Goal: Task Accomplishment & Management: Use online tool/utility

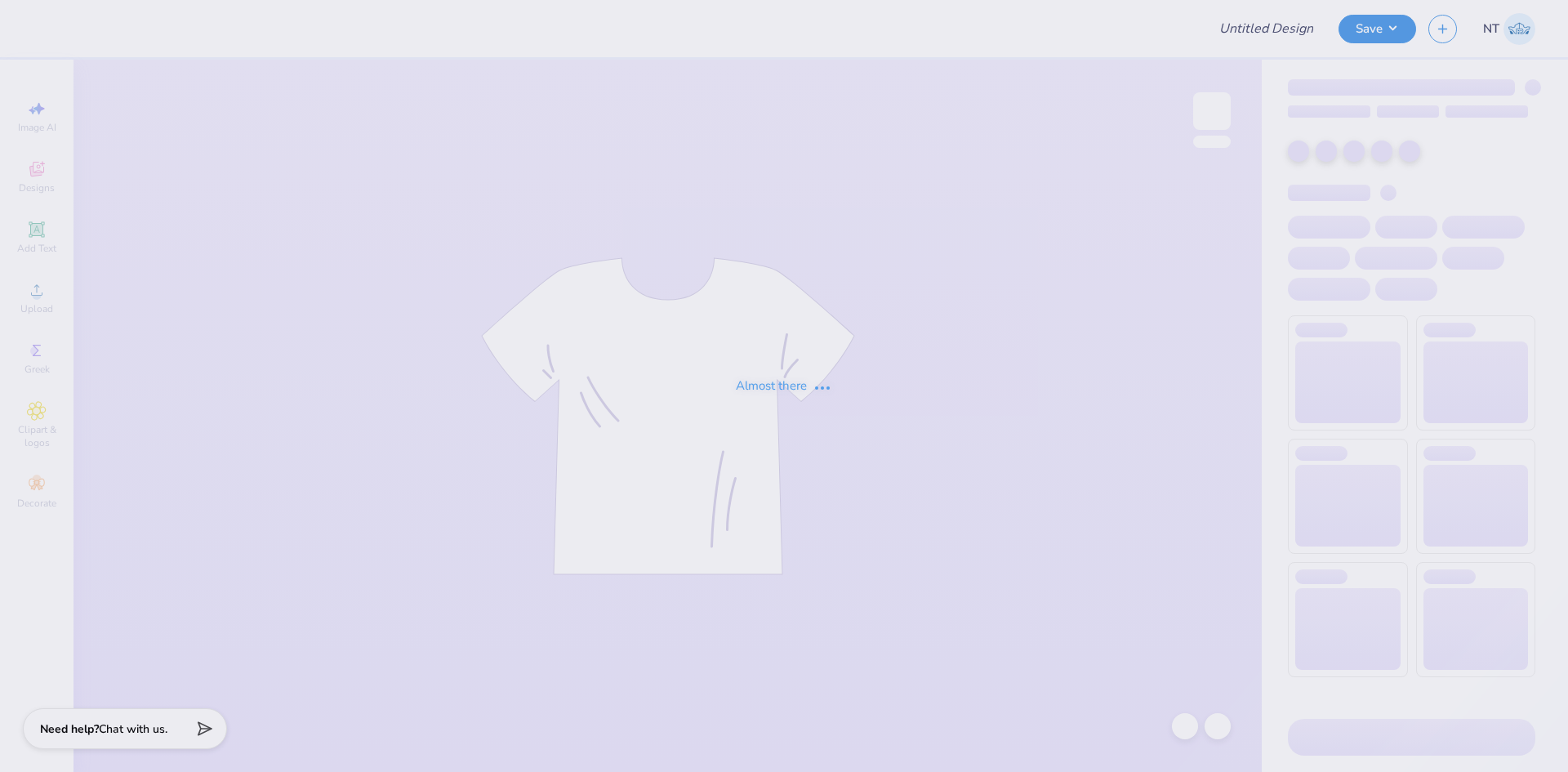
type input "Delta Chi F1 Fall 2025 Merch"
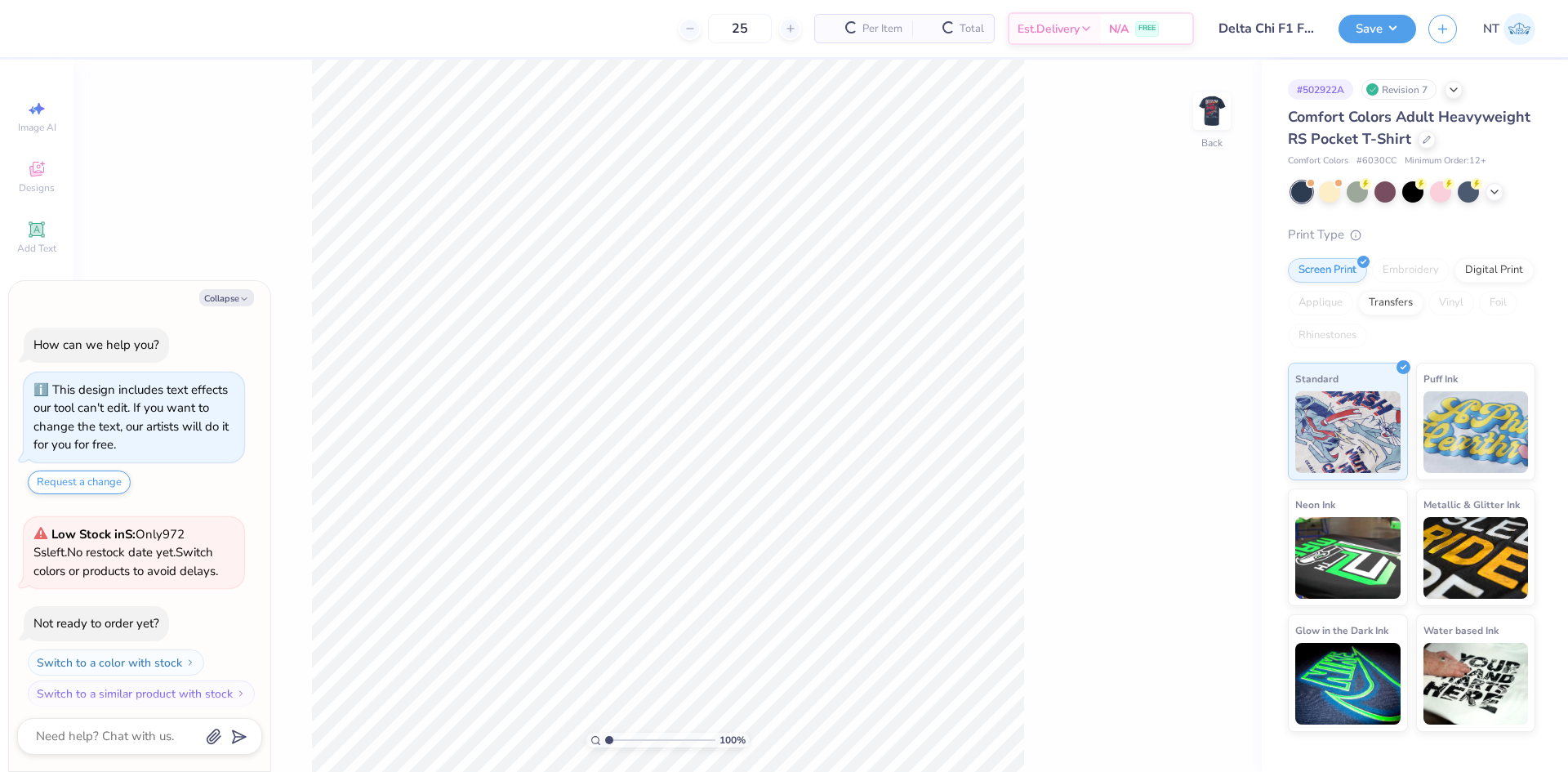
scroll to position [10, 0]
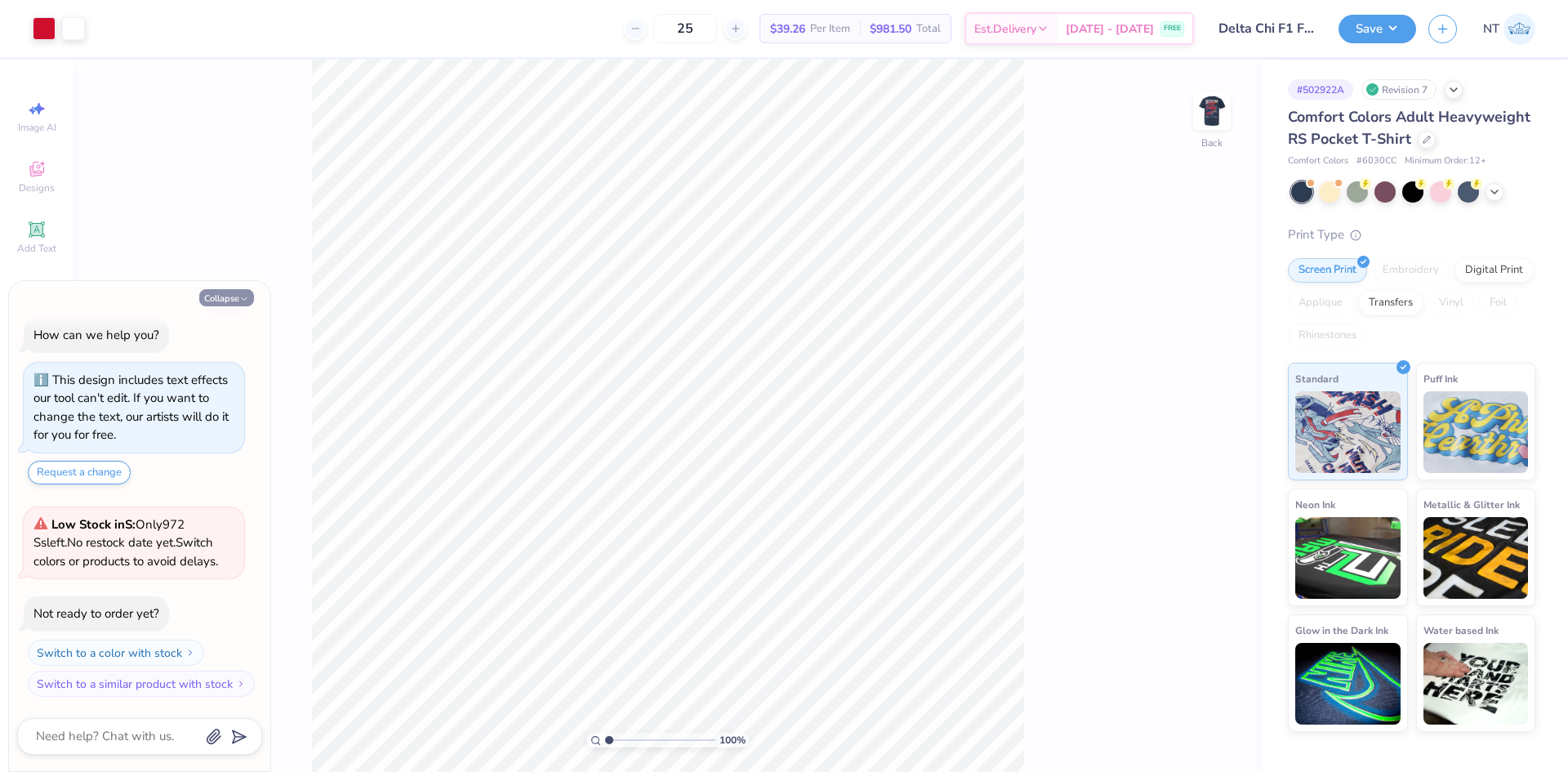
click at [242, 297] on icon "button" at bounding box center [244, 298] width 10 height 10
type textarea "x"
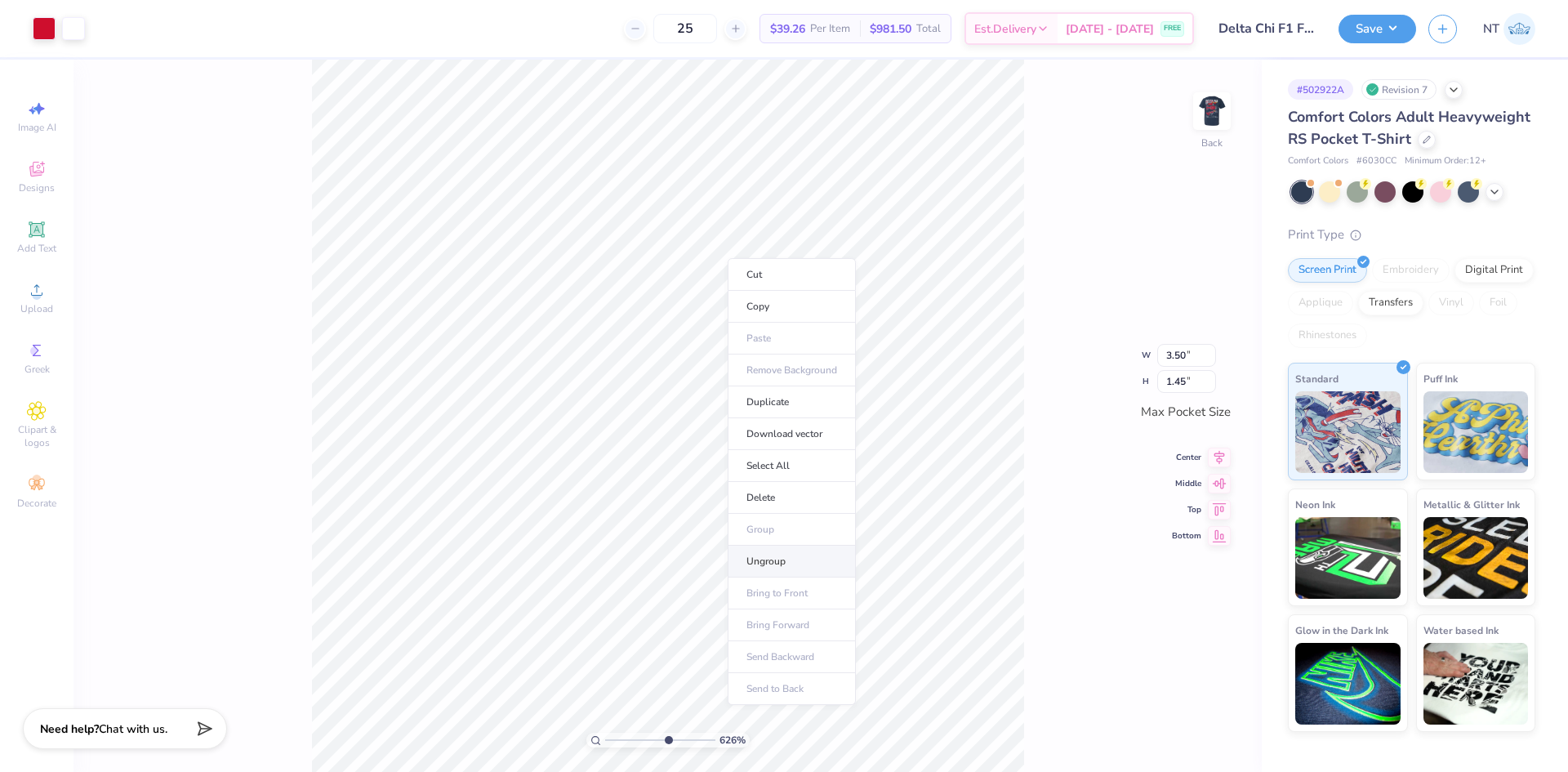
click at [755, 555] on li "Ungroup" at bounding box center [792, 562] width 128 height 32
click at [808, 563] on li "Ungroup" at bounding box center [804, 564] width 128 height 32
type input "6.26044018427074"
type input "0.88"
type input "1.00"
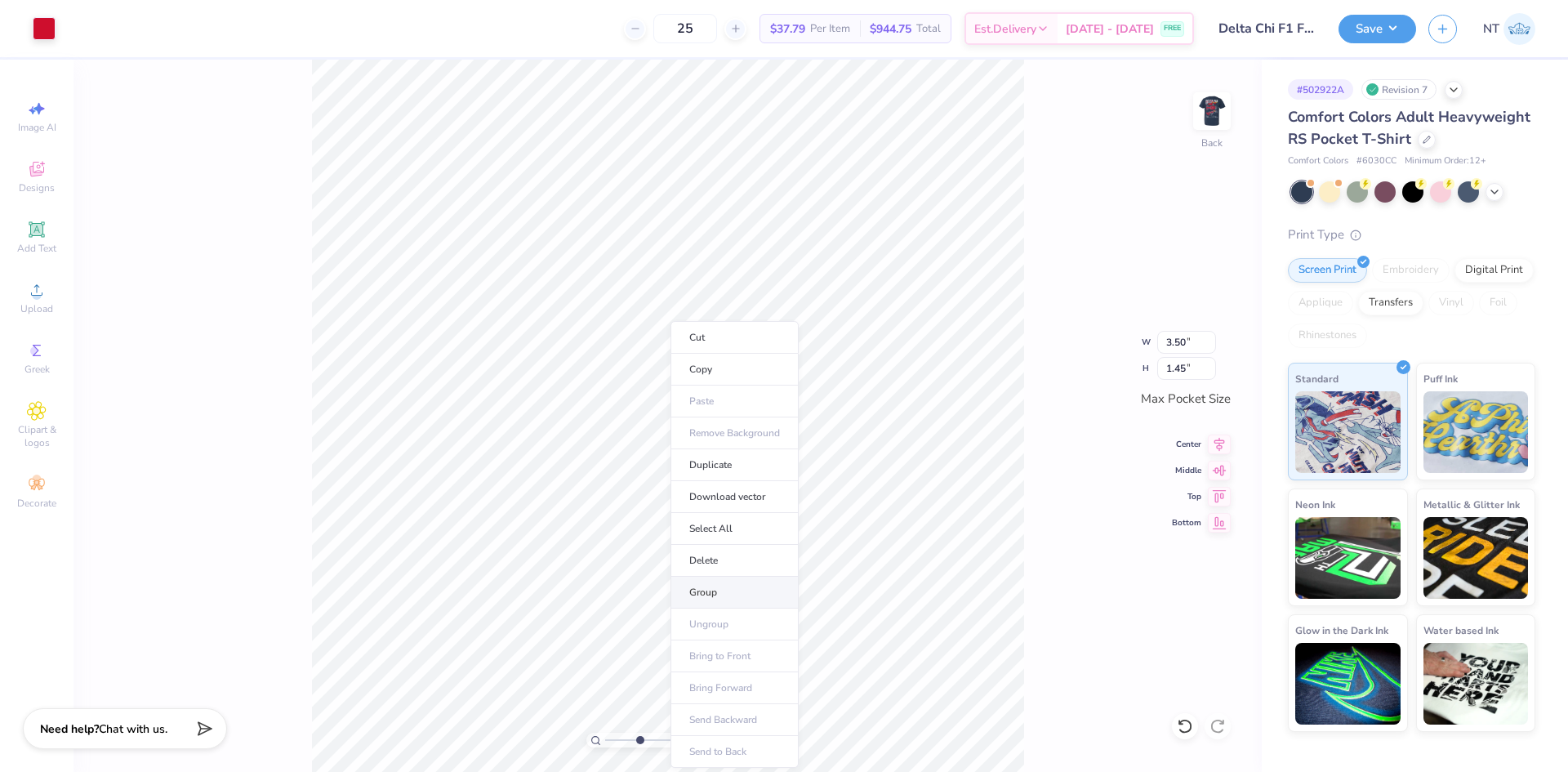
click at [713, 589] on li "Group" at bounding box center [735, 592] width 128 height 32
click at [1202, 109] on img at bounding box center [1211, 110] width 65 height 65
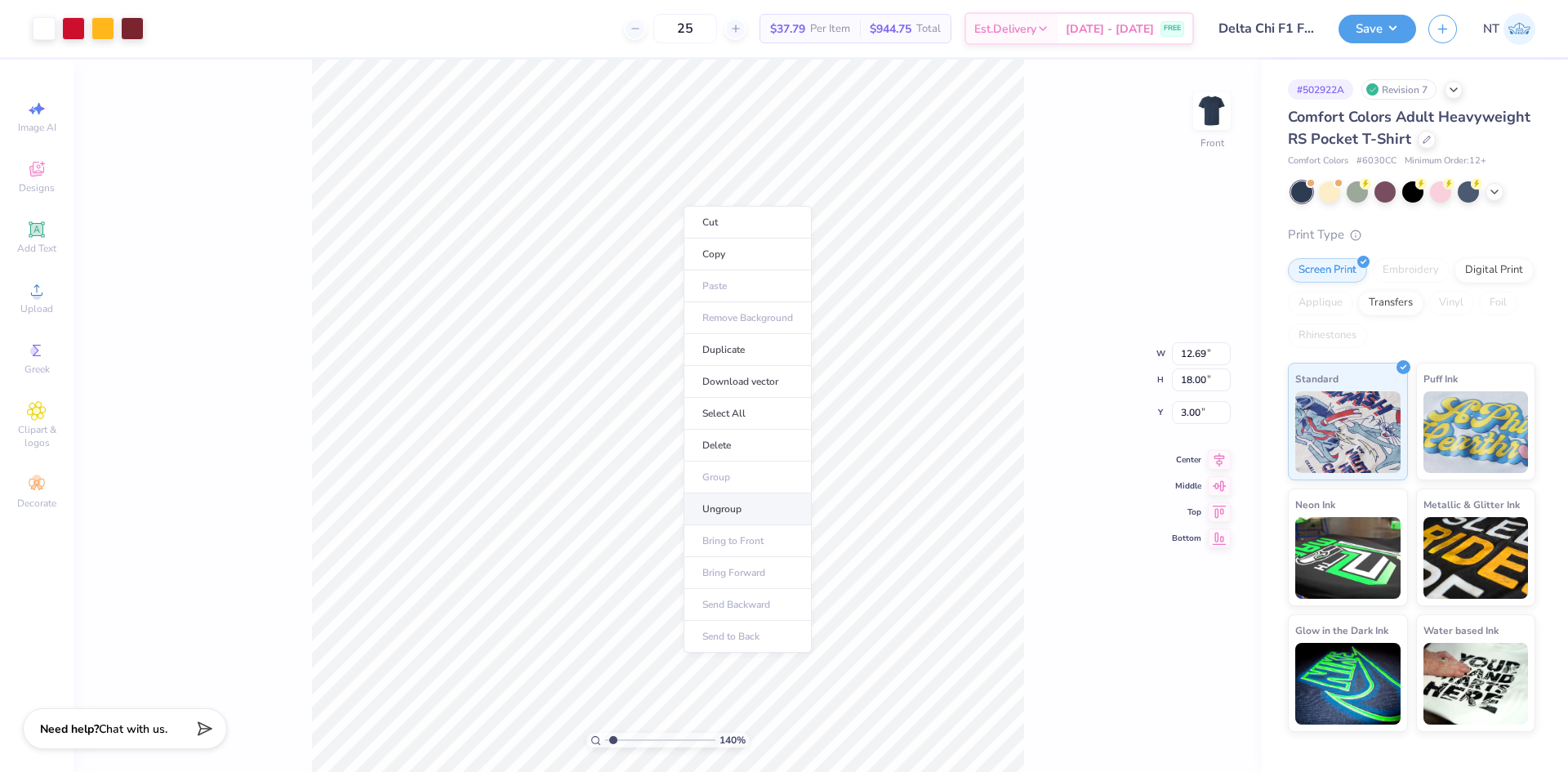
click at [718, 498] on li "Ungroup" at bounding box center [748, 509] width 128 height 32
type input "1"
click at [723, 588] on li "Group" at bounding box center [738, 592] width 128 height 32
click at [1176, 356] on input "18.00" at bounding box center [1201, 367] width 59 height 23
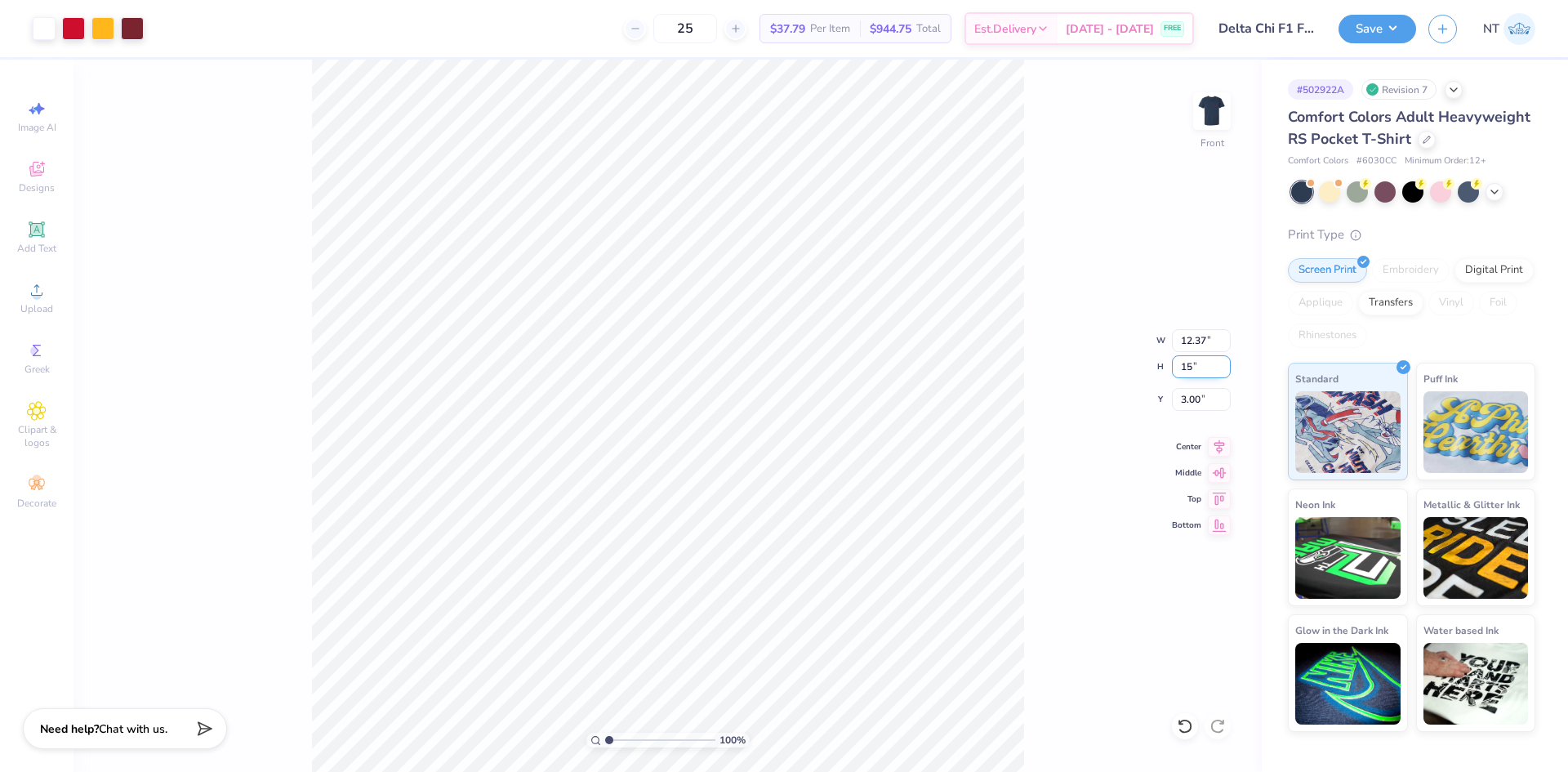
type input "15"
type input "10.31"
type input "15.00"
type input "5.10"
click at [1210, 103] on img at bounding box center [1211, 110] width 65 height 65
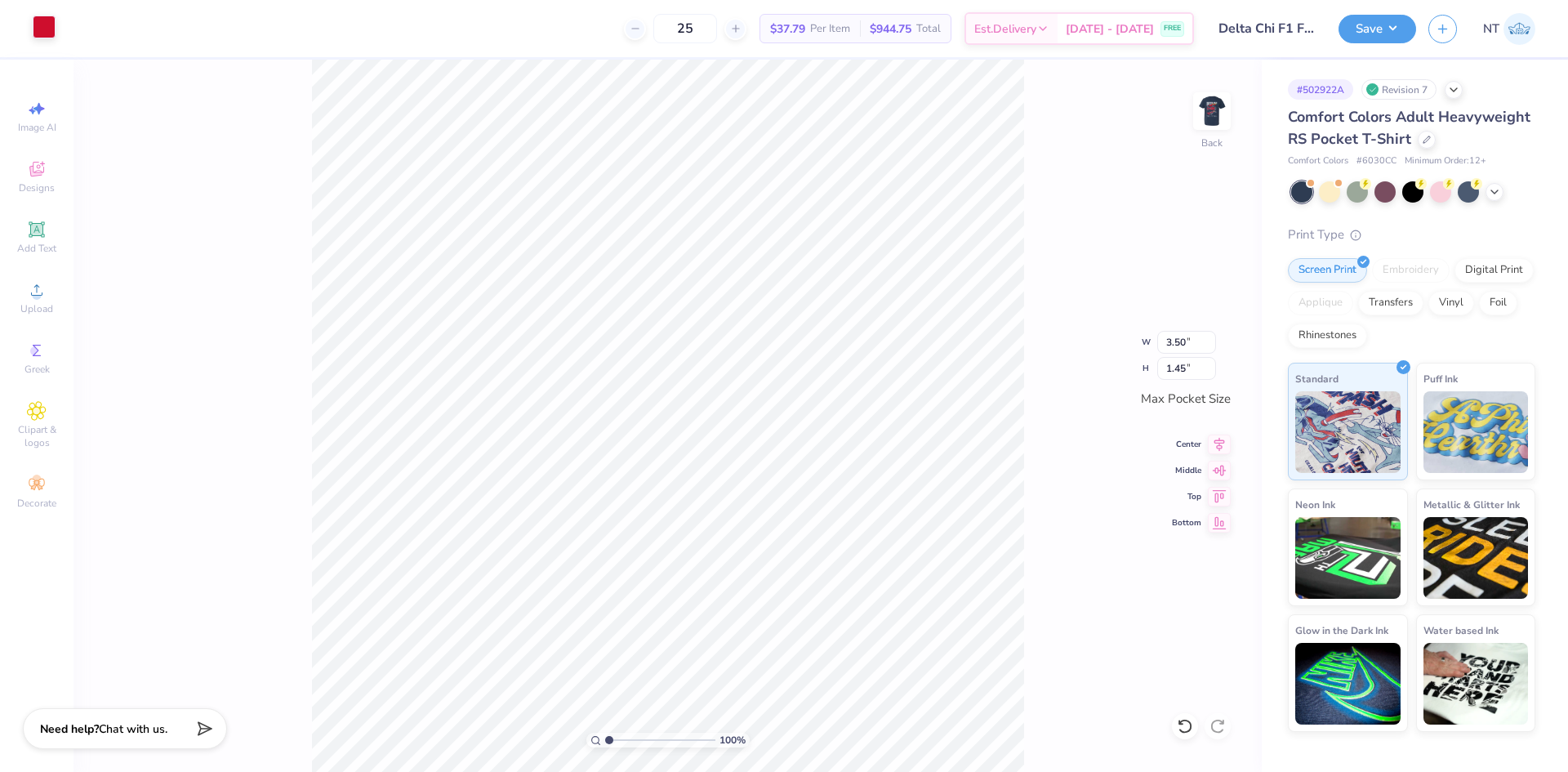
click at [47, 30] on div at bounding box center [45, 27] width 23 height 23
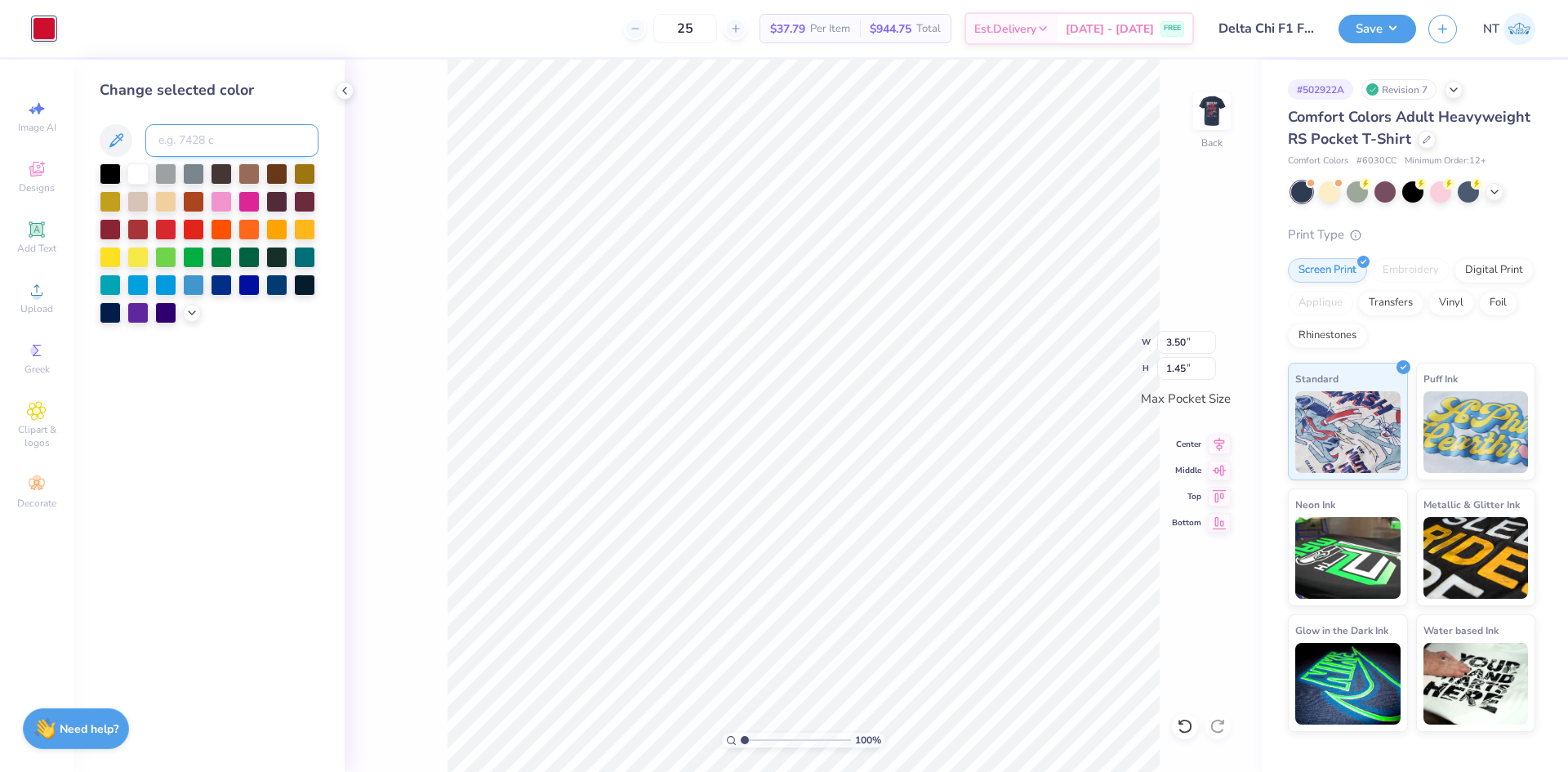
click at [174, 129] on input at bounding box center [232, 140] width 173 height 33
type input "1235"
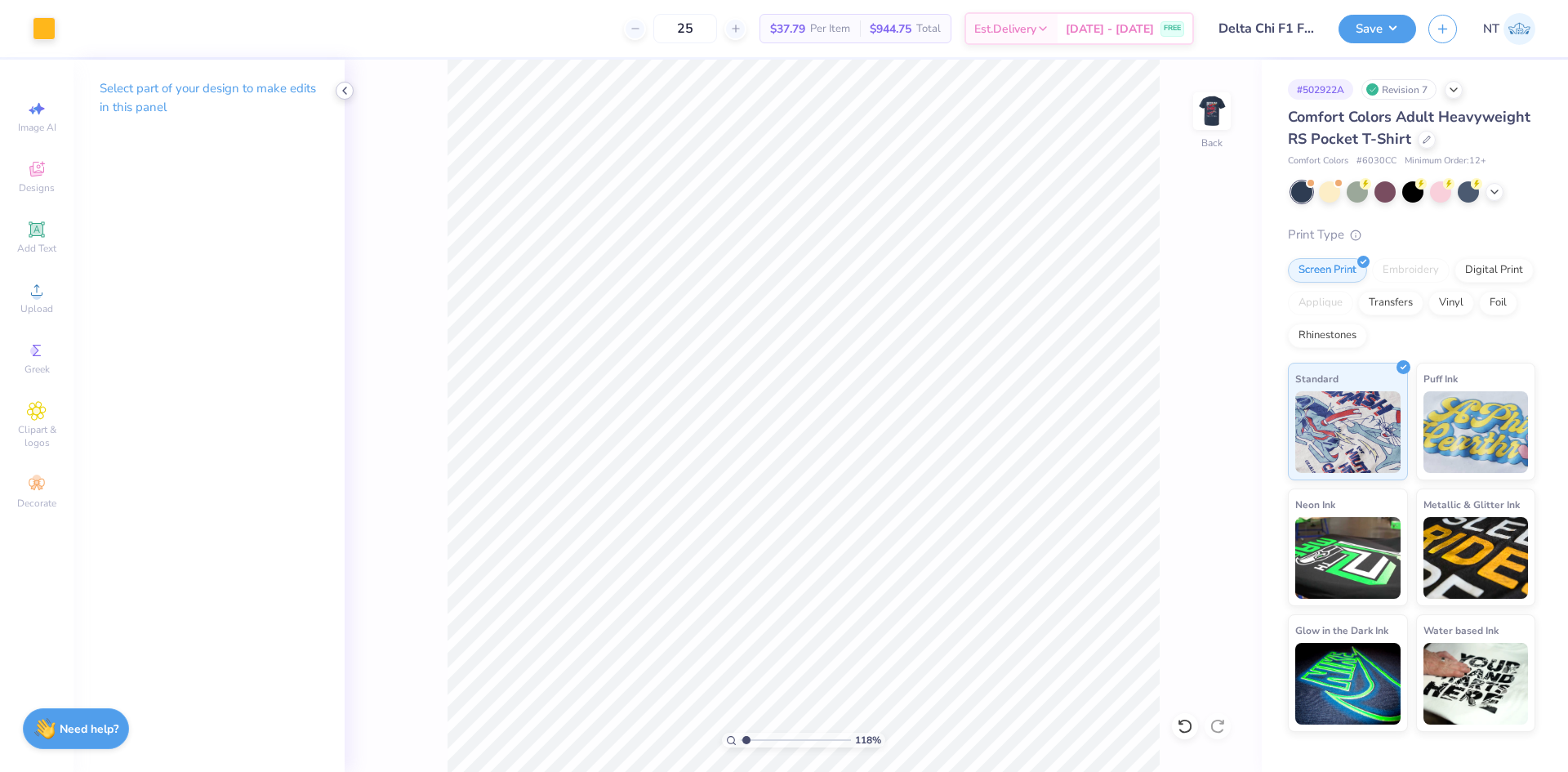
click at [1201, 110] on img at bounding box center [1212, 110] width 33 height 33
type input "1"
type input "8.26"
click at [31, 295] on icon at bounding box center [37, 290] width 20 height 20
click at [38, 228] on icon at bounding box center [37, 229] width 12 height 12
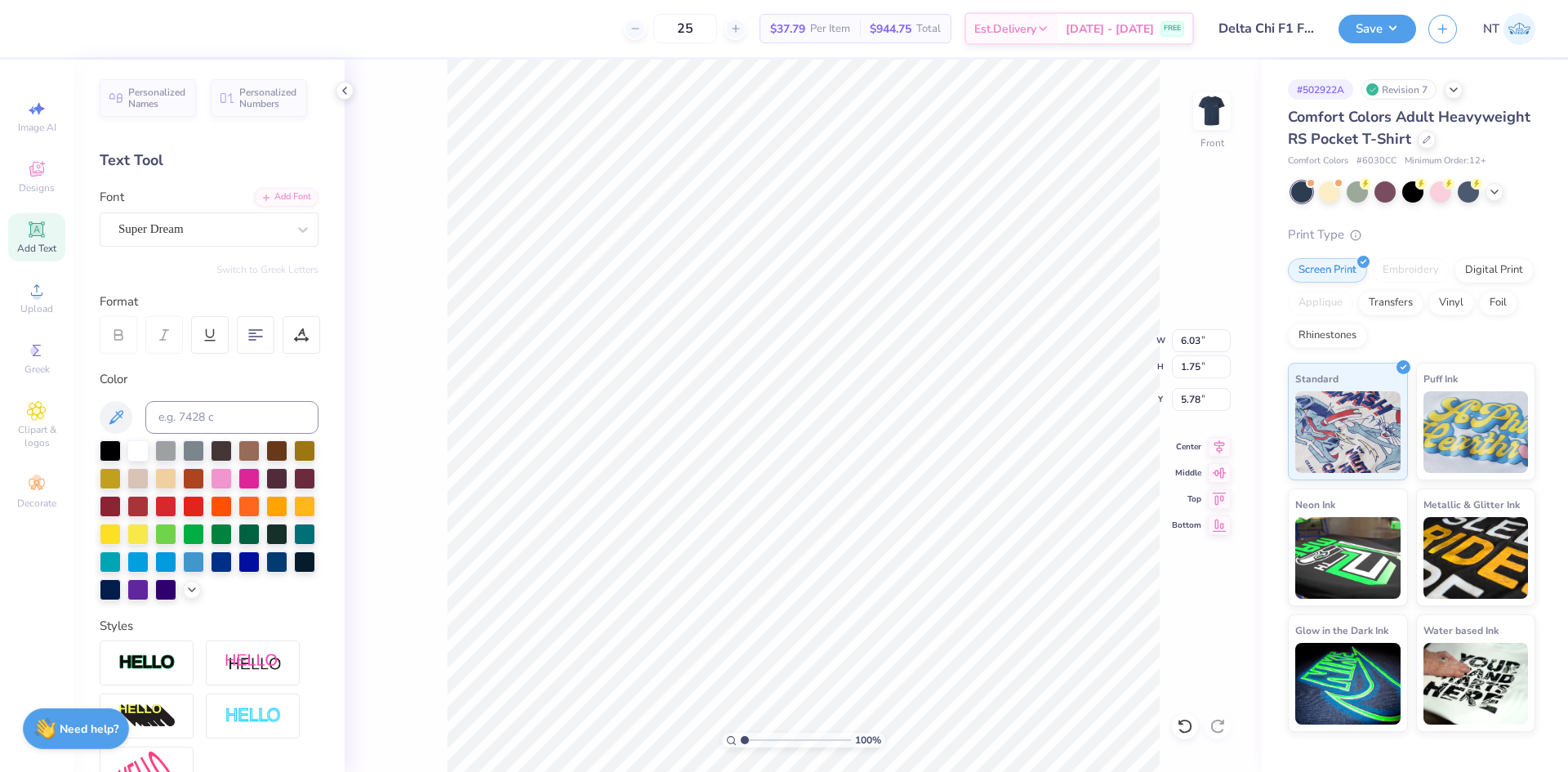
type input "5.78"
type textarea "Fall Rush"
click at [201, 422] on input at bounding box center [232, 417] width 173 height 33
type input "1235 c"
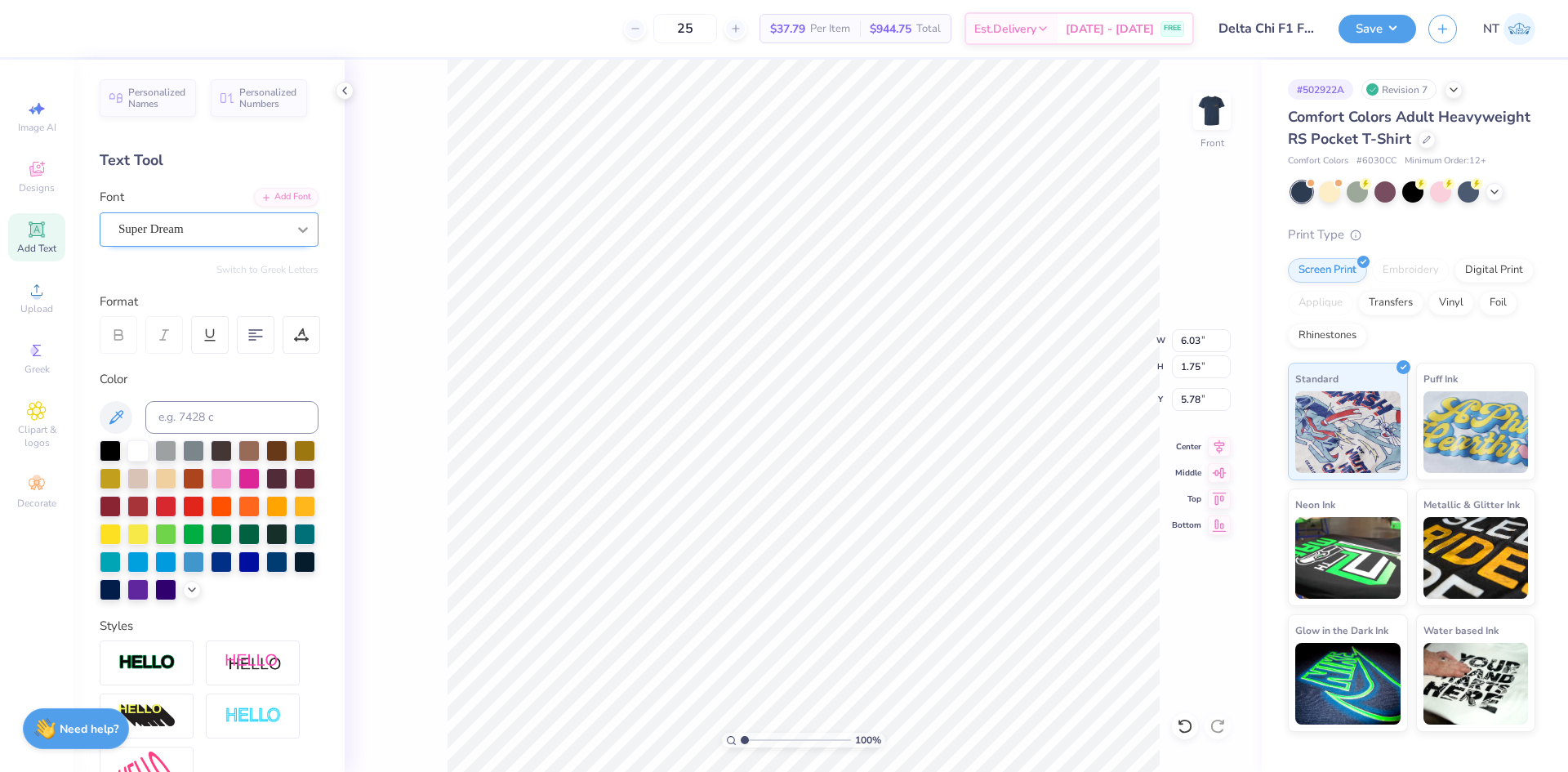
click at [288, 221] on div at bounding box center [303, 229] width 29 height 29
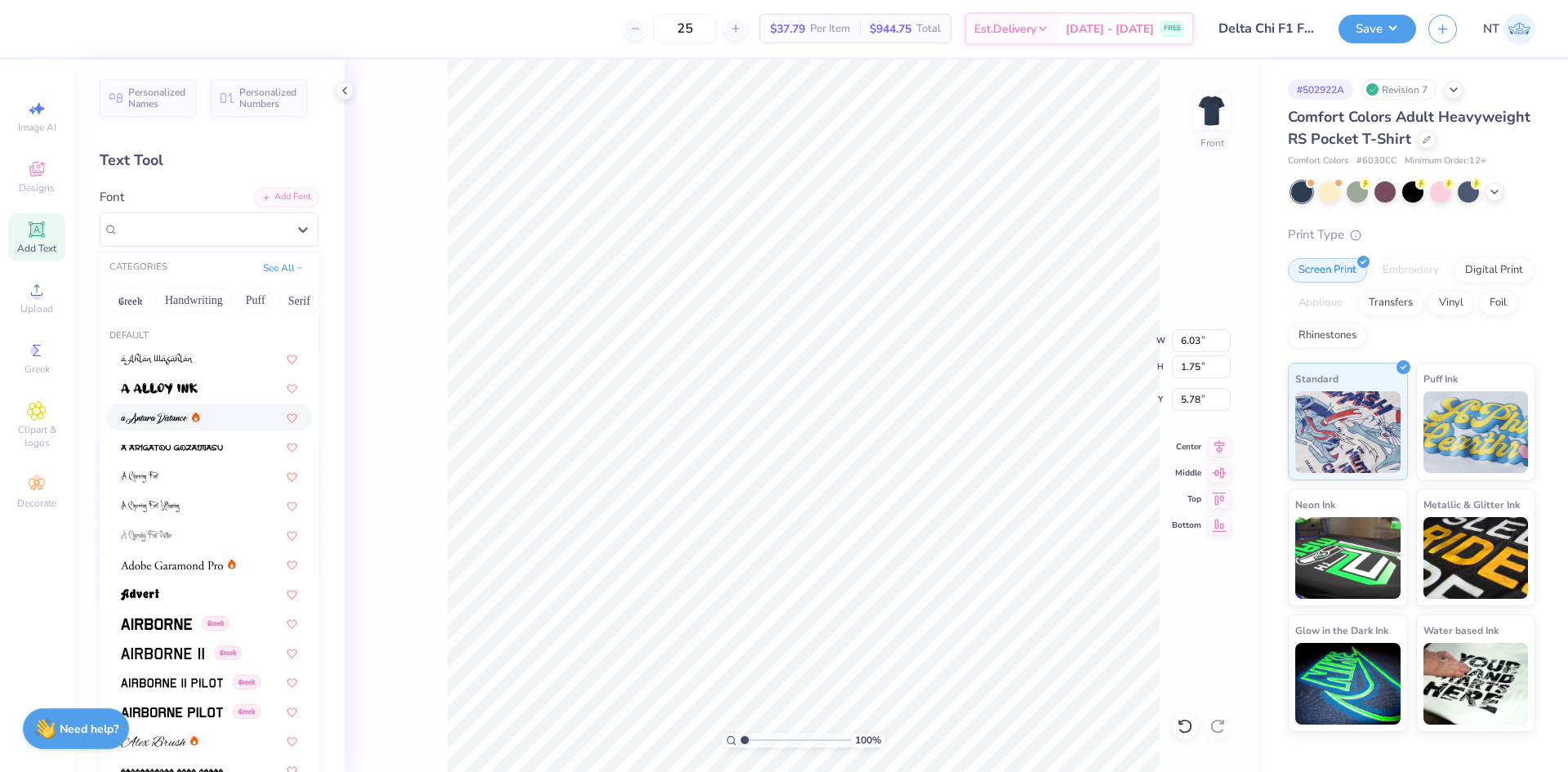
click at [168, 420] on img at bounding box center [154, 418] width 67 height 12
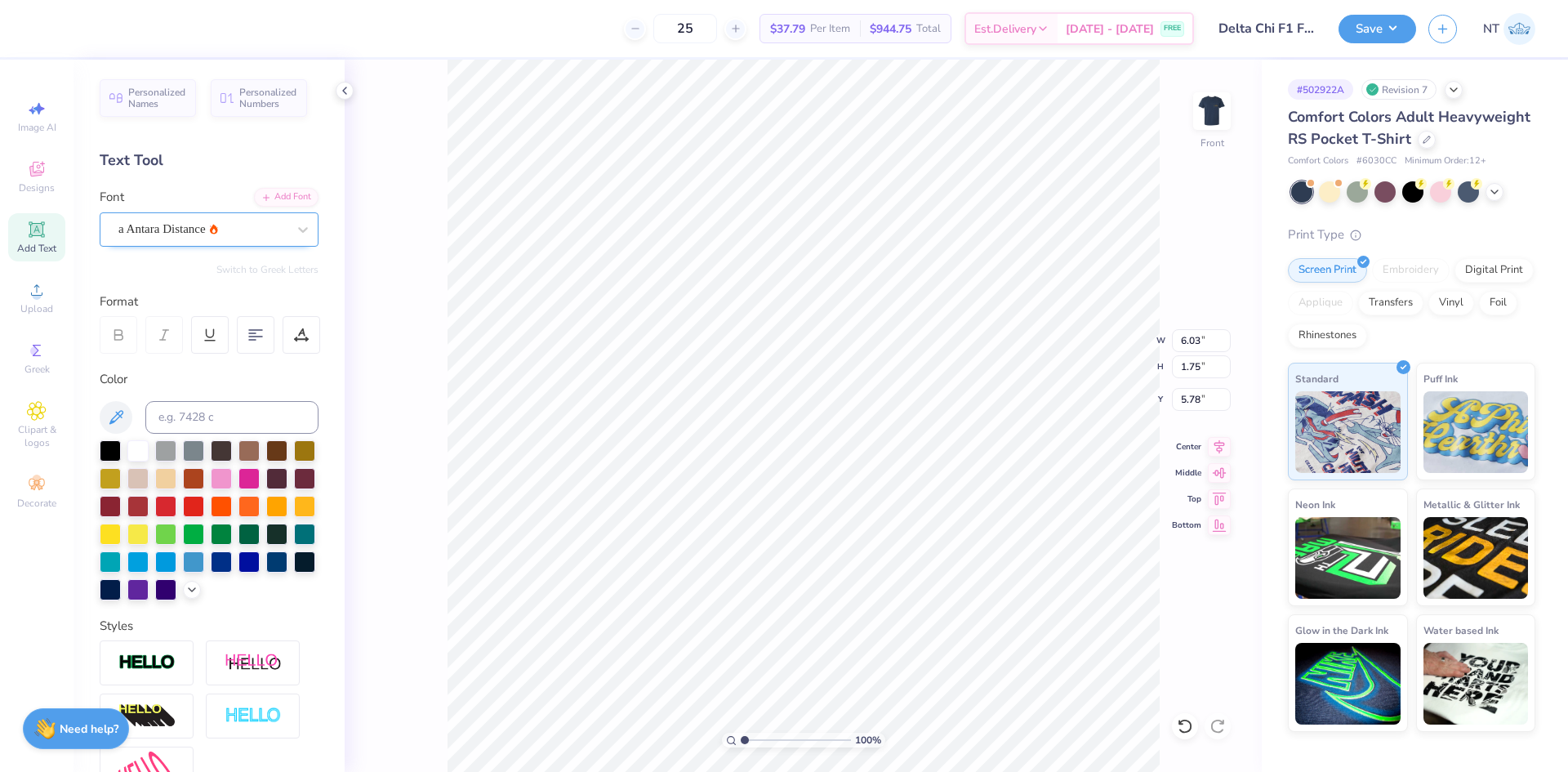
click at [269, 237] on div "a Antara Distance" at bounding box center [202, 229] width 172 height 25
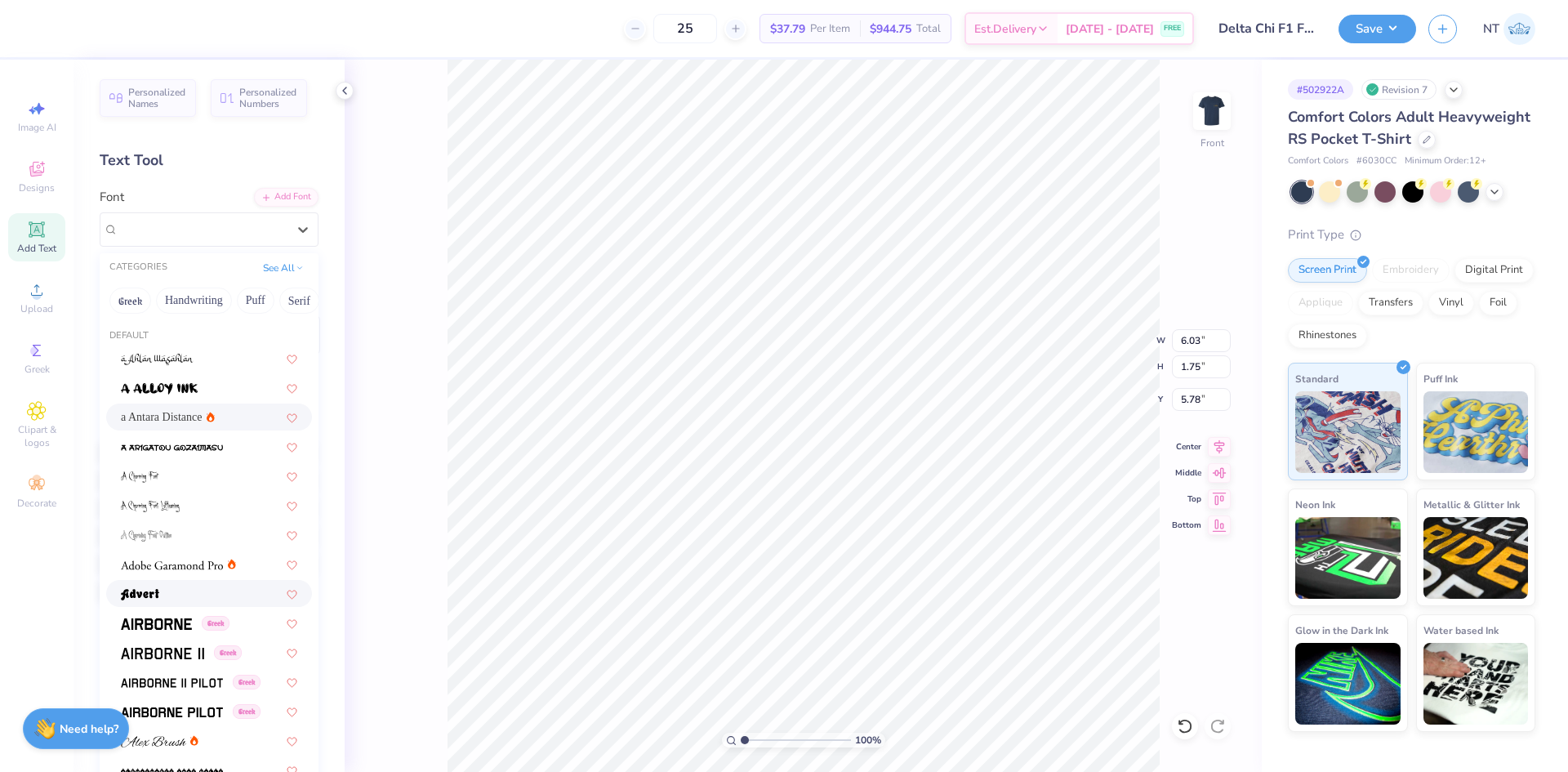
scroll to position [272, 0]
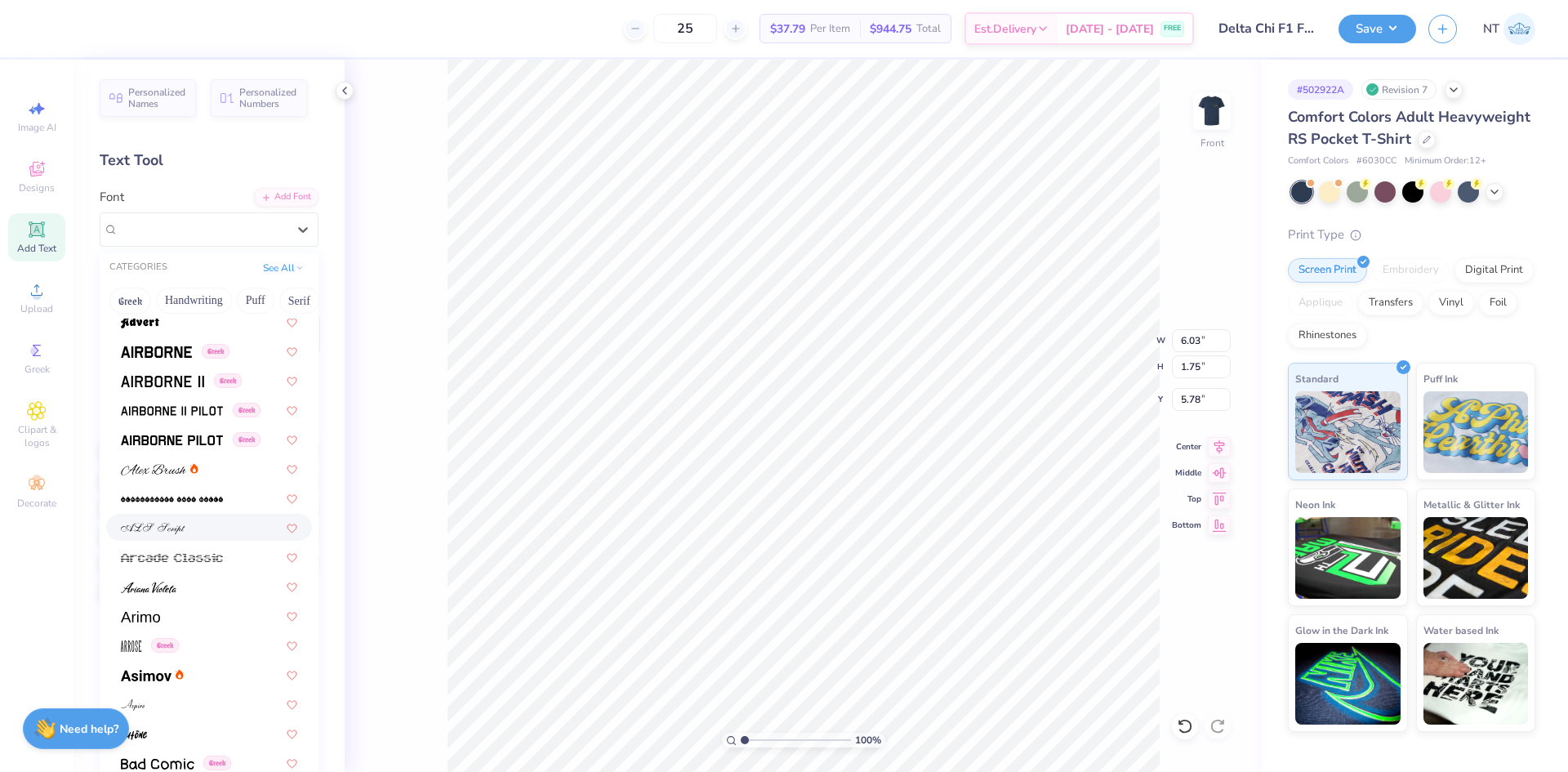
click at [171, 528] on img at bounding box center [153, 528] width 64 height 12
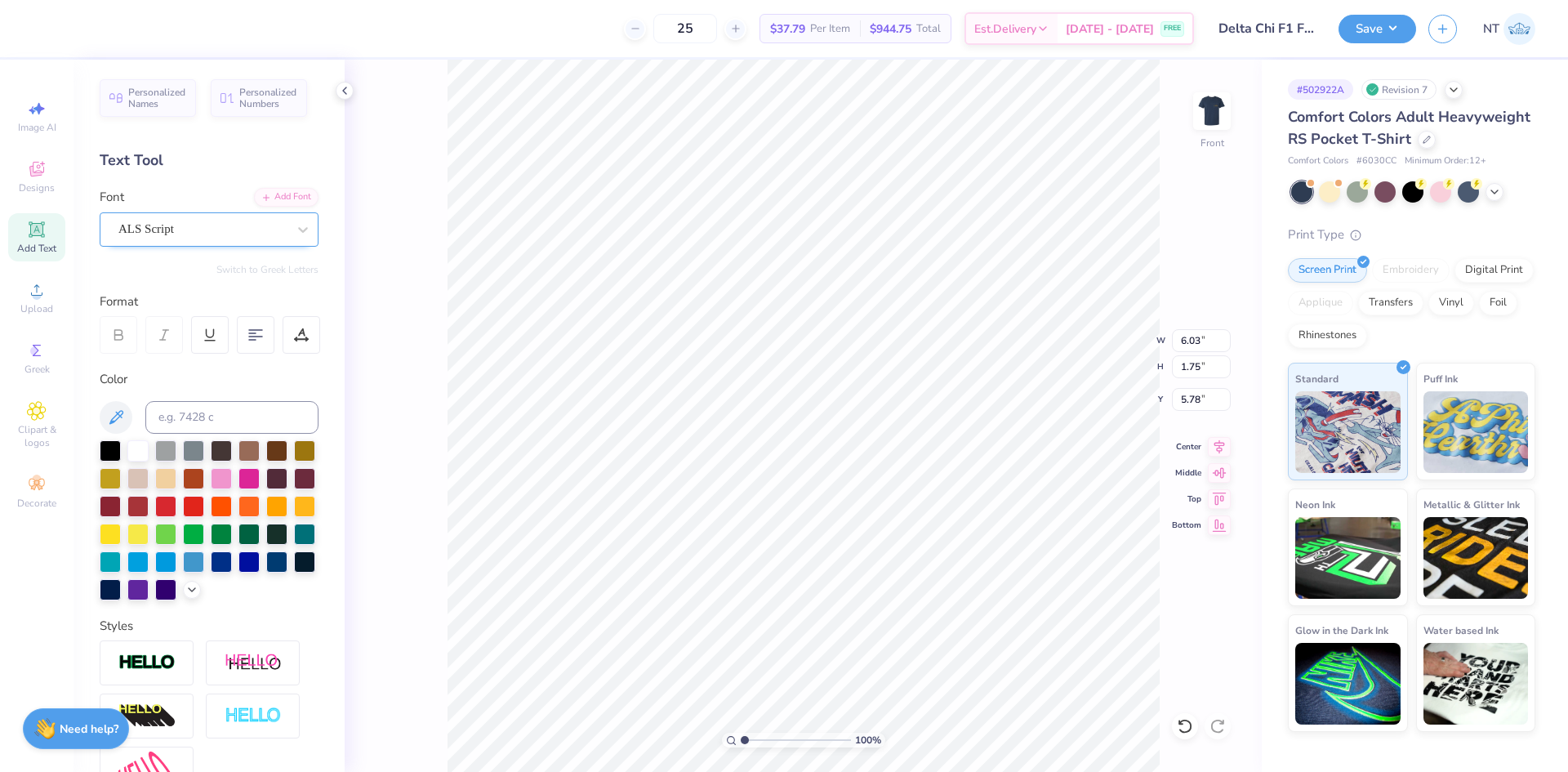
click at [218, 222] on div "ALS Script" at bounding box center [202, 229] width 172 height 25
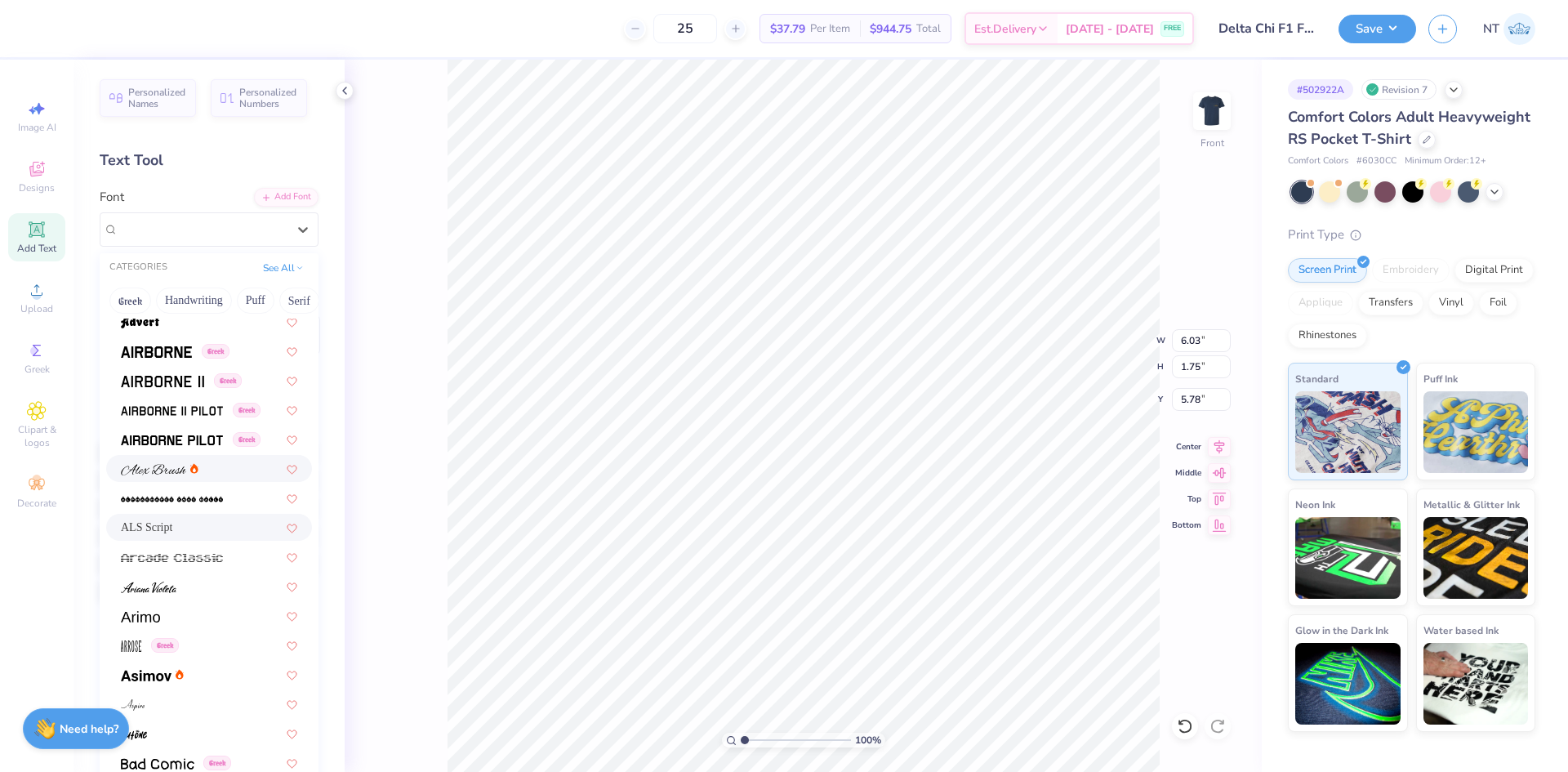
click at [135, 471] on img at bounding box center [153, 469] width 65 height 12
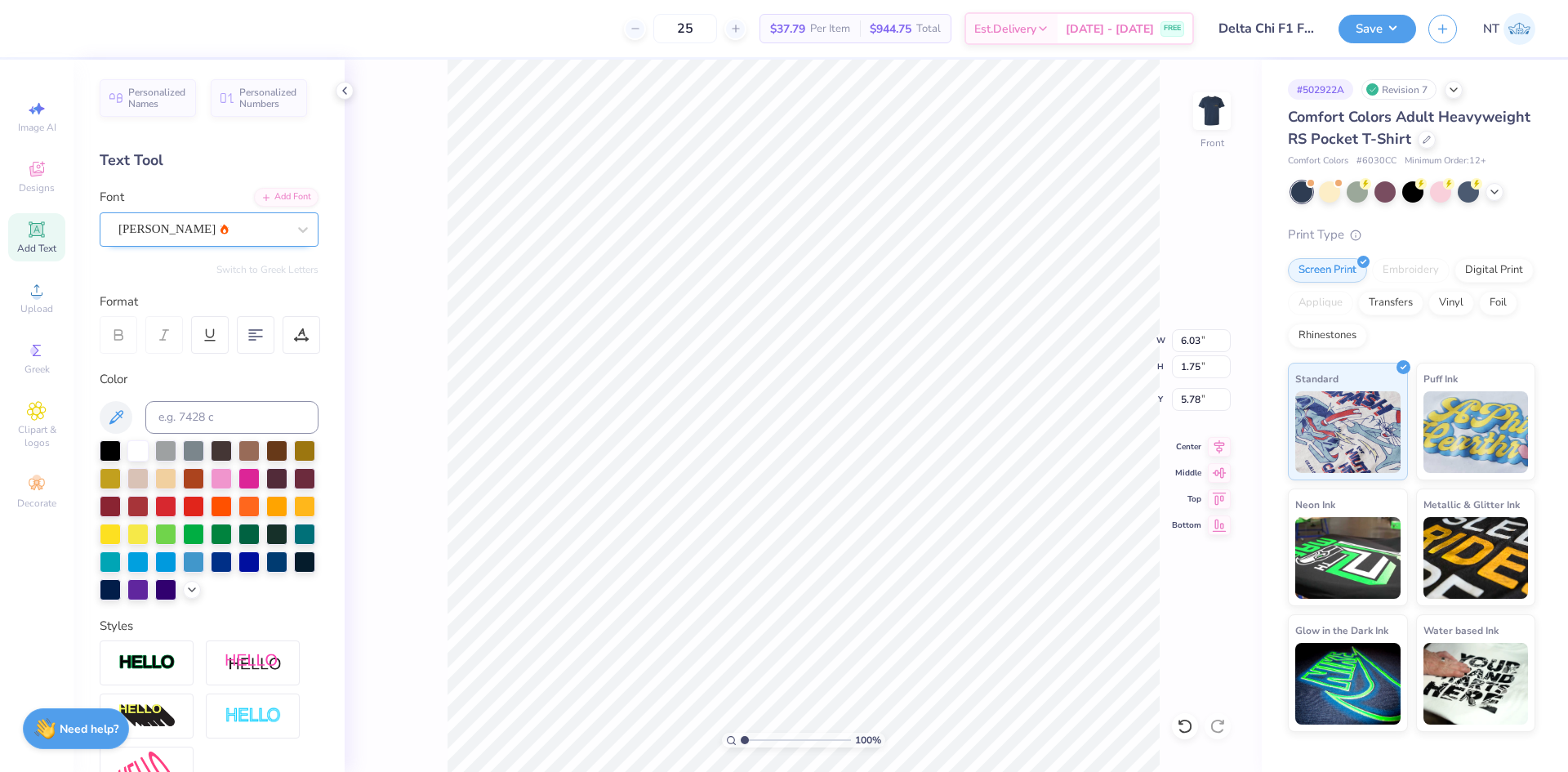
click at [253, 213] on div "[PERSON_NAME]" at bounding box center [209, 229] width 219 height 35
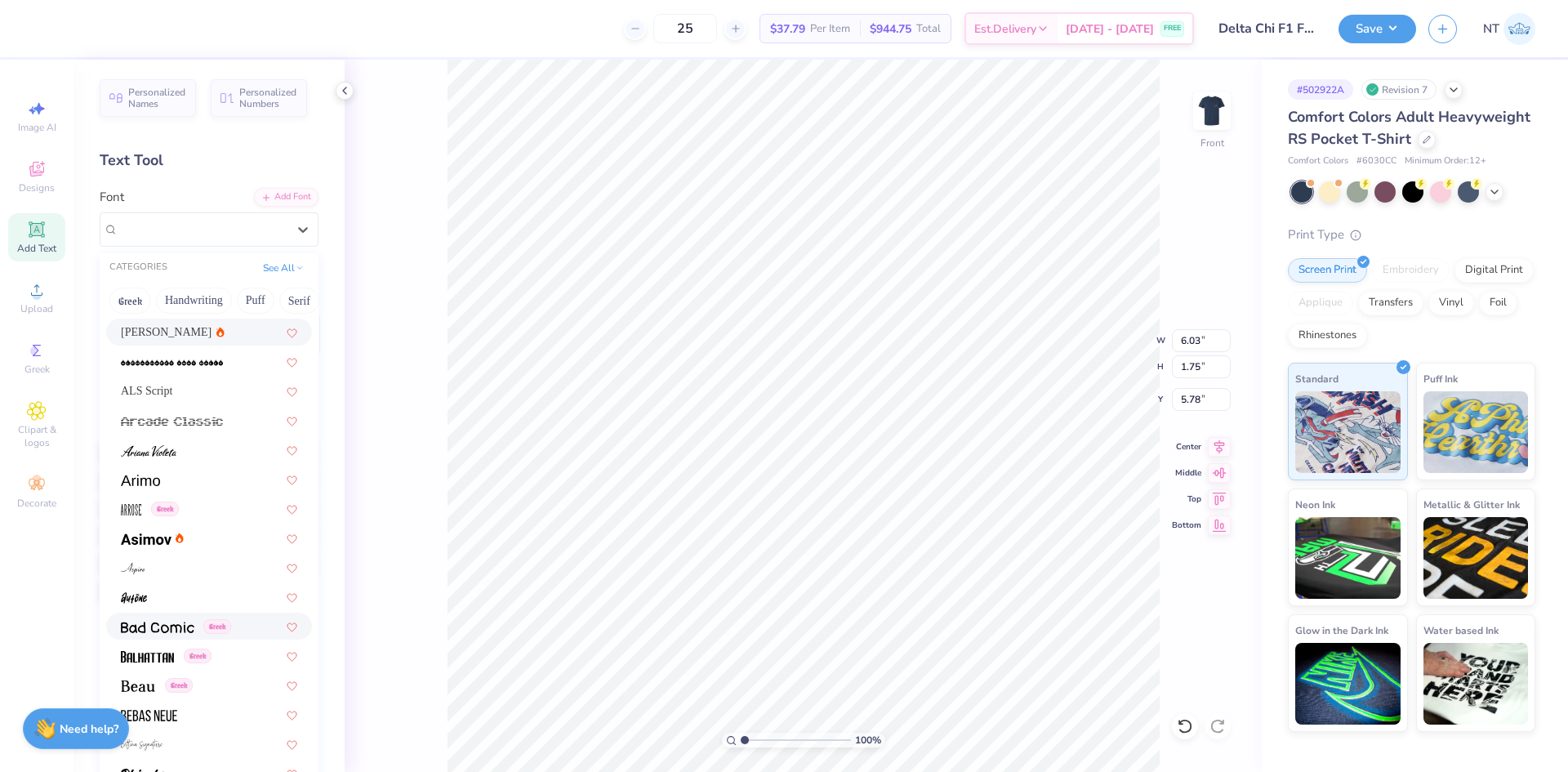
scroll to position [545, 0]
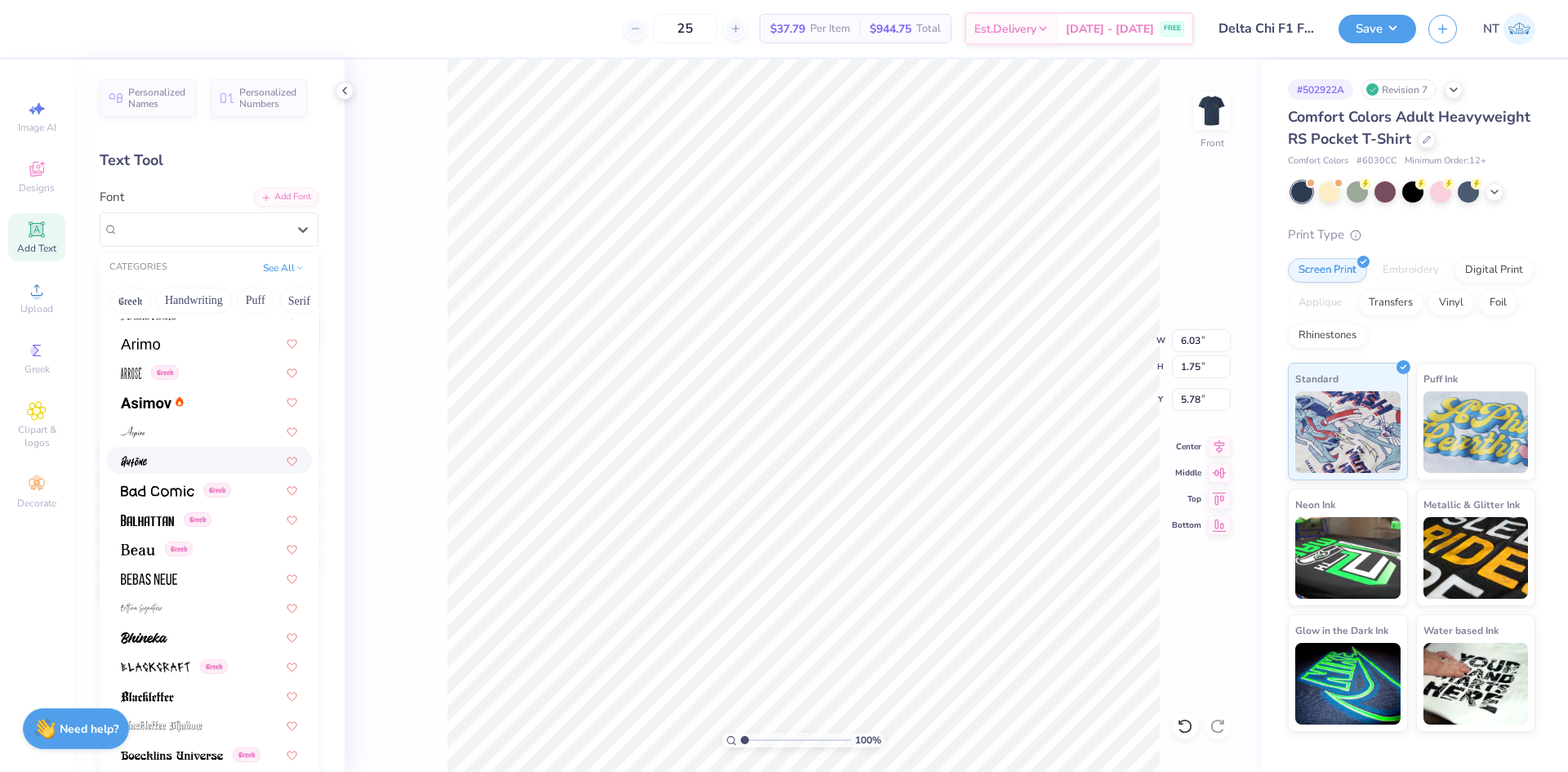
click at [120, 458] on div at bounding box center [208, 460] width 206 height 27
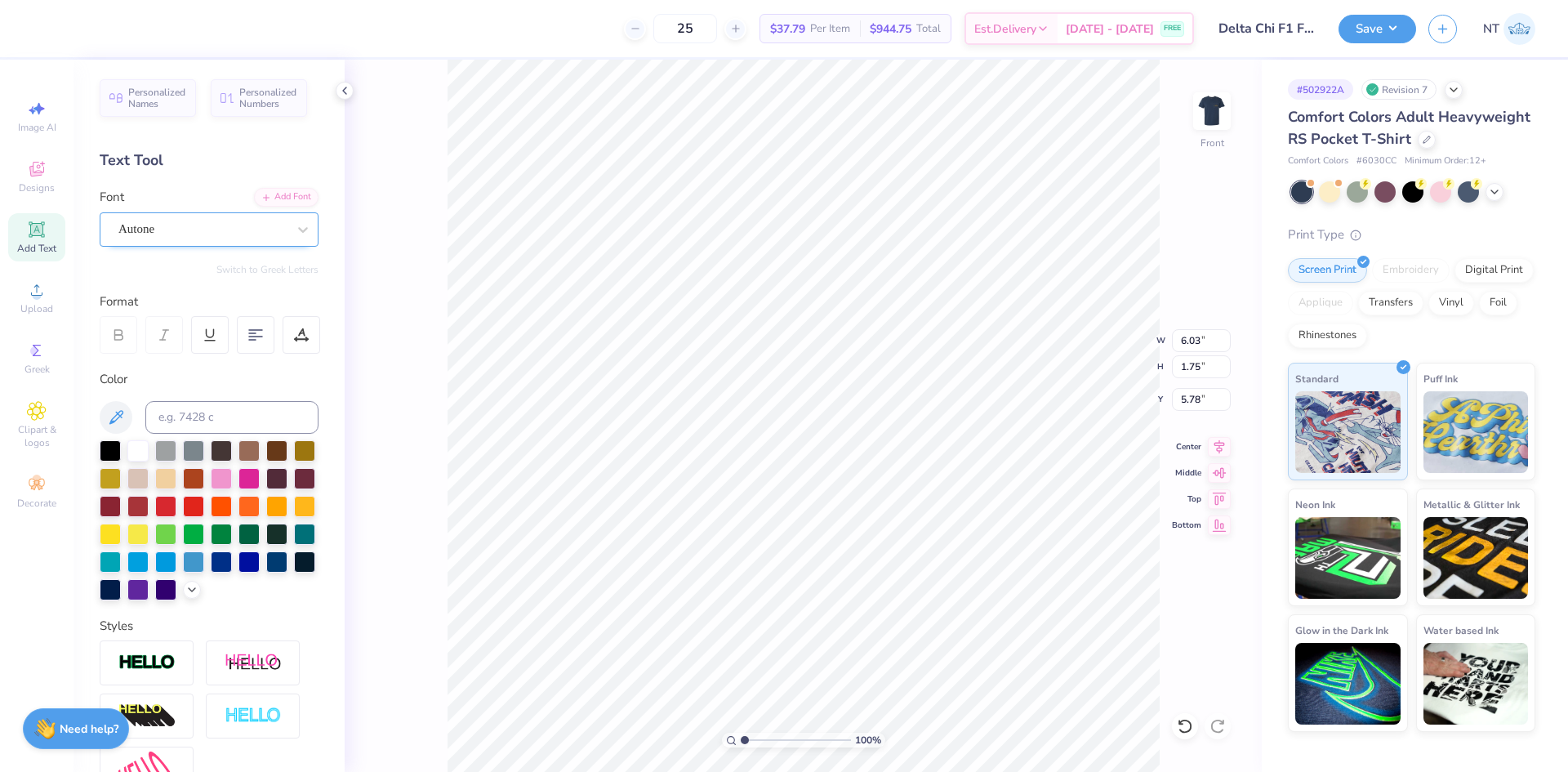
click at [239, 240] on div "Autone" at bounding box center [202, 229] width 172 height 25
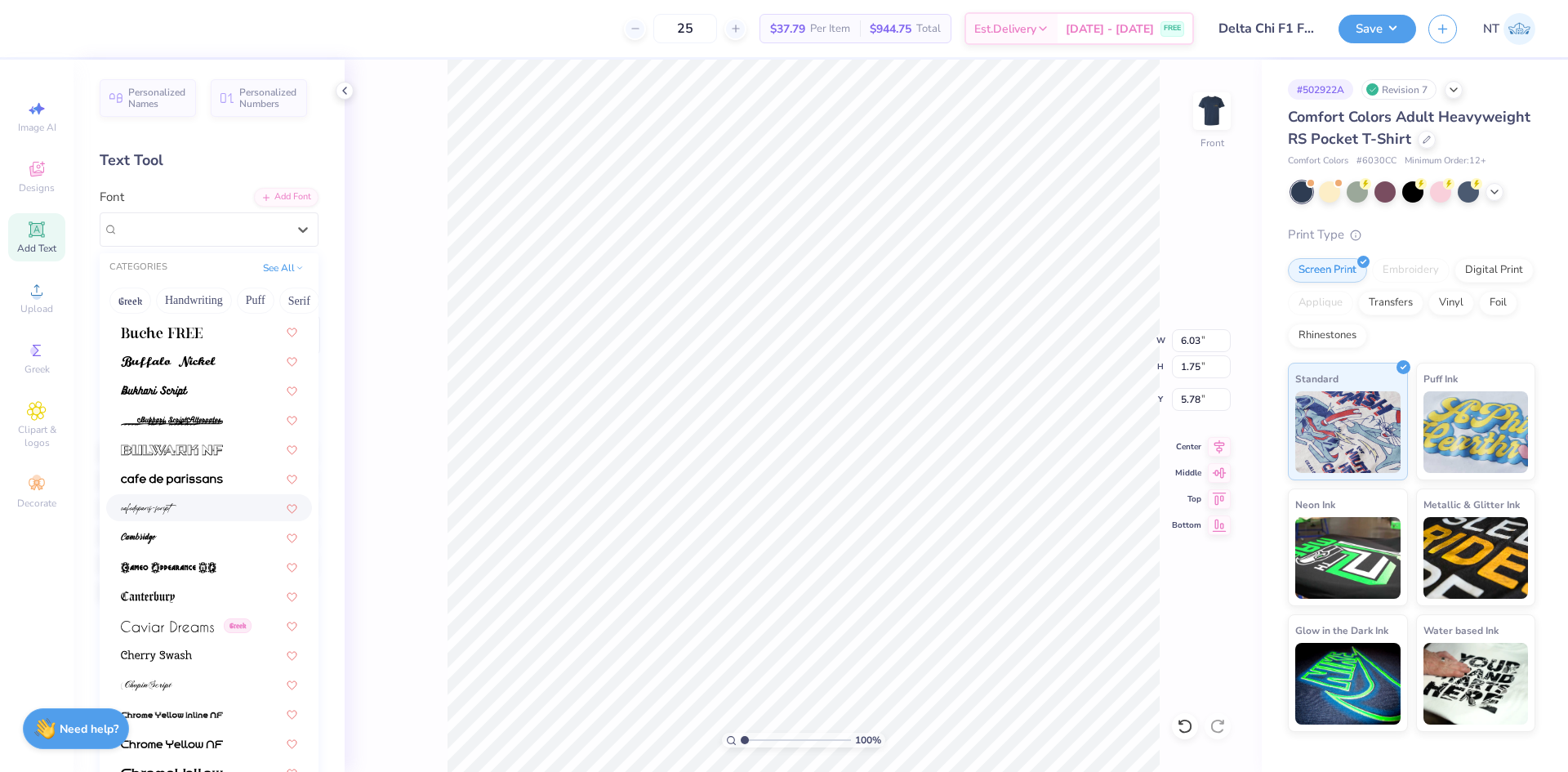
scroll to position [1633, 0]
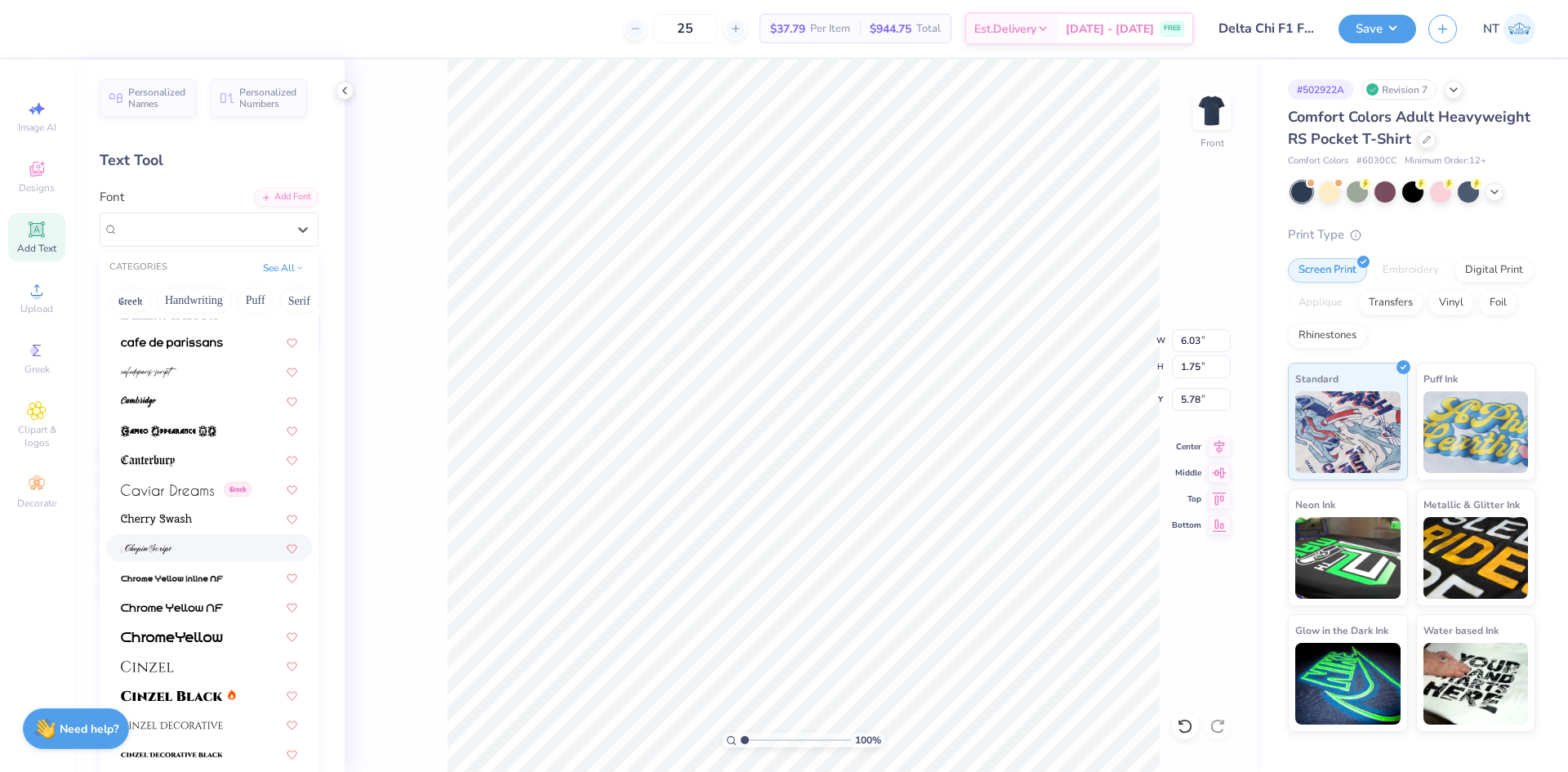
click at [203, 555] on div at bounding box center [209, 547] width 176 height 17
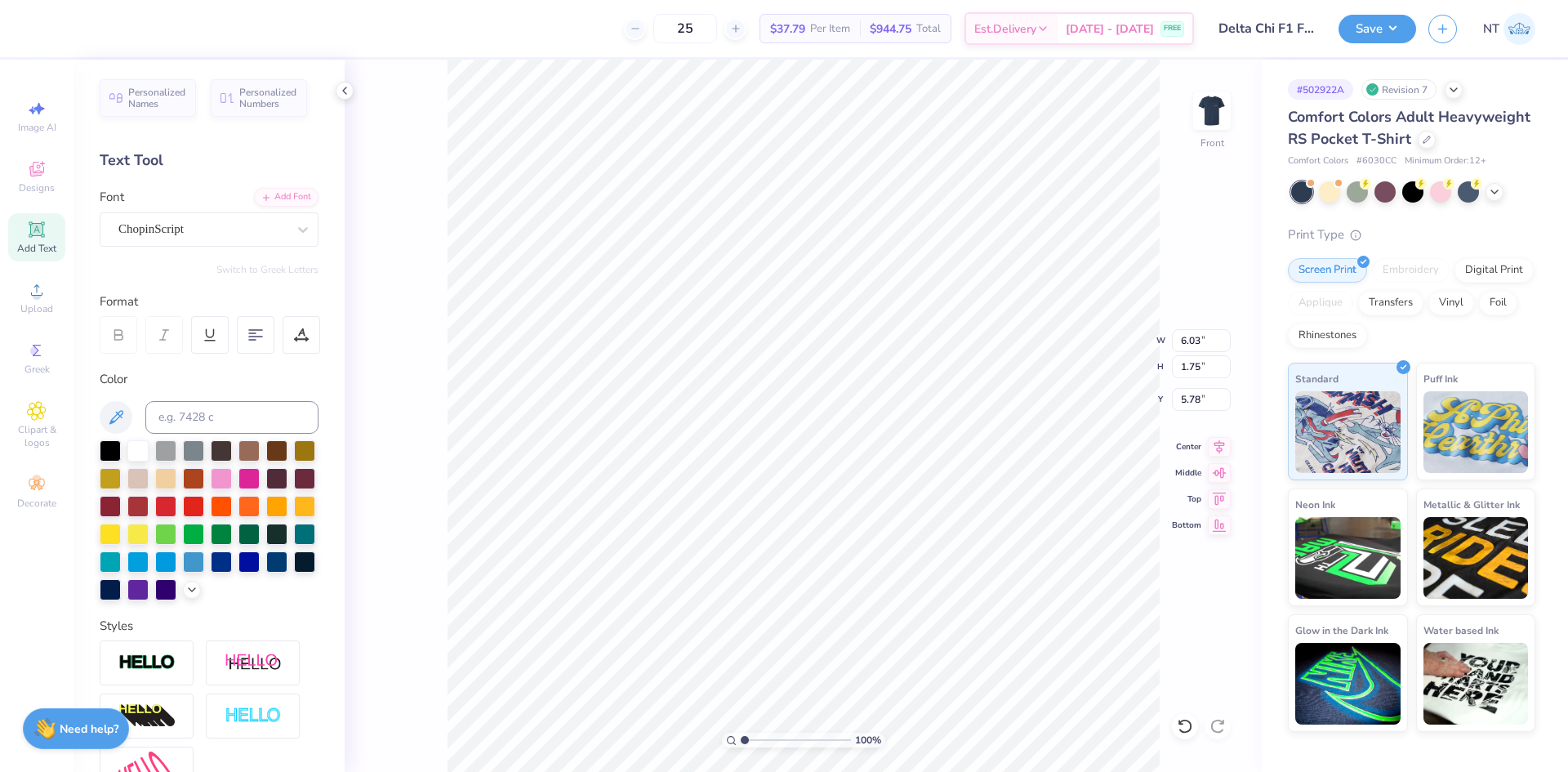
click at [202, 256] on div "Personalized Names Personalized Numbers Text Tool Add Font Font ChopinScript Sw…" at bounding box center [209, 416] width 271 height 712
click at [217, 243] on div "ChopinScript" at bounding box center [209, 229] width 219 height 35
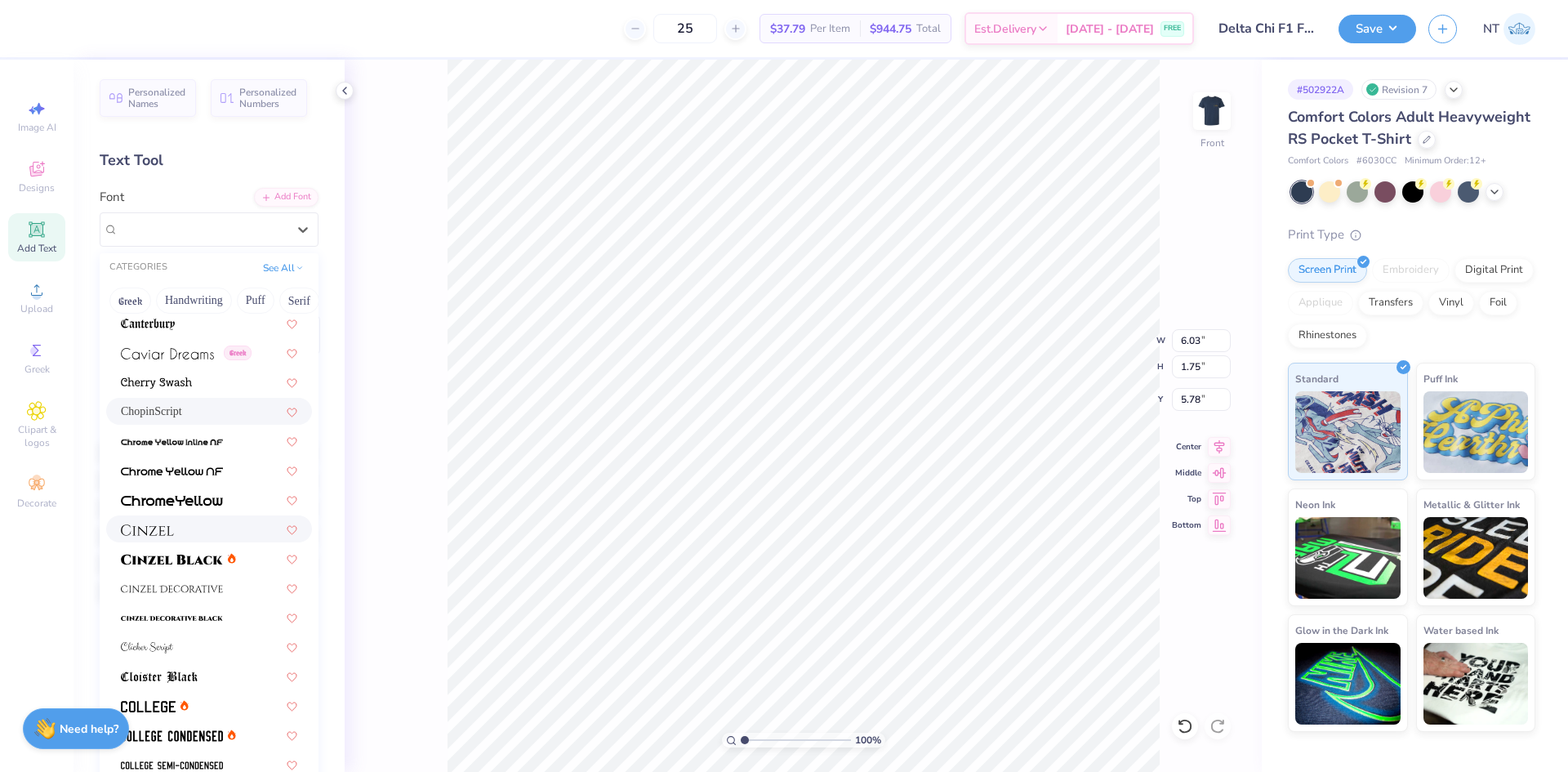
scroll to position [1905, 0]
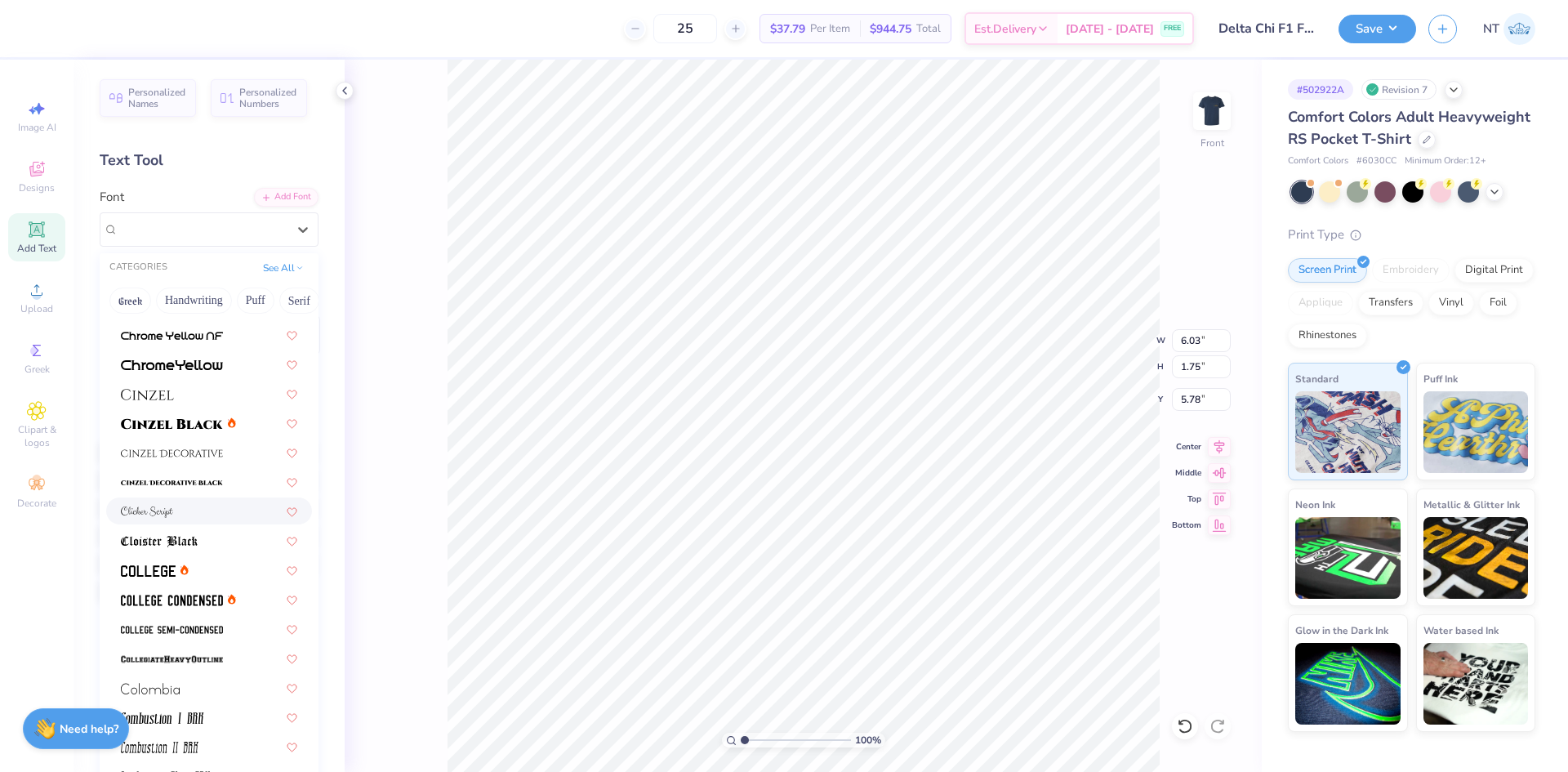
click at [166, 509] on img at bounding box center [147, 512] width 53 height 12
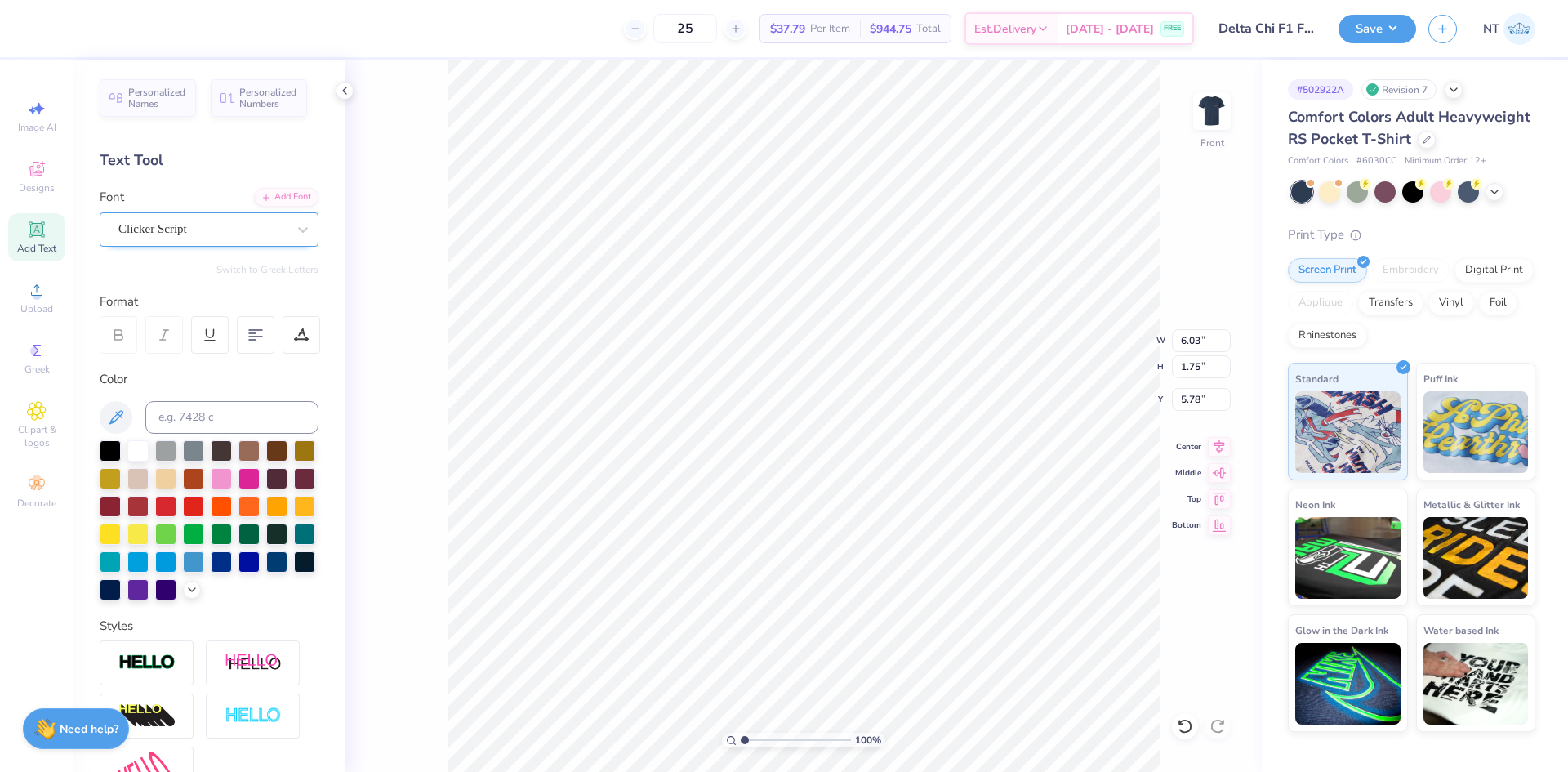
click at [232, 232] on div "Clicker Script" at bounding box center [202, 229] width 172 height 25
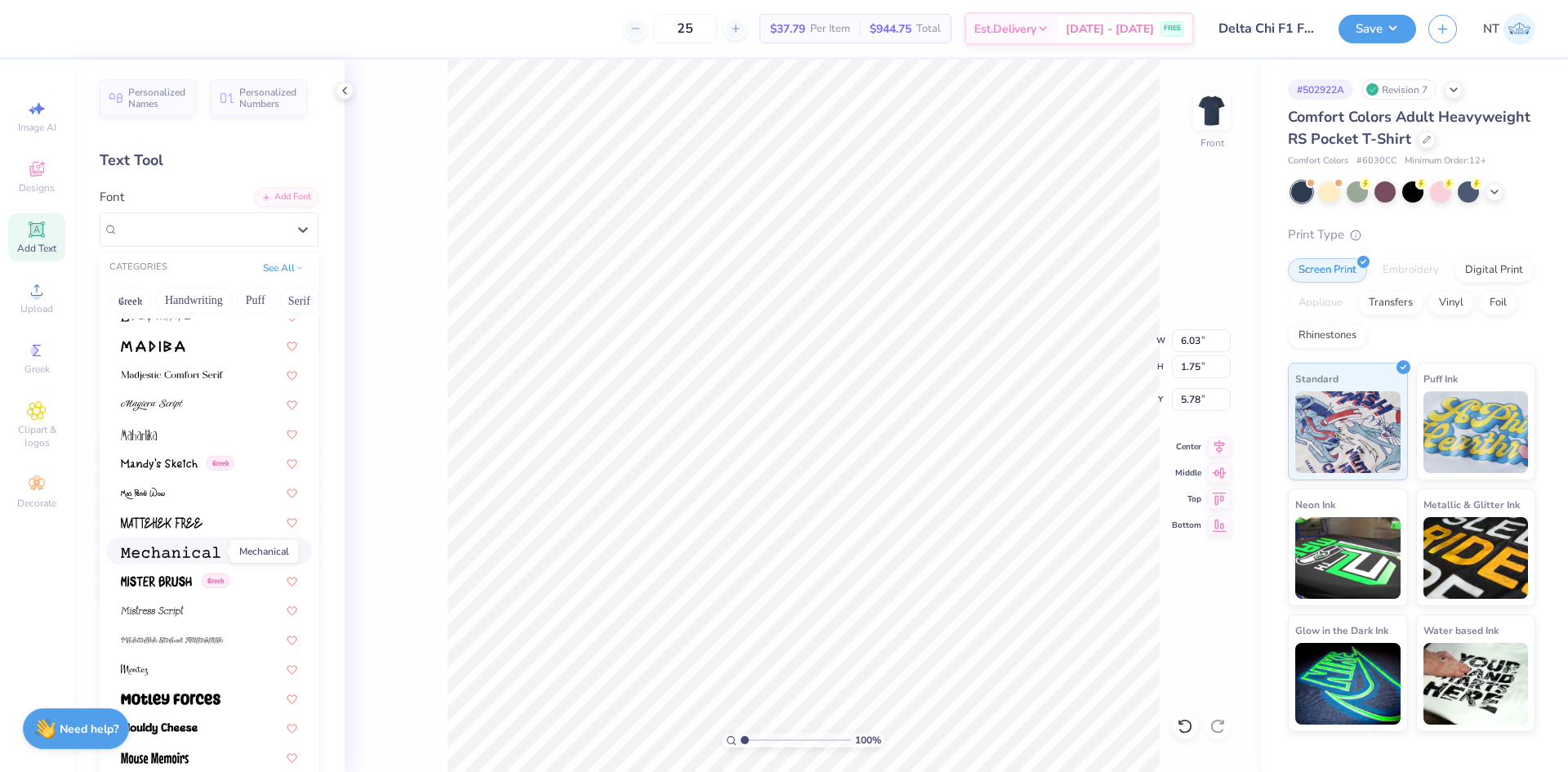
scroll to position [5852, 0]
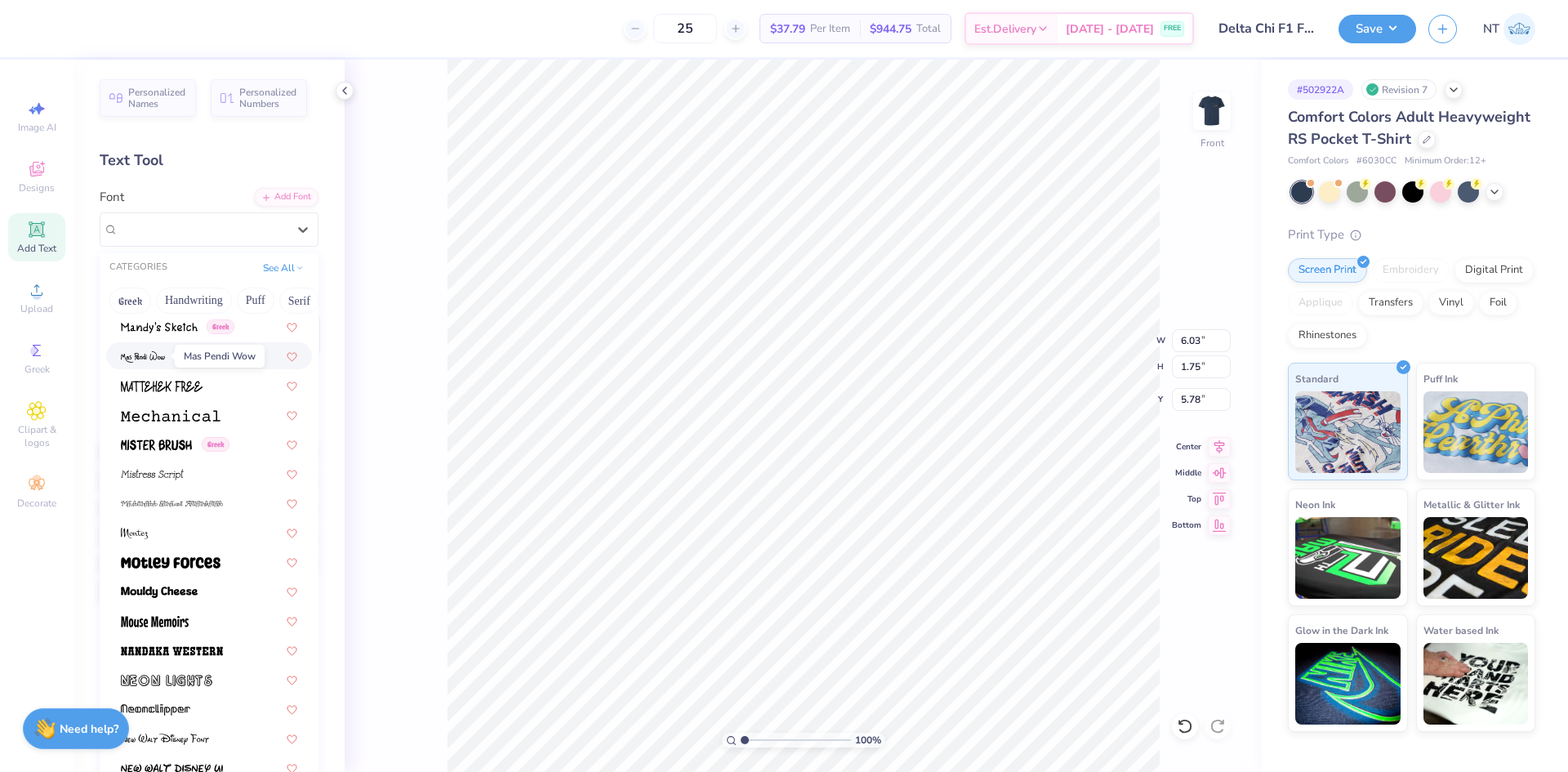
click at [141, 362] on img at bounding box center [143, 356] width 45 height 12
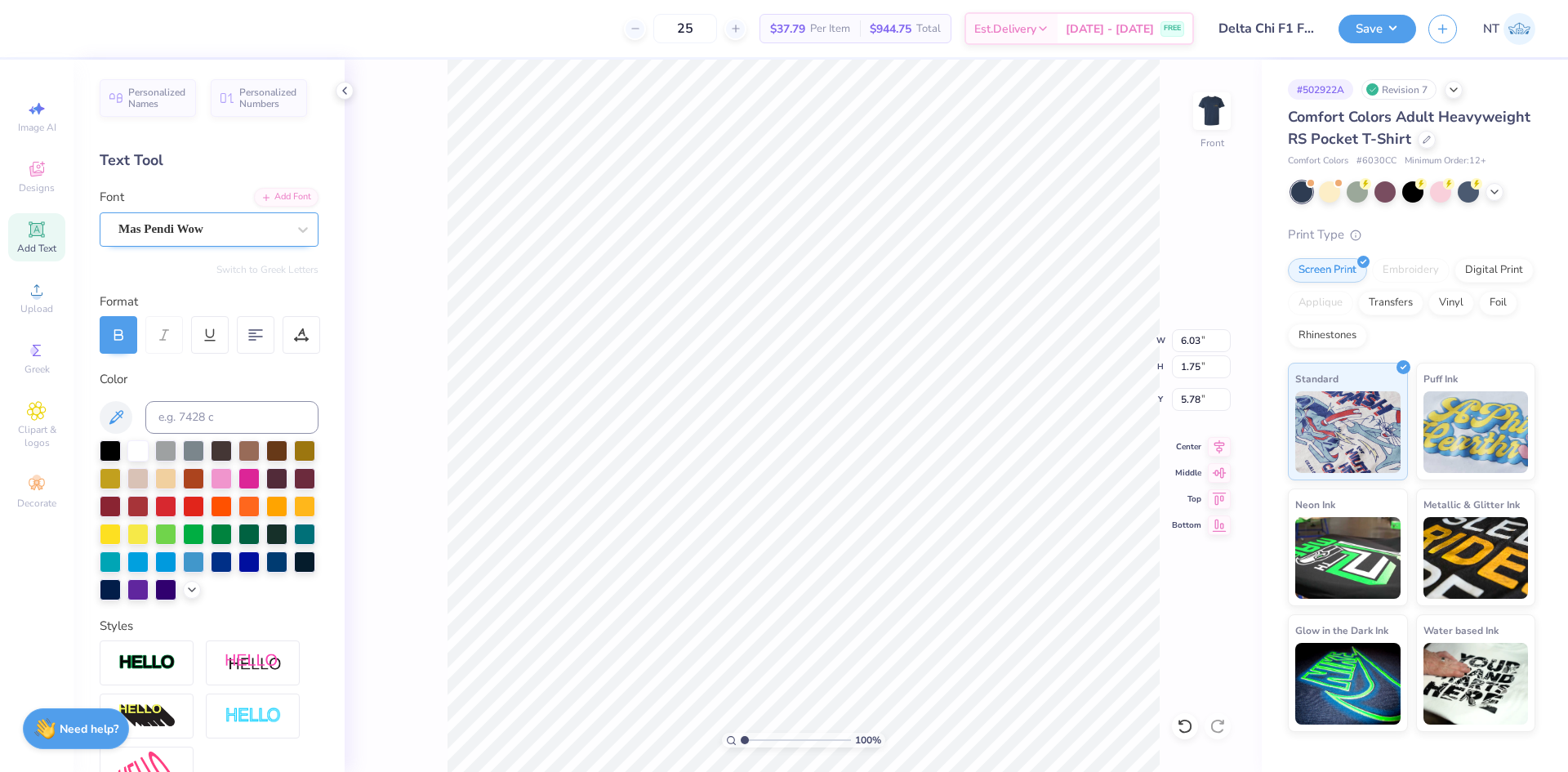
click at [230, 227] on div "Mas Pendi Wow" at bounding box center [202, 229] width 172 height 25
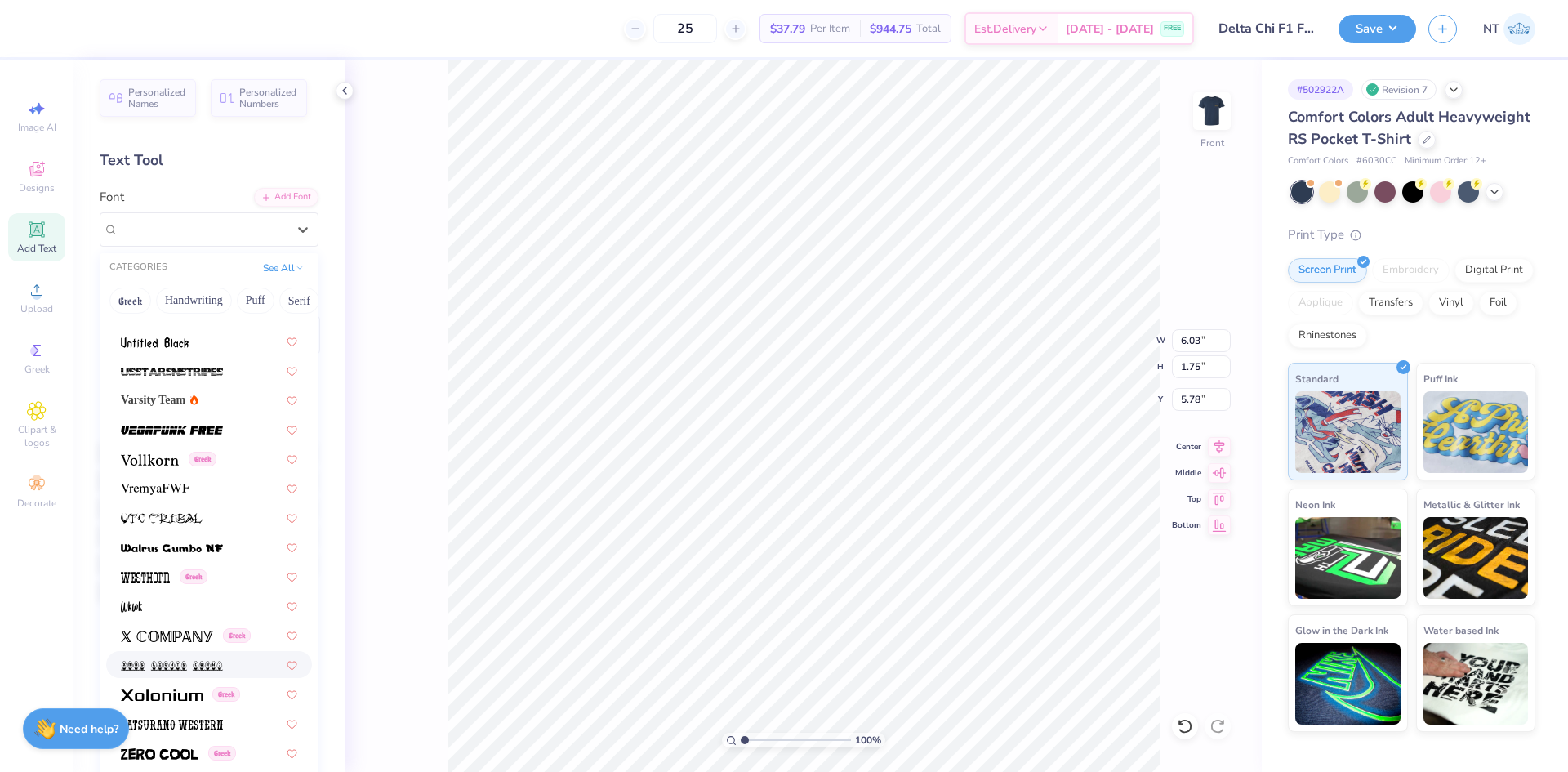
scroll to position [206, 0]
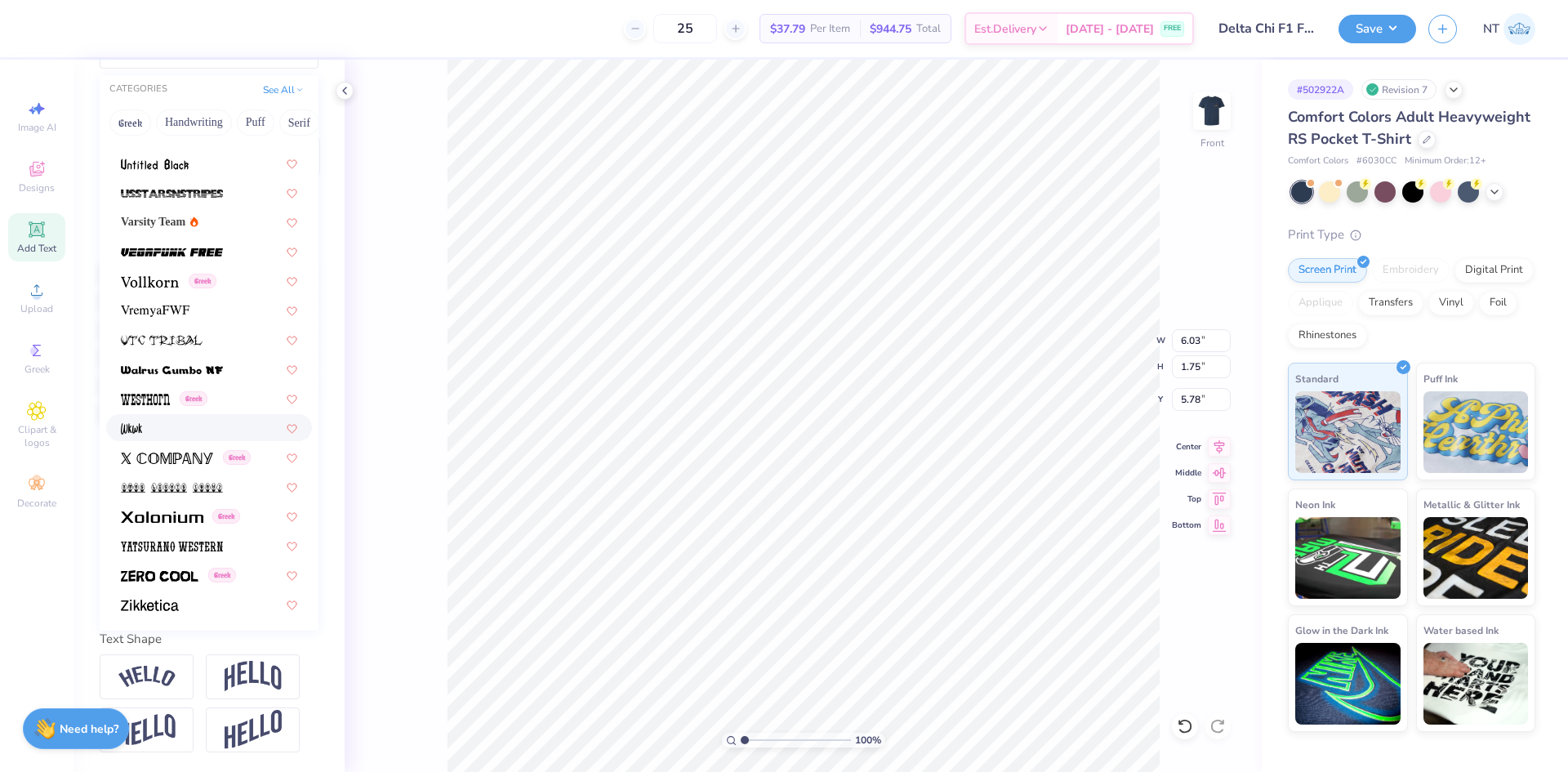
click at [138, 423] on img at bounding box center [132, 428] width 21 height 12
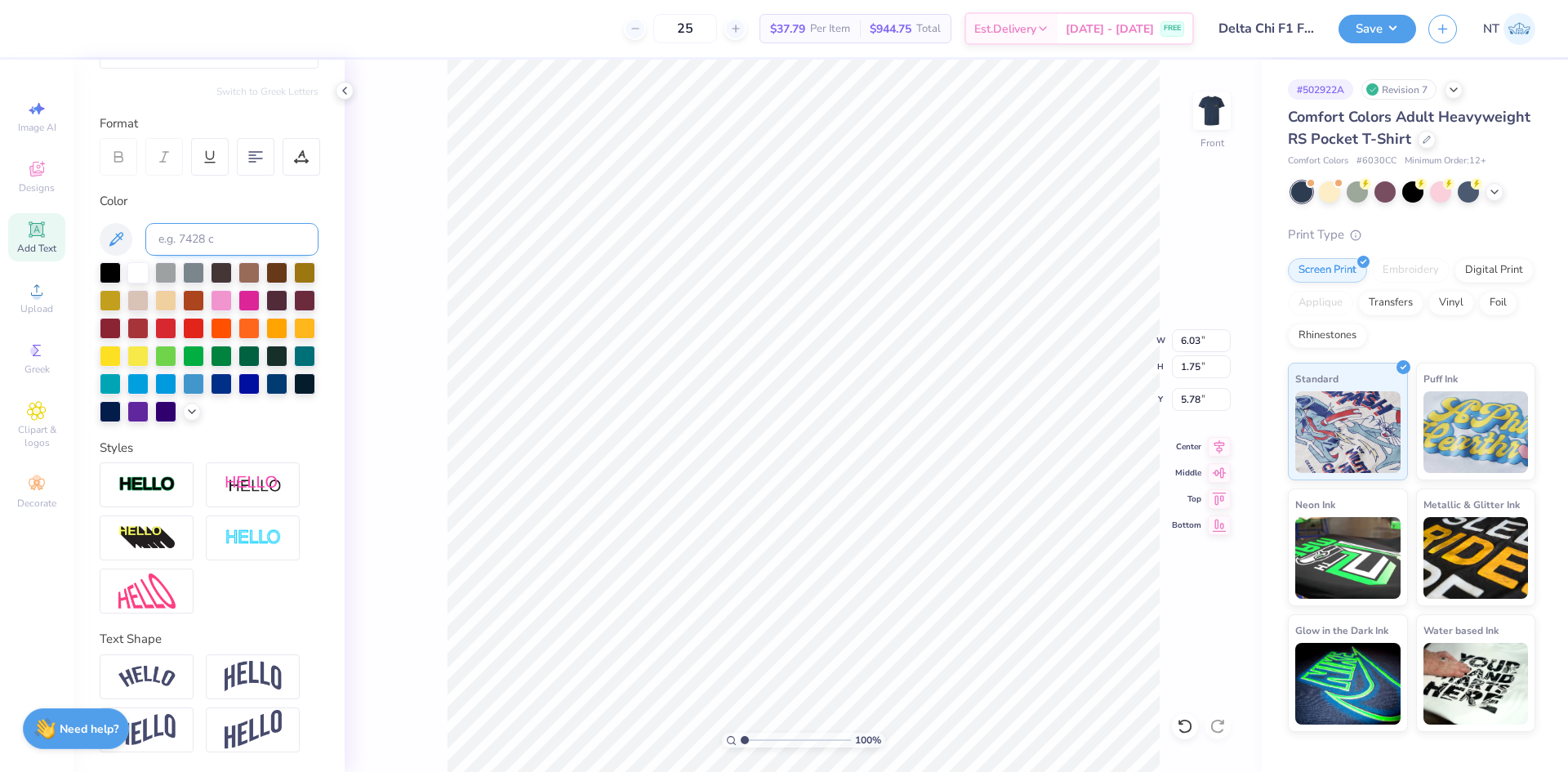
scroll to position [0, 0]
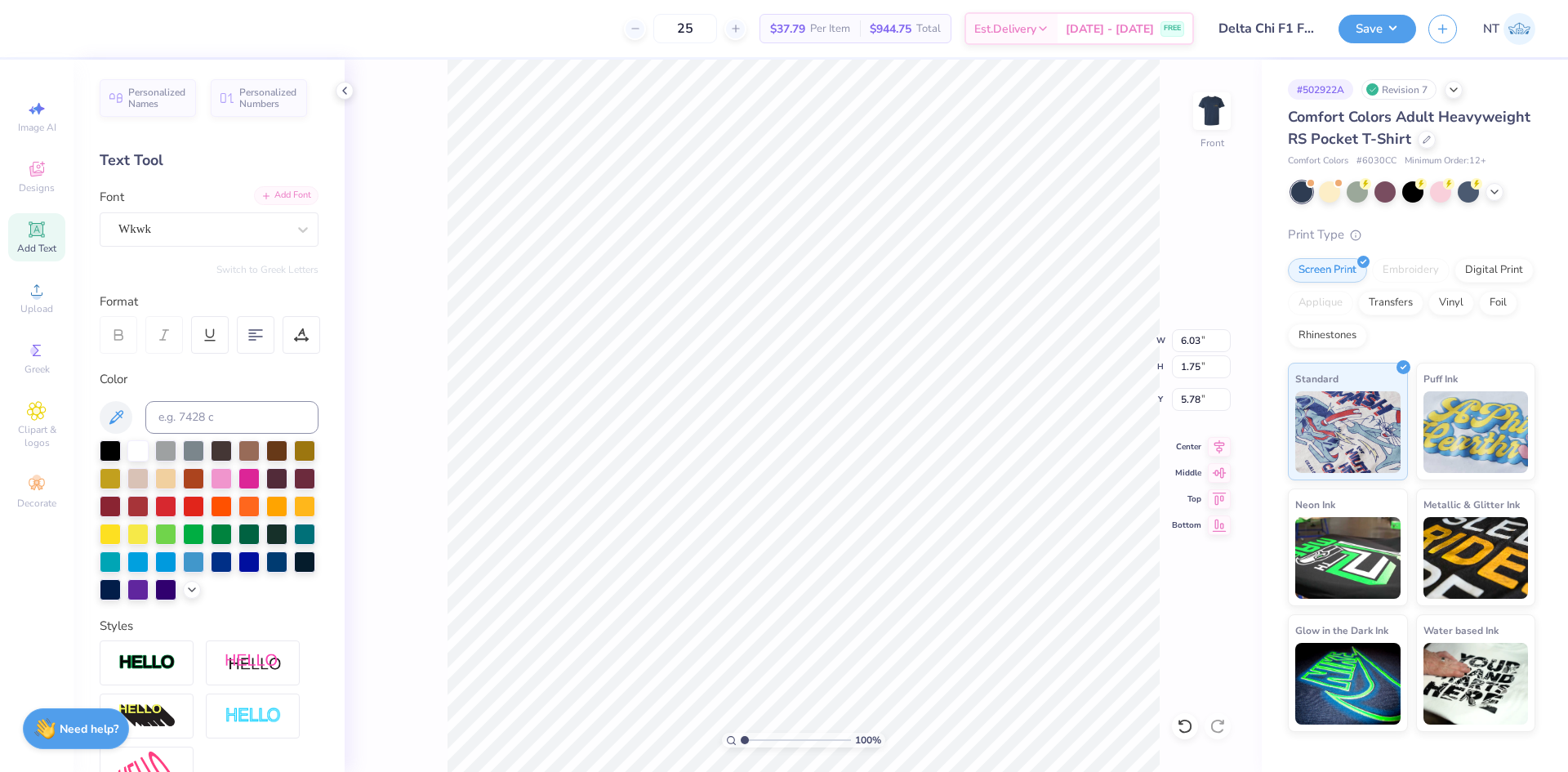
click at [288, 187] on div "Add Font" at bounding box center [286, 195] width 64 height 19
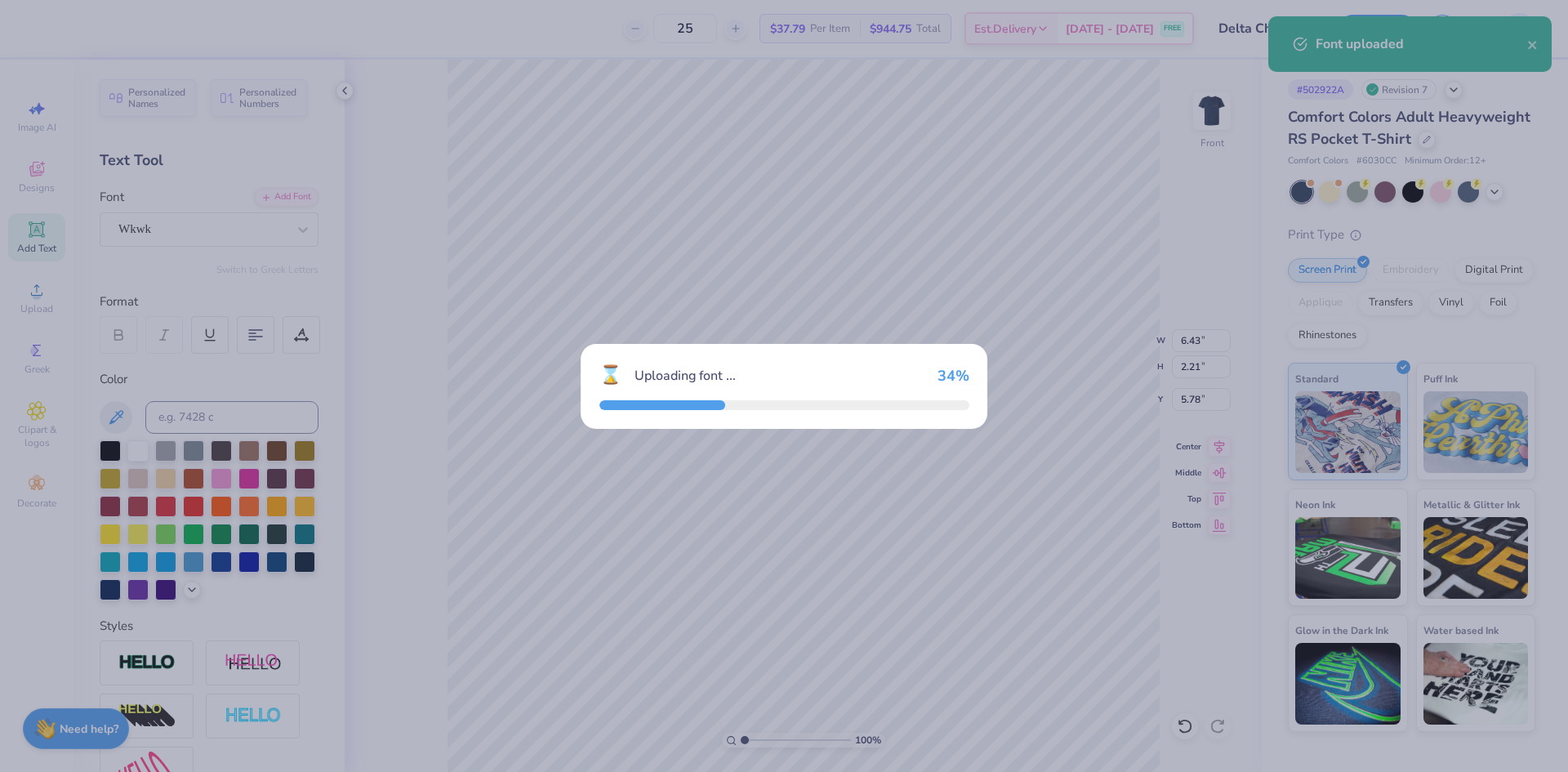
type input "6.43"
type input "2.21"
type input "5.55"
type input "9.84"
type input "2.05"
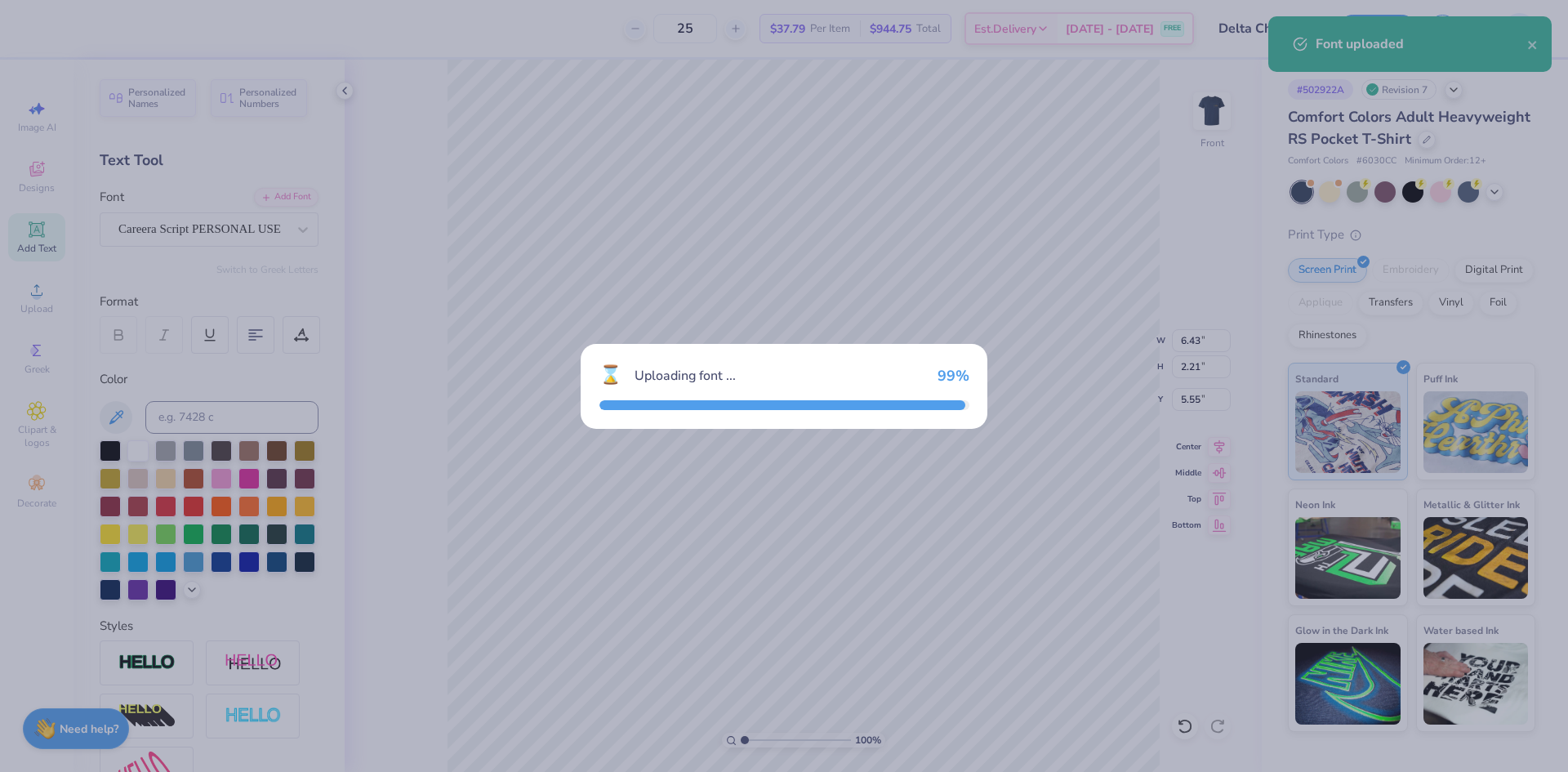
type input "5.63"
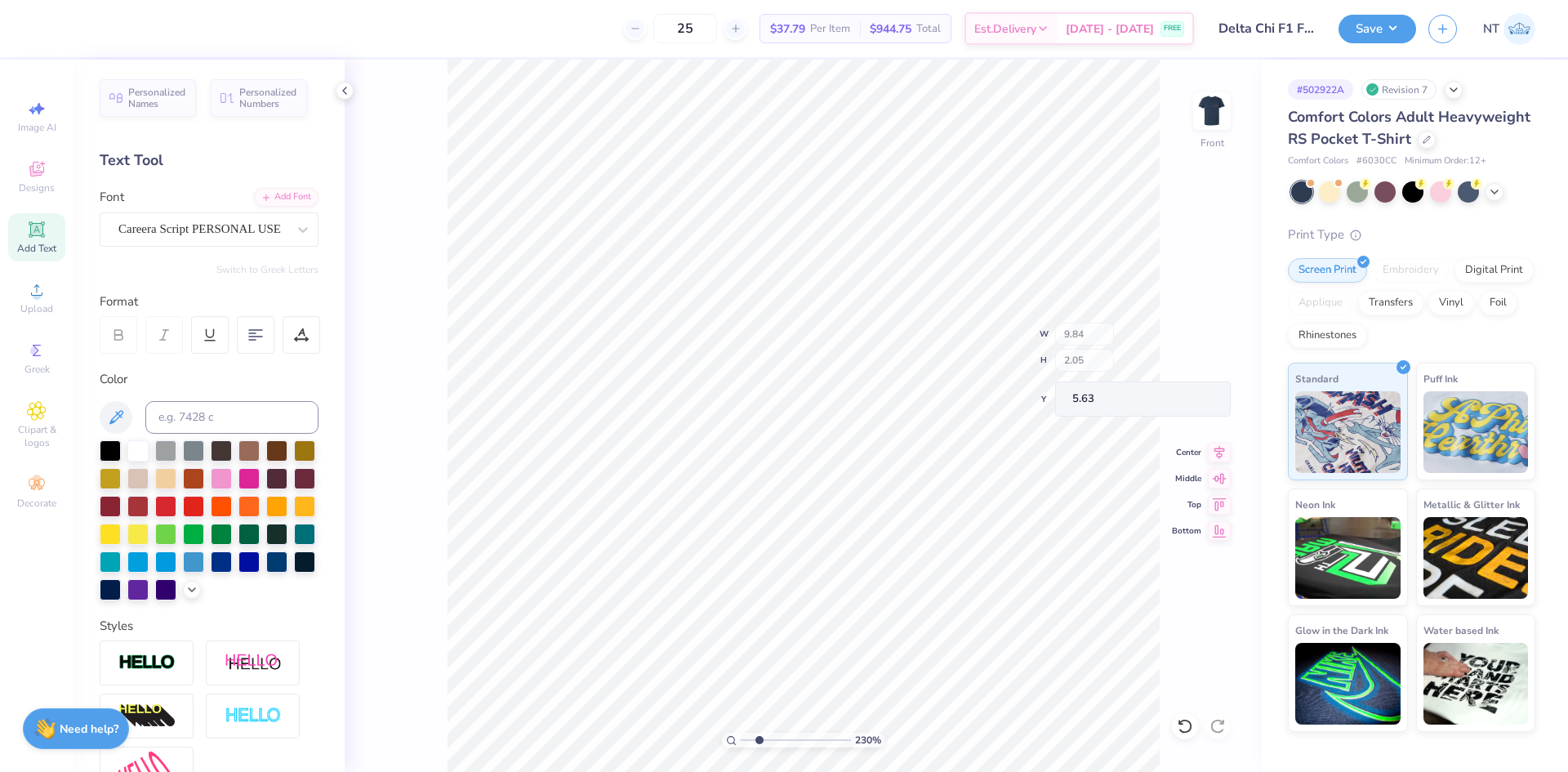
type input "2.30193535337791"
type input "3.59"
type input "0.75"
type input "6.93"
type input "2.30193535337791"
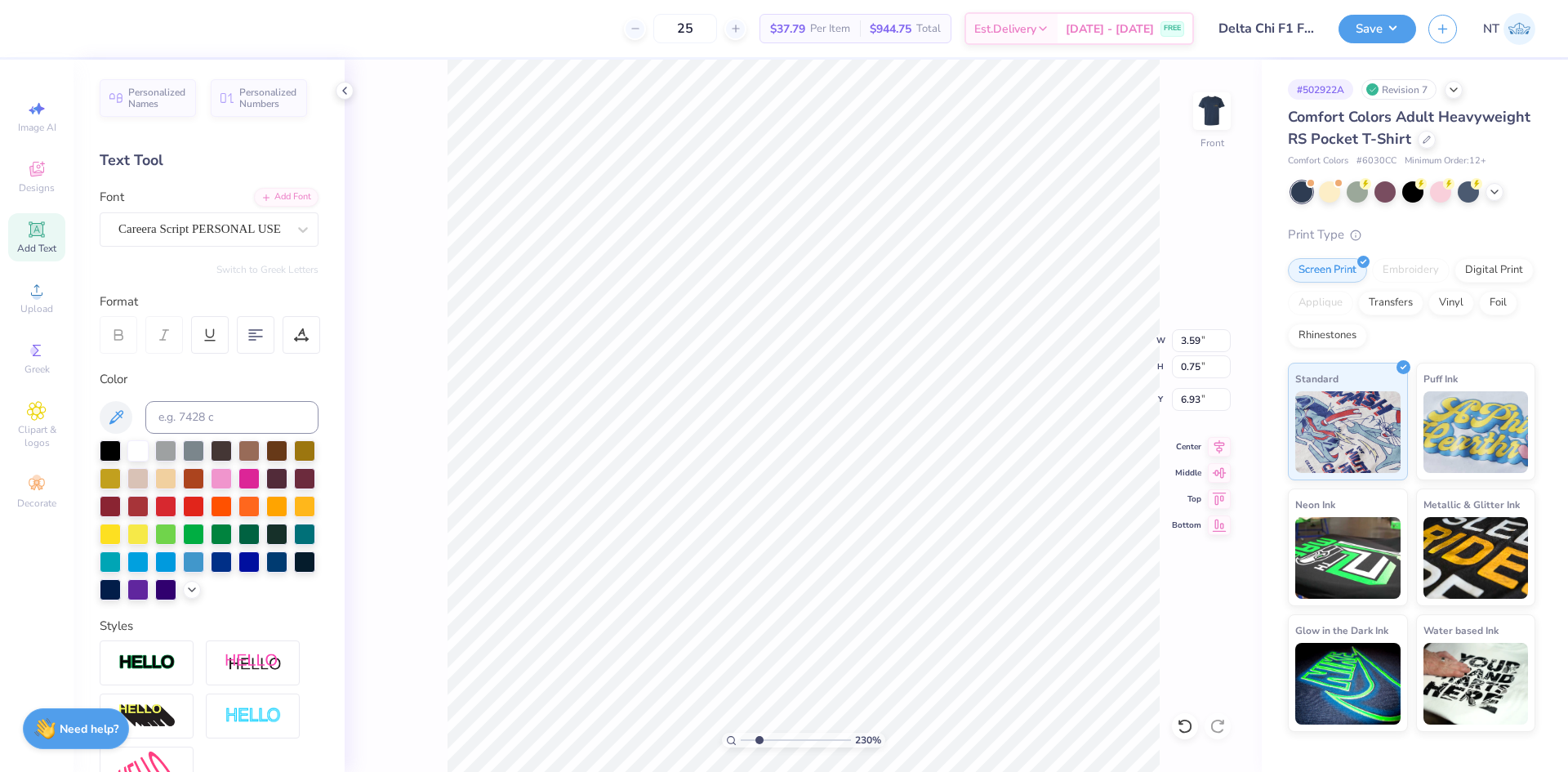
type input "7.41"
type input "2.30193535337791"
type input "7.42"
type input "1.18145891733022"
click at [1185, 363] on input "15.83" at bounding box center [1201, 367] width 59 height 23
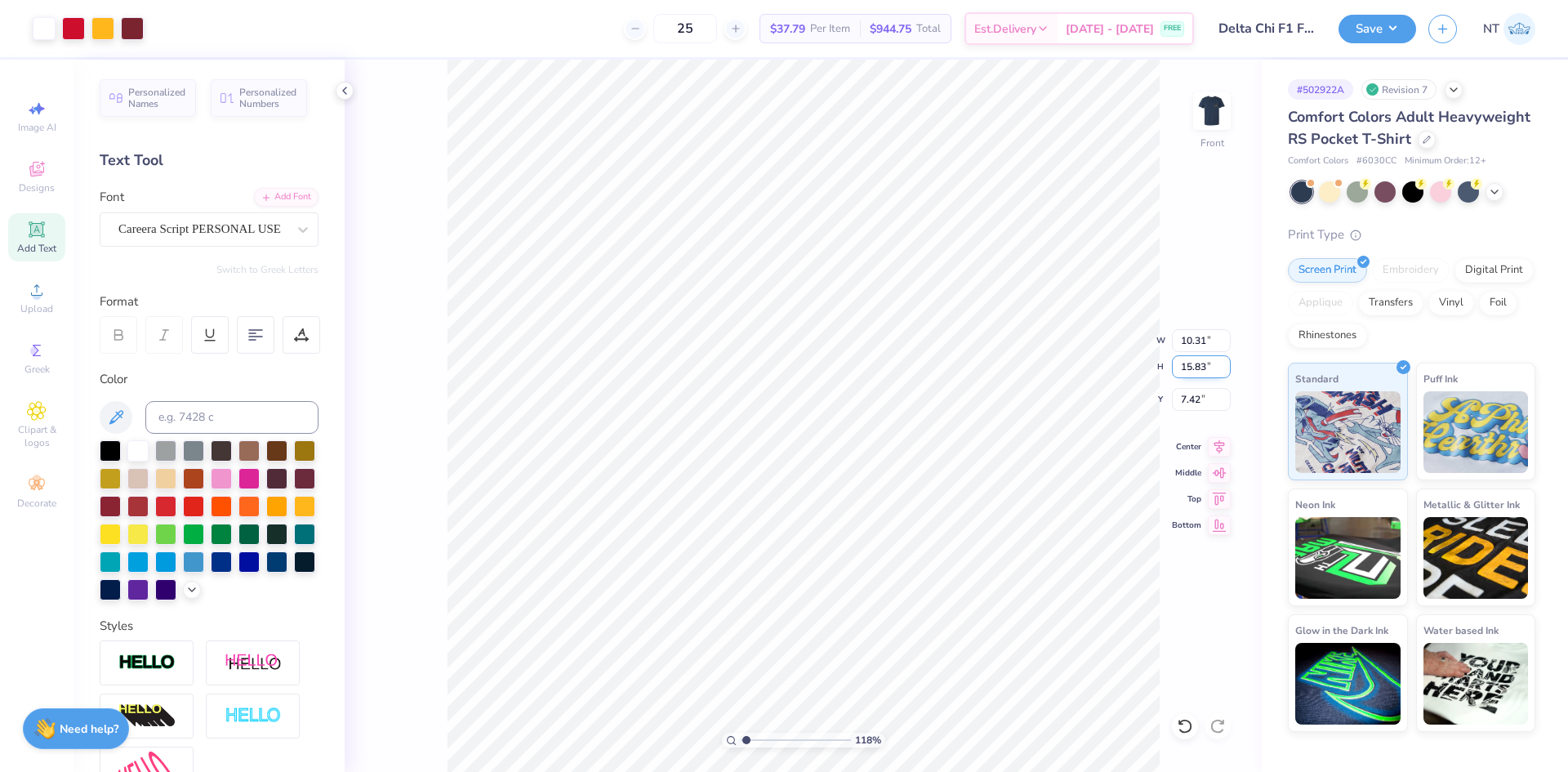
click at [1185, 363] on input "15.83" at bounding box center [1201, 367] width 59 height 23
type input "15"
type input "1.18145891733022"
type input "9.77"
type input "15.00"
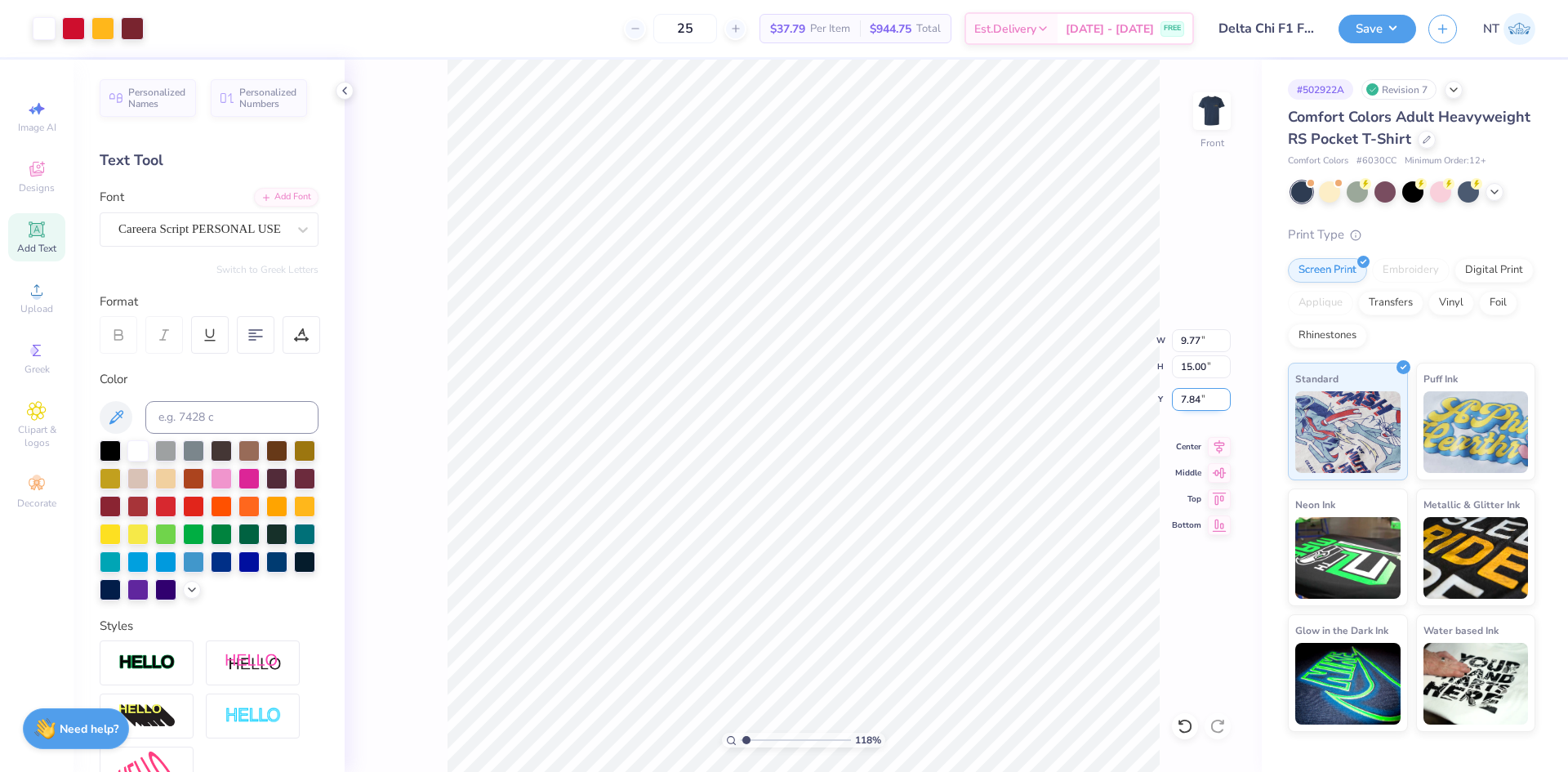
click at [1196, 393] on input "7.84" at bounding box center [1201, 400] width 59 height 23
type input "3"
type input "1.18145891733022"
type input "3.00"
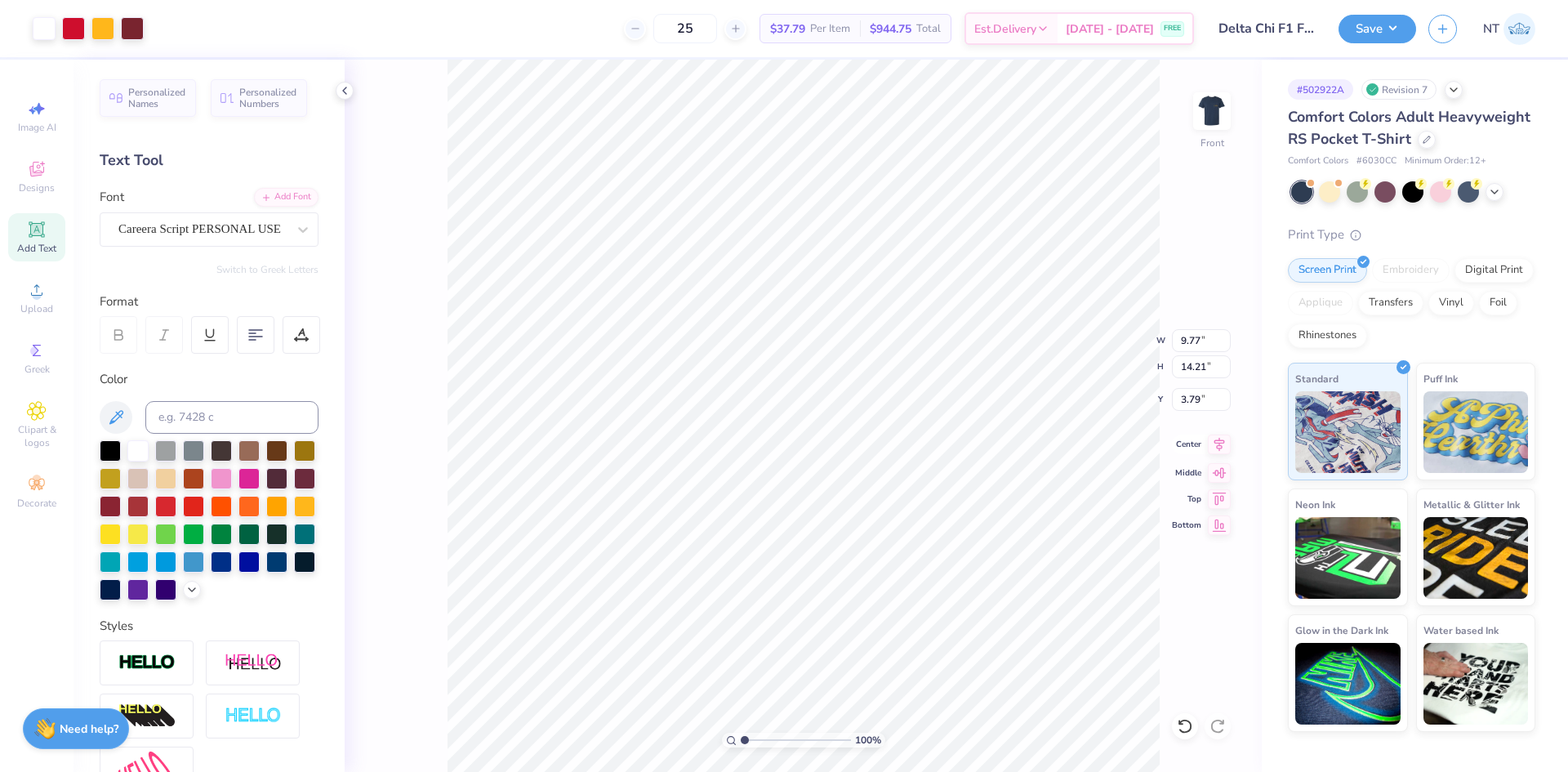
click at [1224, 448] on icon at bounding box center [1219, 444] width 23 height 20
click at [1222, 446] on icon at bounding box center [1220, 444] width 11 height 14
click at [287, 207] on div "Font Careera Script PERSONAL USE" at bounding box center [209, 217] width 219 height 59
click at [289, 194] on div "Add Font" at bounding box center [286, 195] width 64 height 19
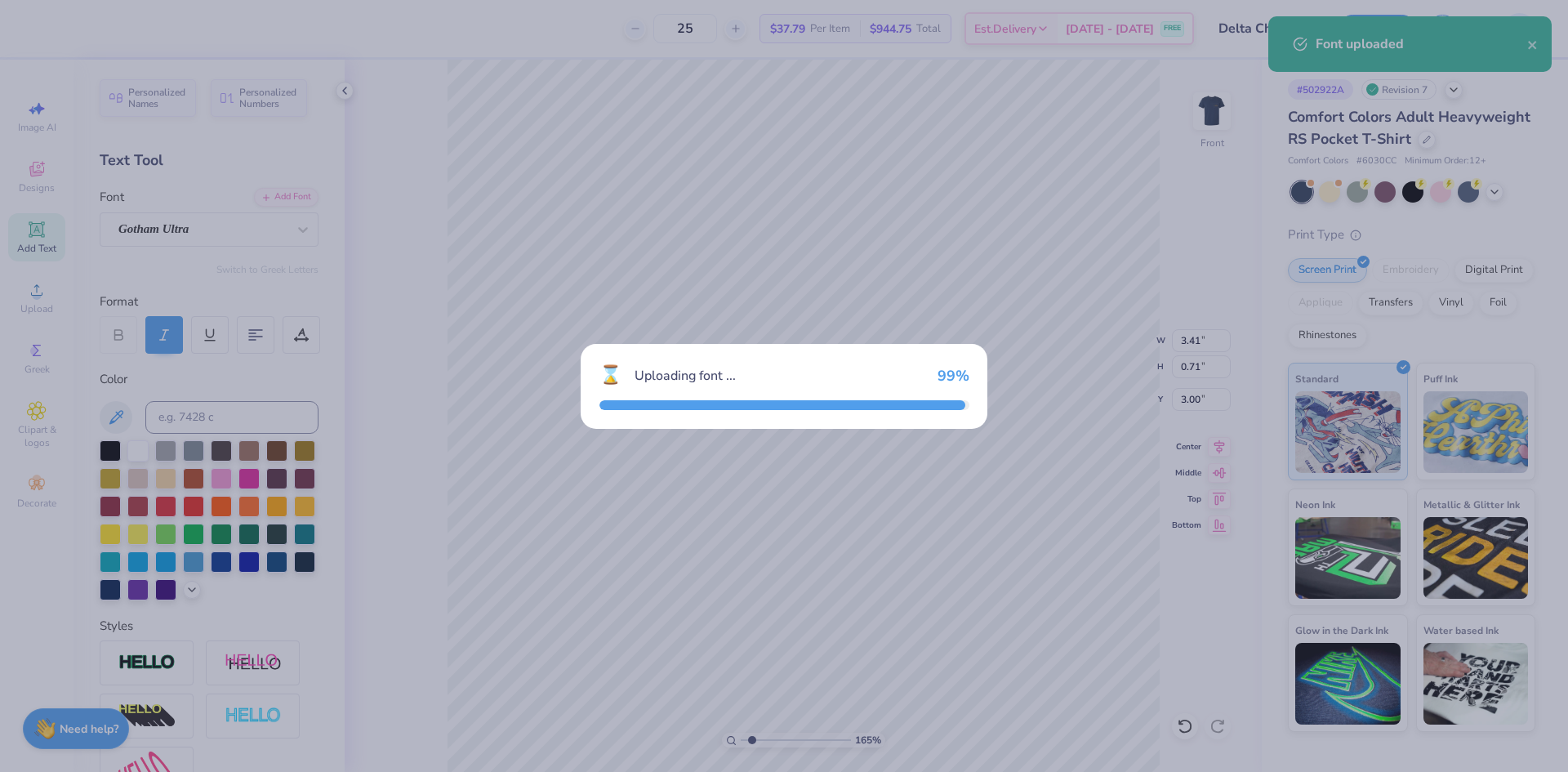
type input "1.6491337272538"
type input "4.01"
type input "0.64"
type input "3.03"
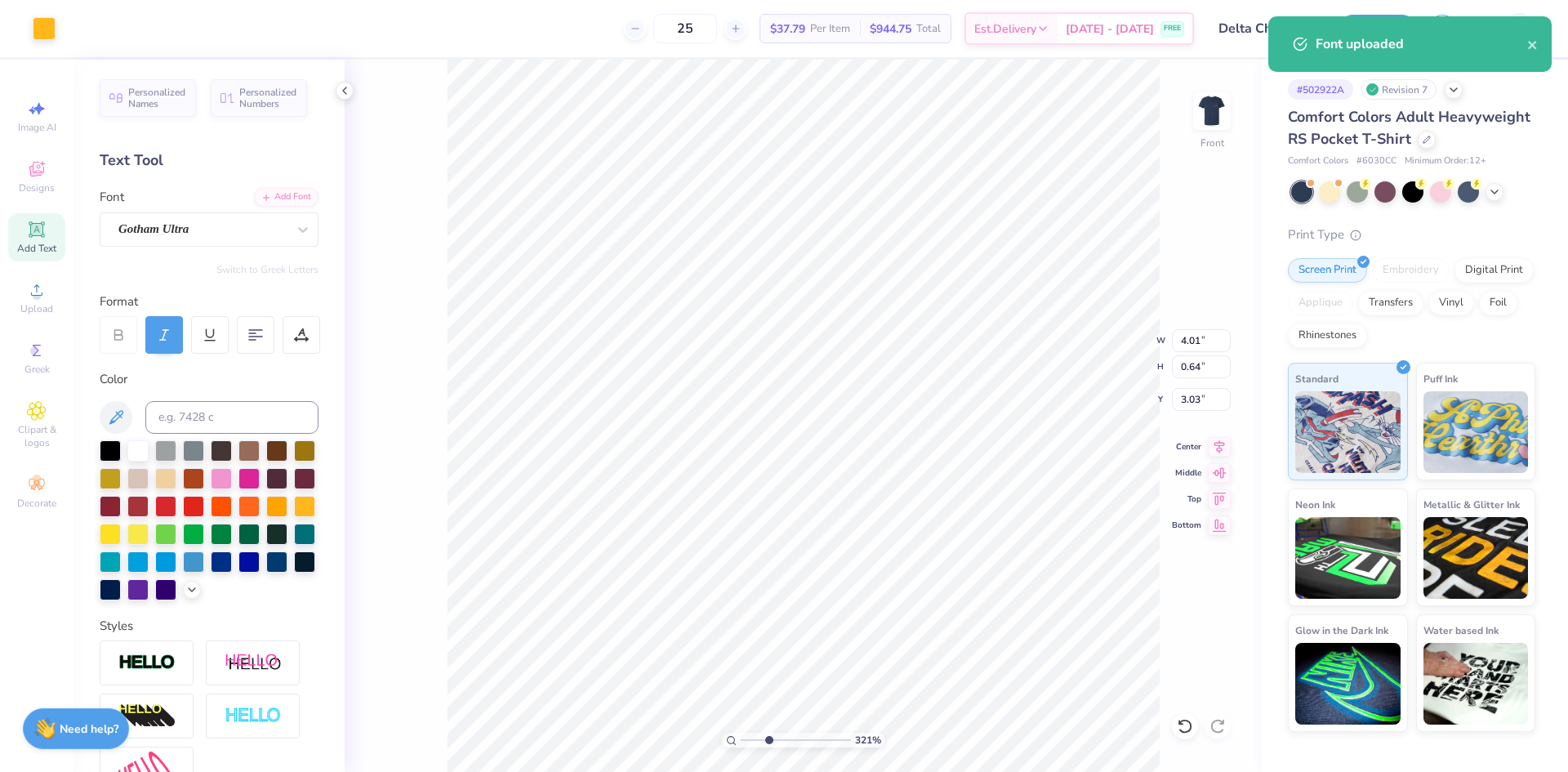
type input "3.21314535235116"
type input "3.27"
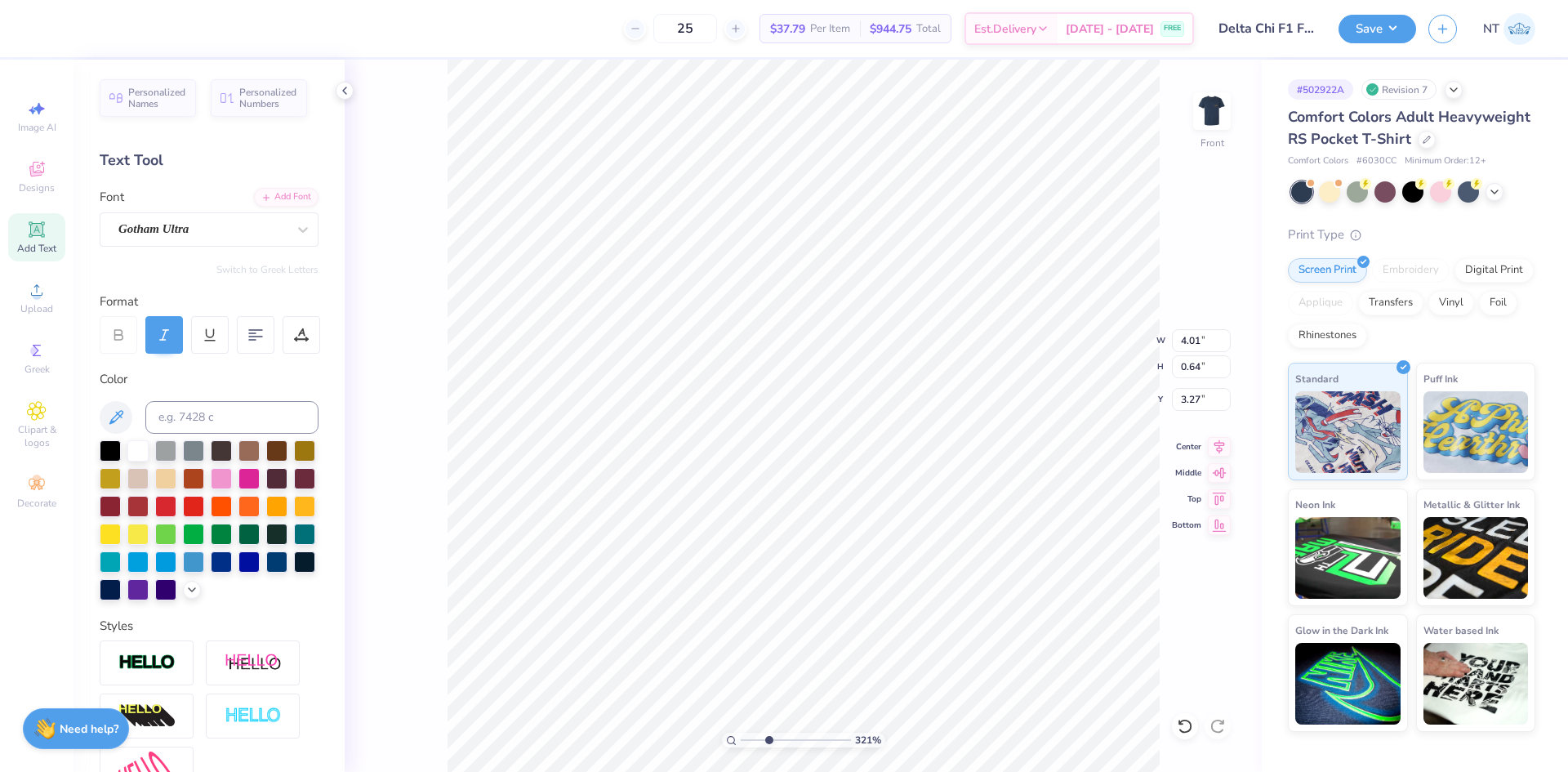
type input "3.21314535235116"
type input "3.00"
click at [1188, 735] on div at bounding box center [1184, 726] width 26 height 26
type input "1.18145891733021"
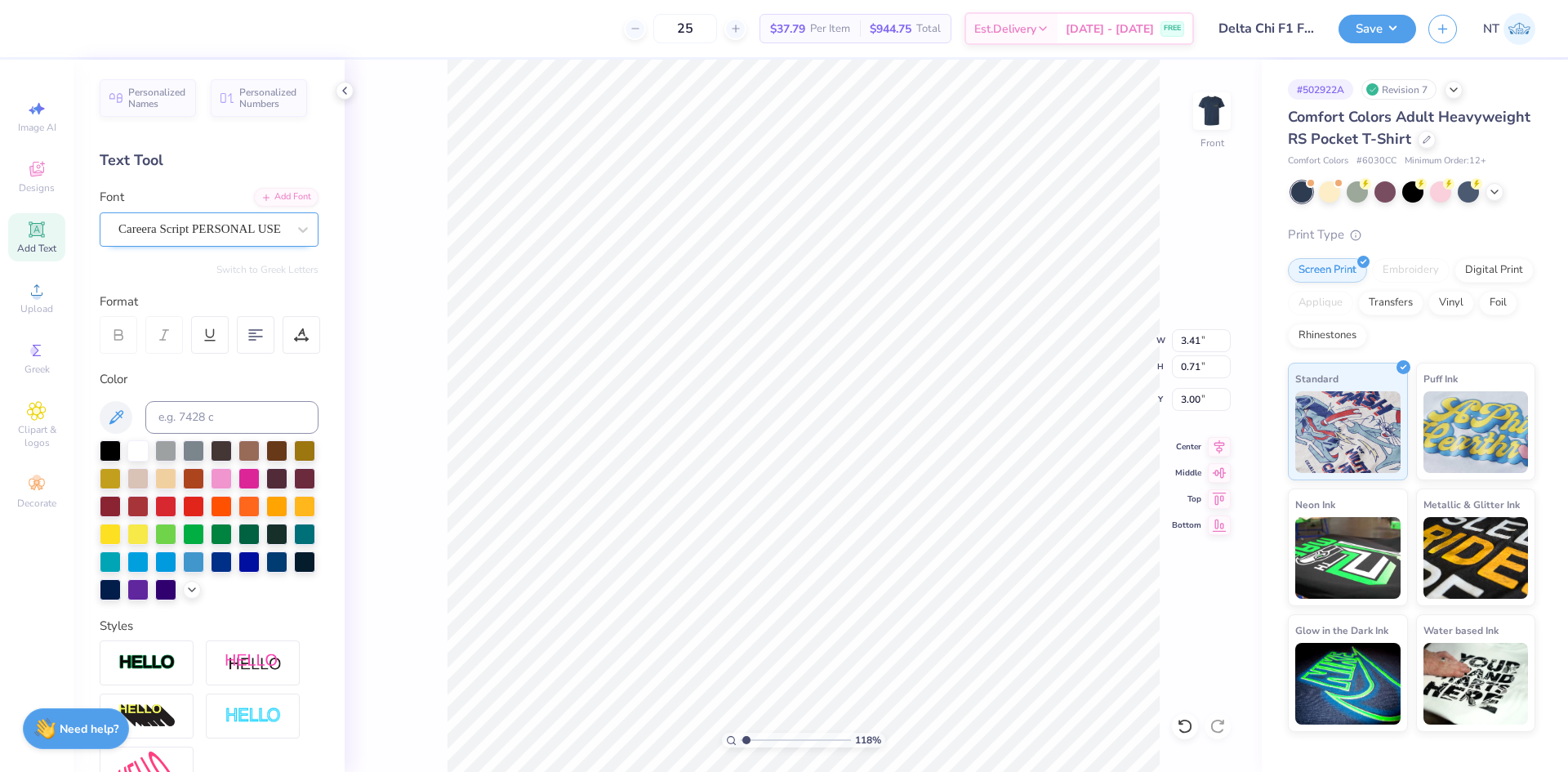
click at [162, 218] on div at bounding box center [202, 229] width 168 height 22
click at [192, 357] on div at bounding box center [209, 357] width 176 height 17
type input "bebas"
type input "1.18145891733021"
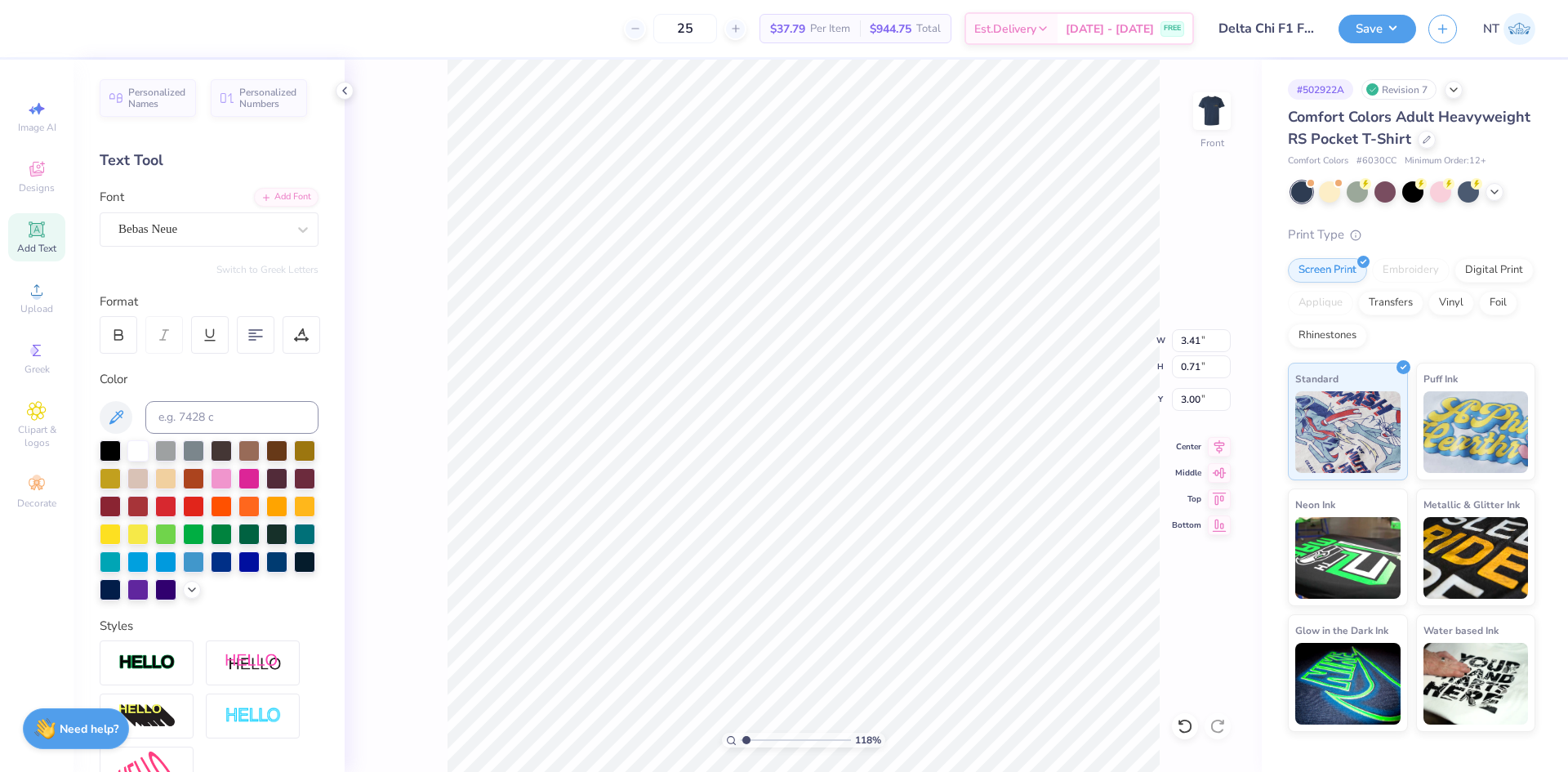
type input "2.64"
type input "0.62"
type input "3.05"
click at [118, 339] on icon at bounding box center [118, 337] width 8 height 5
type input "1.18145891733021"
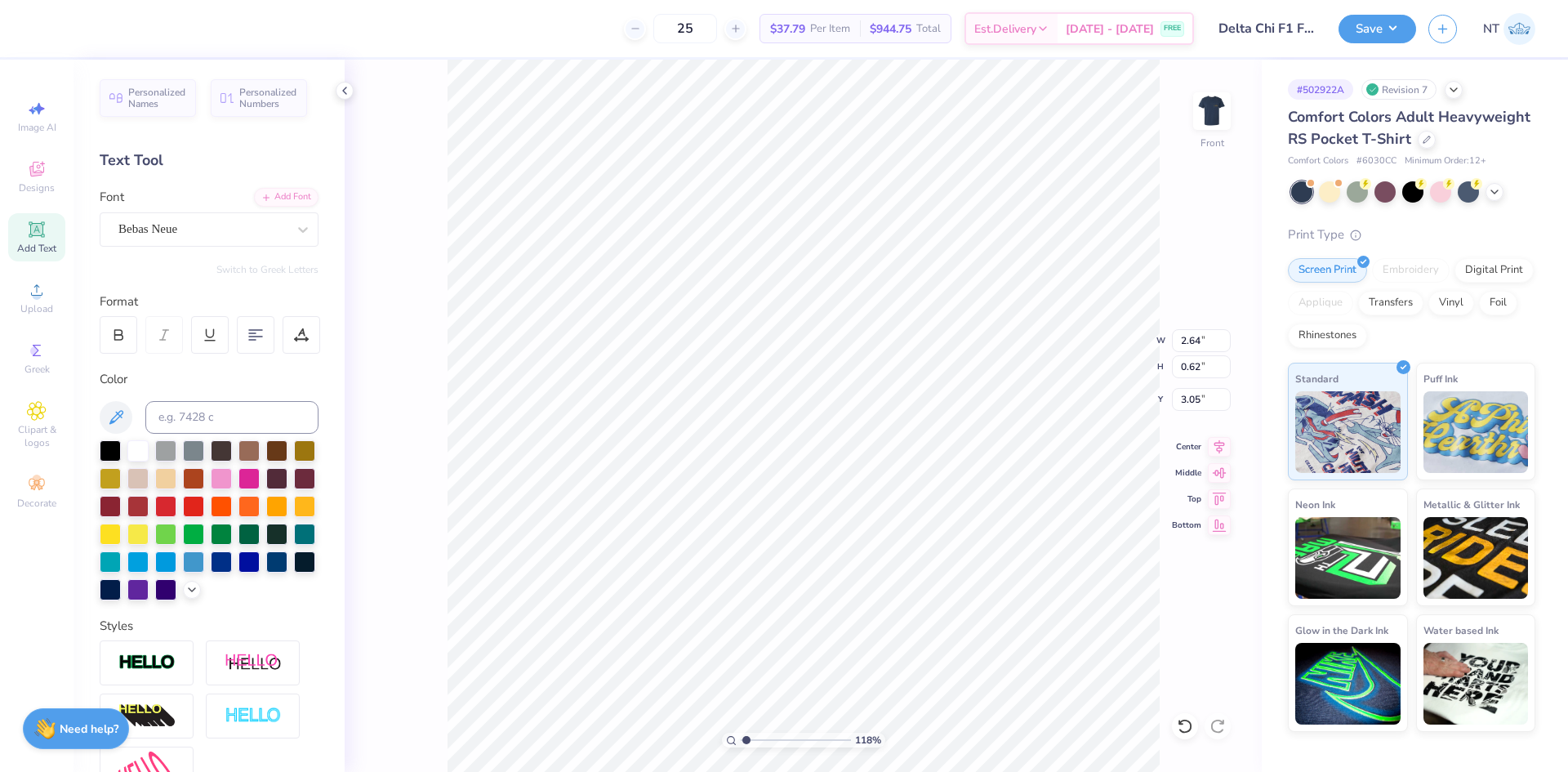
type input "2.66"
click at [298, 336] on icon at bounding box center [301, 335] width 15 height 15
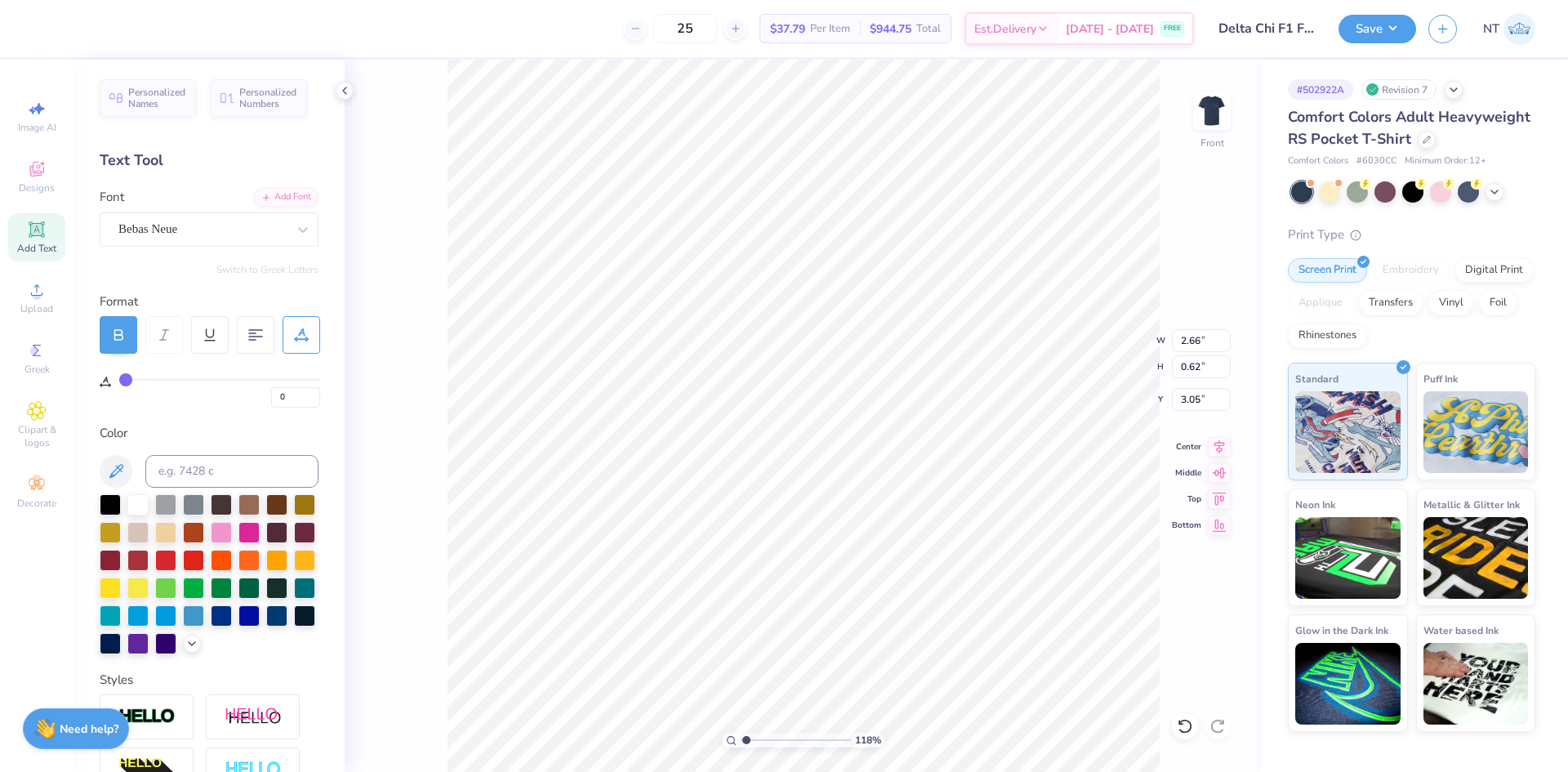
click at [298, 336] on icon at bounding box center [301, 335] width 15 height 15
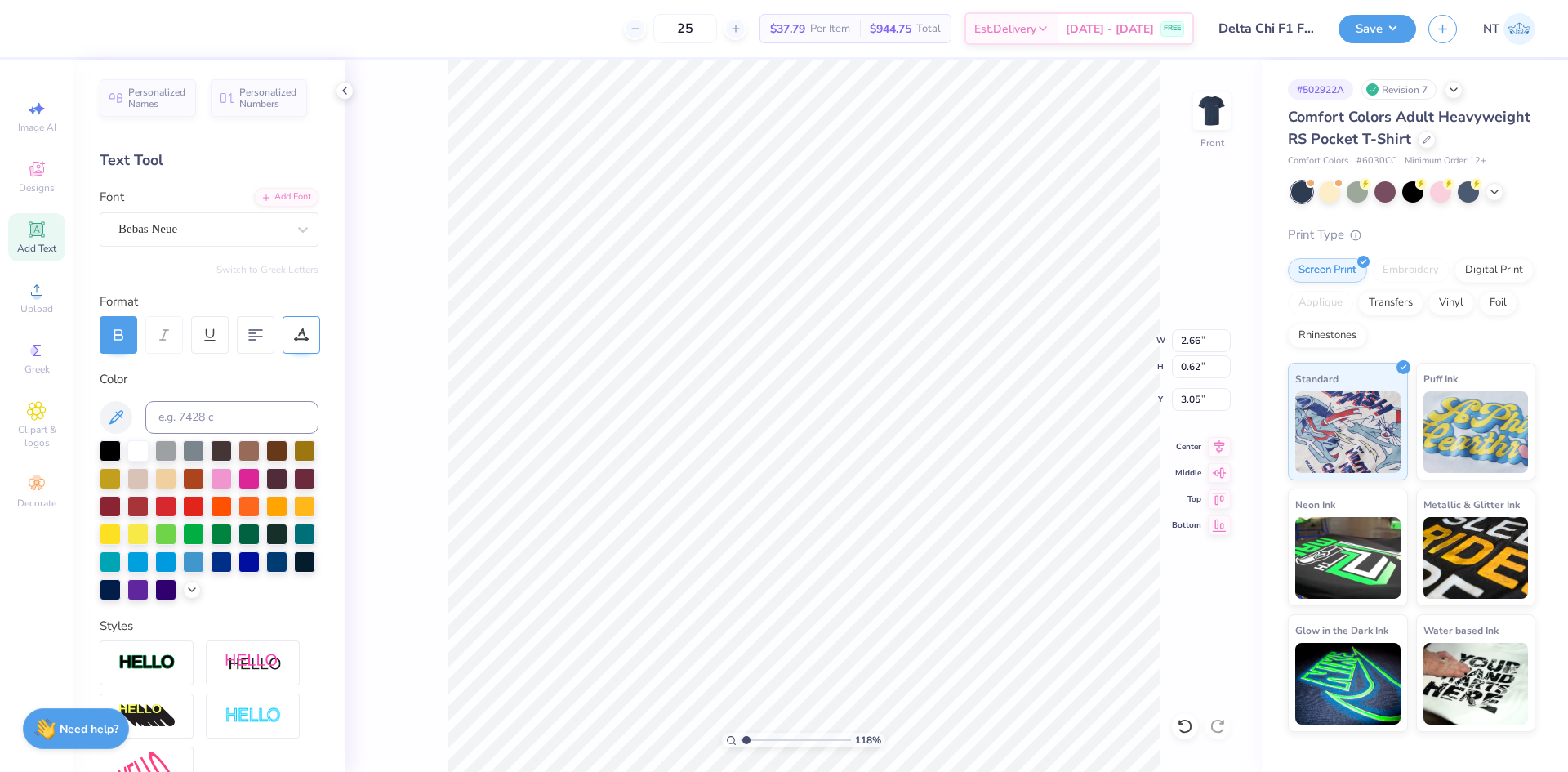
click at [320, 335] on div at bounding box center [301, 335] width 37 height 37
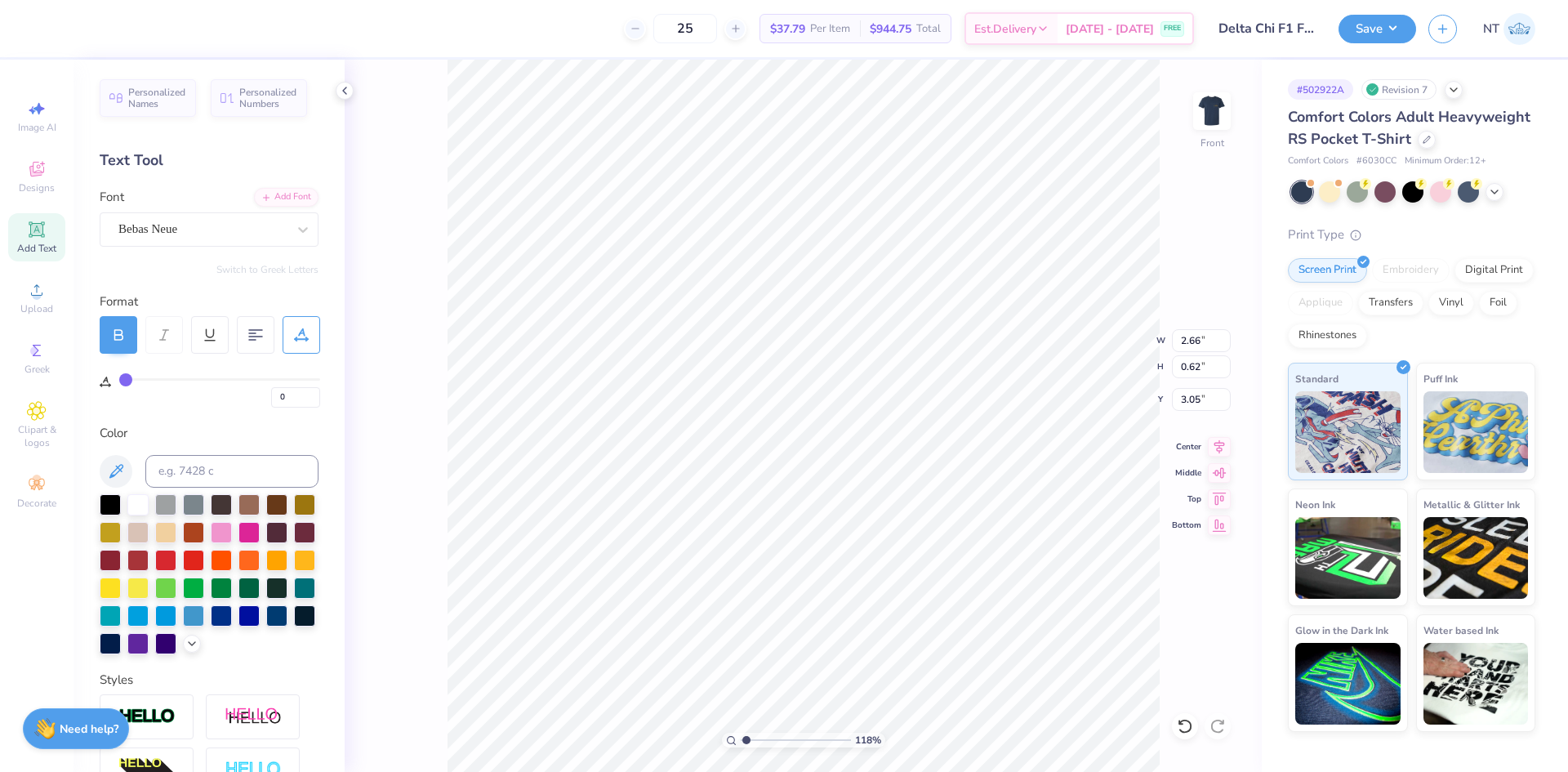
type input "2"
type input "7"
type input "15"
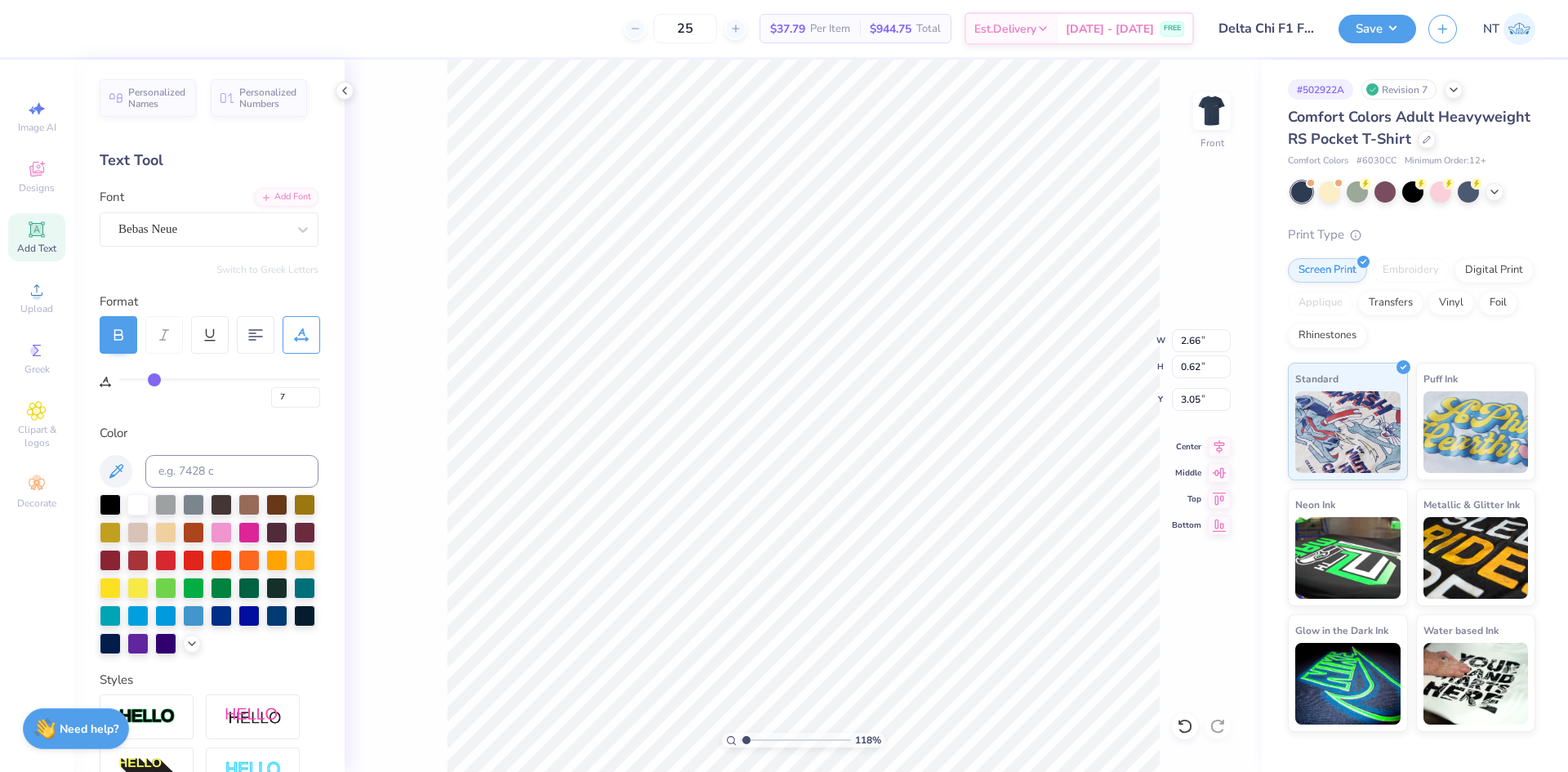
type input "15"
type input "24"
type input "37"
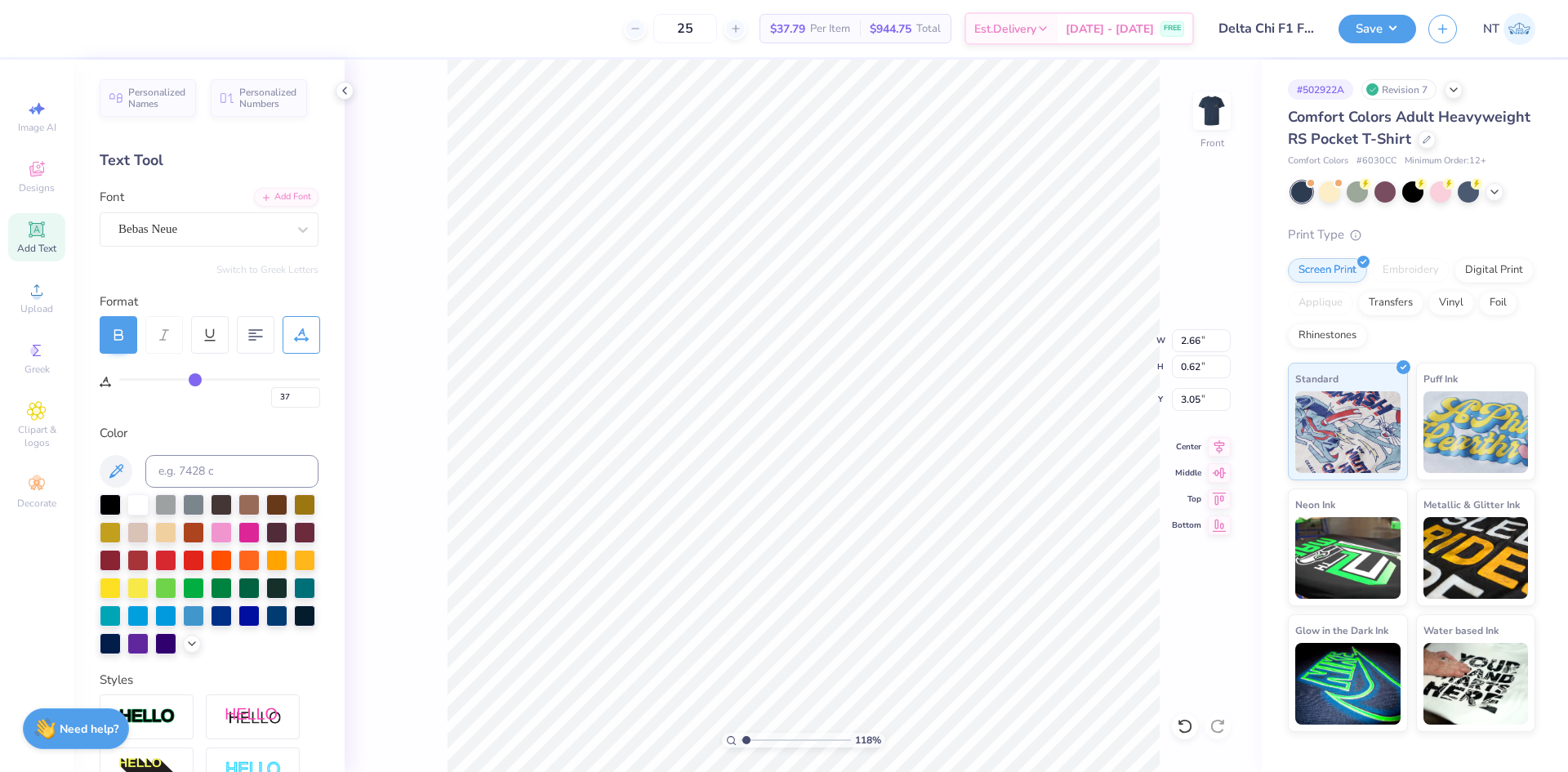
type input "50"
type input "61"
type input "70"
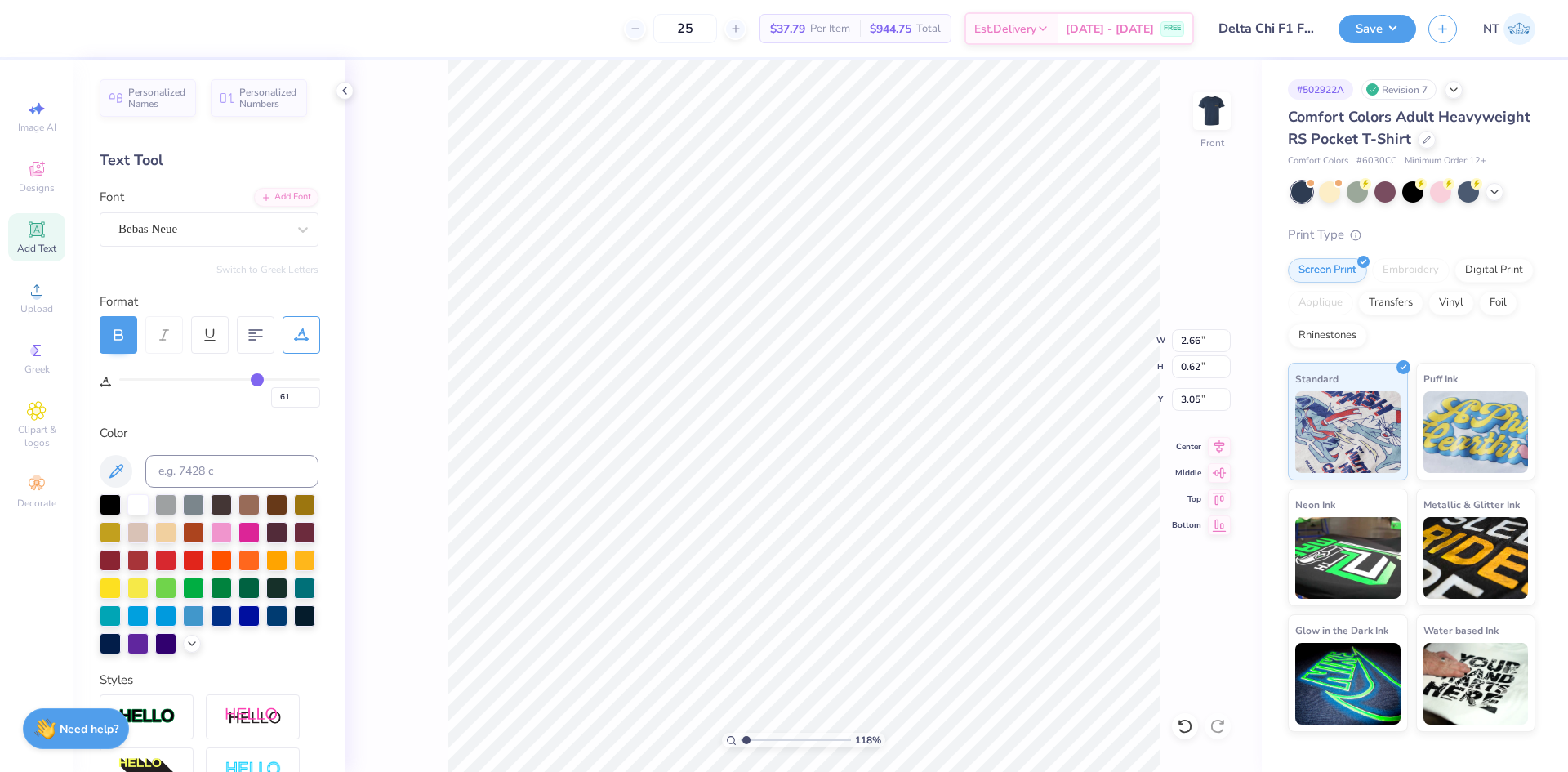
type input "70"
type input "78"
type input "82"
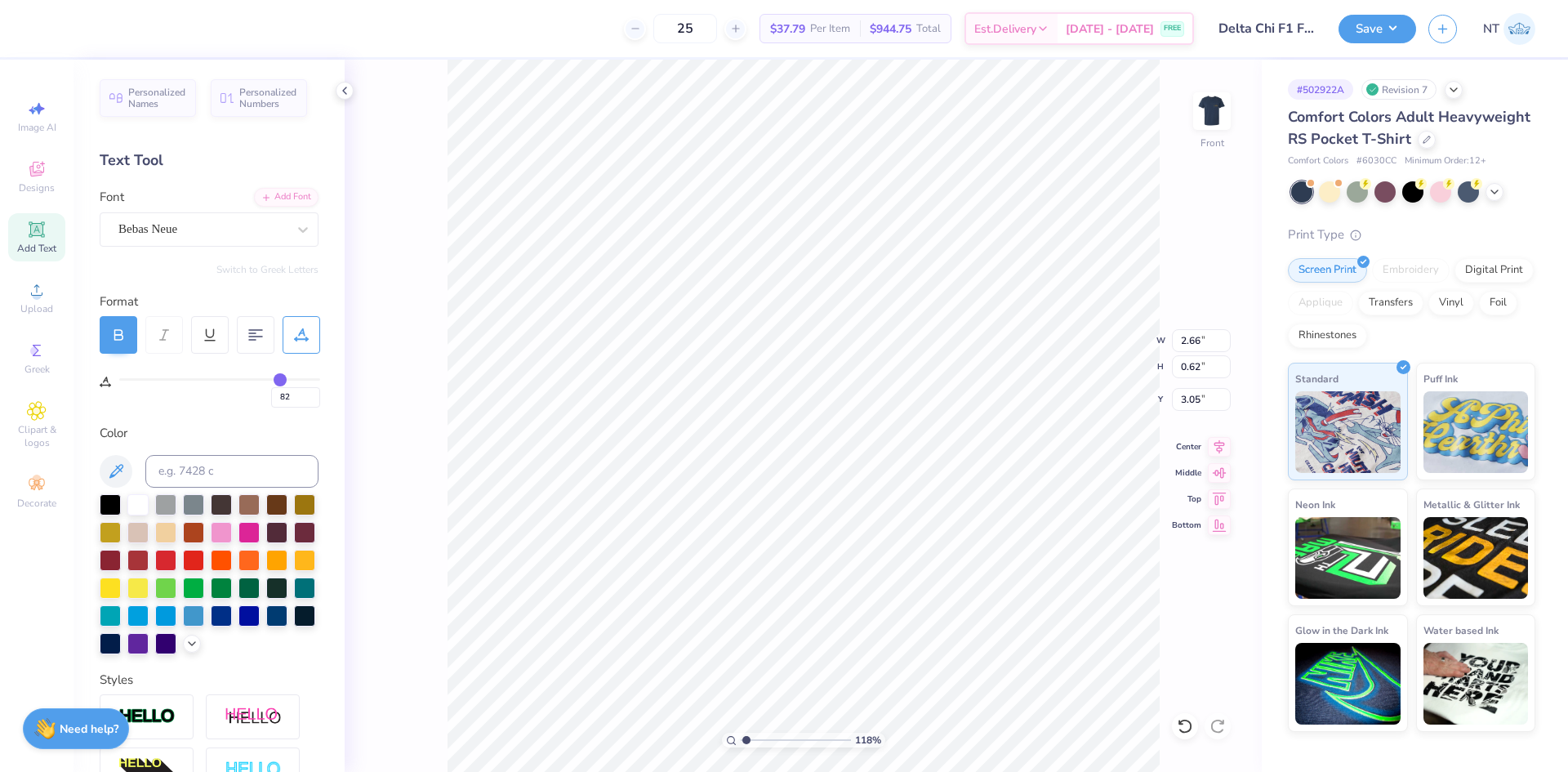
type input "84"
type input "86"
type input "89"
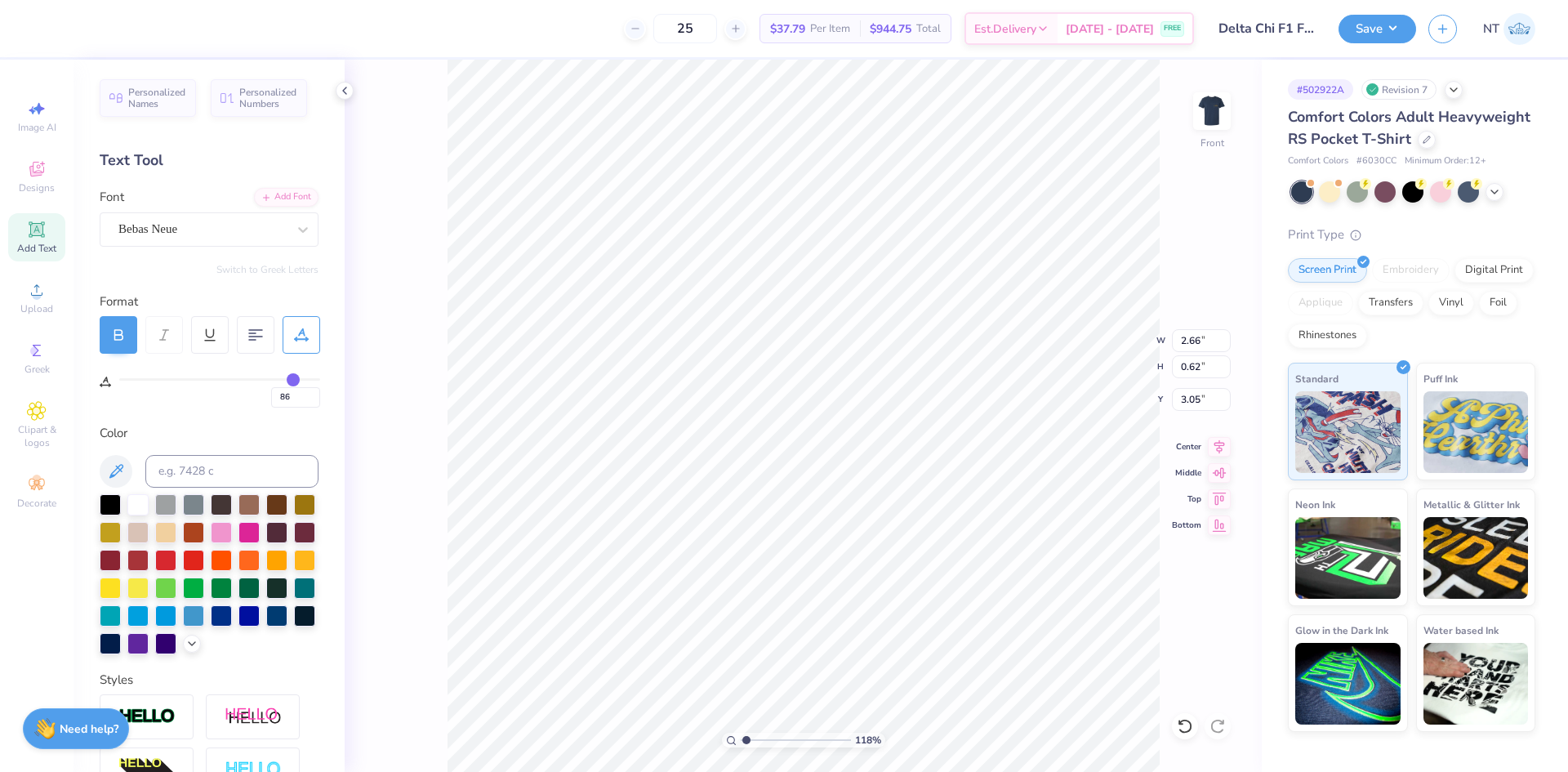
type input "89"
type input "90"
drag, startPoint x: 196, startPoint y: 389, endPoint x: 296, endPoint y: 391, distance: 100.0
type input "90"
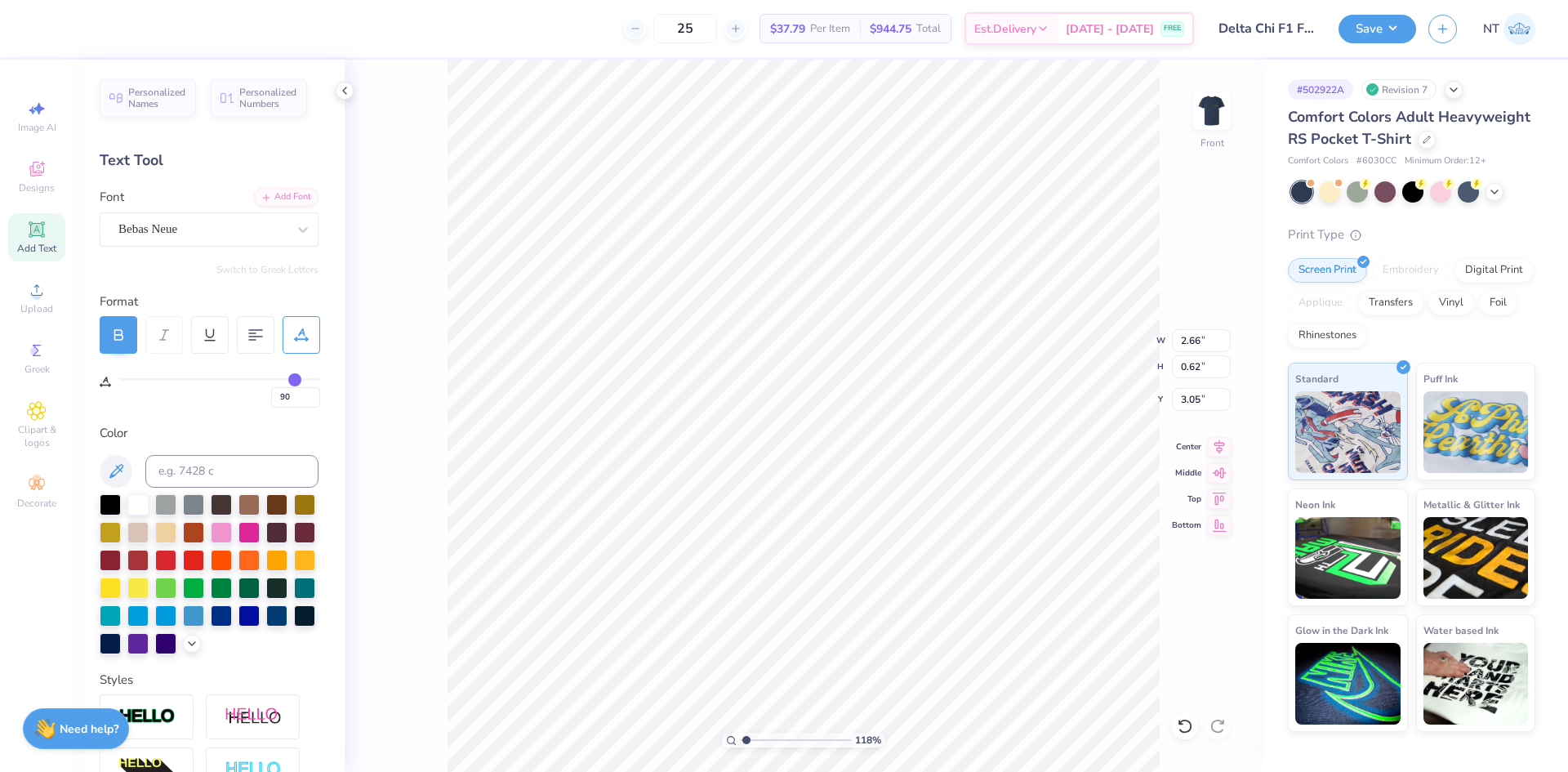
click at [296, 380] on input "range" at bounding box center [220, 379] width 201 height 3
type input "1.18145891733021"
type input "8.87"
type input "87"
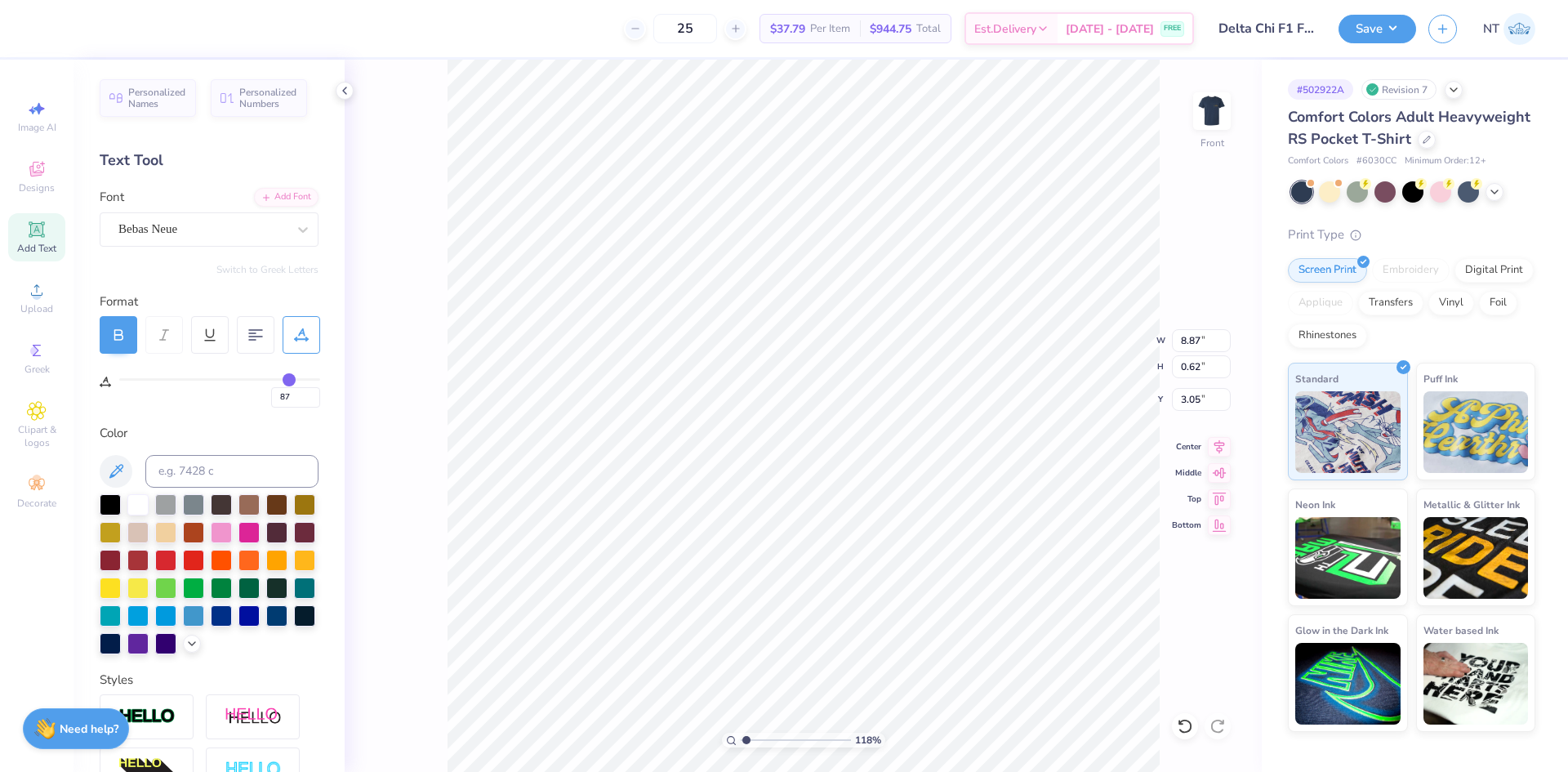
type input "88"
type input "89"
type input "90"
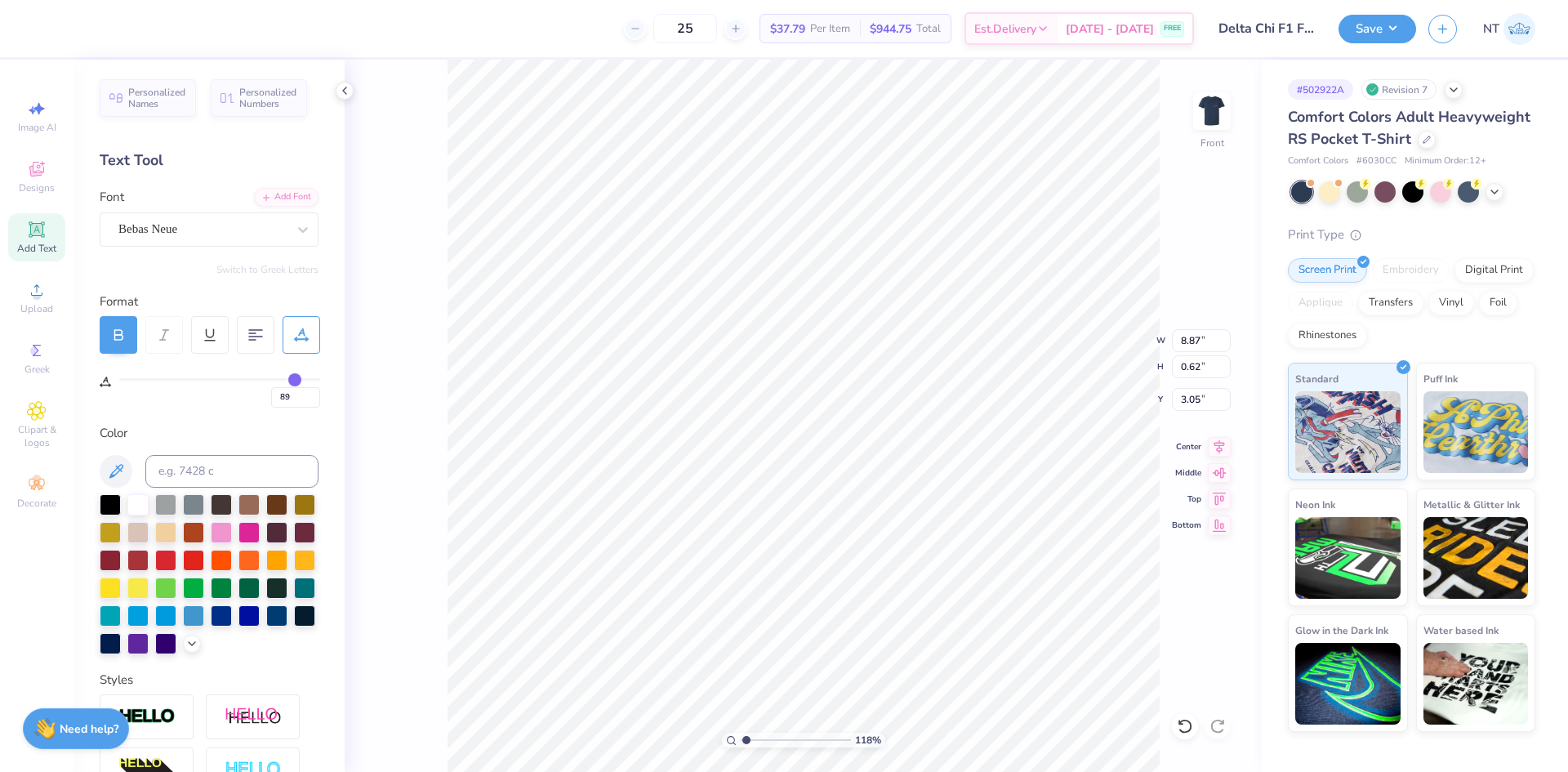
type input "90"
type input "91"
type input "93"
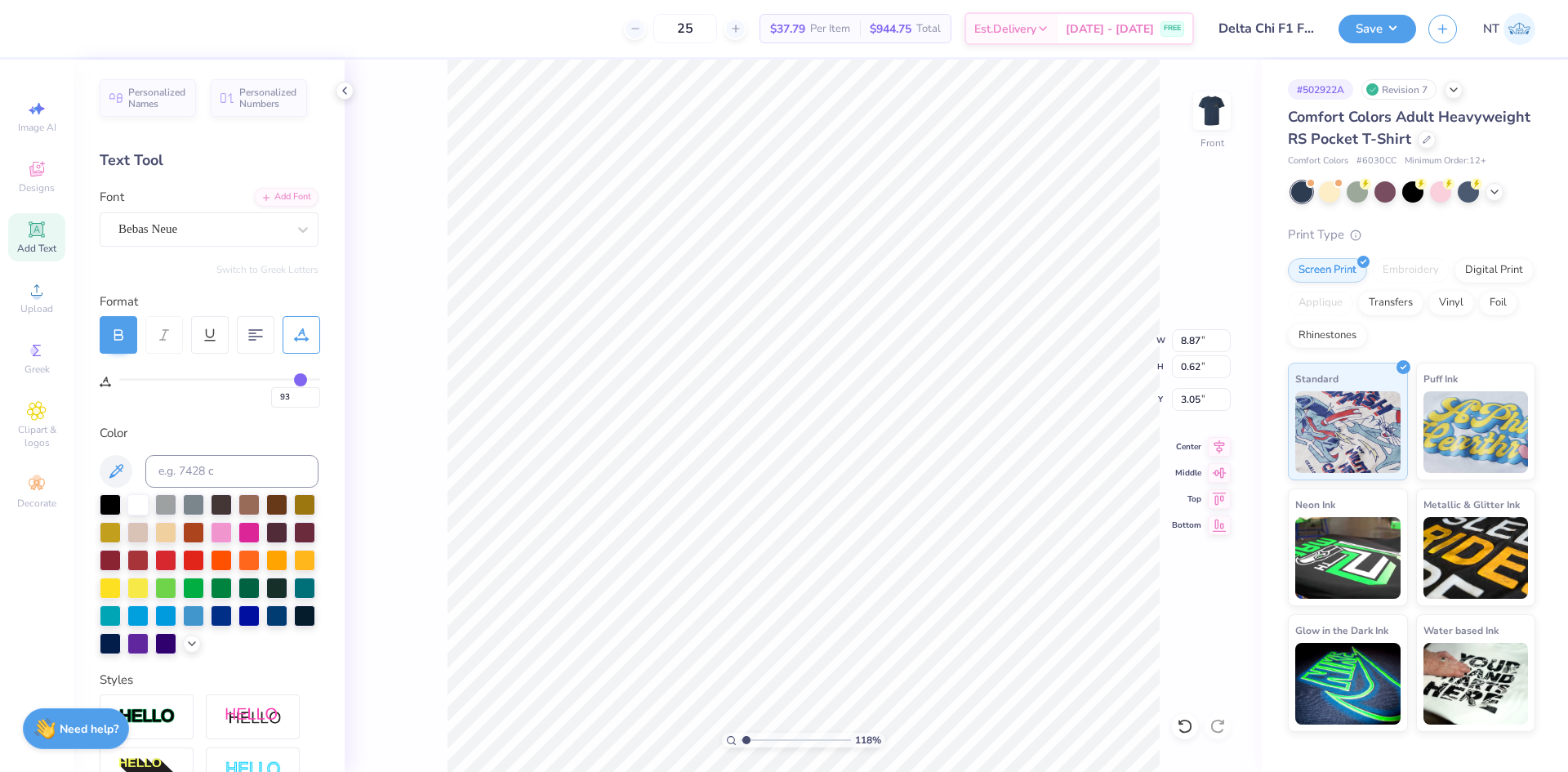
type input "95"
type input "97"
type input "99"
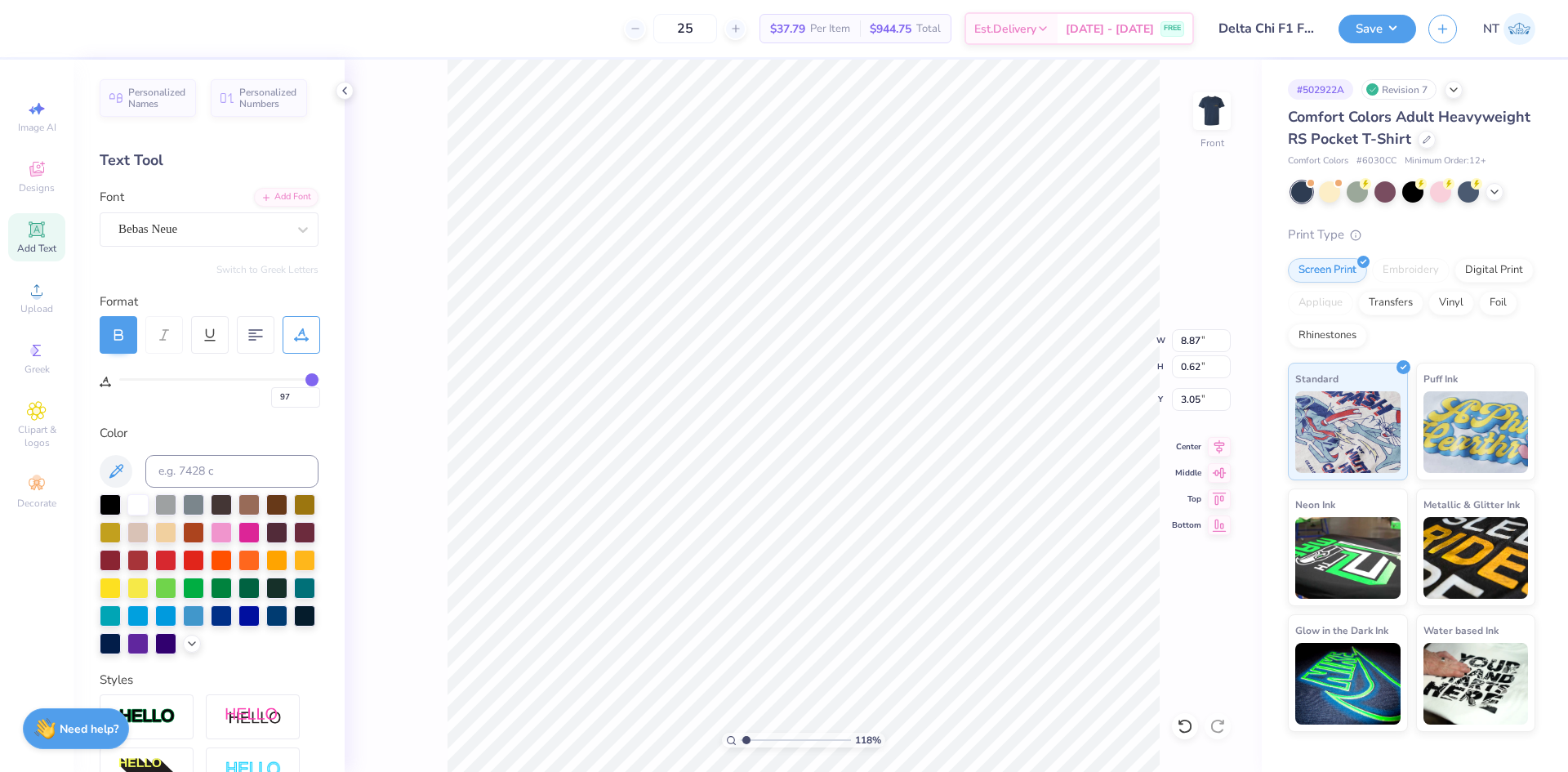
type input "99"
type input "100"
drag, startPoint x: 289, startPoint y: 384, endPoint x: 334, endPoint y: 379, distance: 45.3
type input "100"
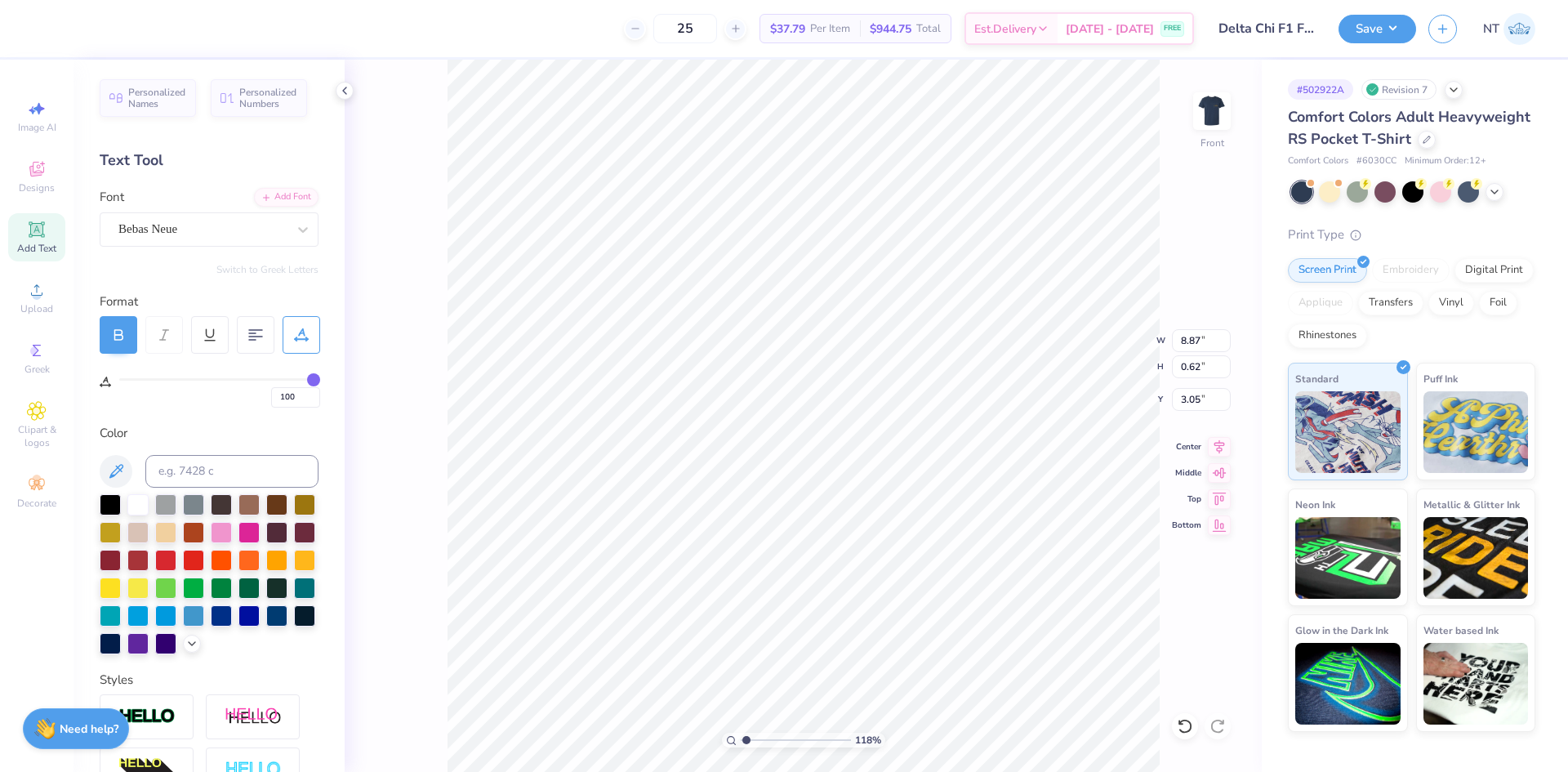
click at [320, 379] on input "range" at bounding box center [220, 379] width 201 height 3
type input "1.18145891733021"
type input "9.56"
type input "1.39584517333908"
type input "9.77"
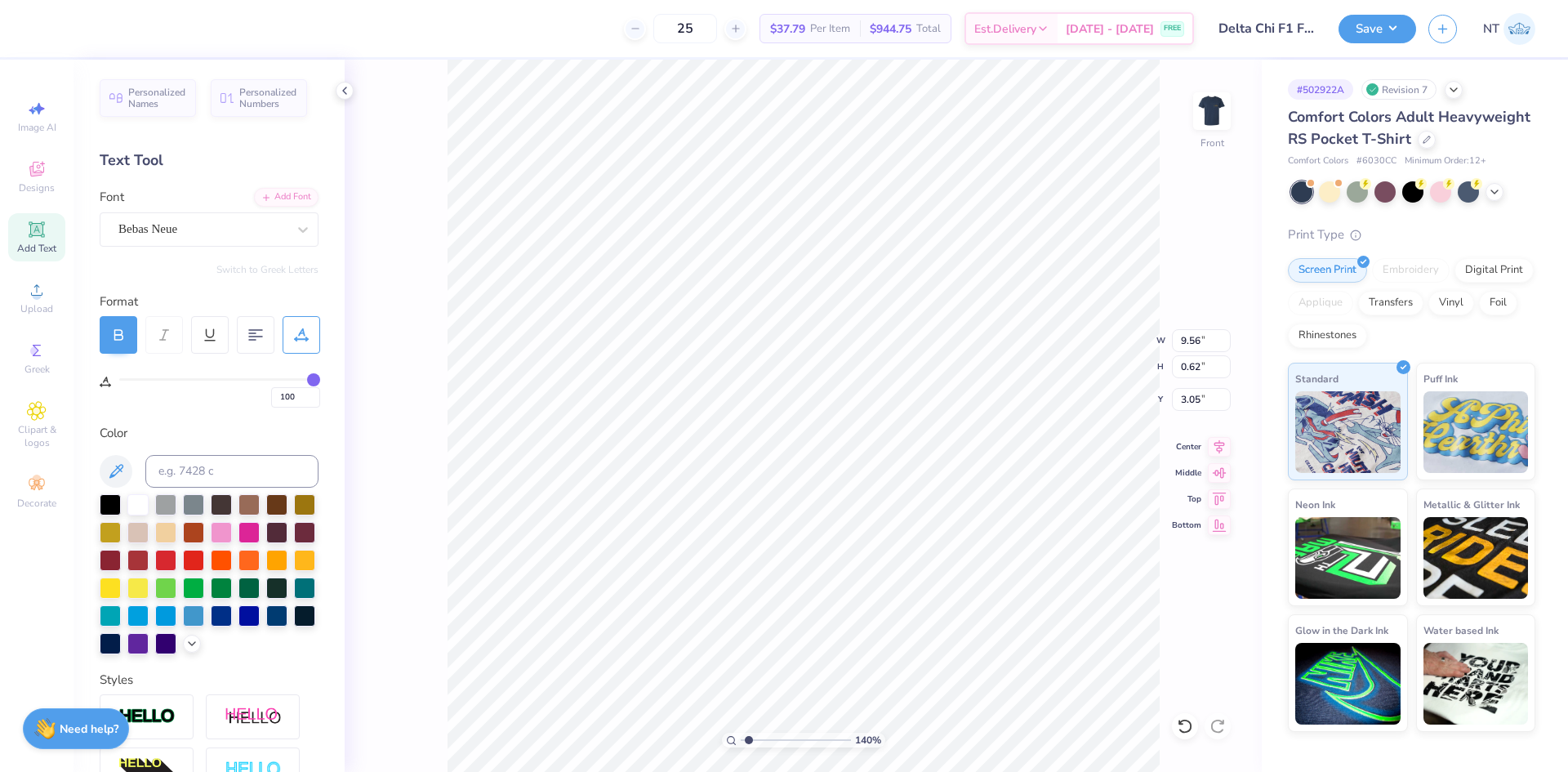
type input "14.21"
type input "3.79"
type input "1.39584517333908"
type input "9.56"
type input "0.62"
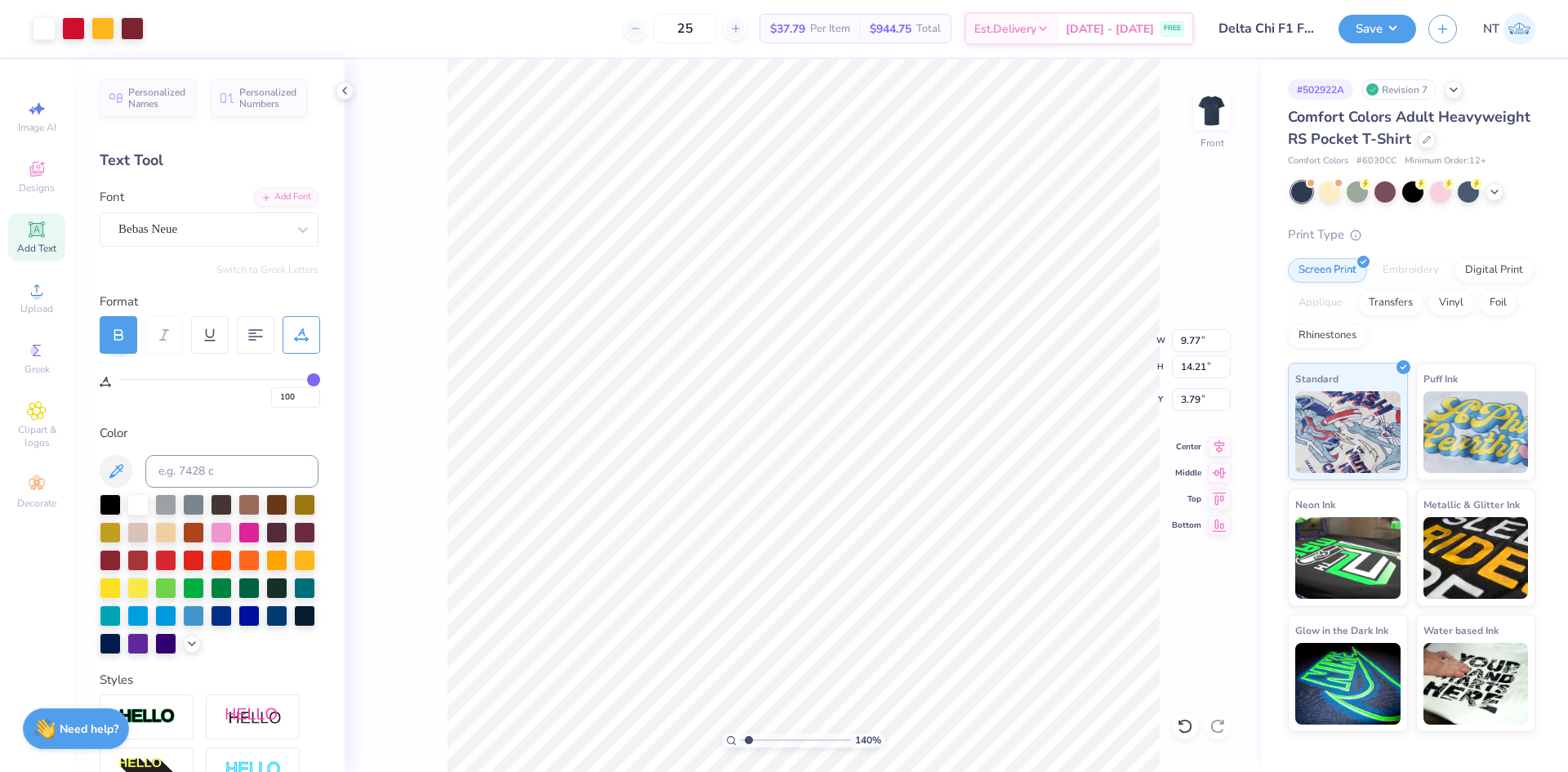
type input "3.05"
click at [1190, 336] on input "9.56" at bounding box center [1201, 341] width 59 height 23
type input "1.39584517333908"
type input "9.7"
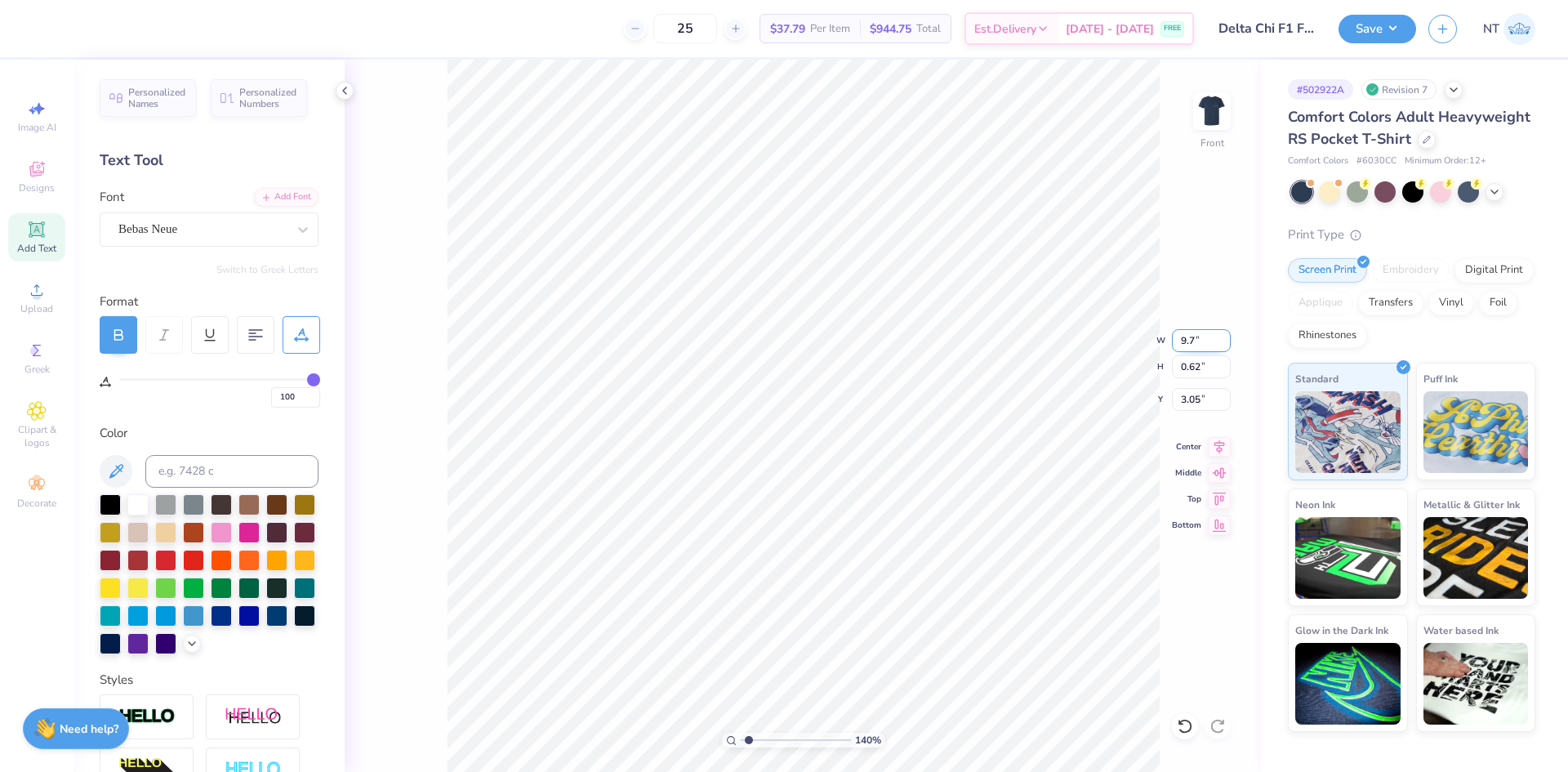
type input "1.39584517333908"
type input "9.70"
type input "0.63"
type input "3.04"
type input "1.6491337272538"
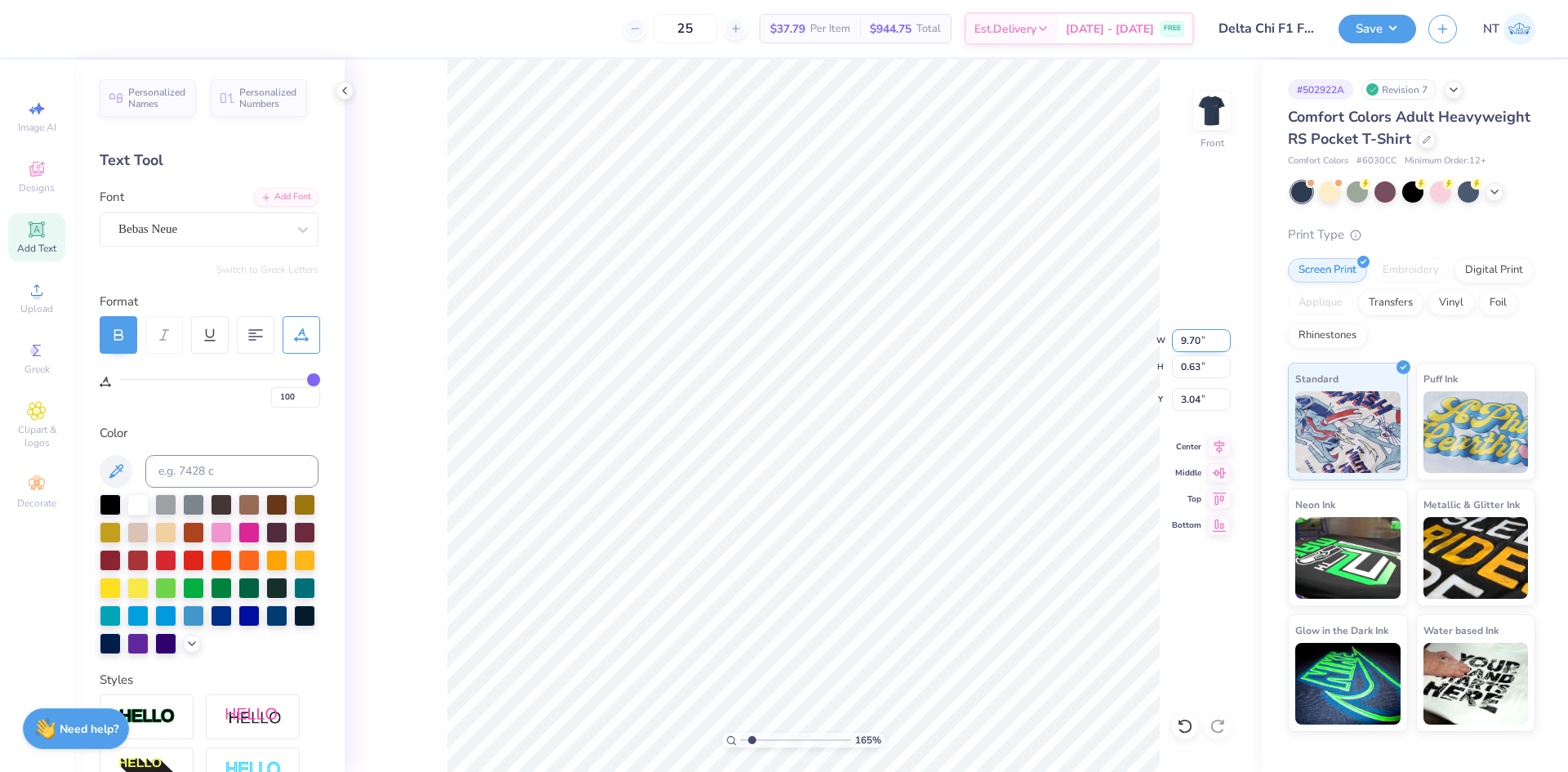
click at [1191, 343] on input "9.70" at bounding box center [1201, 341] width 59 height 23
type input "9.5"
type input "1.6491337272538"
type input "9.50"
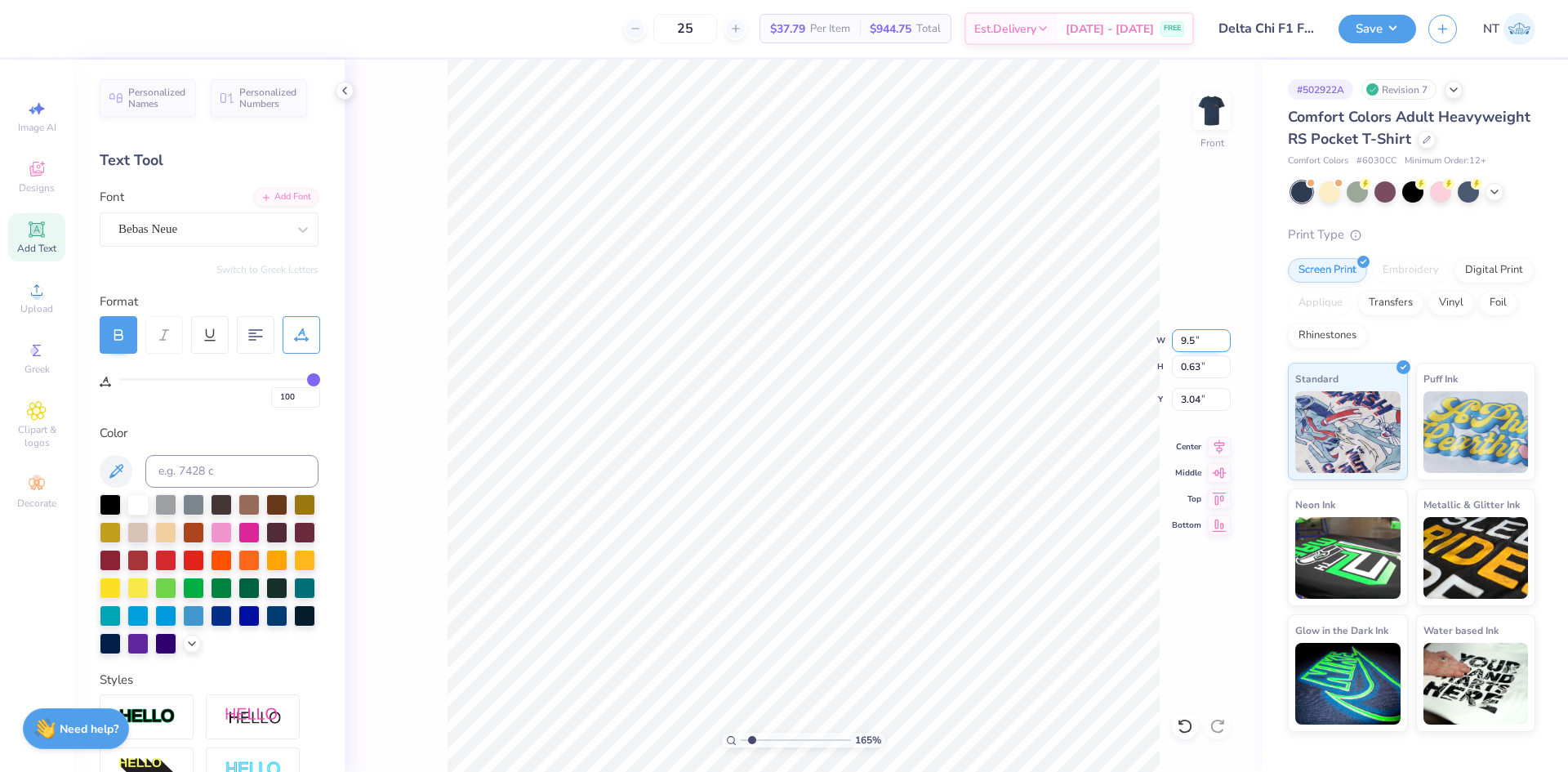
type input "0.61"
type input "3.05"
type input "1"
click at [1186, 362] on input "15.05" at bounding box center [1201, 367] width 59 height 23
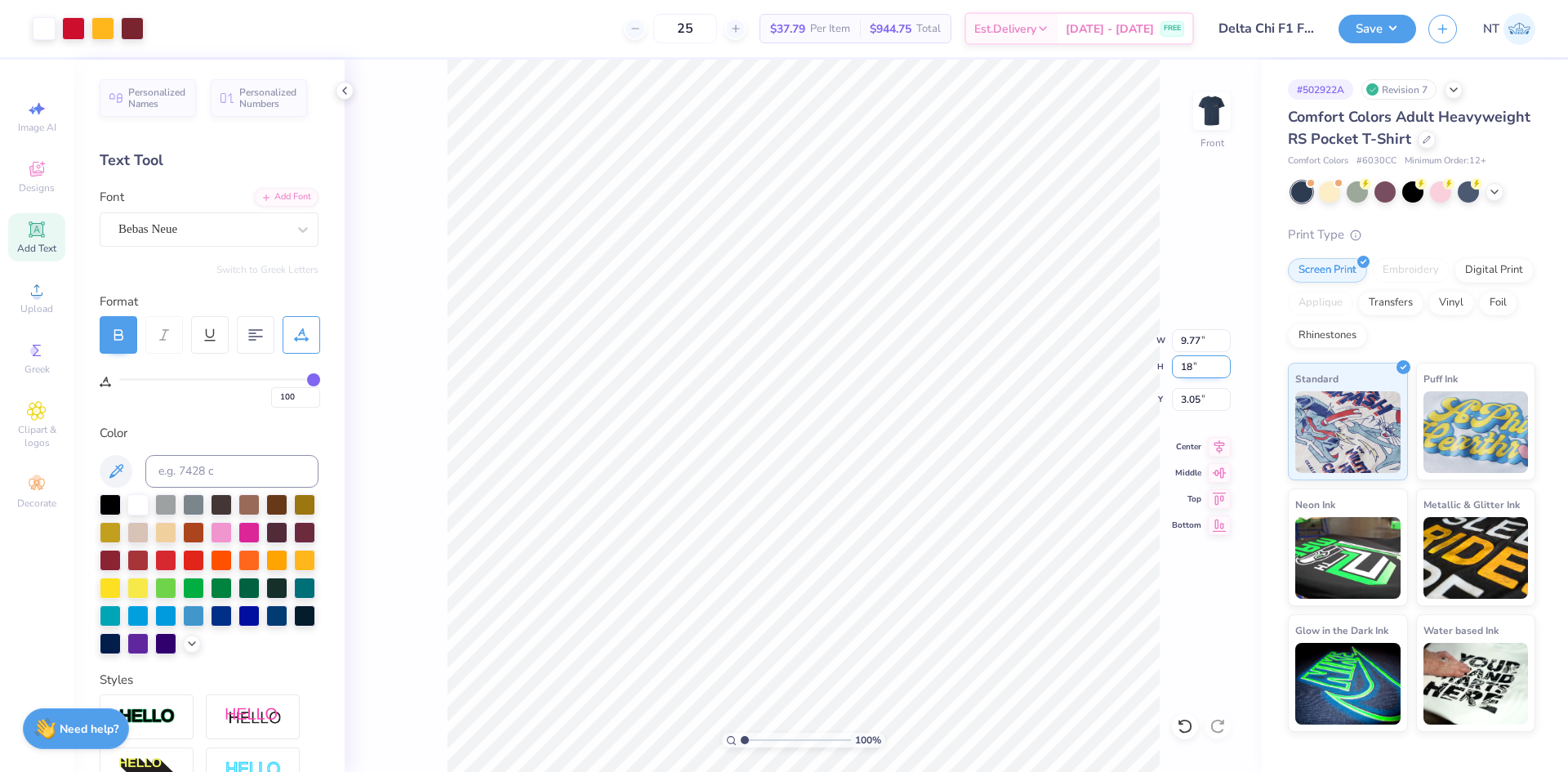
type input "18"
type input "11.68"
type input "18.00"
click at [1194, 399] on input "1.57" at bounding box center [1201, 400] width 59 height 23
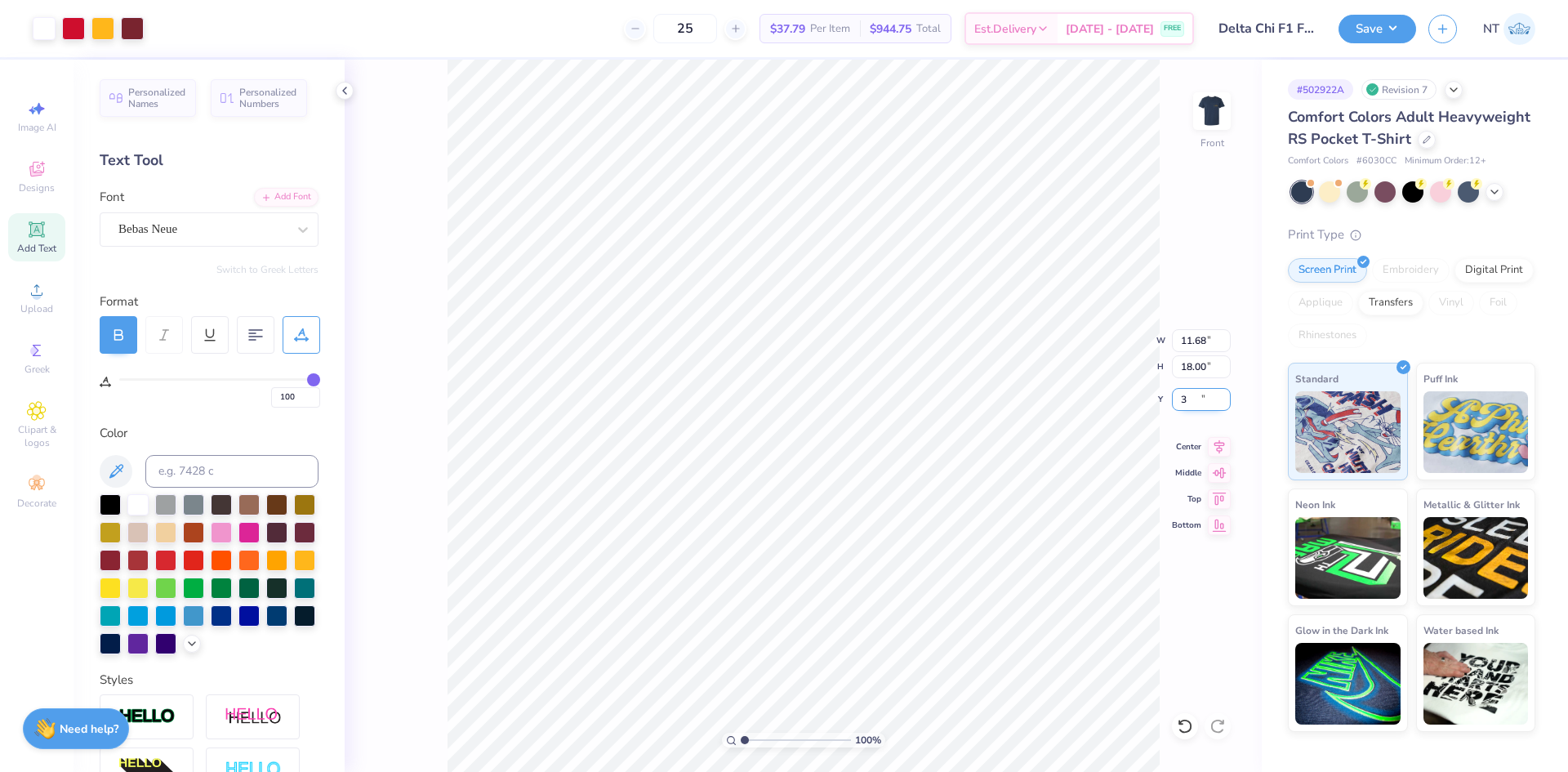
type input "3.00"
click at [1224, 446] on icon at bounding box center [1219, 444] width 23 height 20
click at [1231, 93] on img at bounding box center [1211, 110] width 65 height 65
click at [45, 239] on icon at bounding box center [37, 230] width 20 height 20
type input "2.30193535337791"
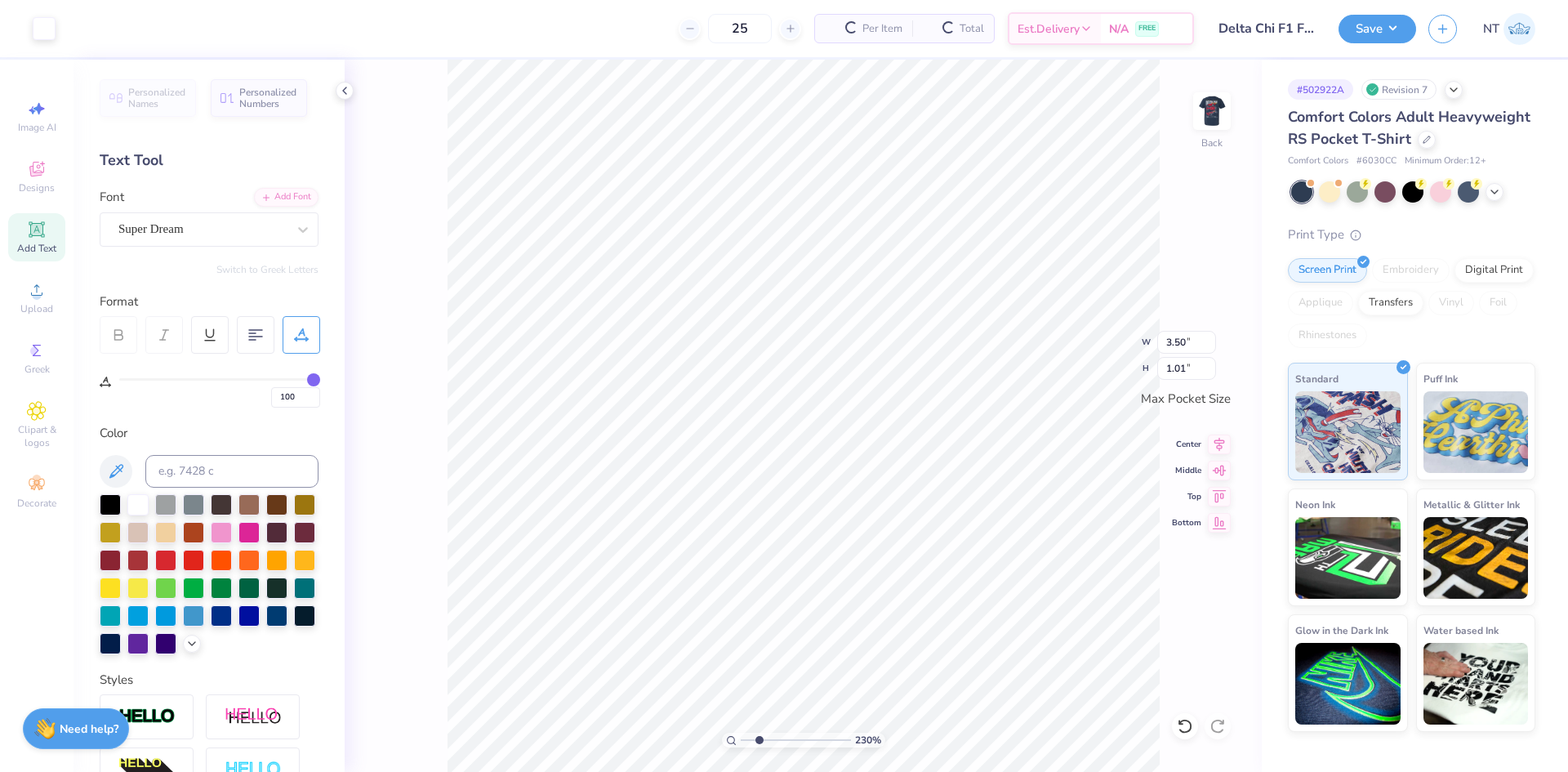
type input "0"
click at [205, 236] on div "Super Dream" at bounding box center [202, 229] width 172 height 25
type input "2.30193535337791"
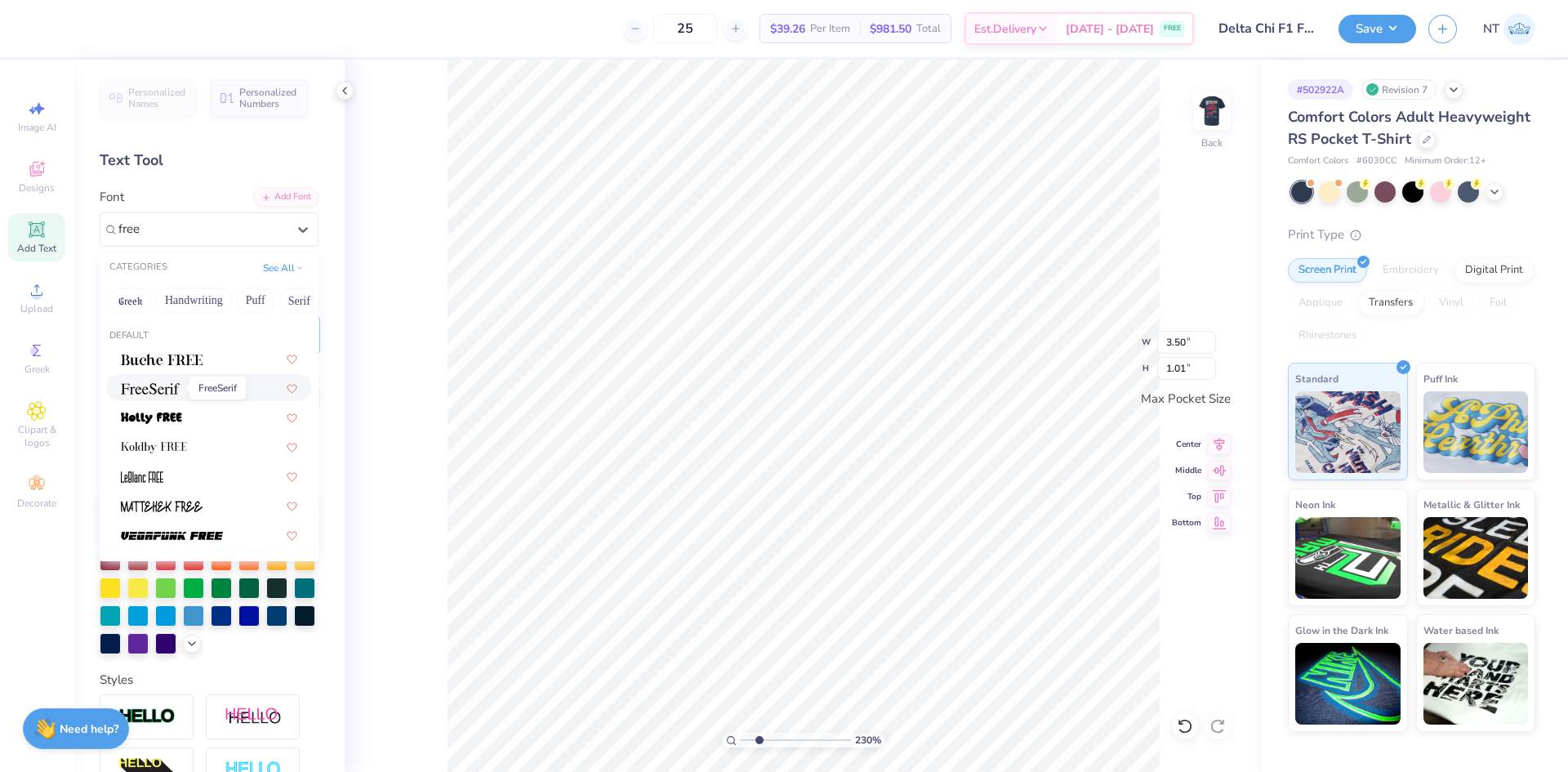
click at [172, 394] on span at bounding box center [150, 387] width 59 height 17
type input "free"
type input "2.30193535337791"
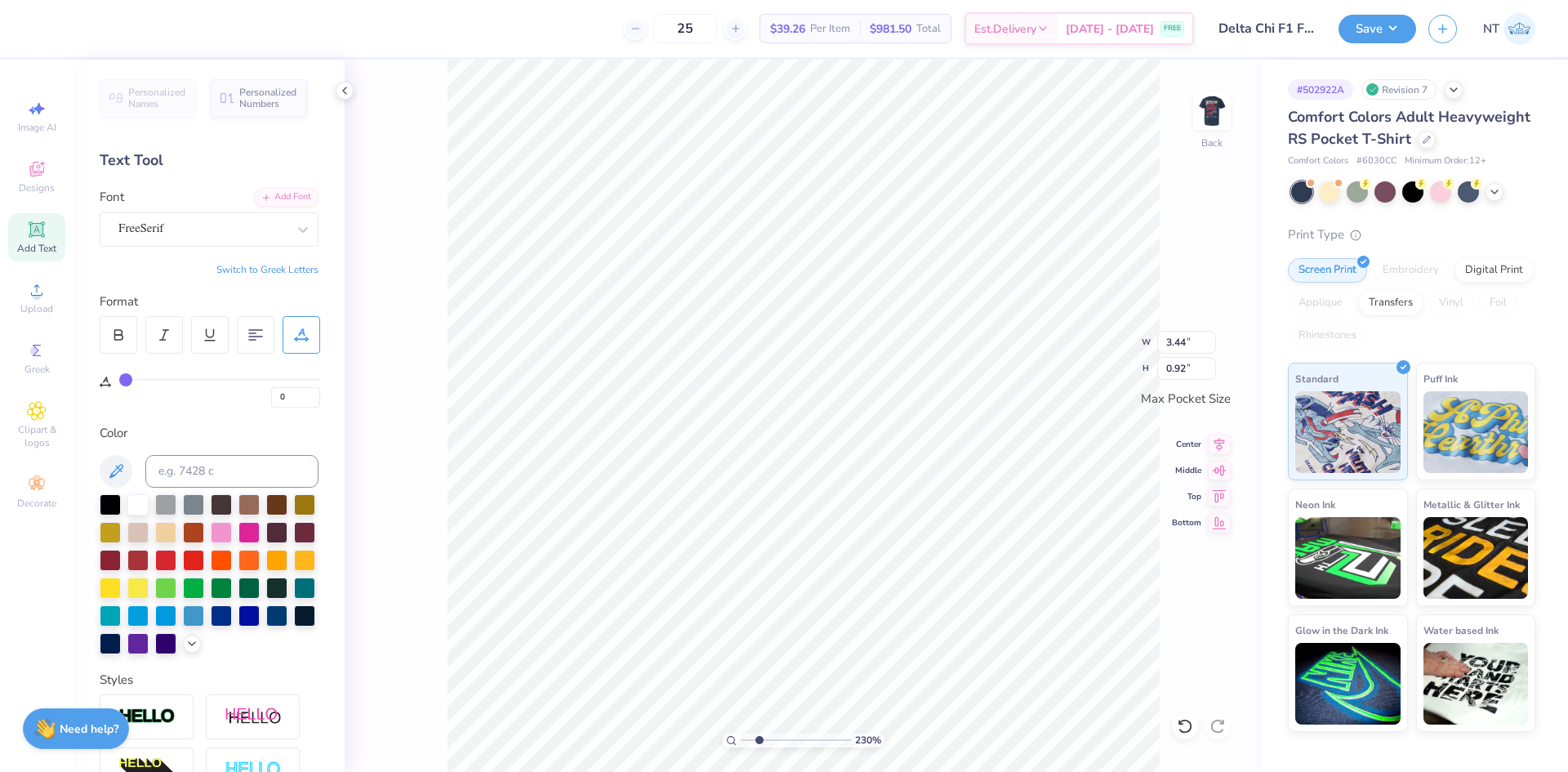
type input "2.30193535337791"
type textarea "DC"
click at [271, 263] on button "Switch to Greek Letters" at bounding box center [267, 269] width 102 height 13
type input "2.30193535337791"
type input "1.90"
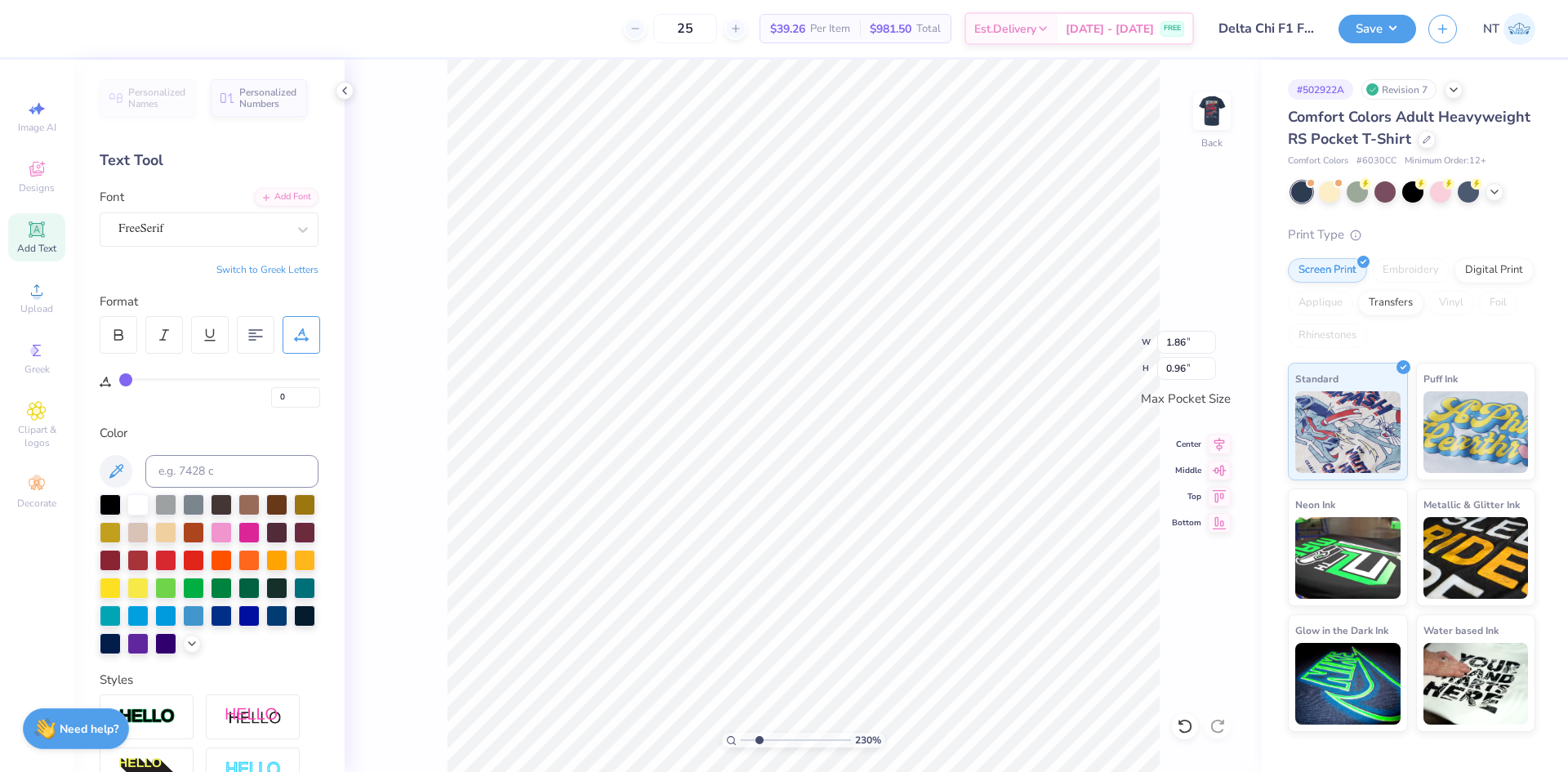
type input "0.94"
type input "3.21314535235116"
type input "3.50"
type input "1.45"
click at [162, 329] on icon at bounding box center [164, 335] width 15 height 15
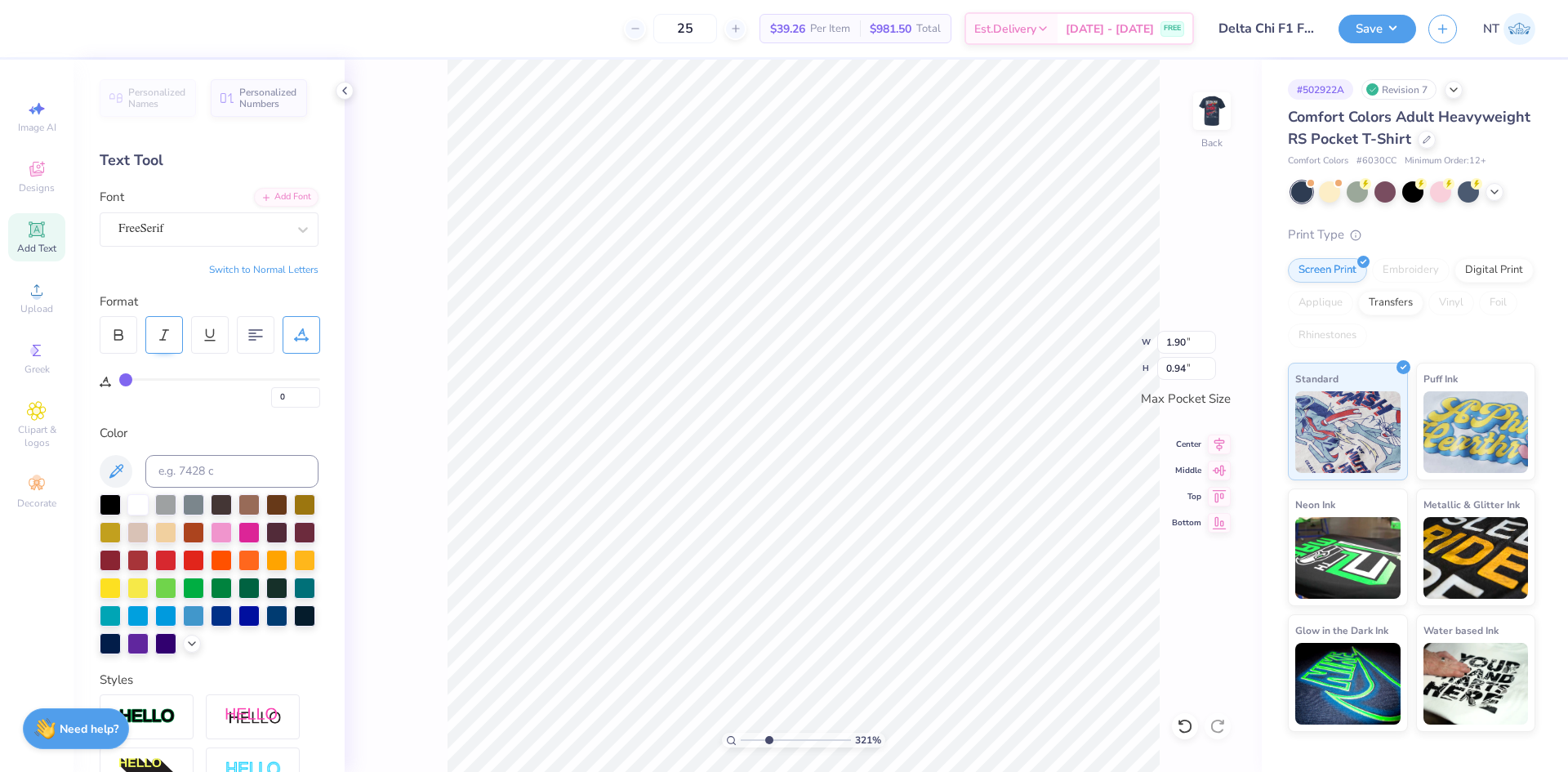
type input "3.21314535235116"
type input "1.84"
type input "0.93"
type input "3.21314535235116"
click at [1173, 330] on input "1.84" at bounding box center [1186, 342] width 59 height 23
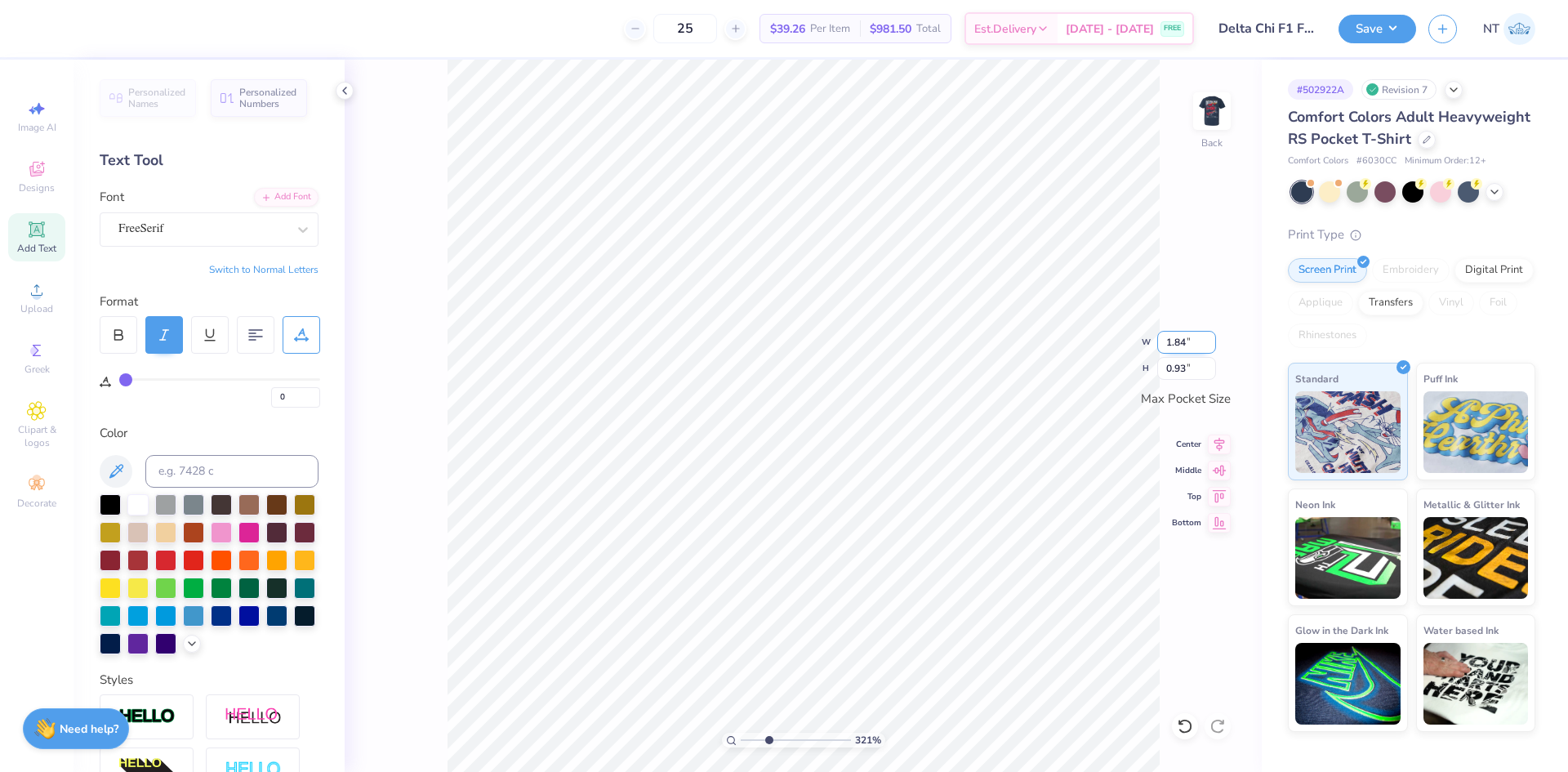
click at [1173, 330] on input "1.84" at bounding box center [1186, 342] width 59 height 23
type input "5"
type input "3.21314535235116"
type input "3.50"
type input "1.77"
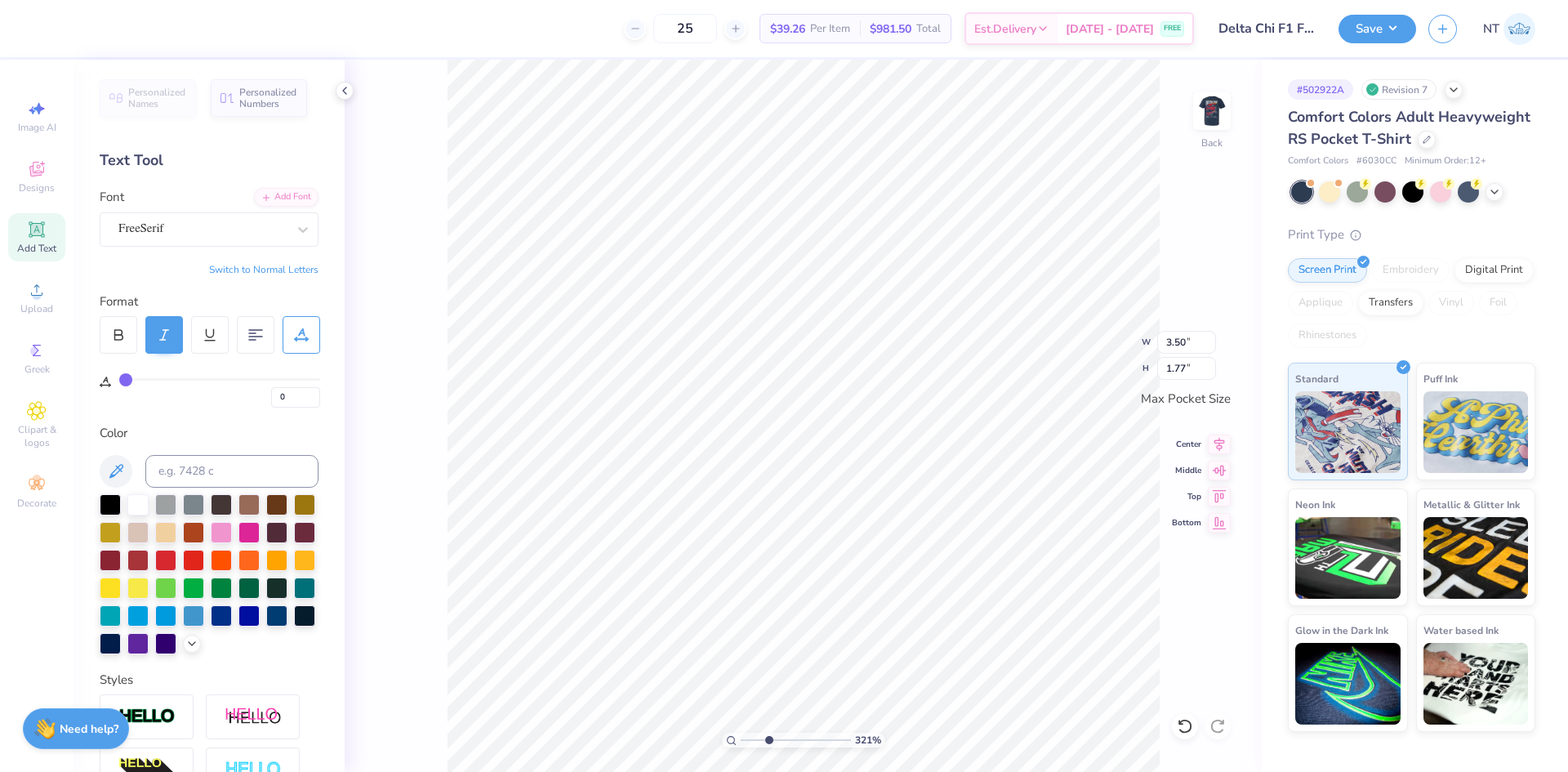
type input "3.21314535235116"
type input "3.41"
type input "2.69"
type input "3.21314535235116"
type input "3.50"
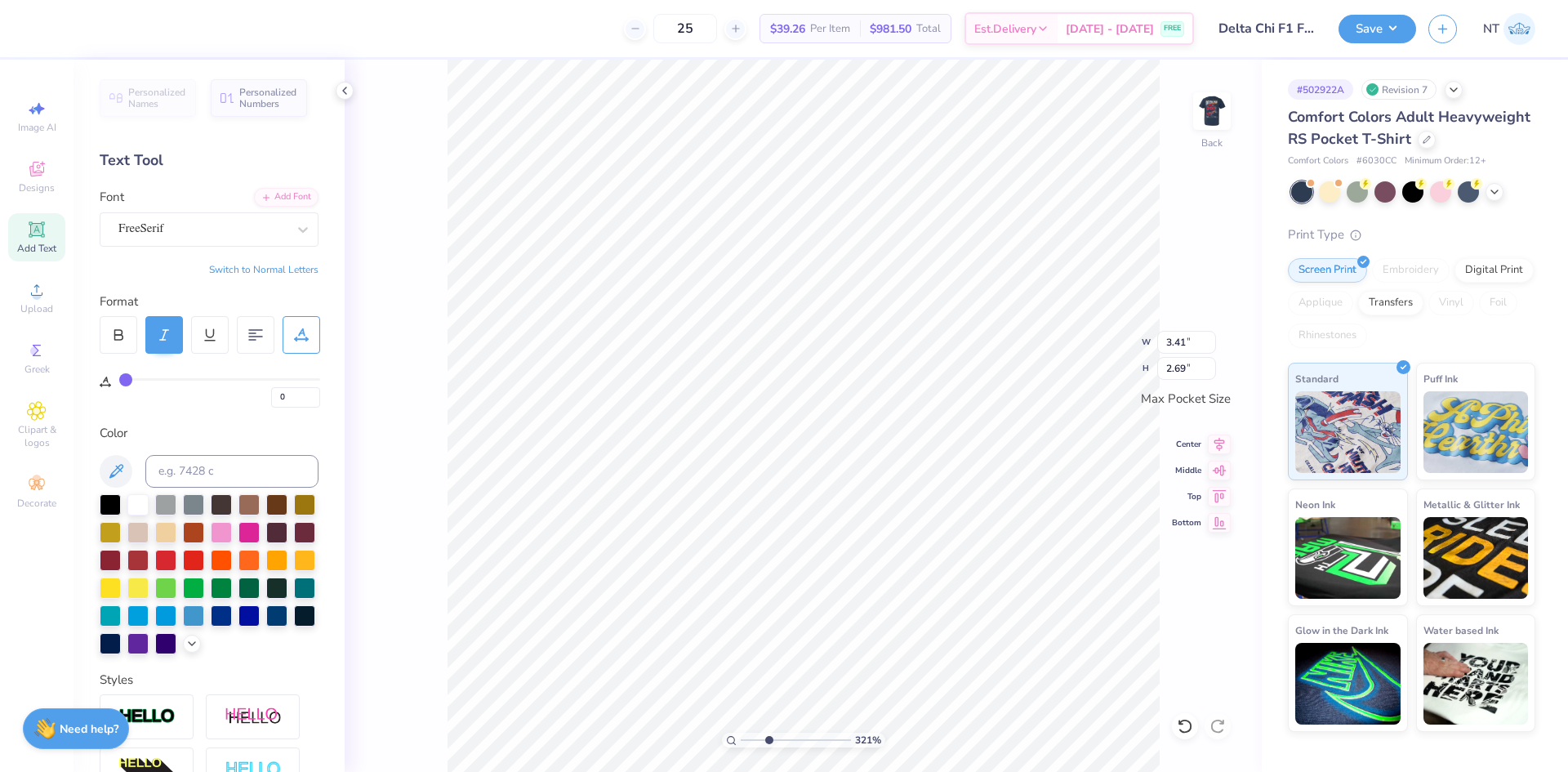
type input "1.77"
click at [986, 687] on li "Send to Back" at bounding box center [987, 690] width 128 height 32
type input "3.79619922921342"
type input "3.11"
type input "3.25"
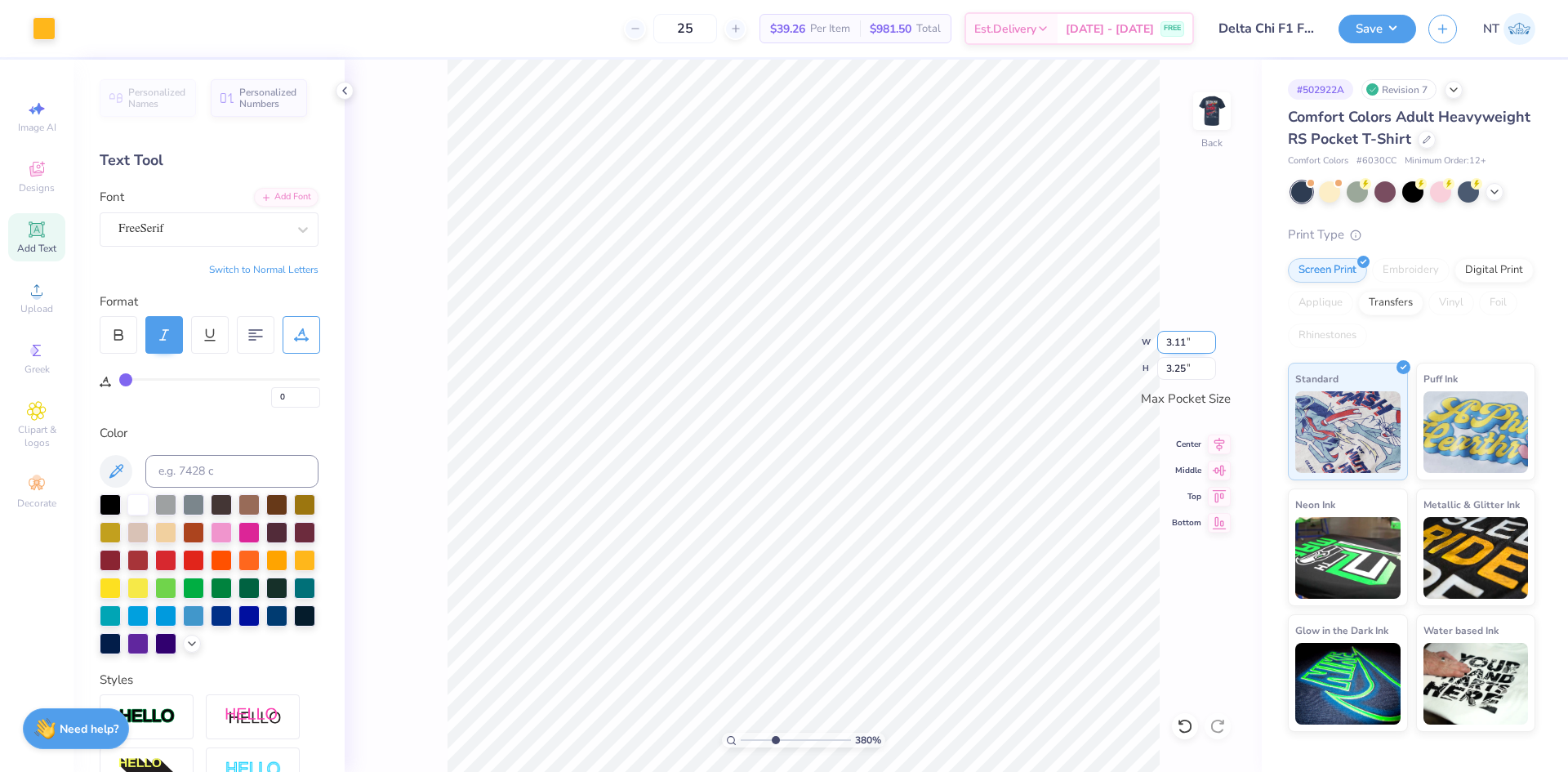
click at [1185, 348] on input "3.11" at bounding box center [1186, 342] width 59 height 23
click at [1172, 341] on div "380 % Back" at bounding box center [803, 416] width 917 height 712
type input "3.79619922921342"
click at [1166, 345] on input "3.11" at bounding box center [1186, 342] width 59 height 23
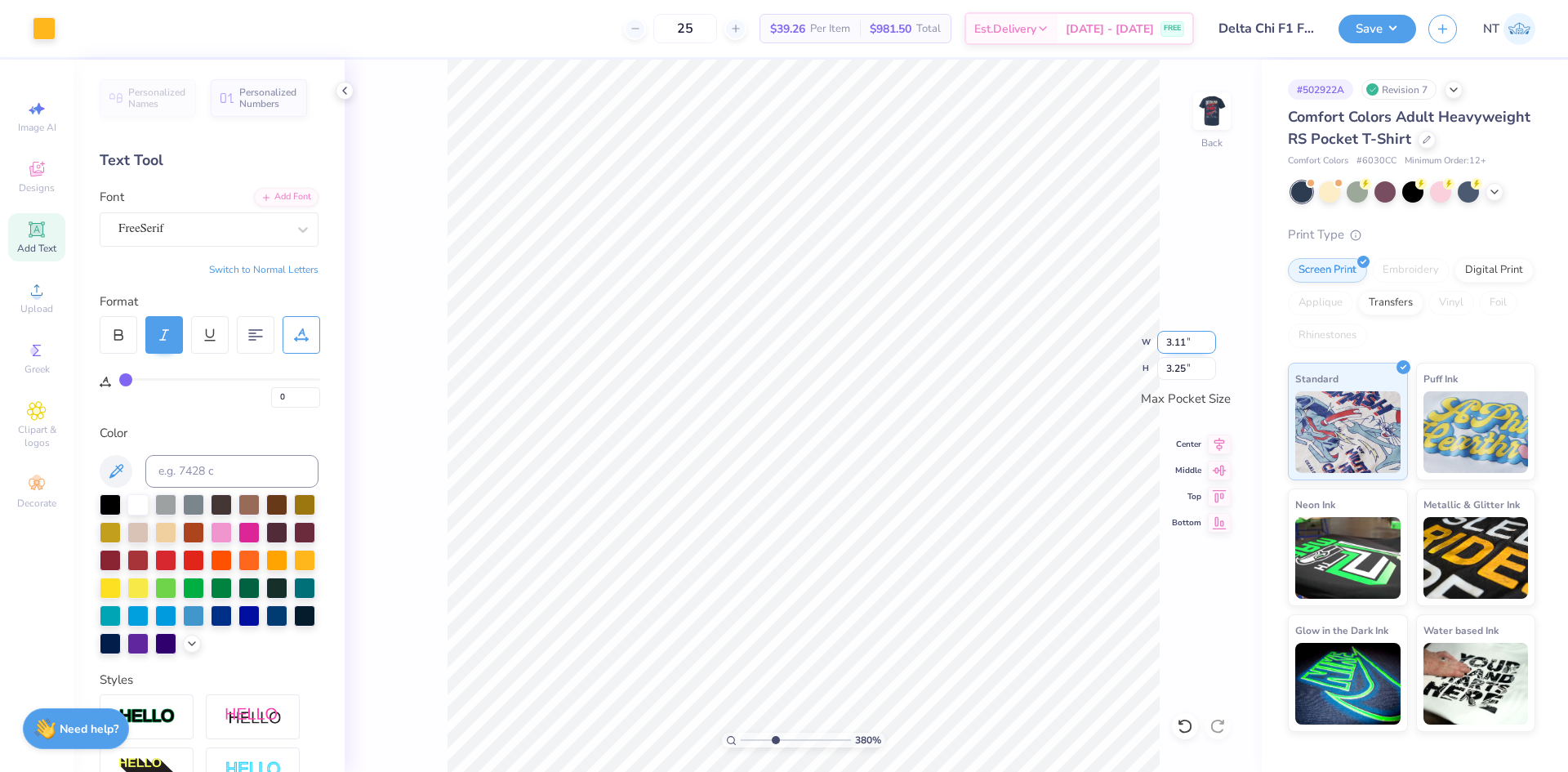
click at [1166, 345] on input "3.11" at bounding box center [1186, 342] width 59 height 23
type input "5"
type input "3.79619922921342"
type input "3.35"
type input "3.50"
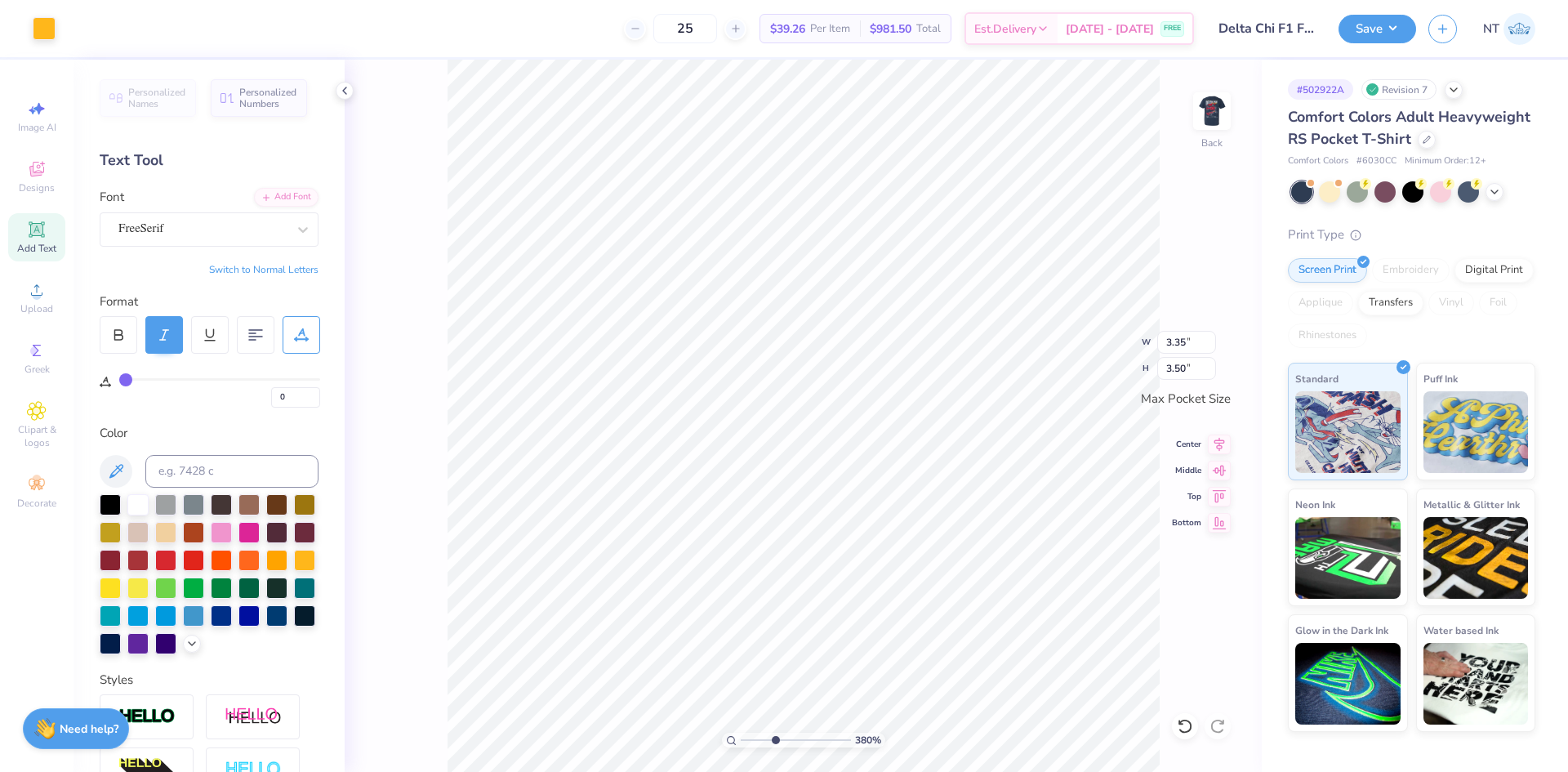
type input "3.79619922921342"
type input "3.50"
type input "1.77"
click at [1058, 569] on li "Bring Forward" at bounding box center [1059, 574] width 128 height 32
type input "3.79619922921342"
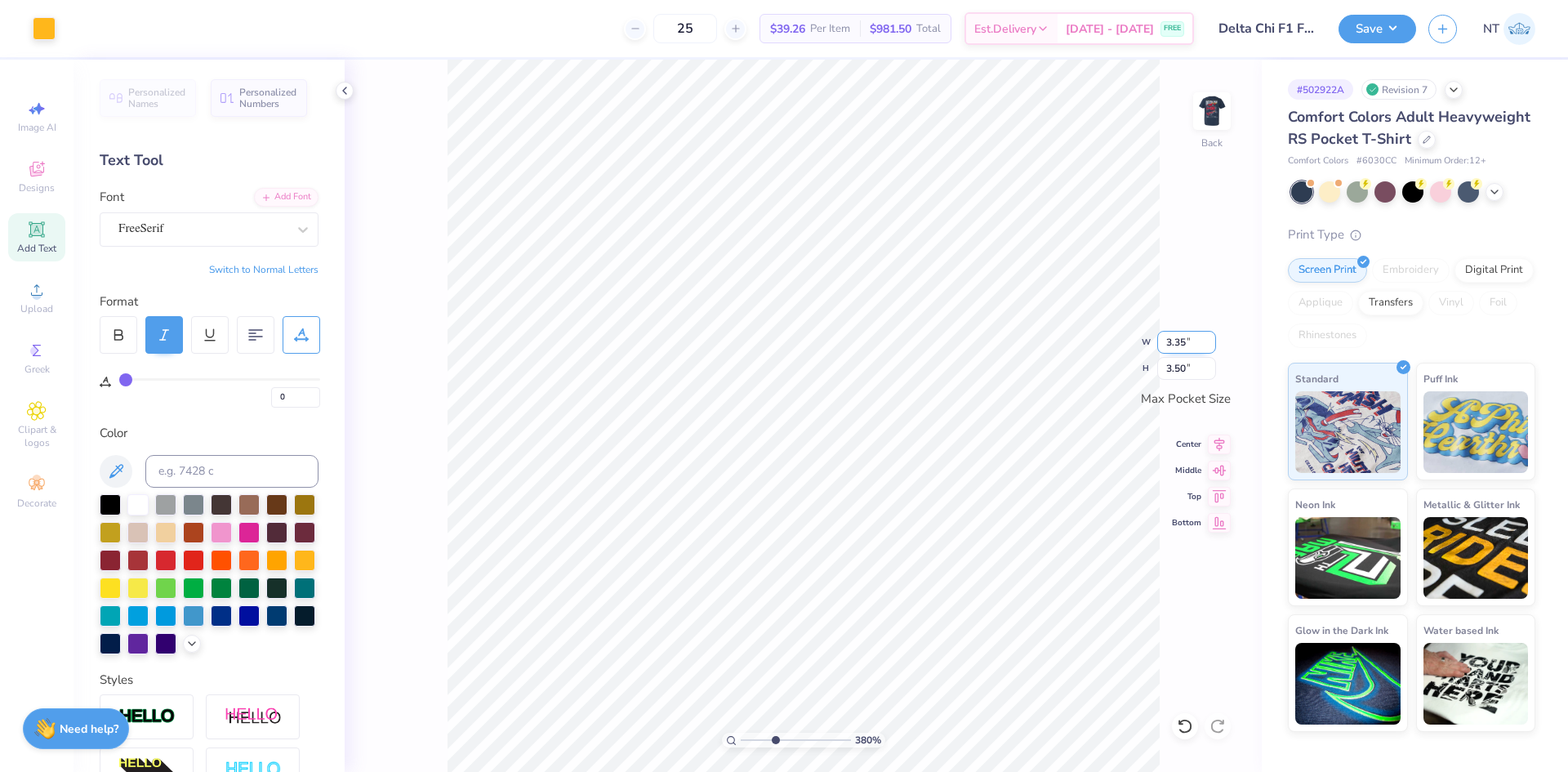
click at [1167, 337] on input "3.35" at bounding box center [1186, 342] width 59 height 23
click at [1167, 337] on input "3.35" at bounding box center [1186, 342] width 59 height 23
type input "3"
type input "3.79619922921342"
type input "3.00"
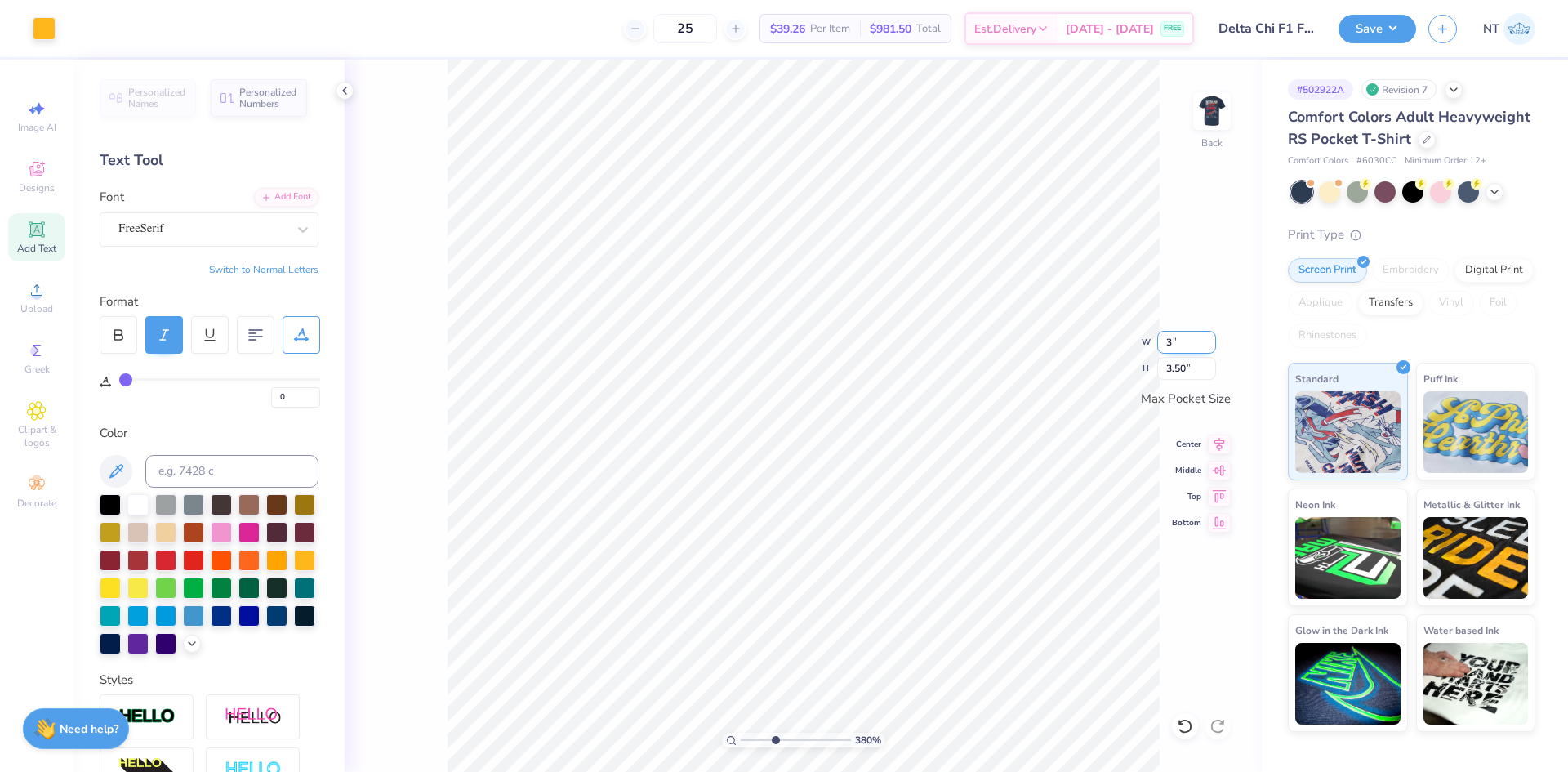
type input "3.14"
type input "3.79619922921342"
type input "1.40"
type input "3.37"
type input "3.79619922921342"
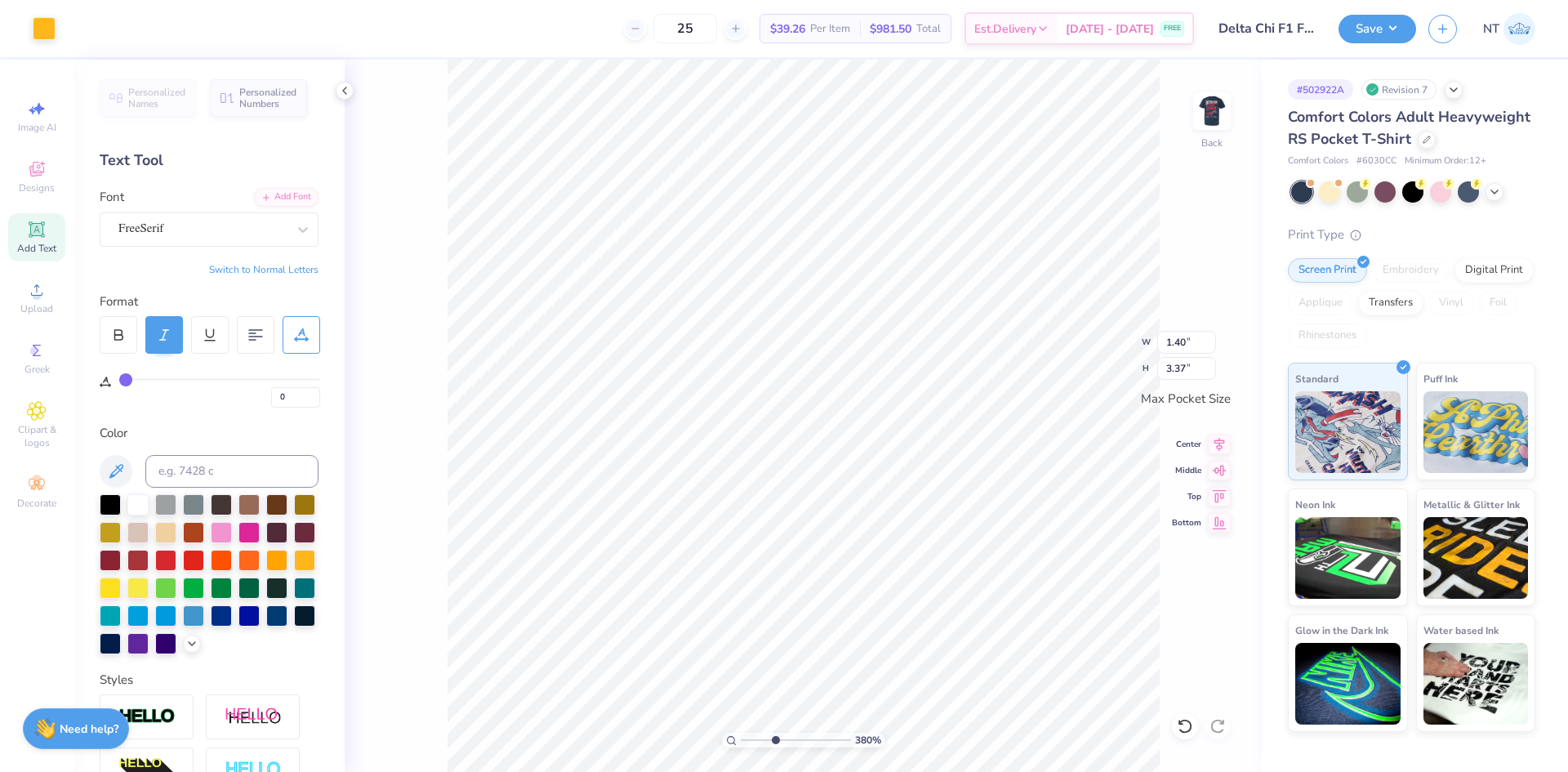
type input "3.00"
type input "3.14"
type input "3.79619922921342"
type input "3.37"
type input "1.40"
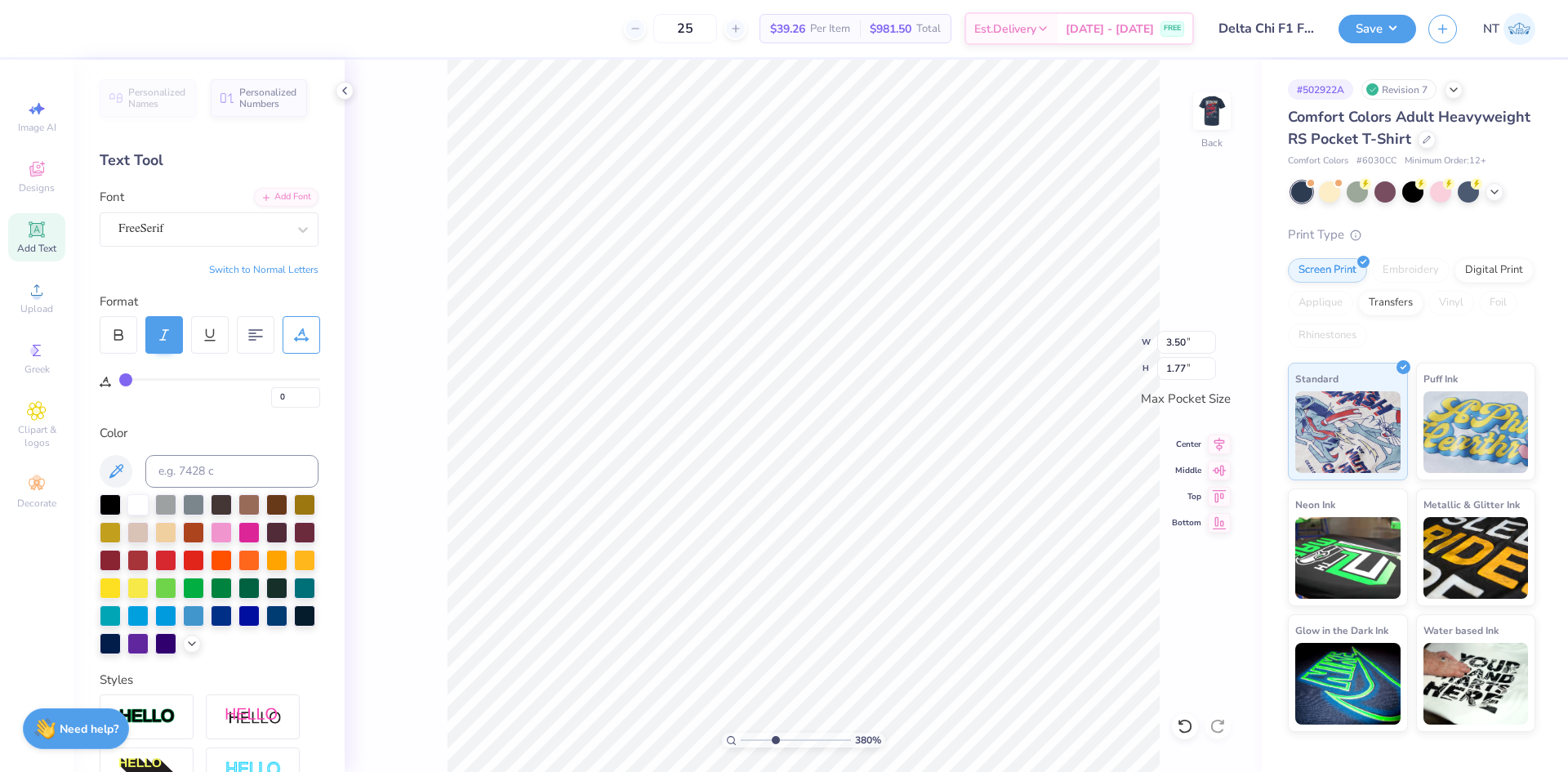
type input "3.79619922921342"
type input "3.37"
type input "1.40"
click at [1185, 336] on input "3.37" at bounding box center [1186, 342] width 59 height 23
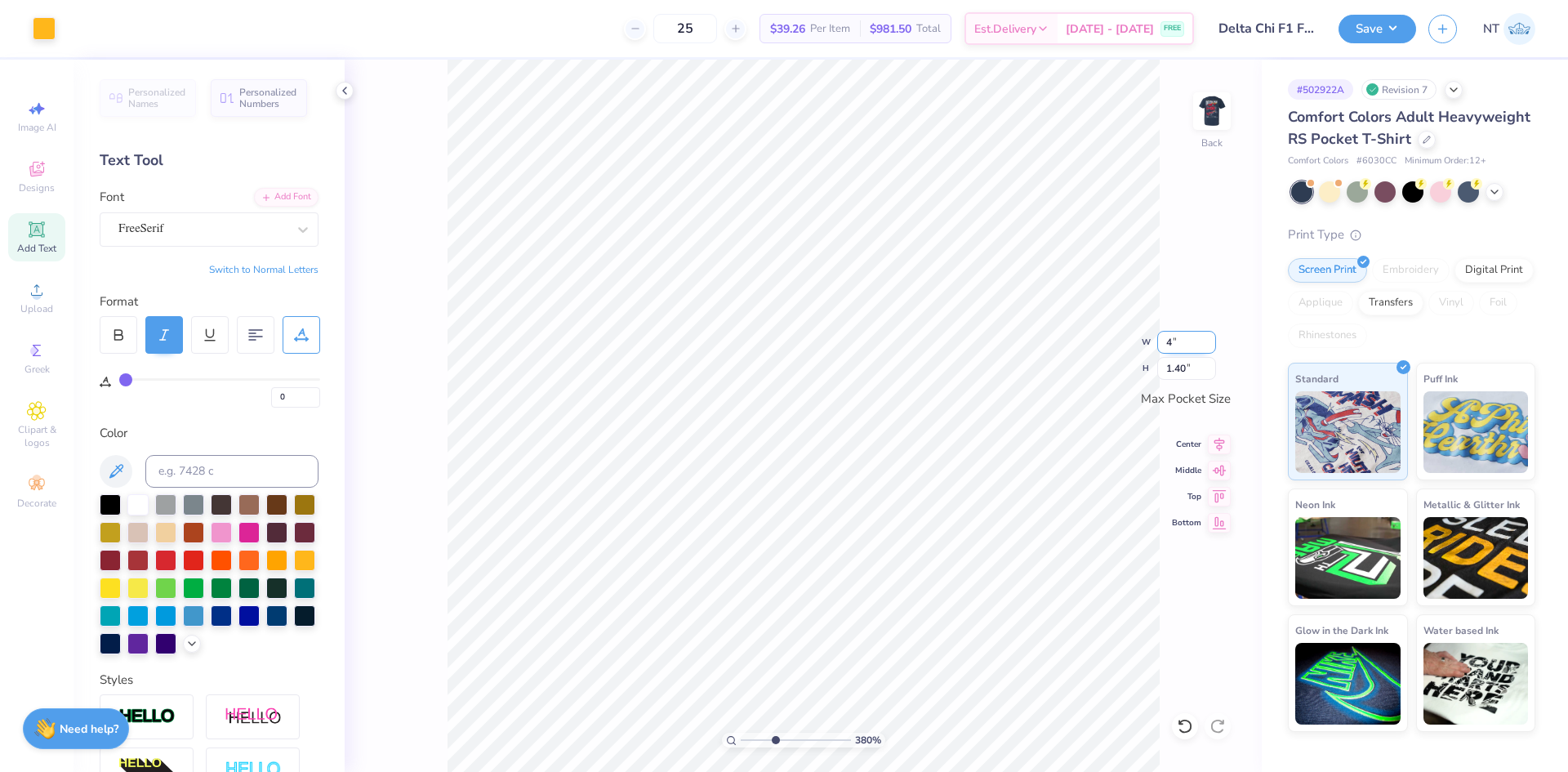
type input "4"
type input "3.79619922921342"
type input "3.50"
type input "1.45"
click at [1213, 438] on icon at bounding box center [1219, 442] width 23 height 20
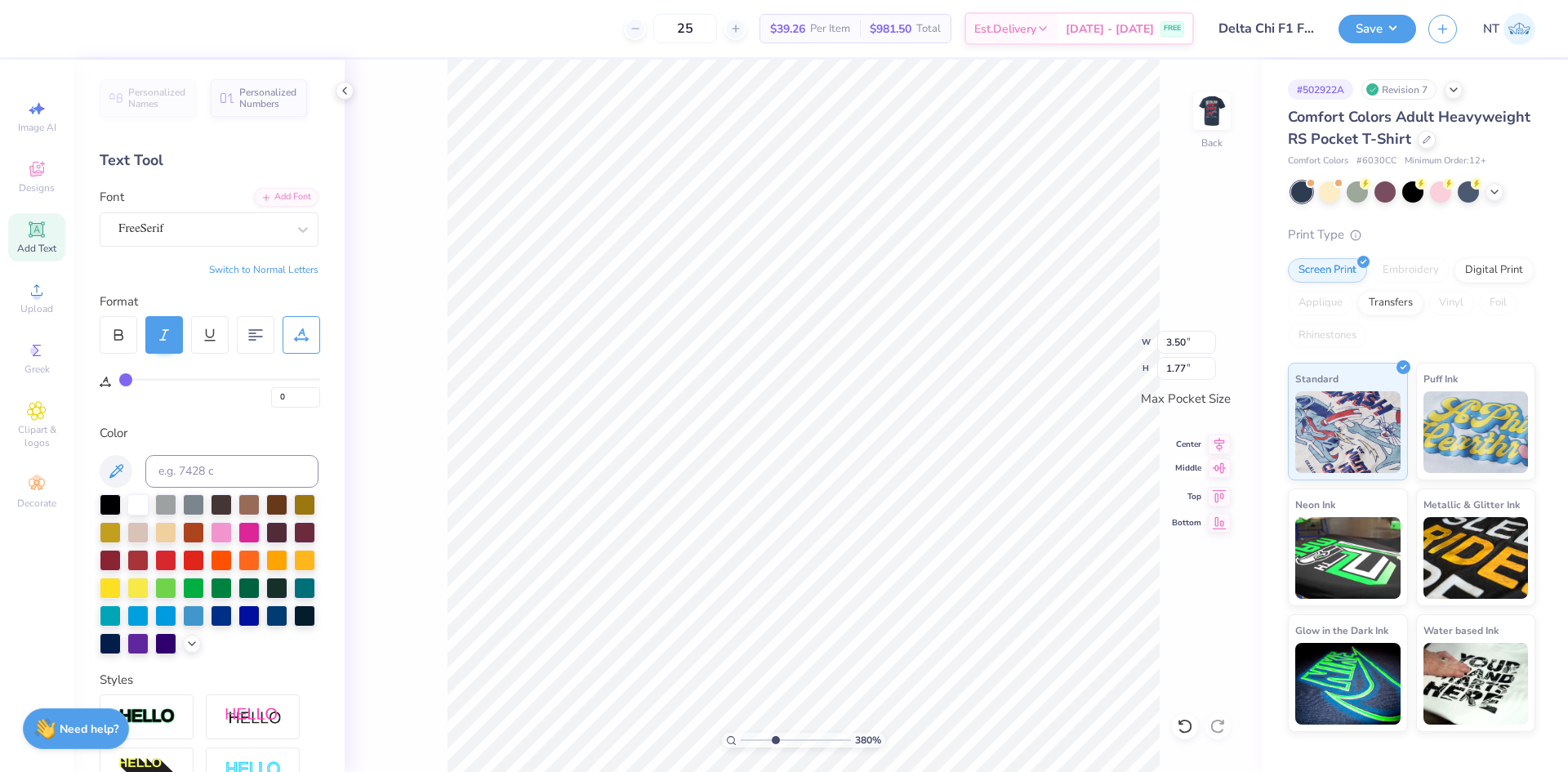
click at [1218, 469] on icon at bounding box center [1220, 467] width 14 height 11
click at [836, 752] on li "Send to Back" at bounding box center [834, 752] width 128 height 32
click at [1215, 442] on icon at bounding box center [1219, 442] width 23 height 20
click at [1222, 468] on icon at bounding box center [1219, 467] width 23 height 20
click at [816, 745] on li "Send to Back" at bounding box center [822, 745] width 128 height 32
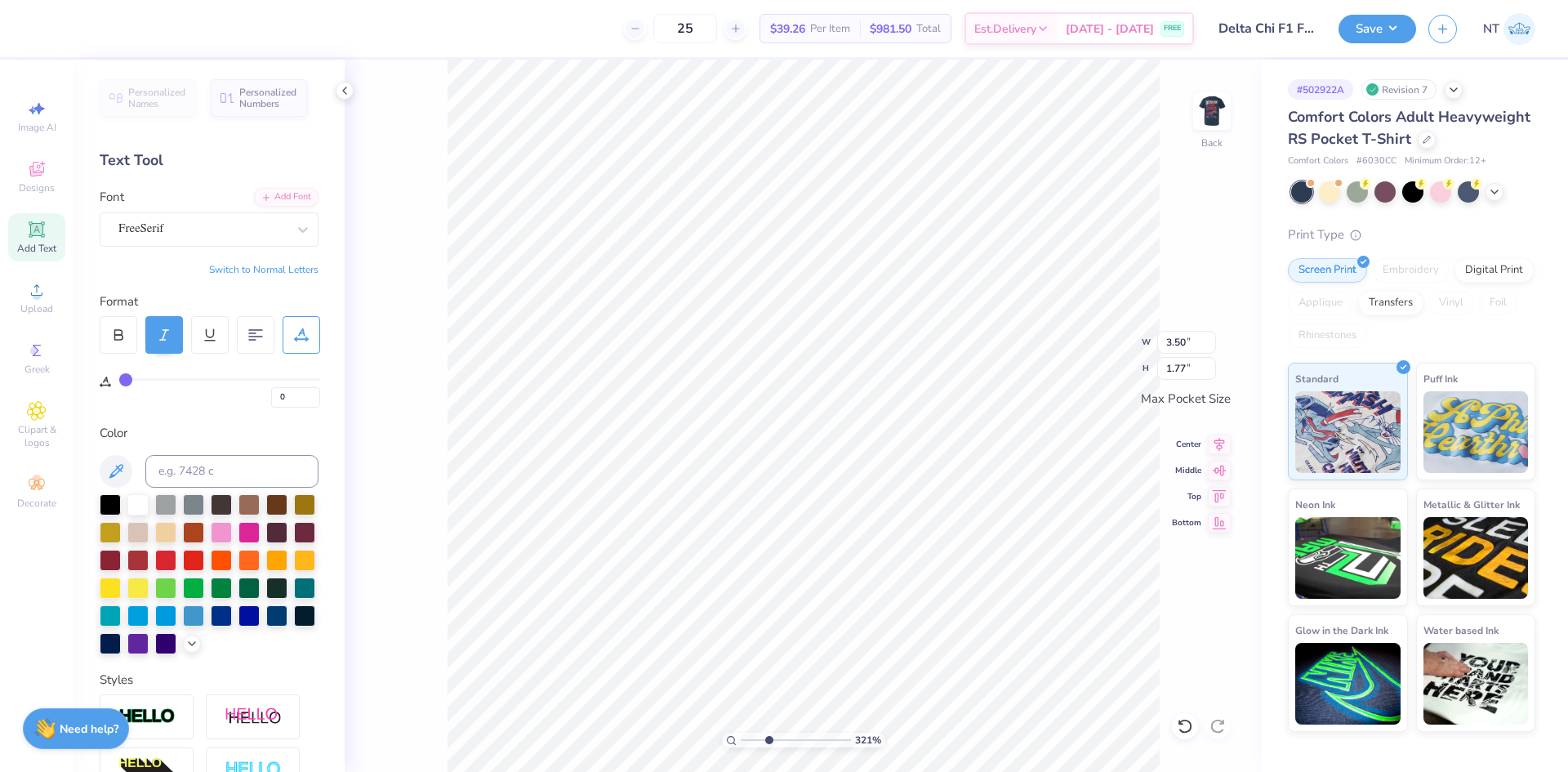
type input "3.21314535235116"
click at [289, 329] on div at bounding box center [301, 335] width 37 height 37
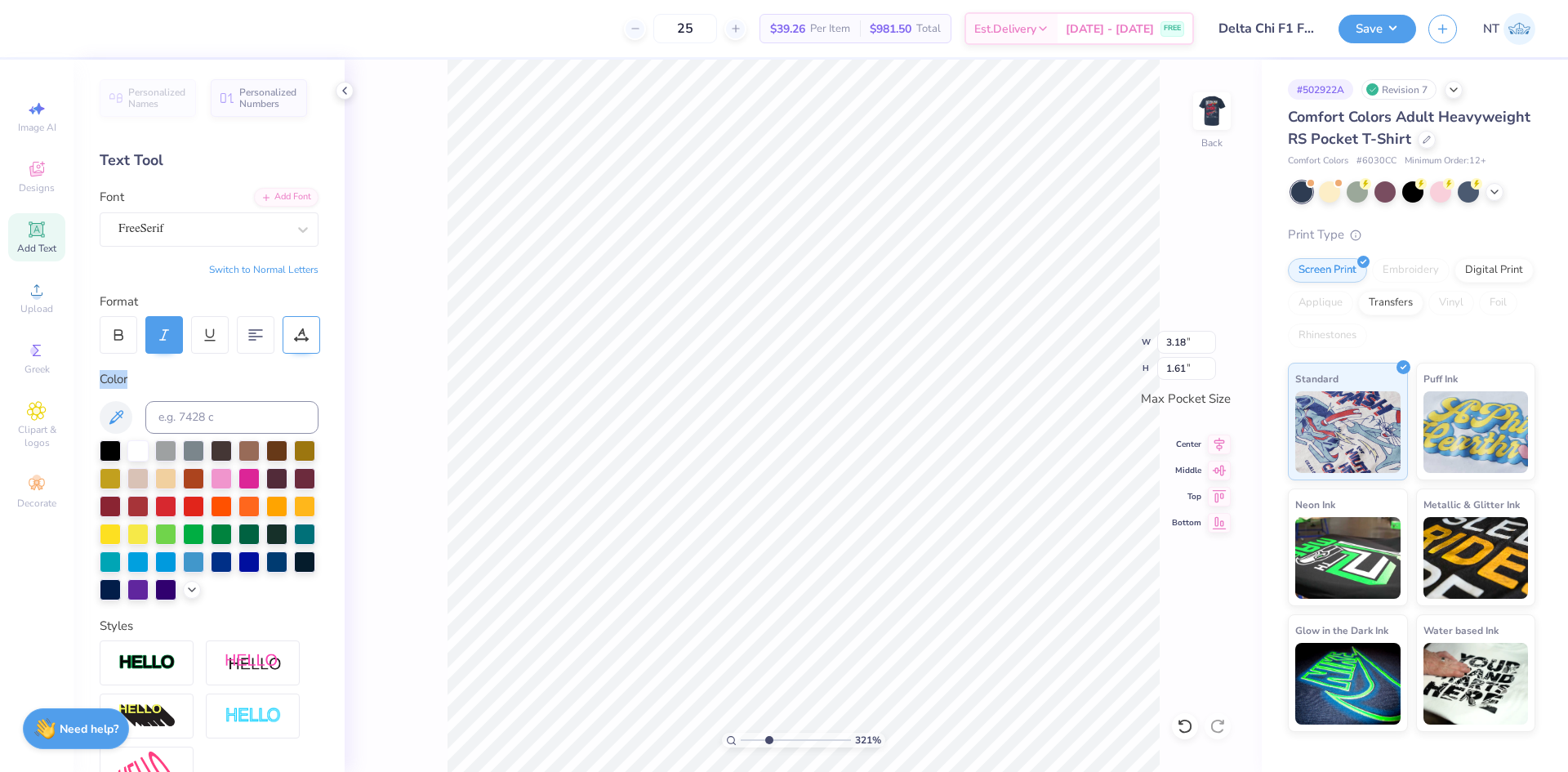
click at [289, 329] on div at bounding box center [301, 335] width 37 height 37
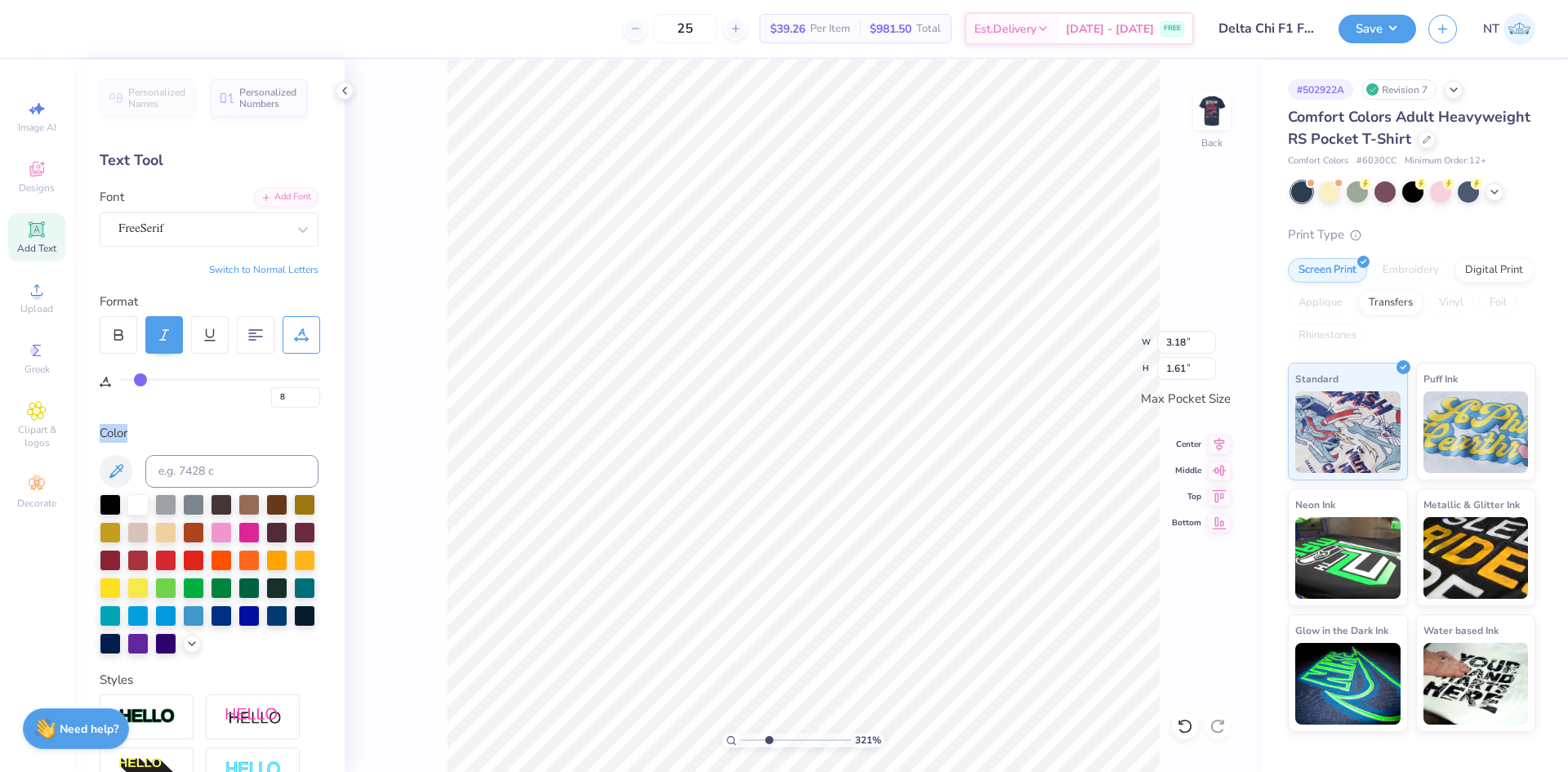
drag, startPoint x: 129, startPoint y: 378, endPoint x: 142, endPoint y: 378, distance: 13.0
click at [142, 378] on input "range" at bounding box center [220, 379] width 201 height 3
click at [1178, 342] on input "3.38" at bounding box center [1186, 342] width 59 height 23
click at [1178, 341] on input "3.38" at bounding box center [1186, 342] width 59 height 23
click at [1205, 110] on img at bounding box center [1211, 110] width 65 height 65
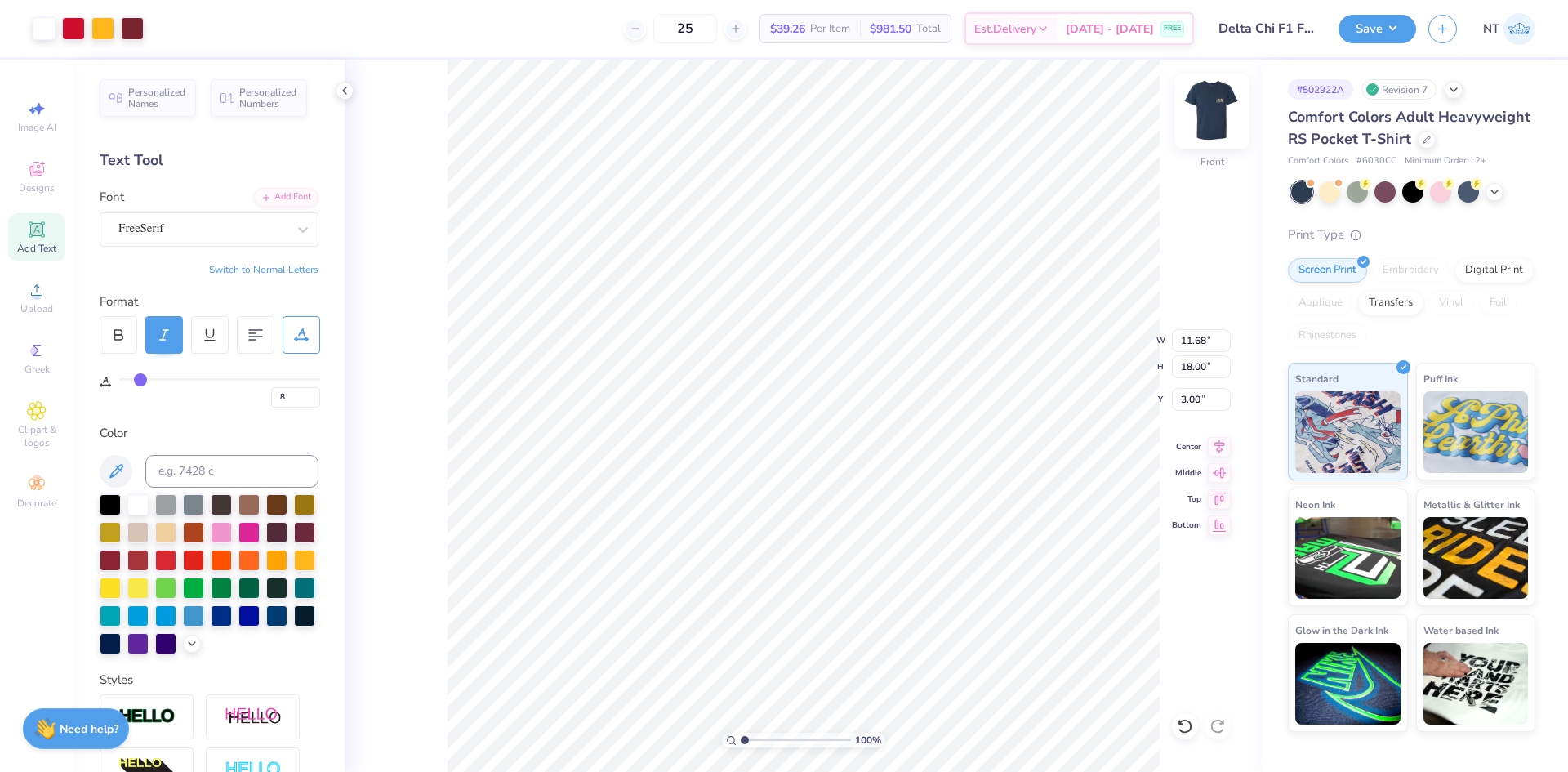
click at [1204, 103] on img at bounding box center [1211, 110] width 65 height 65
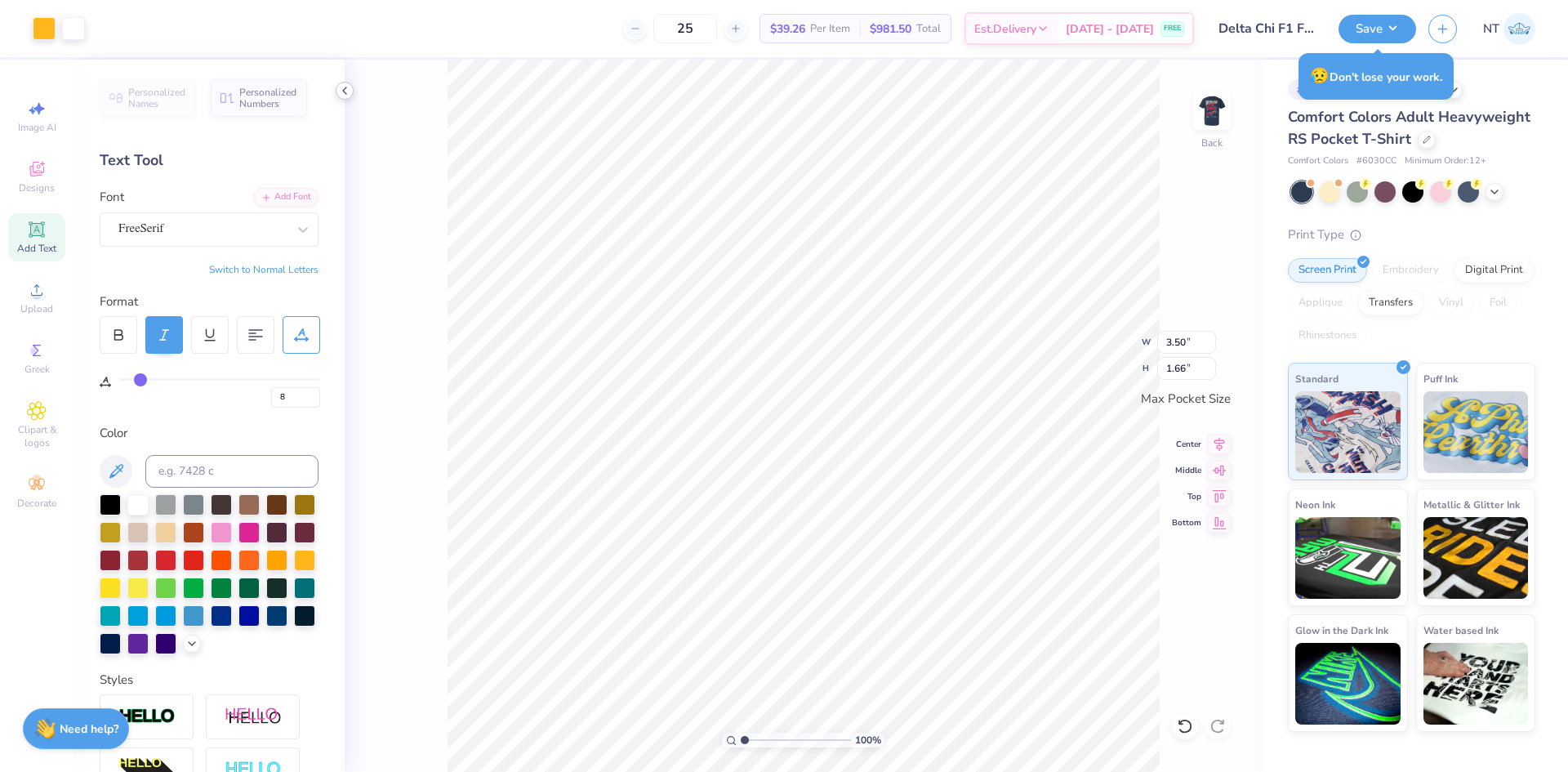
click at [350, 85] on icon at bounding box center [345, 90] width 13 height 13
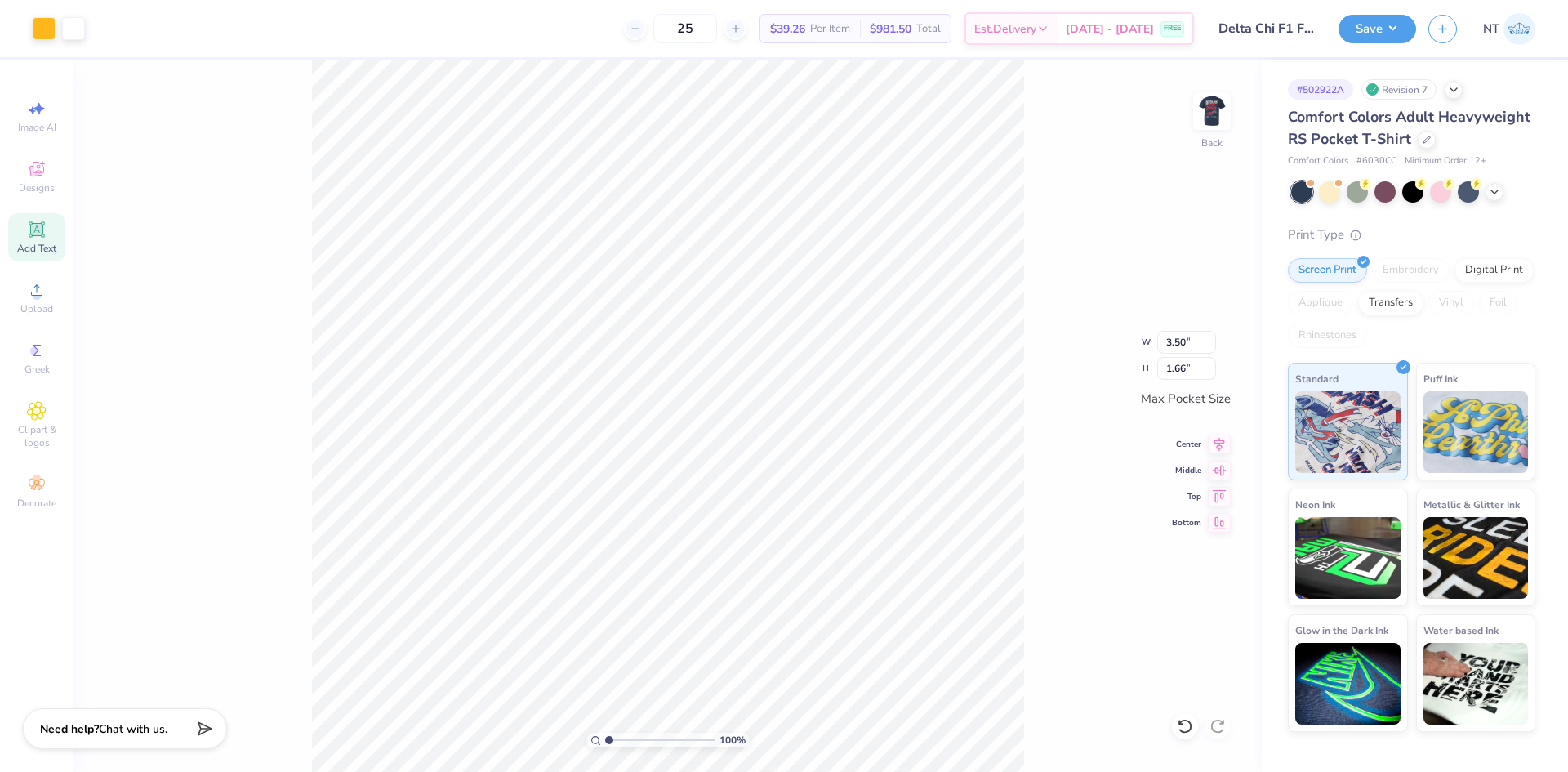
click at [1210, 84] on div "100 % Back W 3.50 3.50 " H 1.66 1.66 " Max Pocket Size Center Middle Top Bottom" at bounding box center [668, 416] width 1188 height 712
click at [1210, 101] on img at bounding box center [1211, 110] width 65 height 65
click at [1212, 113] on img at bounding box center [1211, 110] width 65 height 65
click at [1044, 380] on div "100 % Back" at bounding box center [668, 416] width 1188 height 712
click at [1383, 35] on button "Save" at bounding box center [1377, 27] width 77 height 28
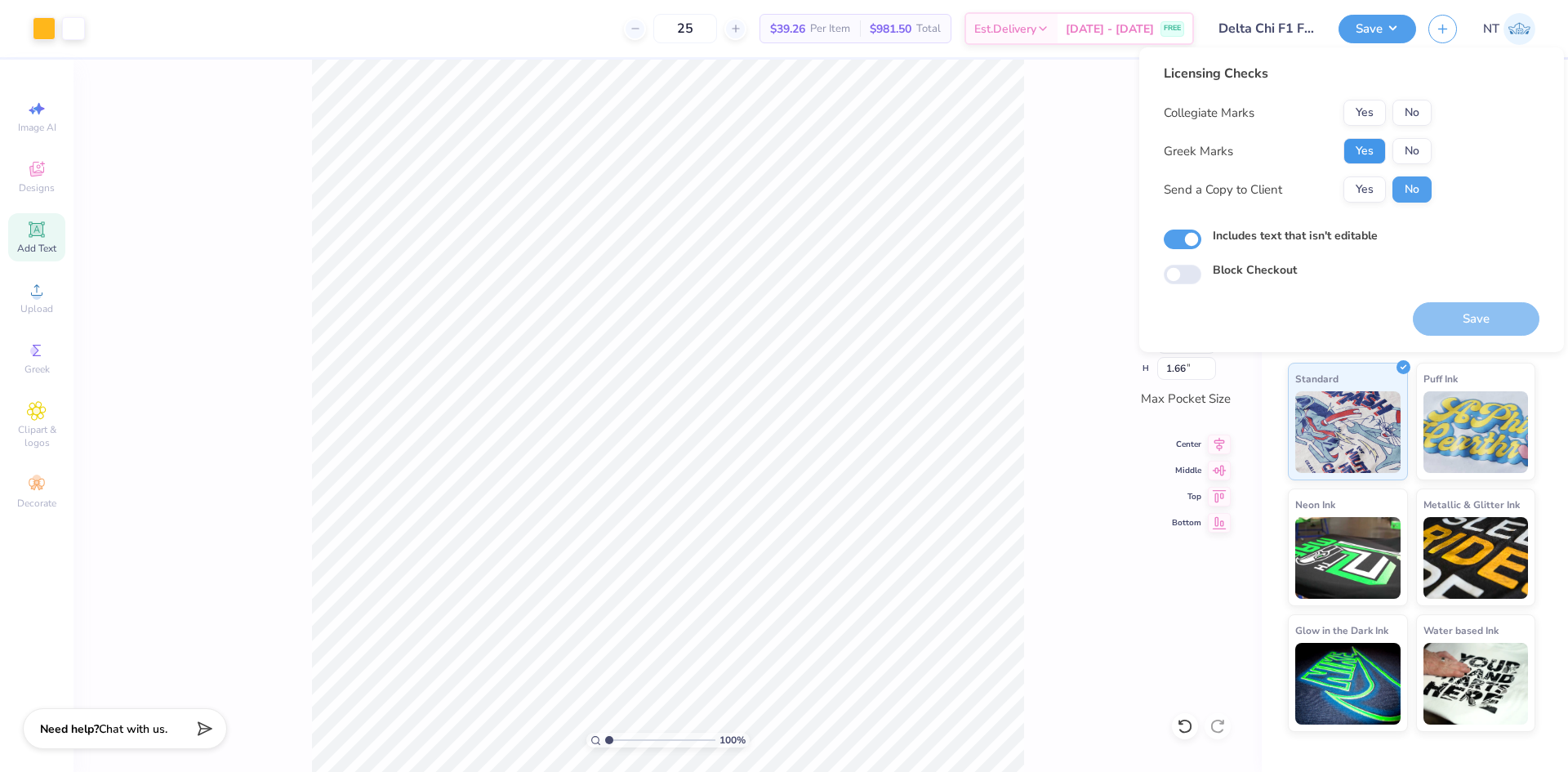
click at [1373, 151] on button "Yes" at bounding box center [1365, 150] width 43 height 26
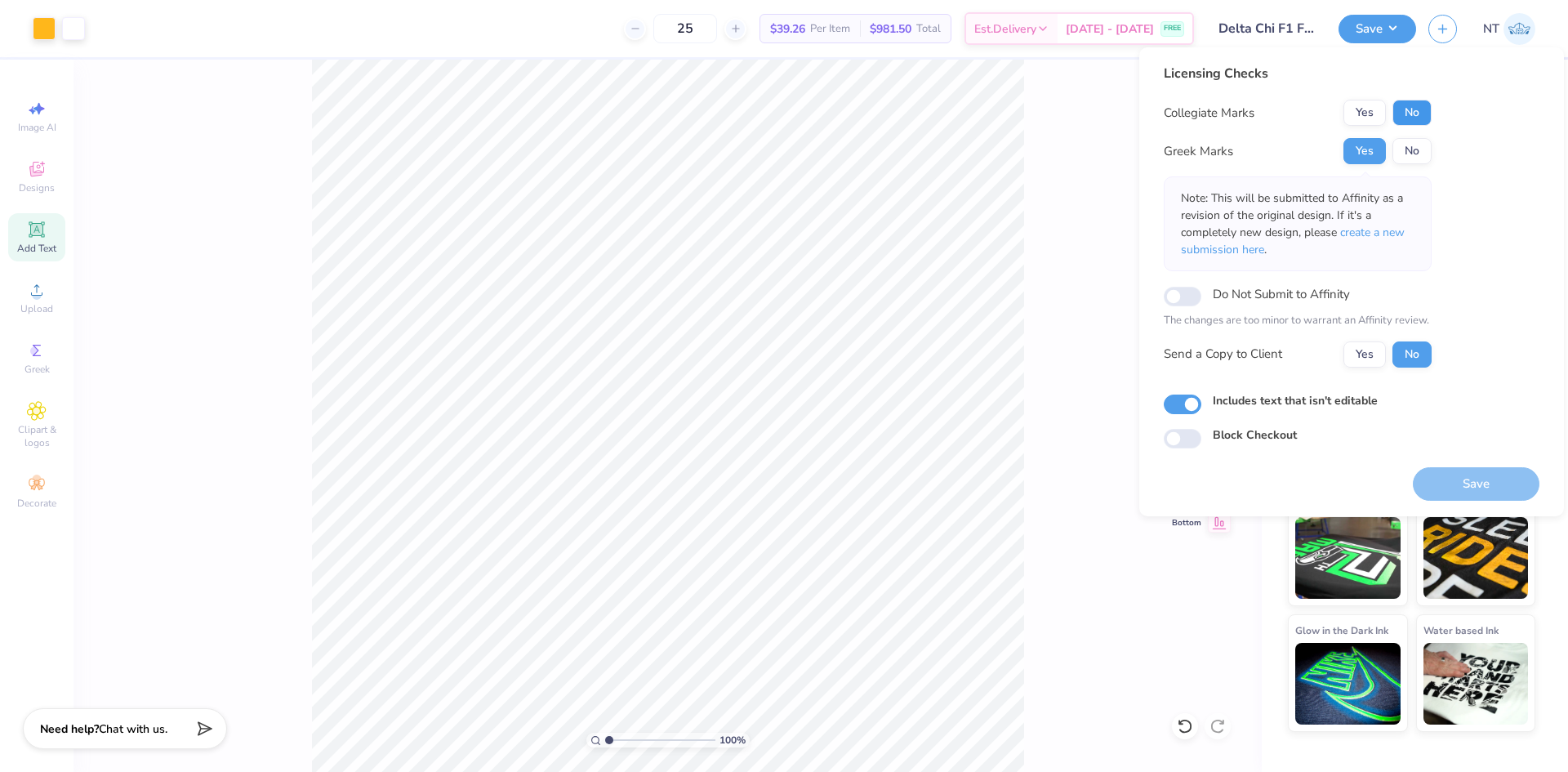
click at [1410, 125] on button "No" at bounding box center [1412, 112] width 39 height 26
click at [1483, 473] on button "Save" at bounding box center [1475, 484] width 126 height 34
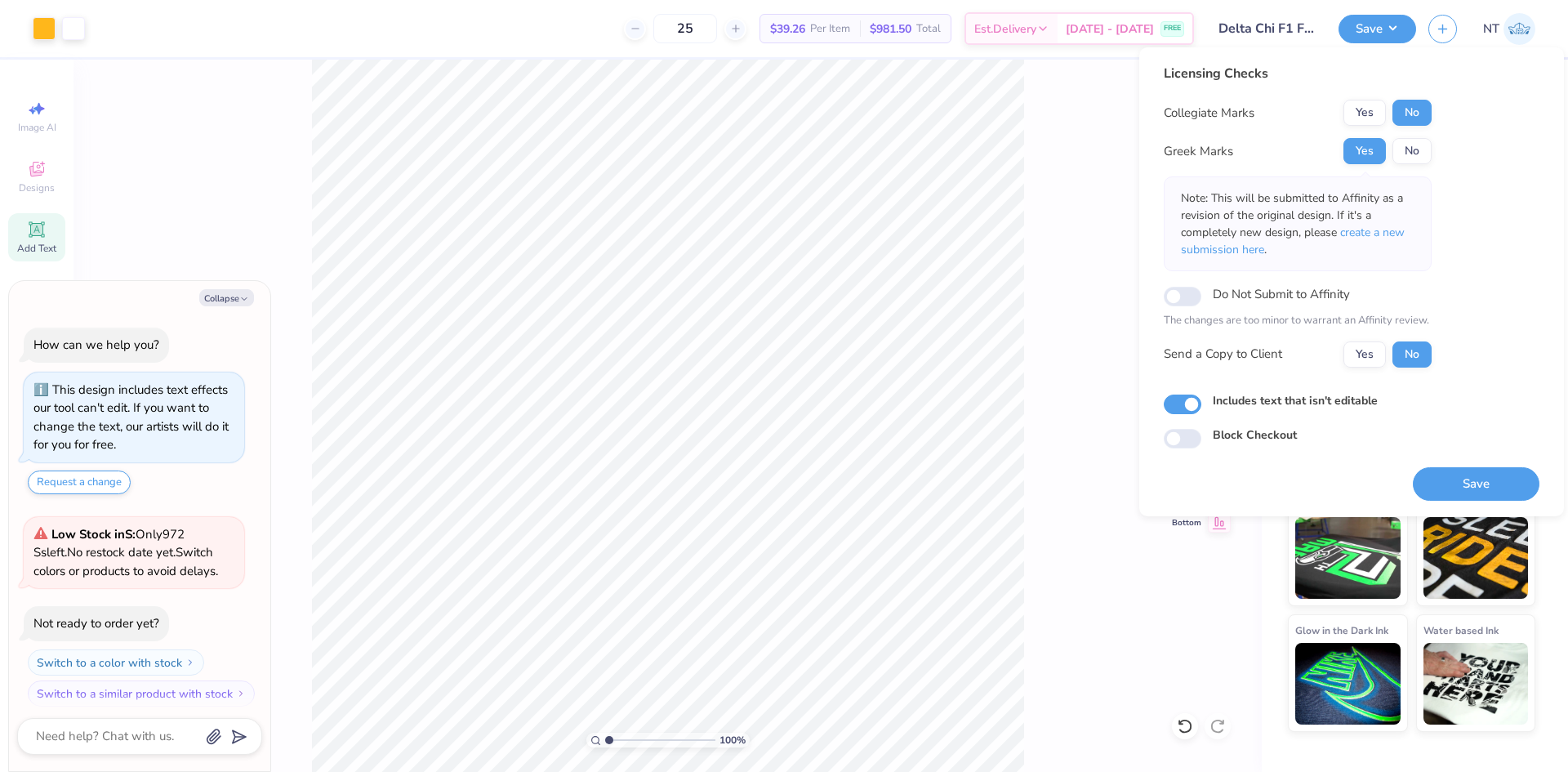
scroll to position [73, 0]
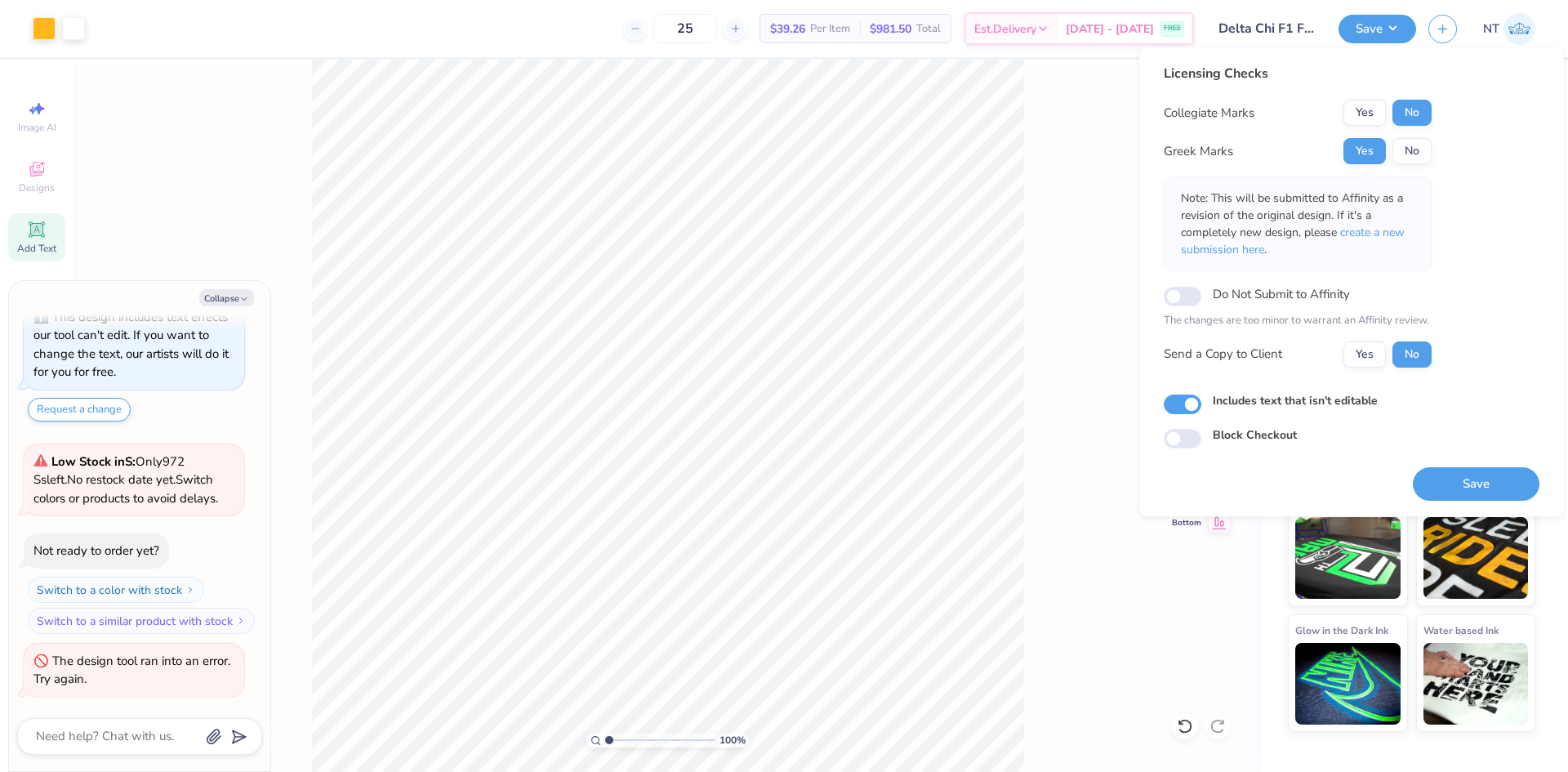
click at [1046, 279] on div "100 % Back W 3.50 3.50 " H 1.66 1.66 " Max Pocket Size Center Middle Top Bottom" at bounding box center [668, 416] width 1188 height 712
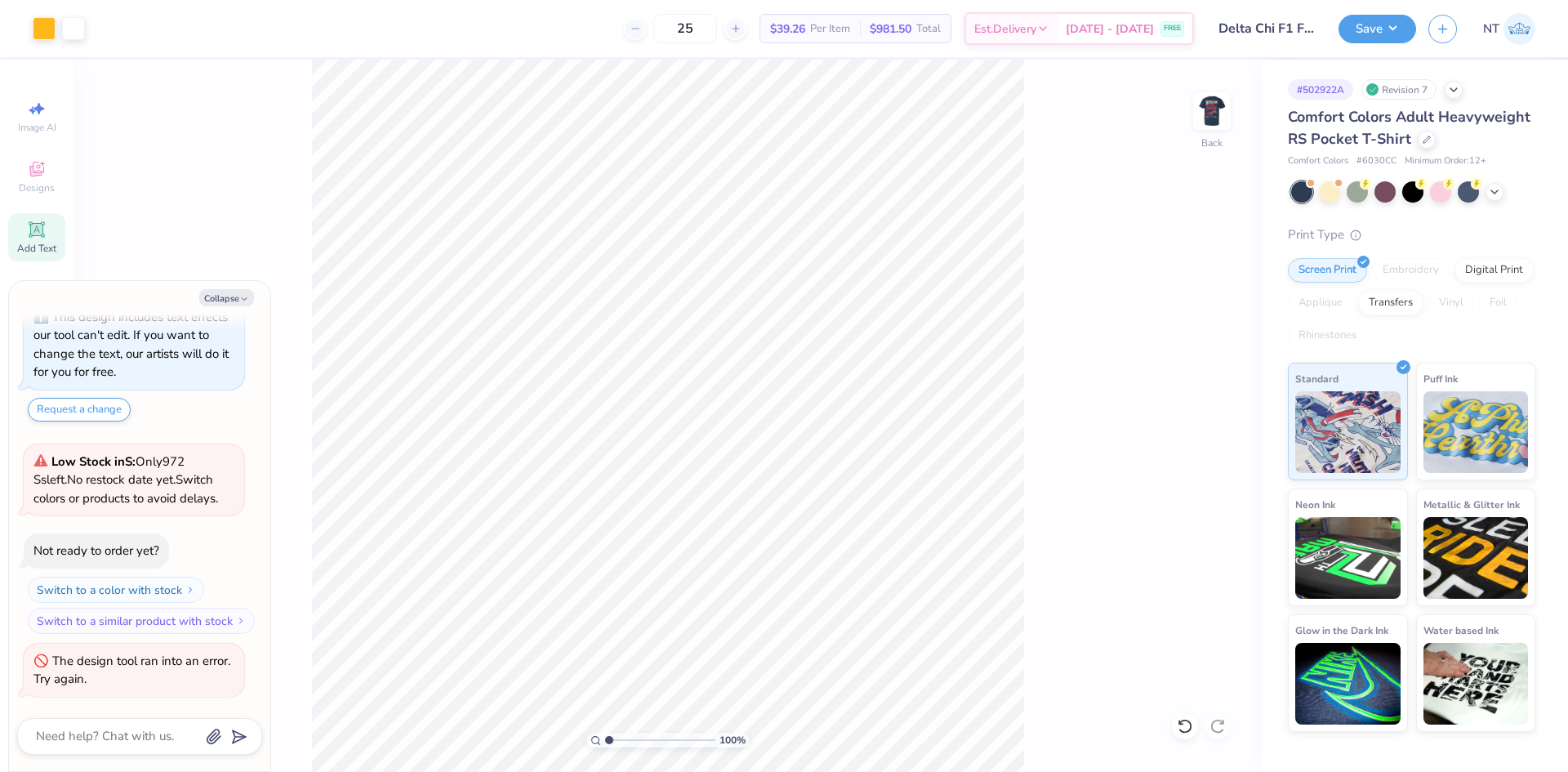
click at [258, 290] on div "Collapse" at bounding box center [139, 297] width 245 height 17
click at [239, 310] on div "Collapse How can we help you? This design includes text effects our tool can't …" at bounding box center [139, 525] width 261 height 490
click at [247, 300] on icon "button" at bounding box center [244, 298] width 10 height 10
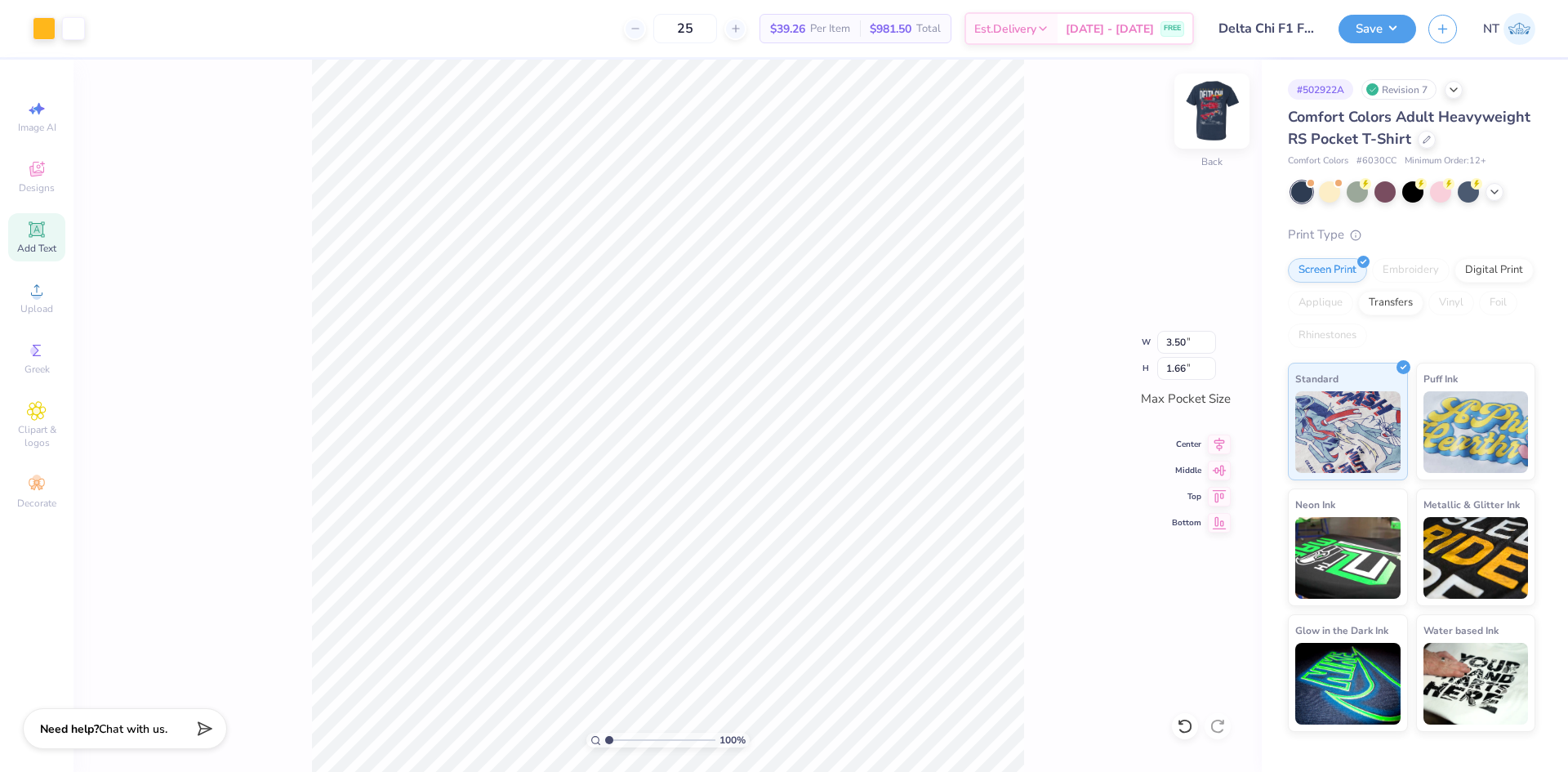
click at [1223, 116] on img at bounding box center [1211, 110] width 65 height 65
click at [1206, 114] on img at bounding box center [1211, 110] width 65 height 65
click at [1209, 131] on div at bounding box center [1212, 111] width 75 height 75
click at [1223, 103] on img at bounding box center [1211, 110] width 65 height 65
click at [1366, 27] on button "Save" at bounding box center [1377, 27] width 77 height 28
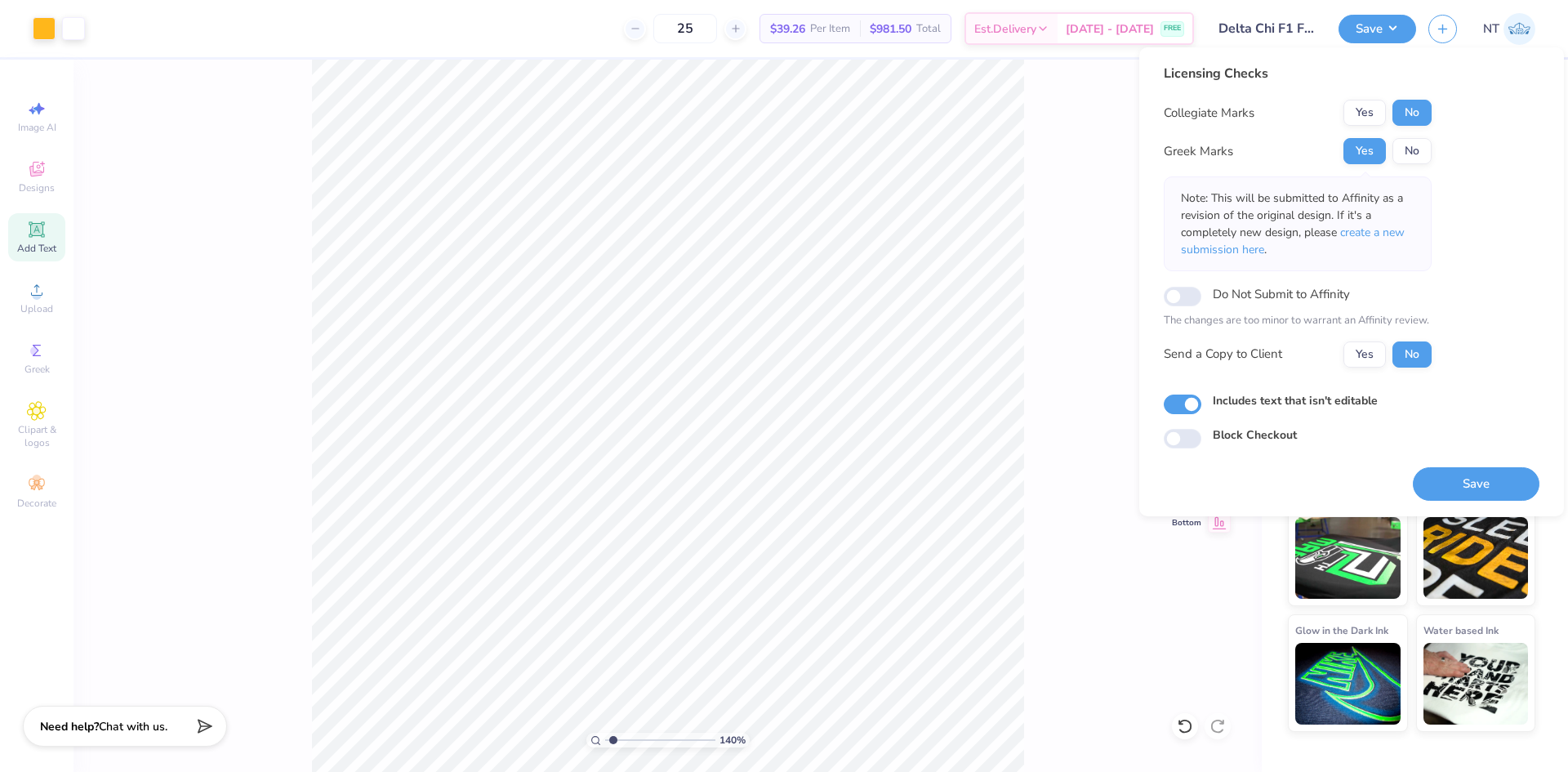
click at [90, 728] on strong "Need help?" at bounding box center [69, 726] width 59 height 15
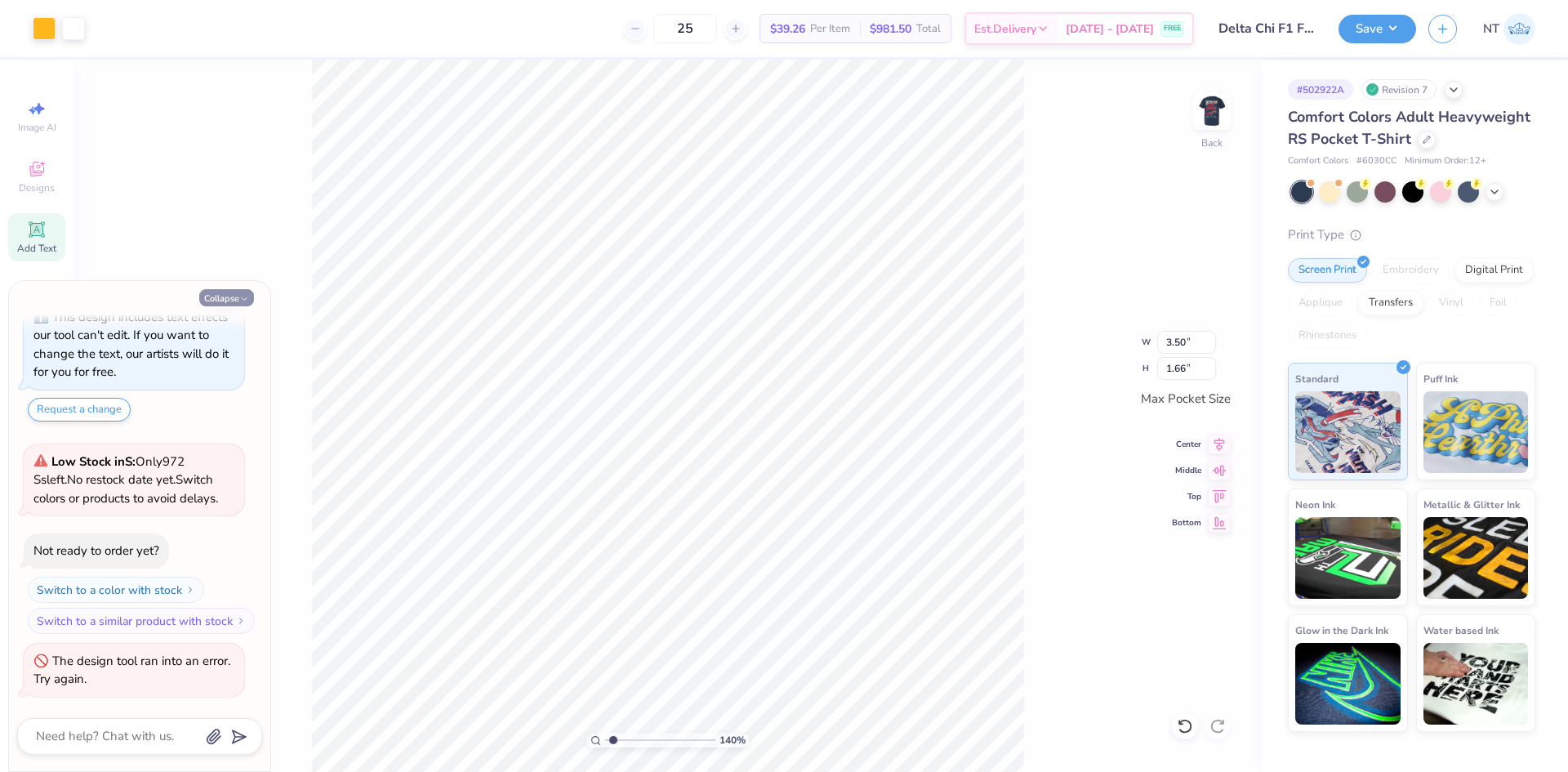
click at [232, 295] on button "Collapse" at bounding box center [226, 297] width 54 height 17
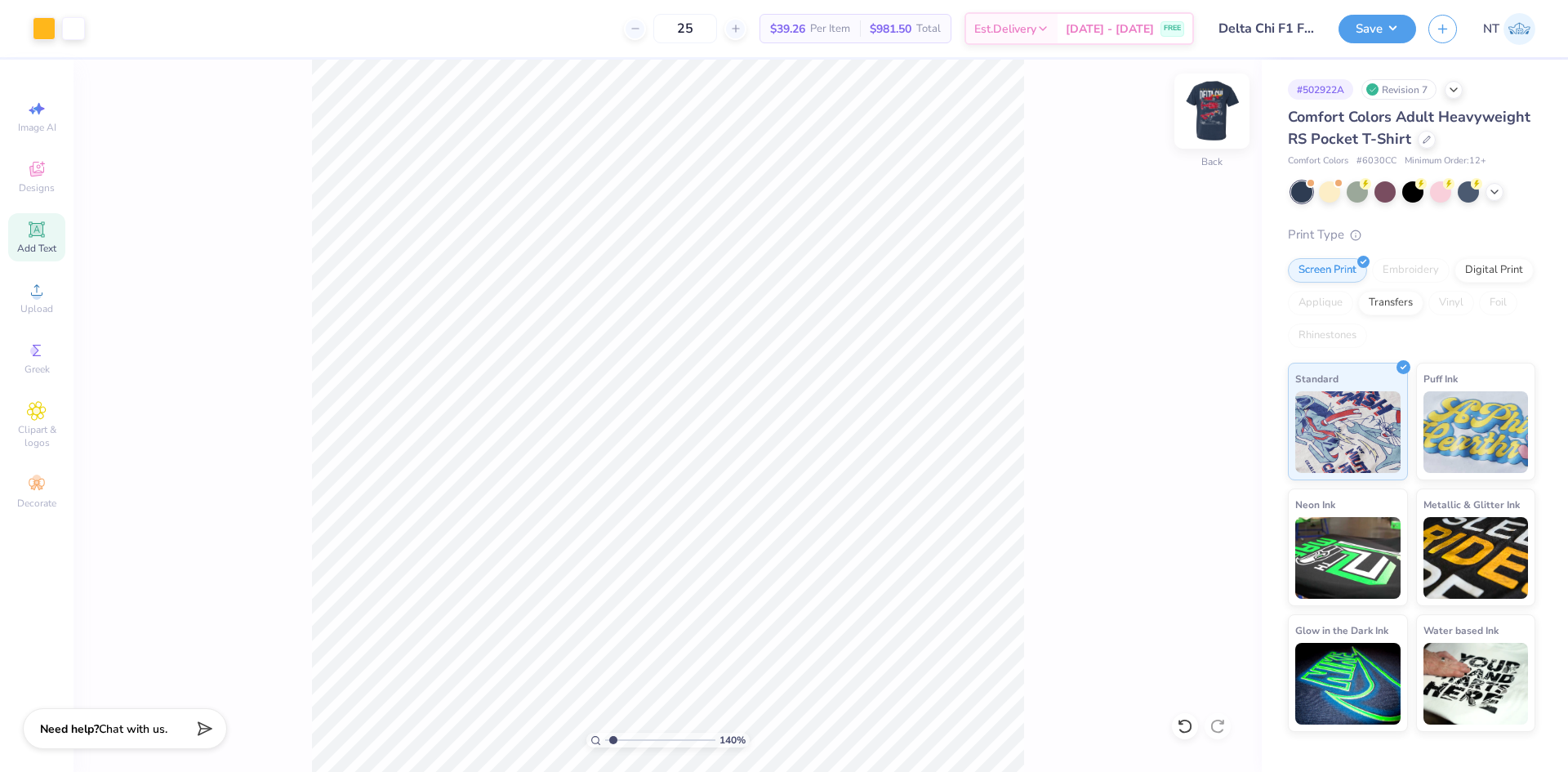
click at [1214, 106] on img at bounding box center [1211, 110] width 65 height 65
click at [1220, 100] on img at bounding box center [1211, 110] width 65 height 65
click at [1371, 27] on button "Save" at bounding box center [1377, 27] width 77 height 28
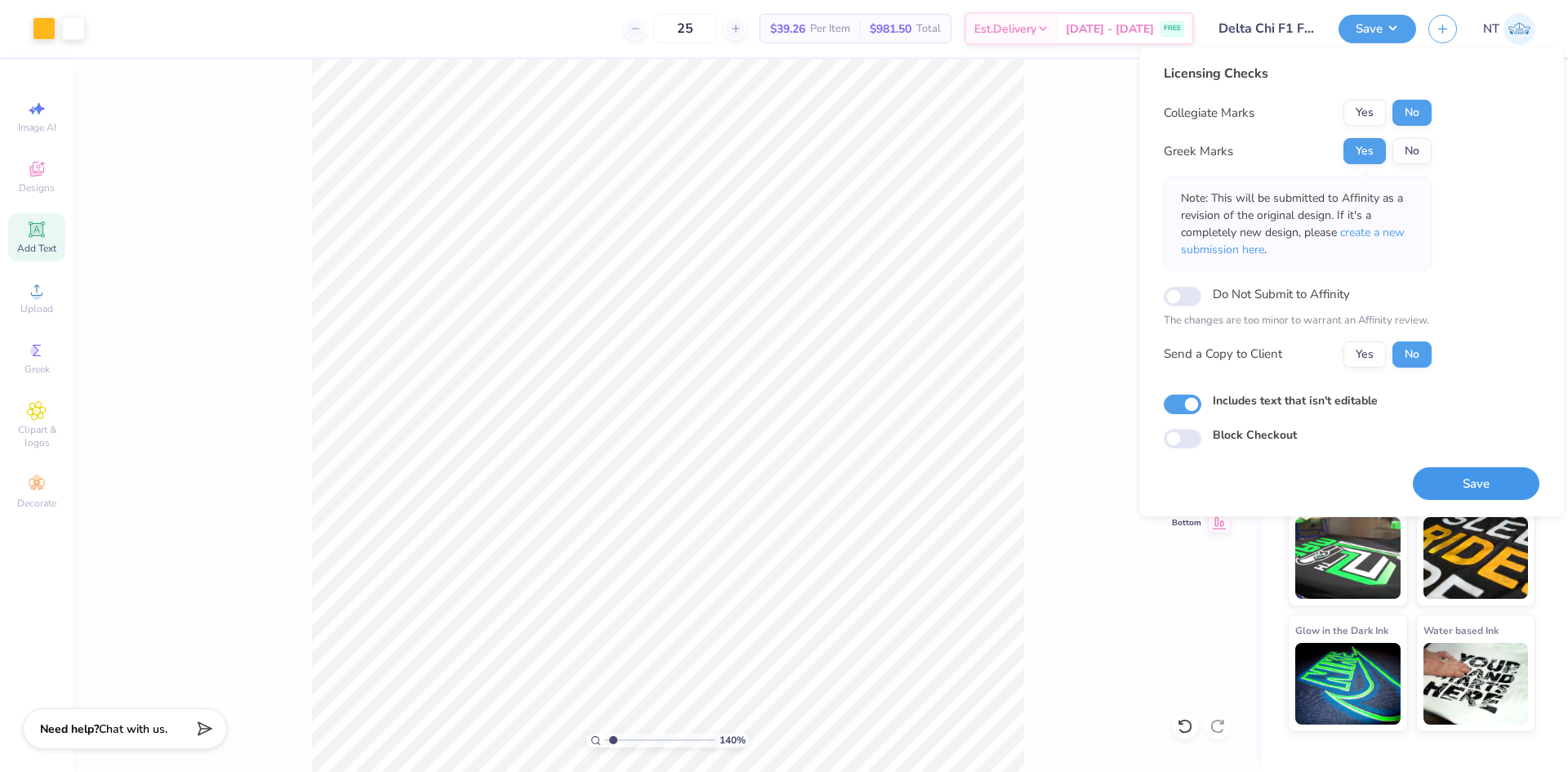
click at [1458, 484] on button "Save" at bounding box center [1475, 484] width 126 height 34
click at [77, 740] on div "Need help? Chat with us." at bounding box center [125, 726] width 204 height 41
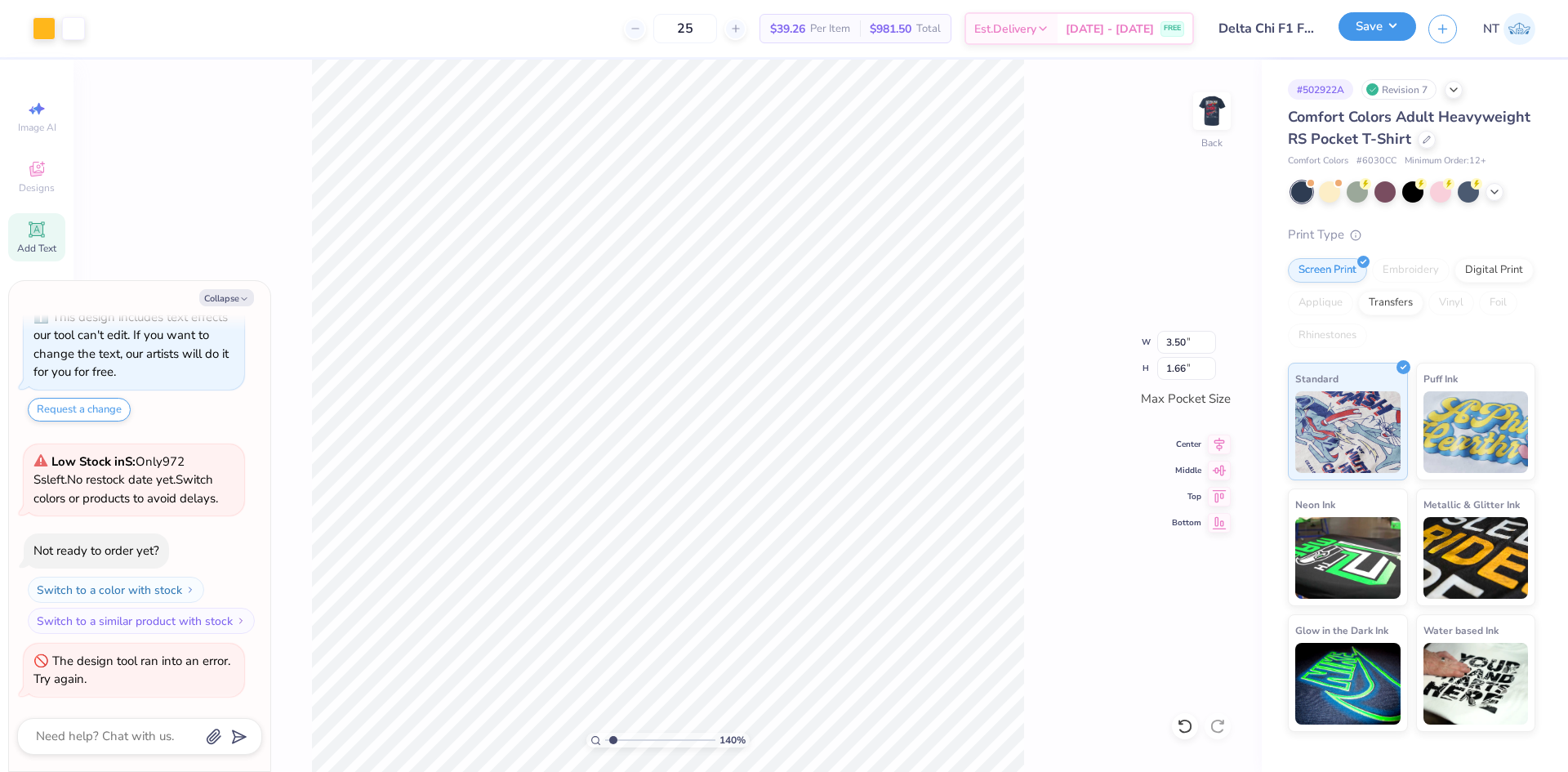
click at [1385, 39] on button "Save" at bounding box center [1377, 27] width 77 height 28
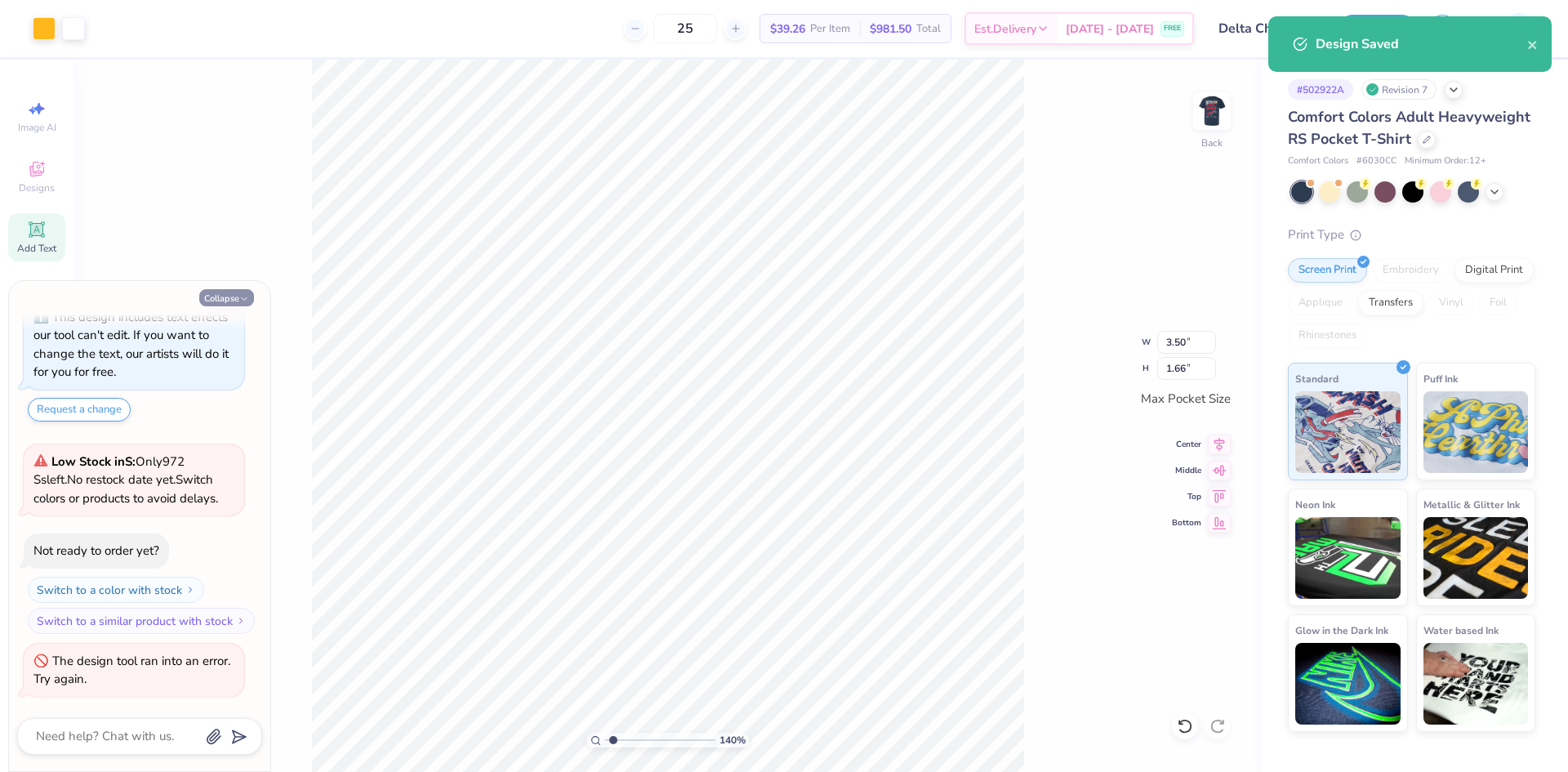
click at [216, 300] on button "Collapse" at bounding box center [226, 297] width 54 height 17
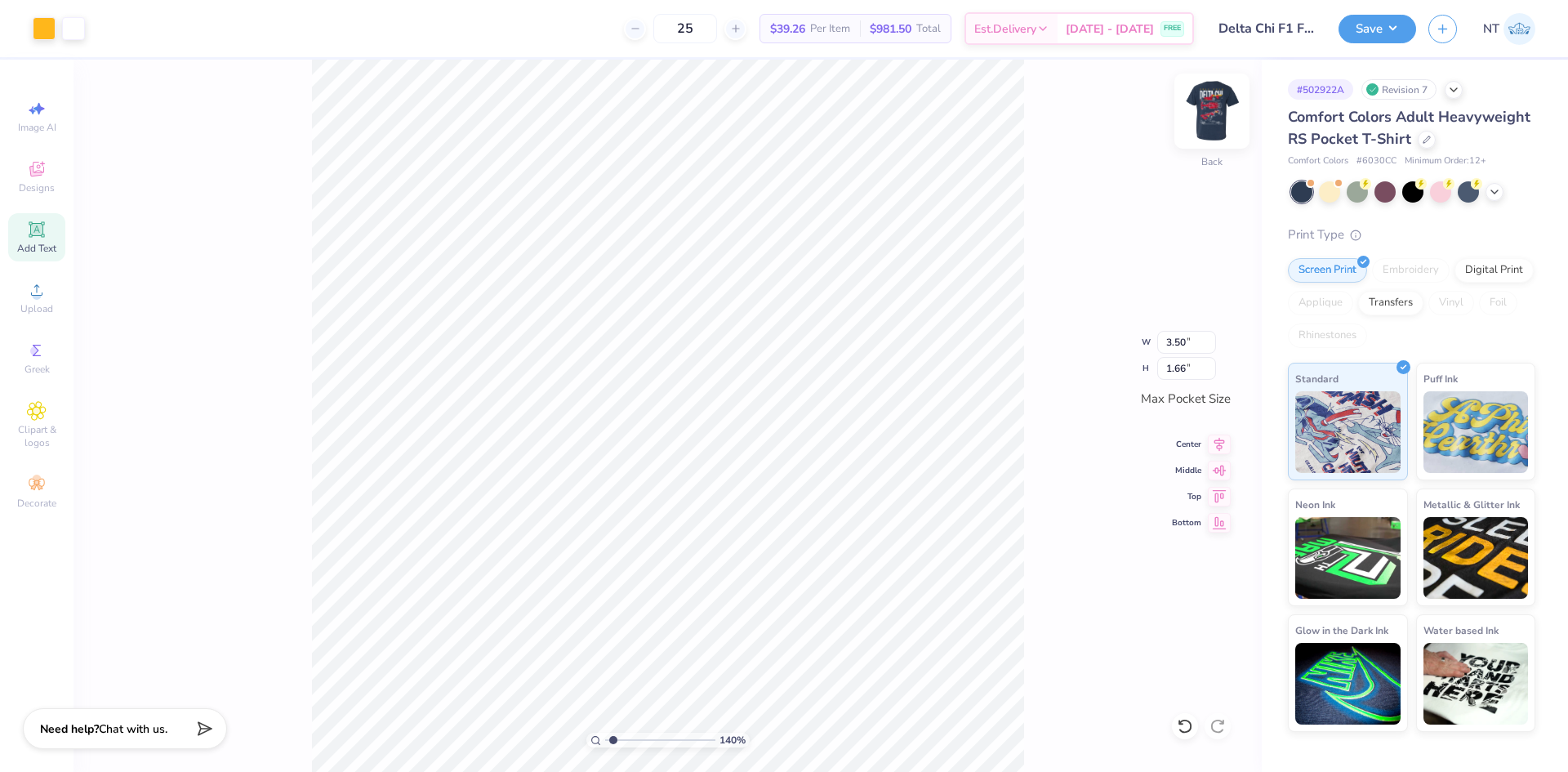
click at [1206, 103] on img at bounding box center [1211, 110] width 65 height 65
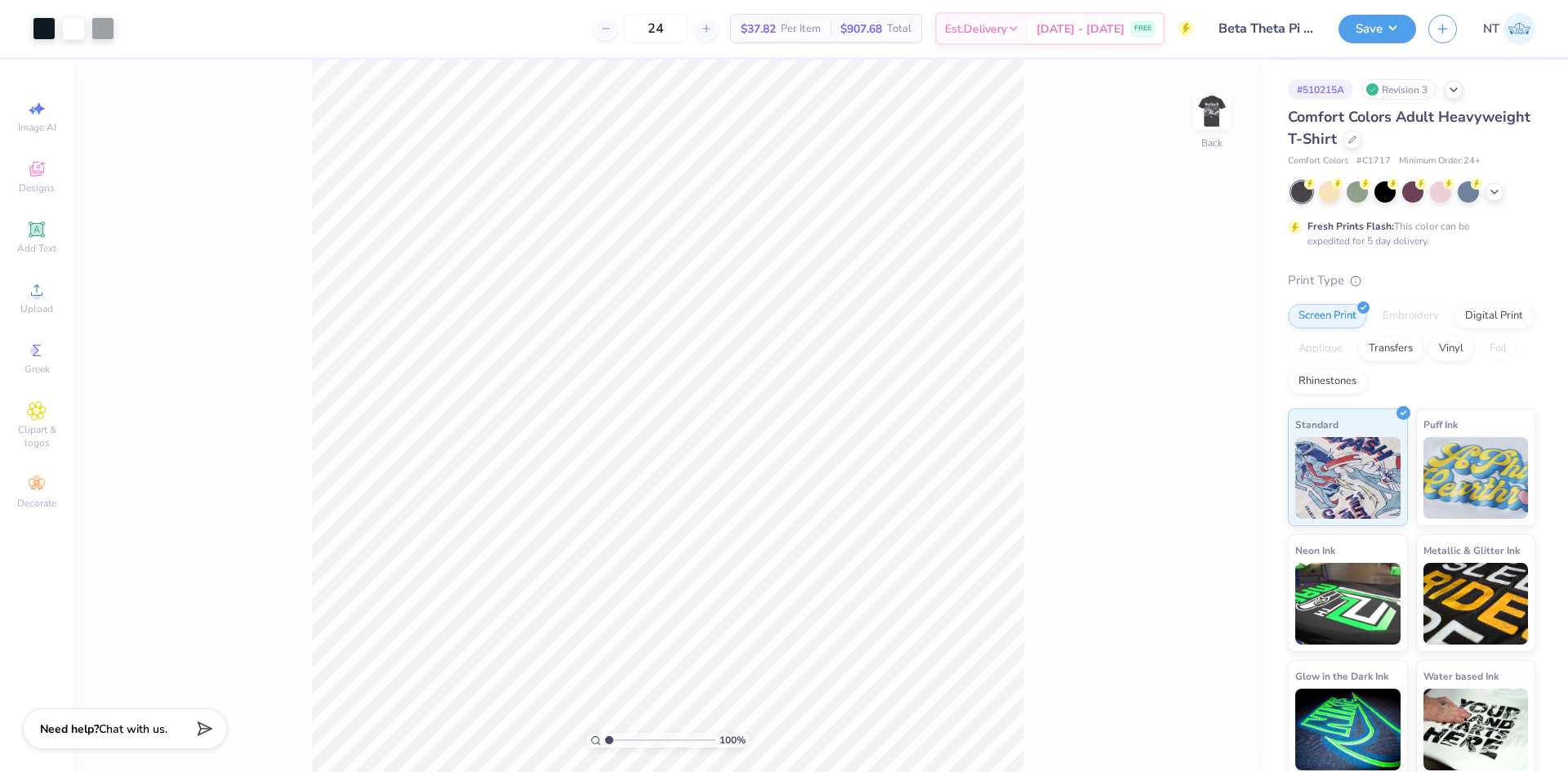
click at [1093, 446] on div "100 % Back" at bounding box center [668, 416] width 1188 height 712
click at [1190, 133] on div "100 % Back" at bounding box center [668, 416] width 1188 height 712
click at [1207, 128] on img at bounding box center [1211, 110] width 65 height 65
click at [31, 300] on div "Upload" at bounding box center [37, 297] width 57 height 48
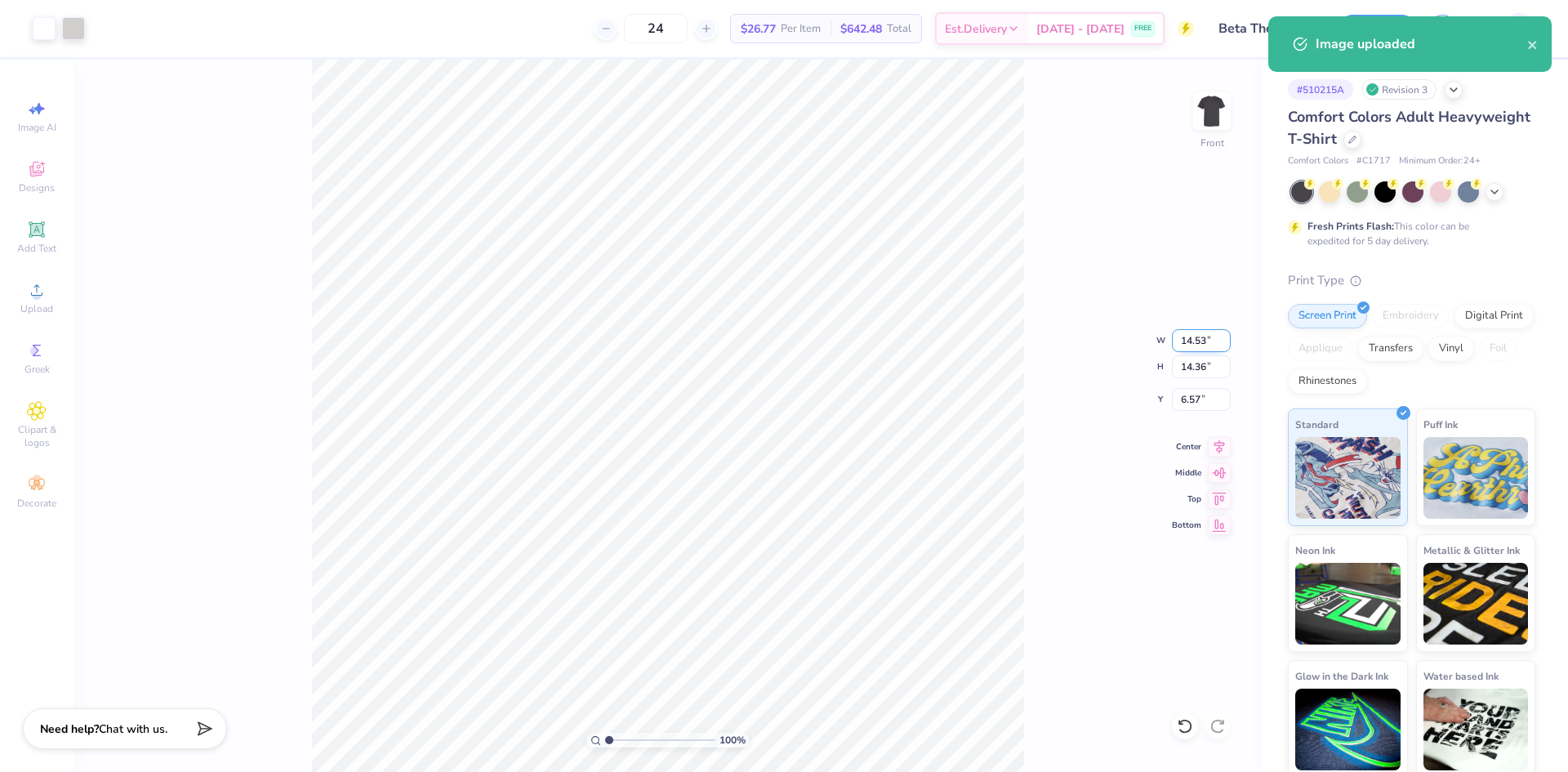
click at [1195, 335] on input "14.53" at bounding box center [1201, 341] width 59 height 23
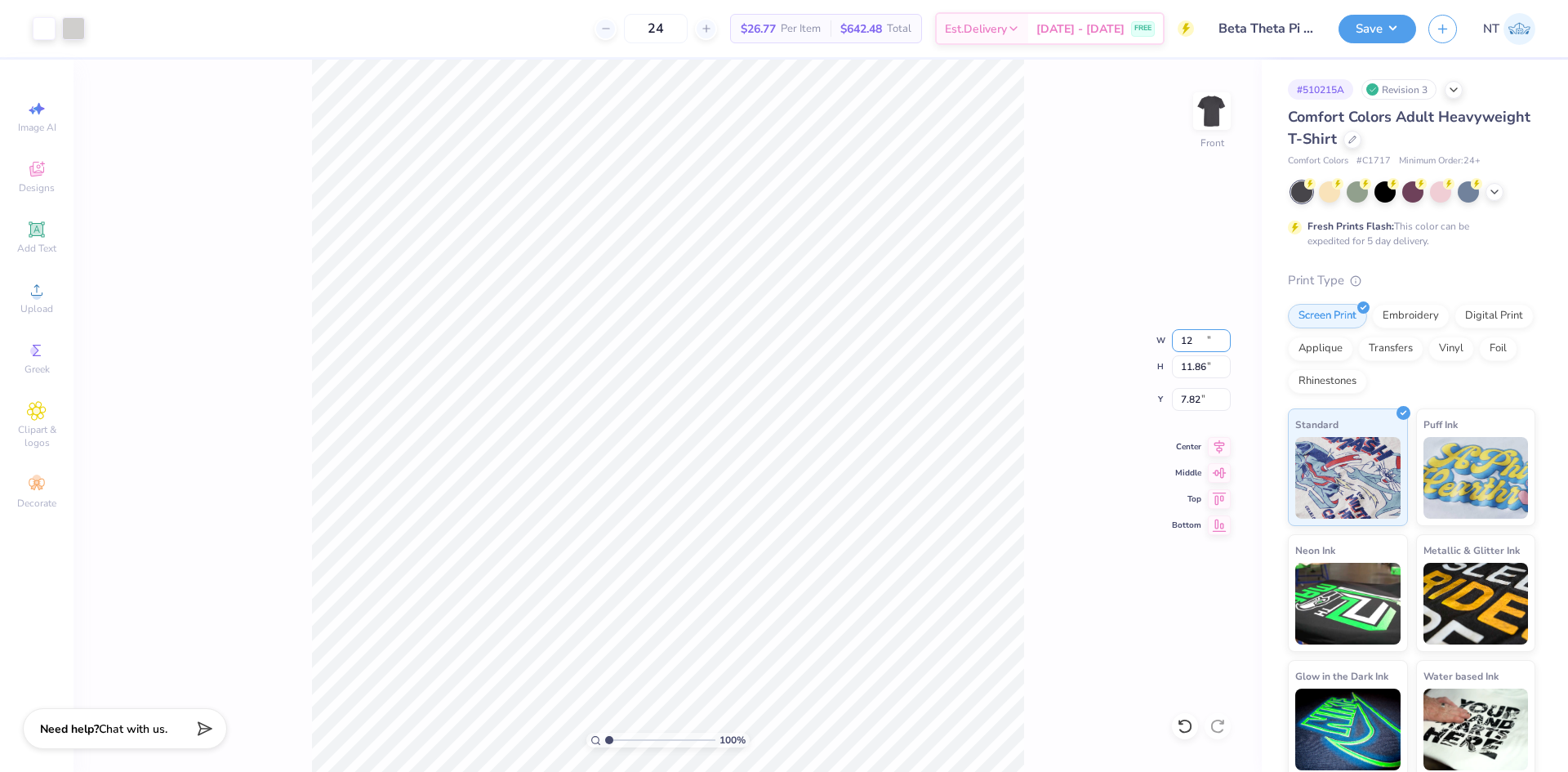
type input "12.00"
type input "11.86"
type input "7.82"
click at [1181, 402] on input "7.82" at bounding box center [1201, 400] width 59 height 23
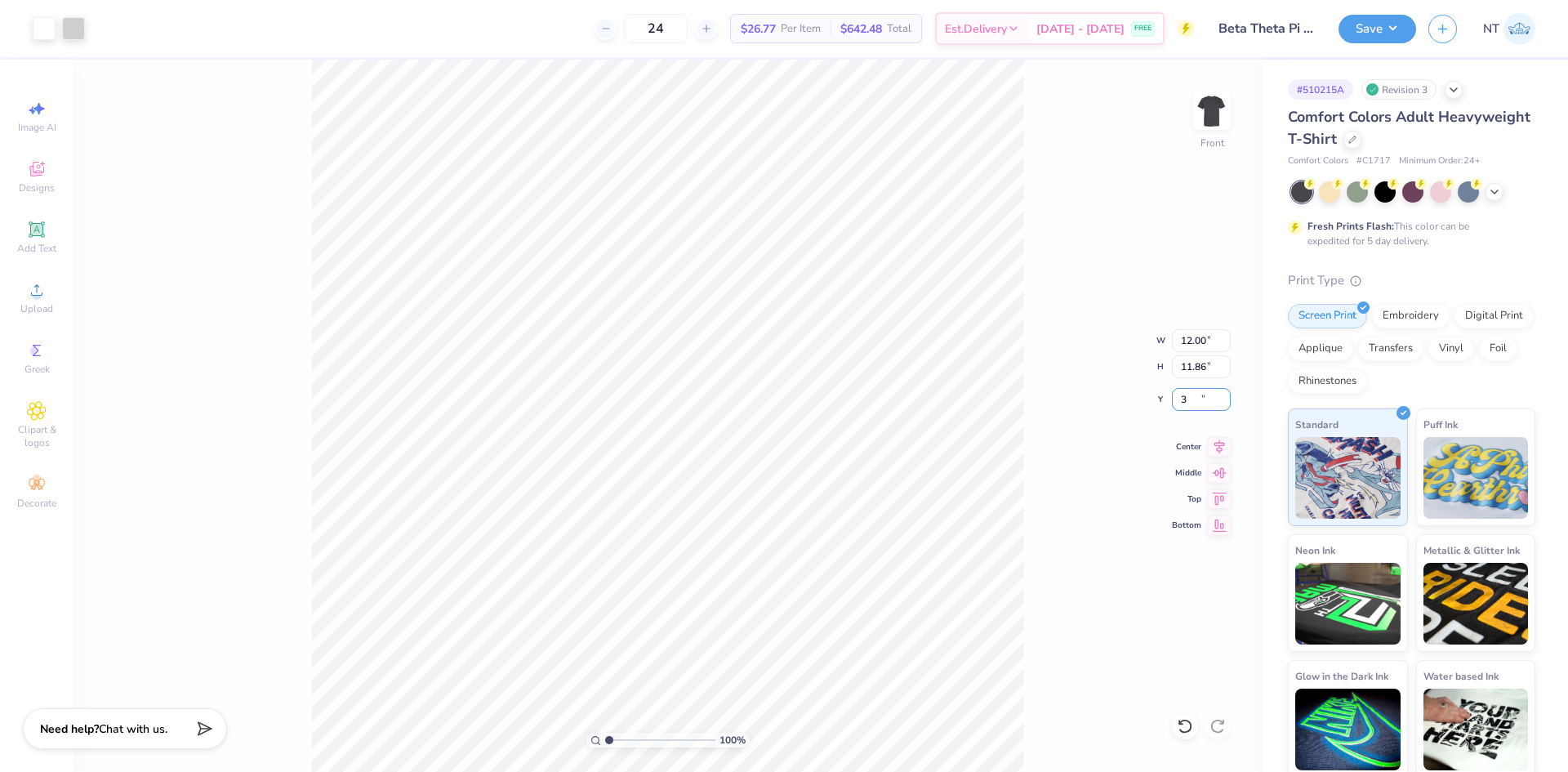
type input "3.00"
type input "1"
click at [1181, 341] on input "12.00" at bounding box center [1201, 341] width 59 height 23
type input "12.50"
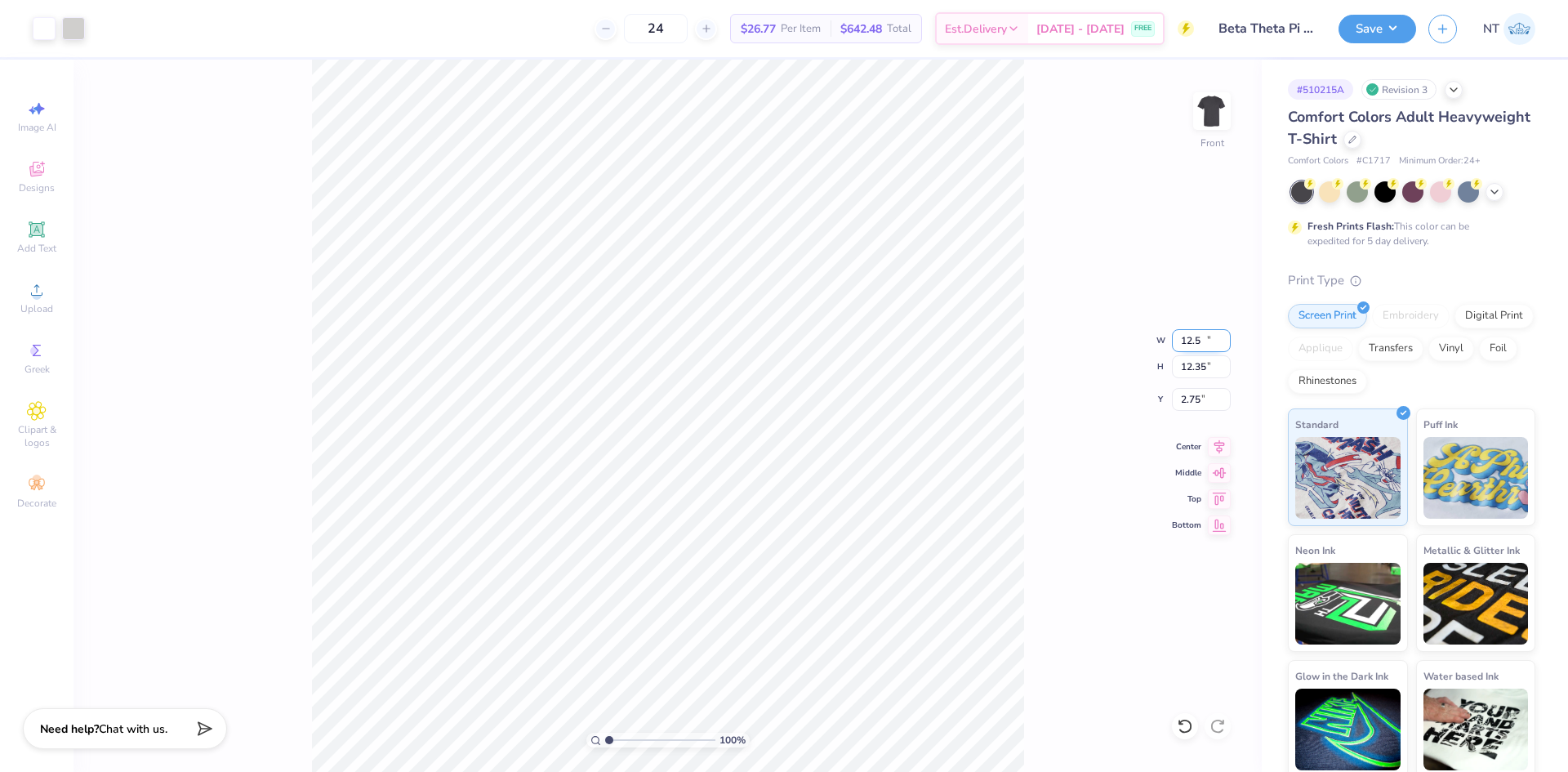
type input "12.35"
click at [1198, 392] on input "2.75" at bounding box center [1201, 400] width 59 height 23
click at [1189, 406] on input "2.753" at bounding box center [1201, 400] width 59 height 23
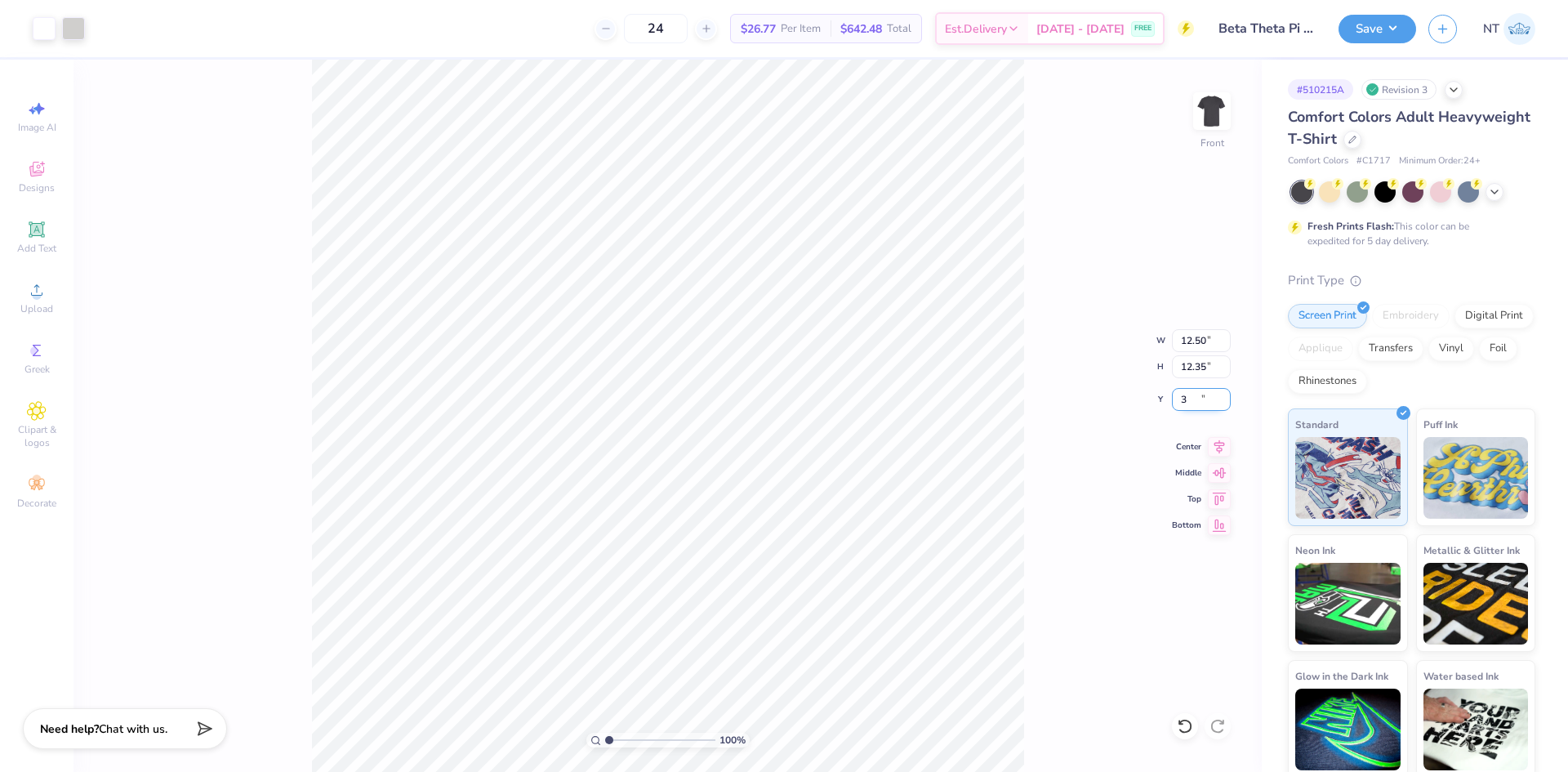
type input "3.00"
drag, startPoint x: 62, startPoint y: 12, endPoint x: 79, endPoint y: 23, distance: 20.2
click at [62, 12] on div "Art colors" at bounding box center [42, 28] width 85 height 57
click at [81, 22] on div at bounding box center [74, 27] width 23 height 23
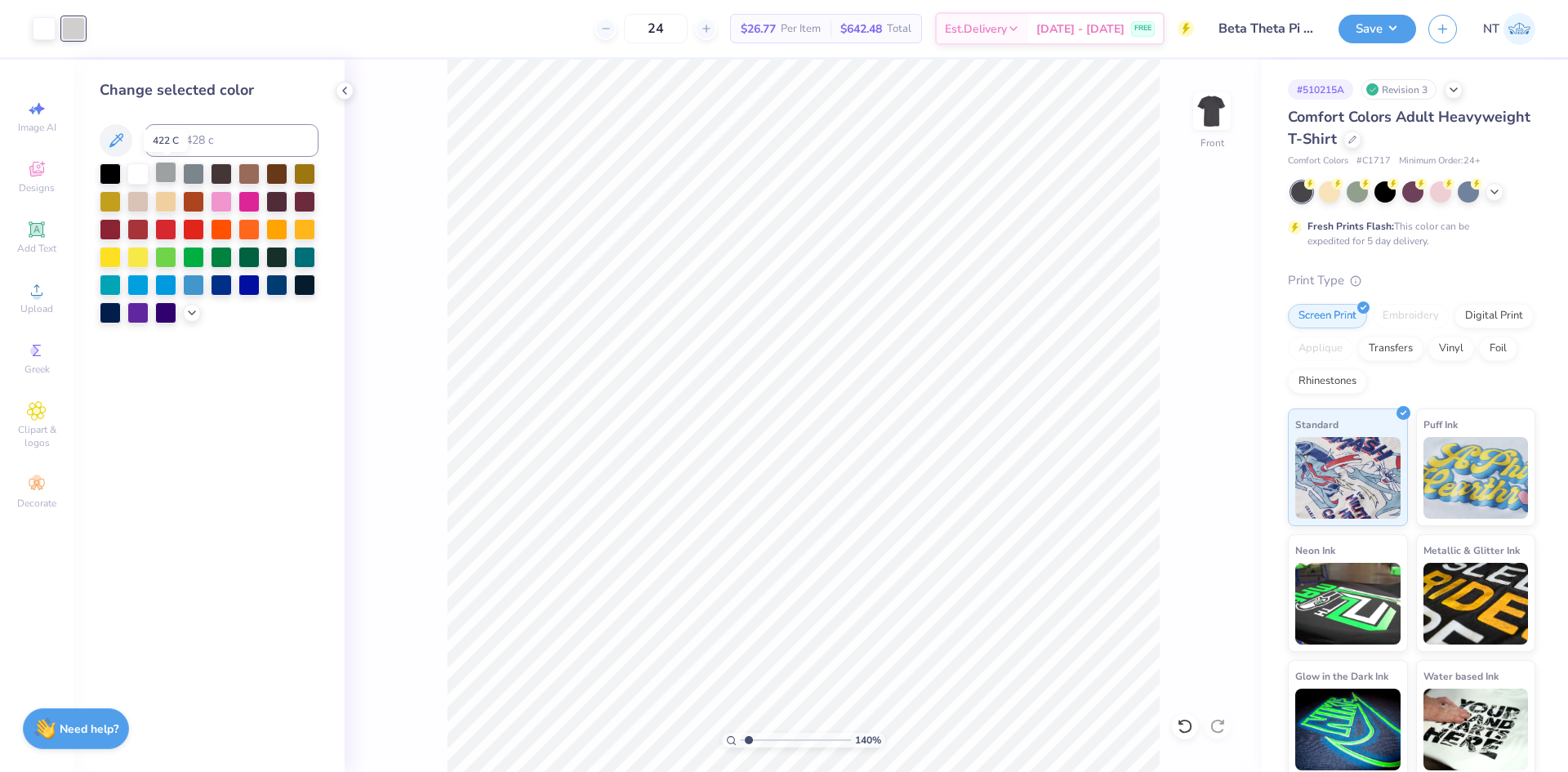
click at [169, 170] on div at bounding box center [166, 173] width 21 height 21
click at [348, 91] on icon at bounding box center [345, 90] width 13 height 13
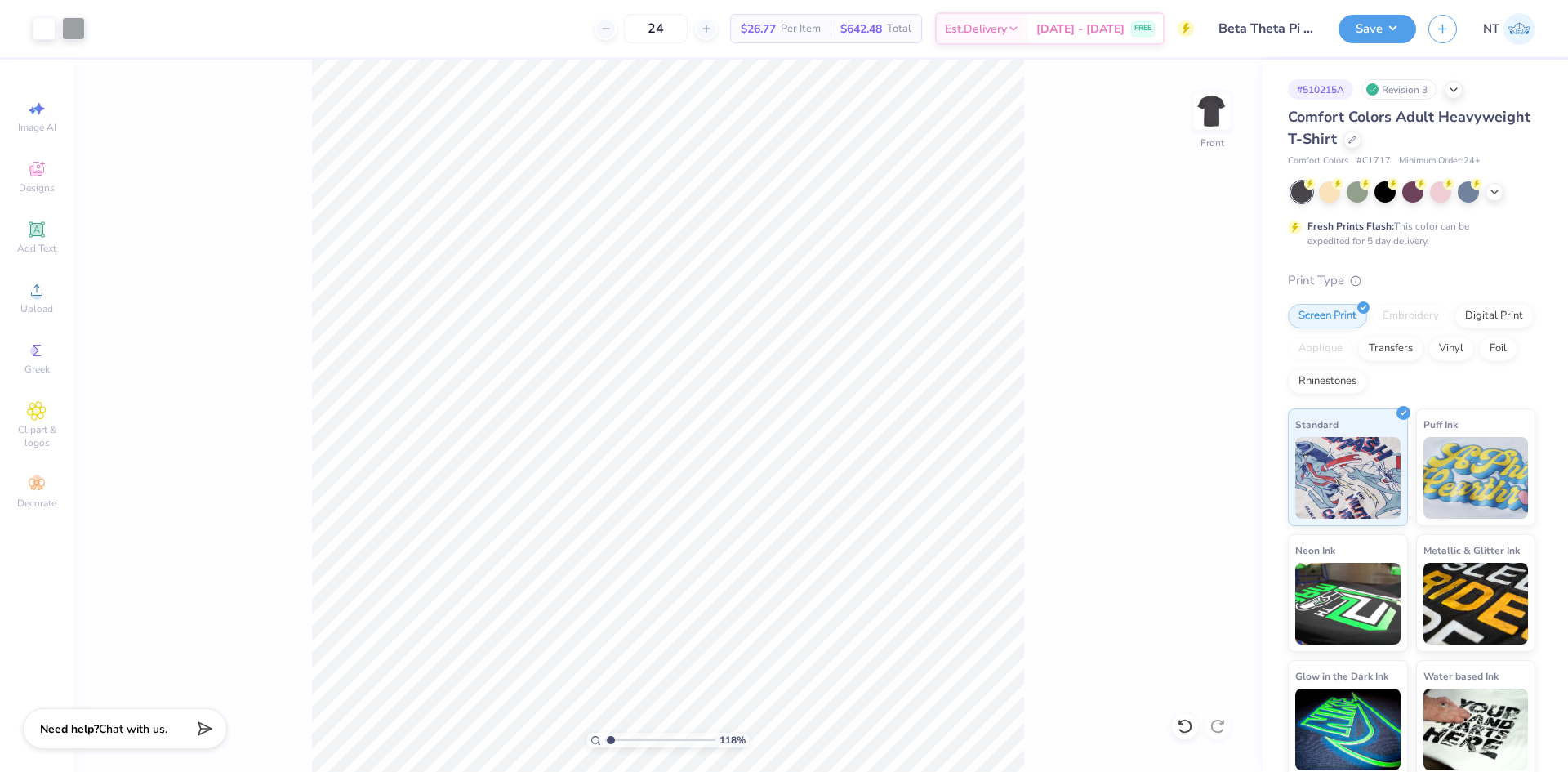
type input "1"
click at [1215, 131] on div at bounding box center [1212, 111] width 75 height 75
click at [45, 299] on icon at bounding box center [37, 290] width 20 height 20
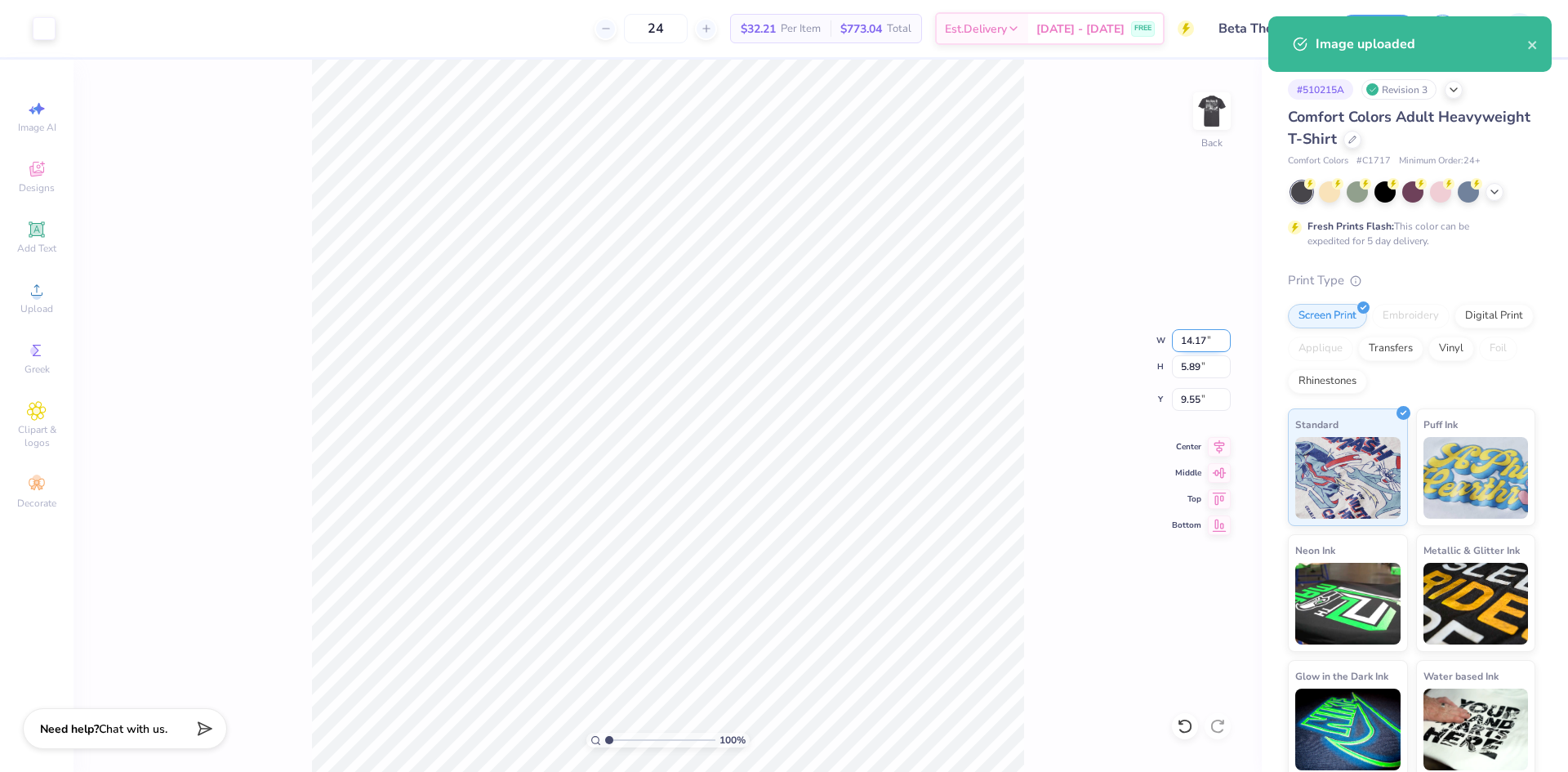
click at [1189, 348] on input "14.17" at bounding box center [1201, 341] width 59 height 23
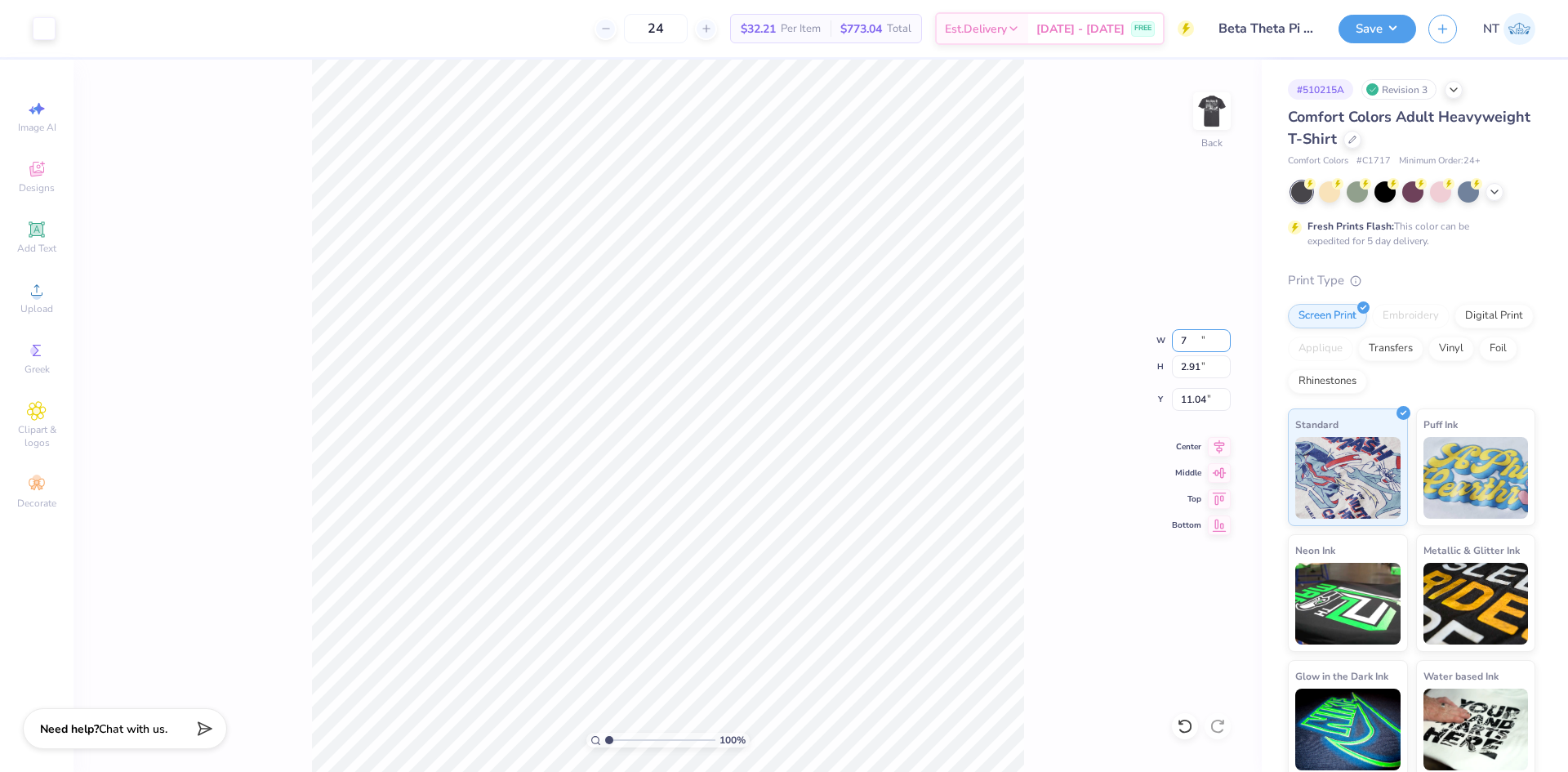
type input "7.00"
type input "2.91"
click at [1194, 395] on input "11.04" at bounding box center [1201, 400] width 59 height 23
type input "3.00"
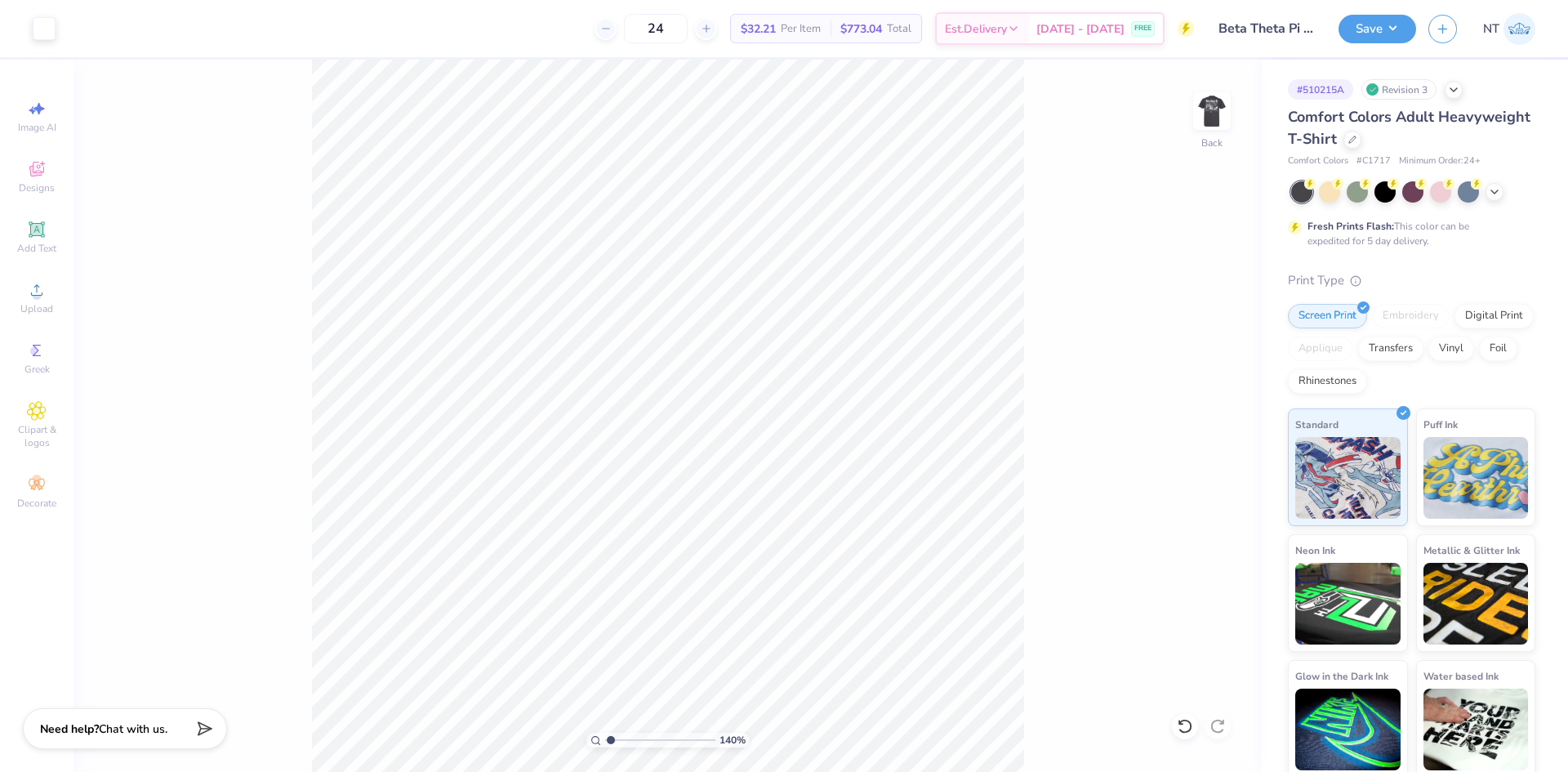
type input "1"
click at [1185, 112] on div "100 % Back W 7.00 7.00 " H 2.91 2.91 " Y 3.00 3.00 " Center Middle Top Bottom" at bounding box center [668, 416] width 1188 height 712
click at [1199, 94] on img at bounding box center [1212, 110] width 33 height 33
click at [1038, 251] on div "100 % Front" at bounding box center [668, 416] width 1188 height 712
click at [1219, 97] on img at bounding box center [1211, 110] width 65 height 65
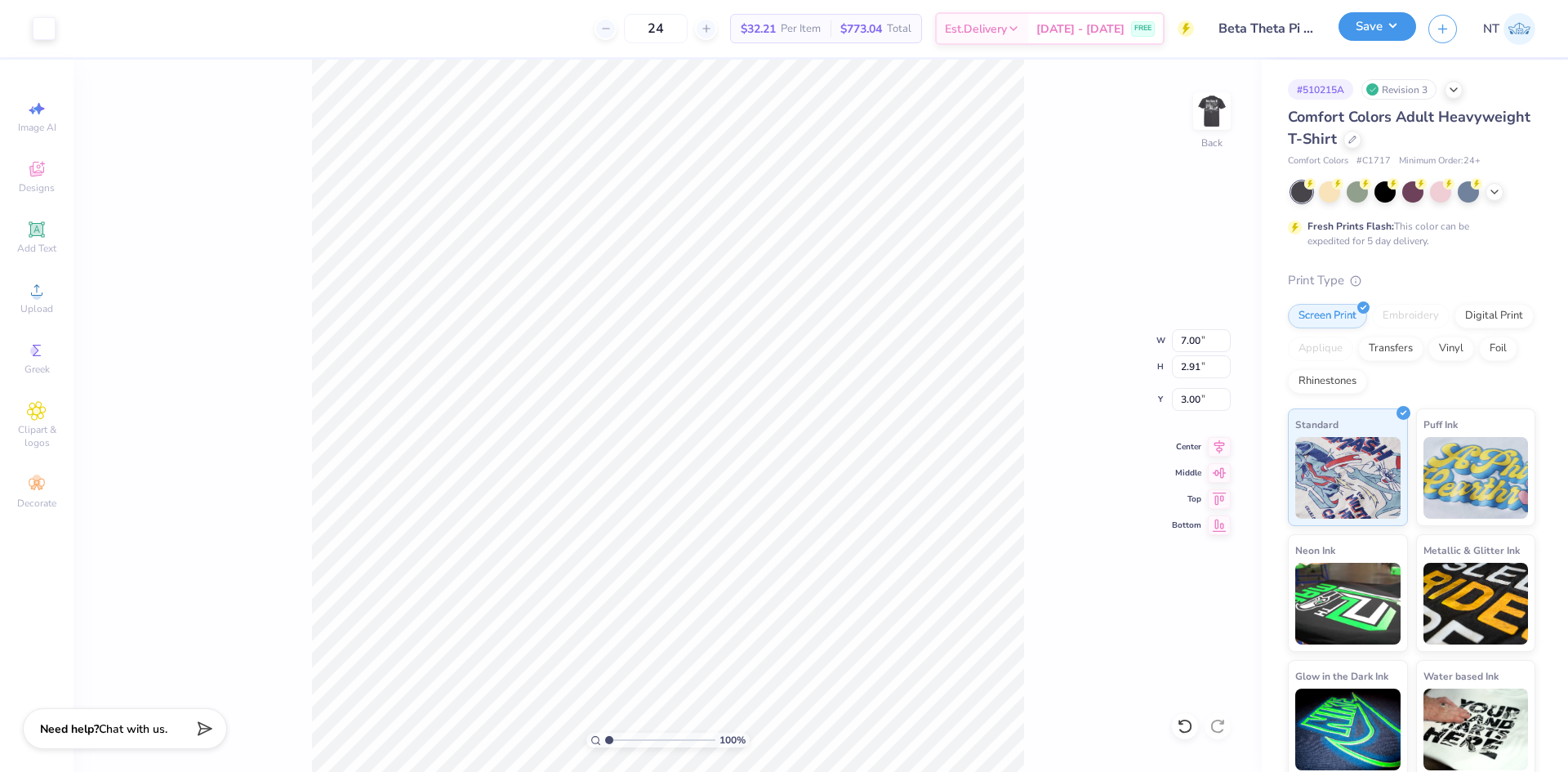
click at [1361, 30] on button "Save" at bounding box center [1377, 27] width 77 height 28
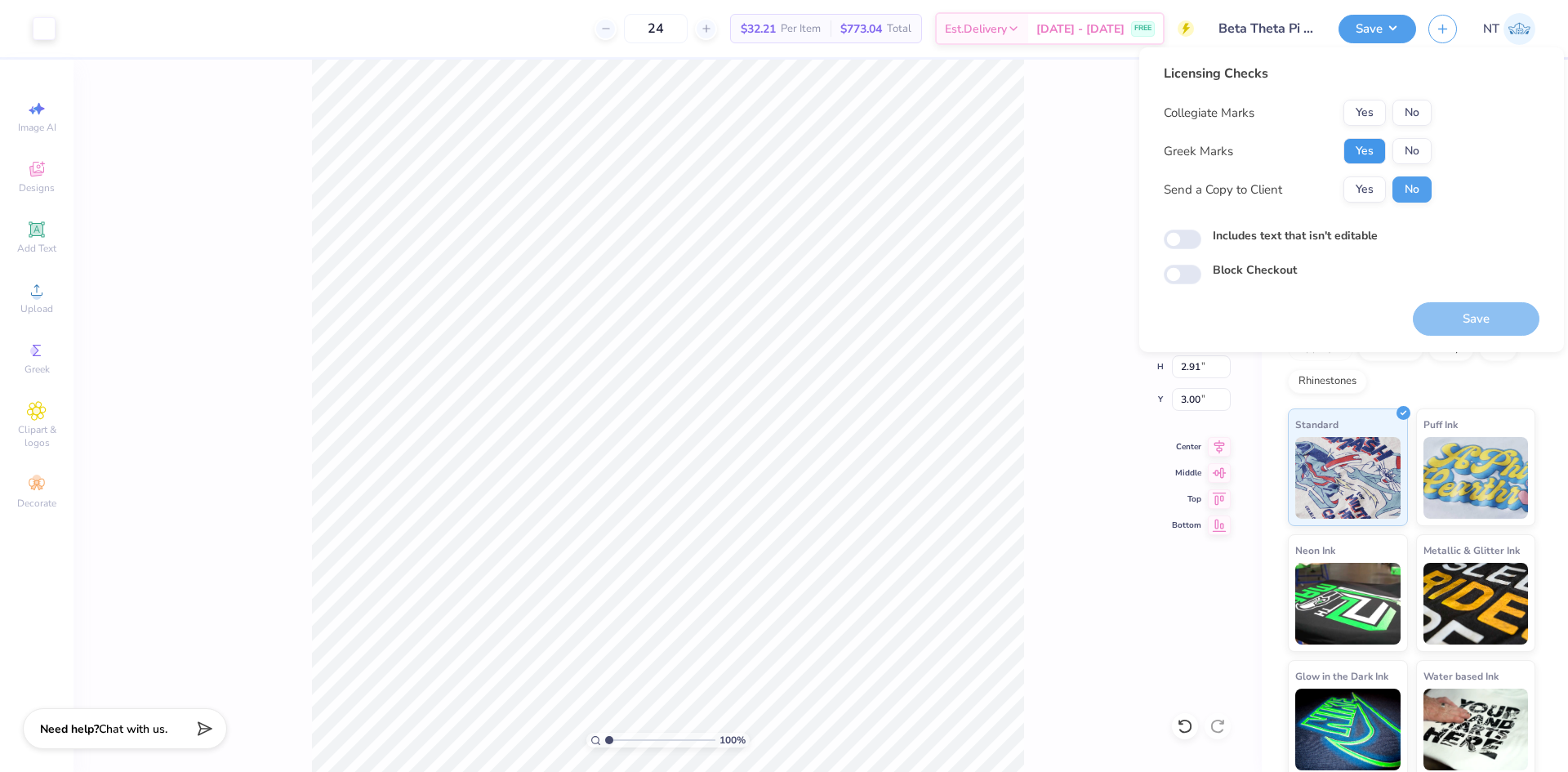
click at [1364, 144] on button "Yes" at bounding box center [1365, 150] width 43 height 26
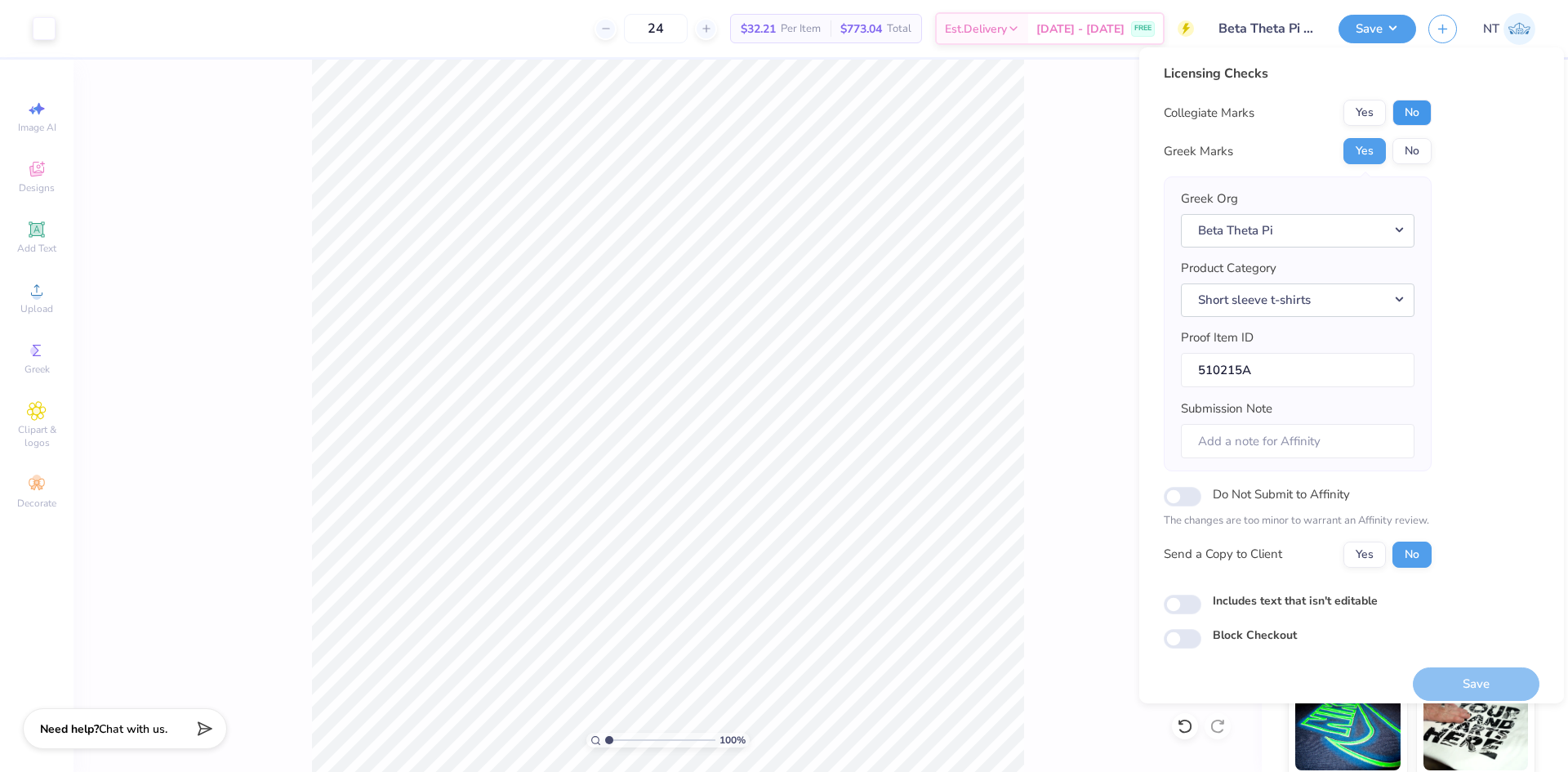
click at [1431, 111] on button "No" at bounding box center [1412, 112] width 39 height 26
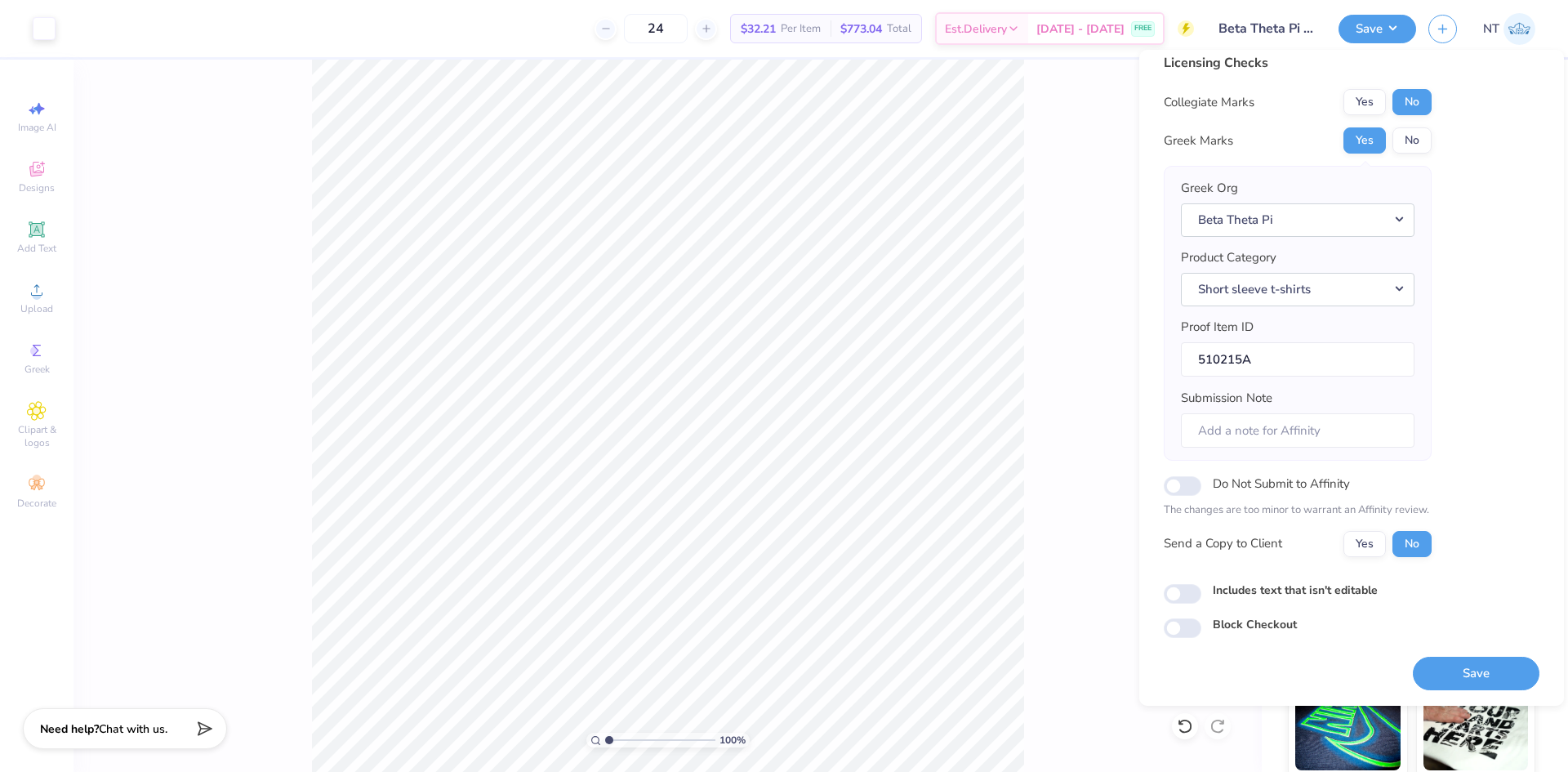
click at [1278, 587] on label "Includes text that isn't editable" at bounding box center [1295, 589] width 165 height 17
click at [1201, 587] on input "Includes text that isn't editable" at bounding box center [1182, 594] width 37 height 20
checkbox input "true"
click at [1472, 677] on button "Save" at bounding box center [1475, 673] width 126 height 34
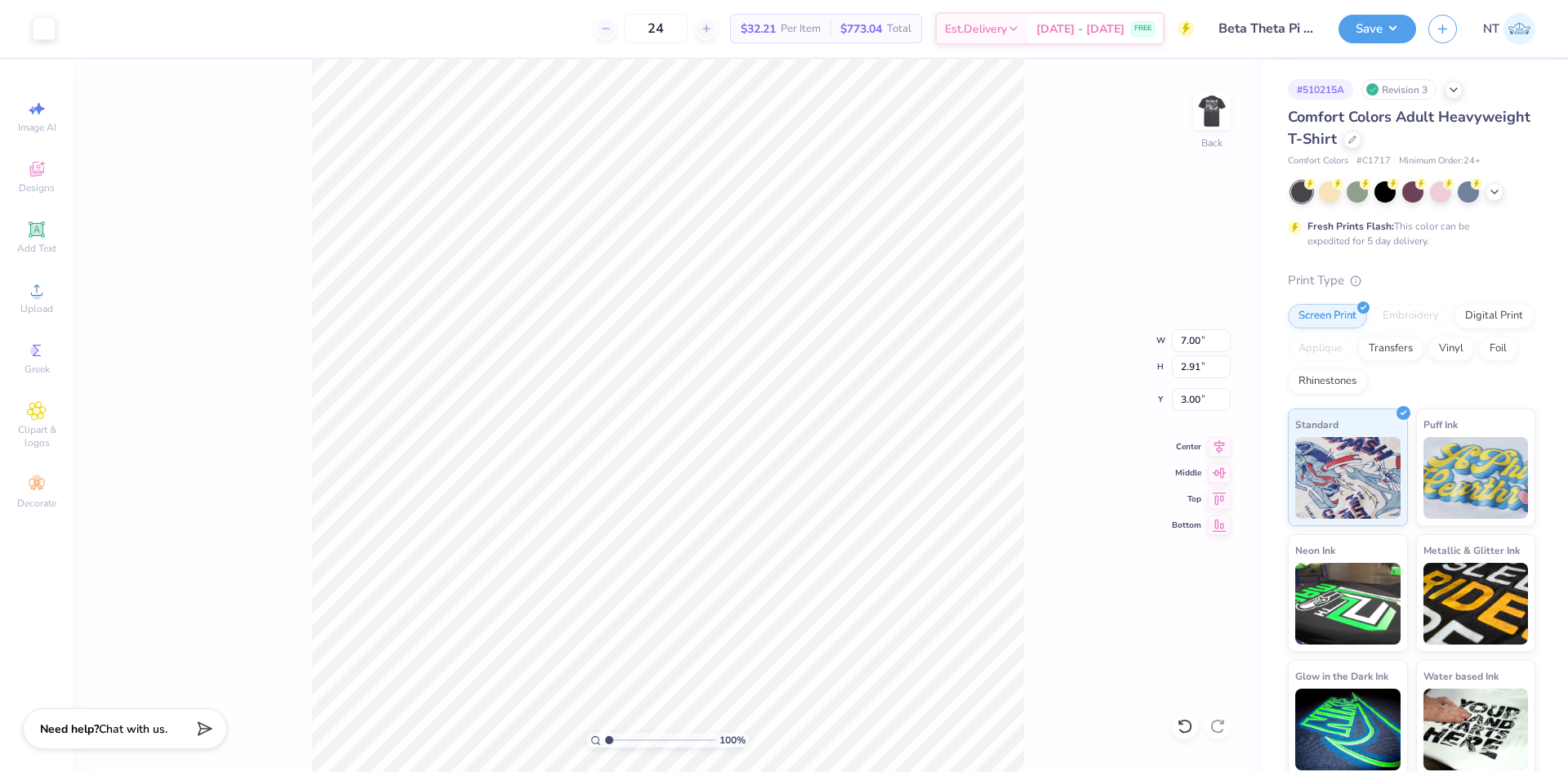
click at [1071, 290] on div "100 % Back W 7.00 7.00 " H 2.91 2.91 " Y 3.00 3.00 " Center Middle Top Bottom" at bounding box center [668, 416] width 1188 height 712
click at [1206, 108] on img at bounding box center [1211, 110] width 65 height 65
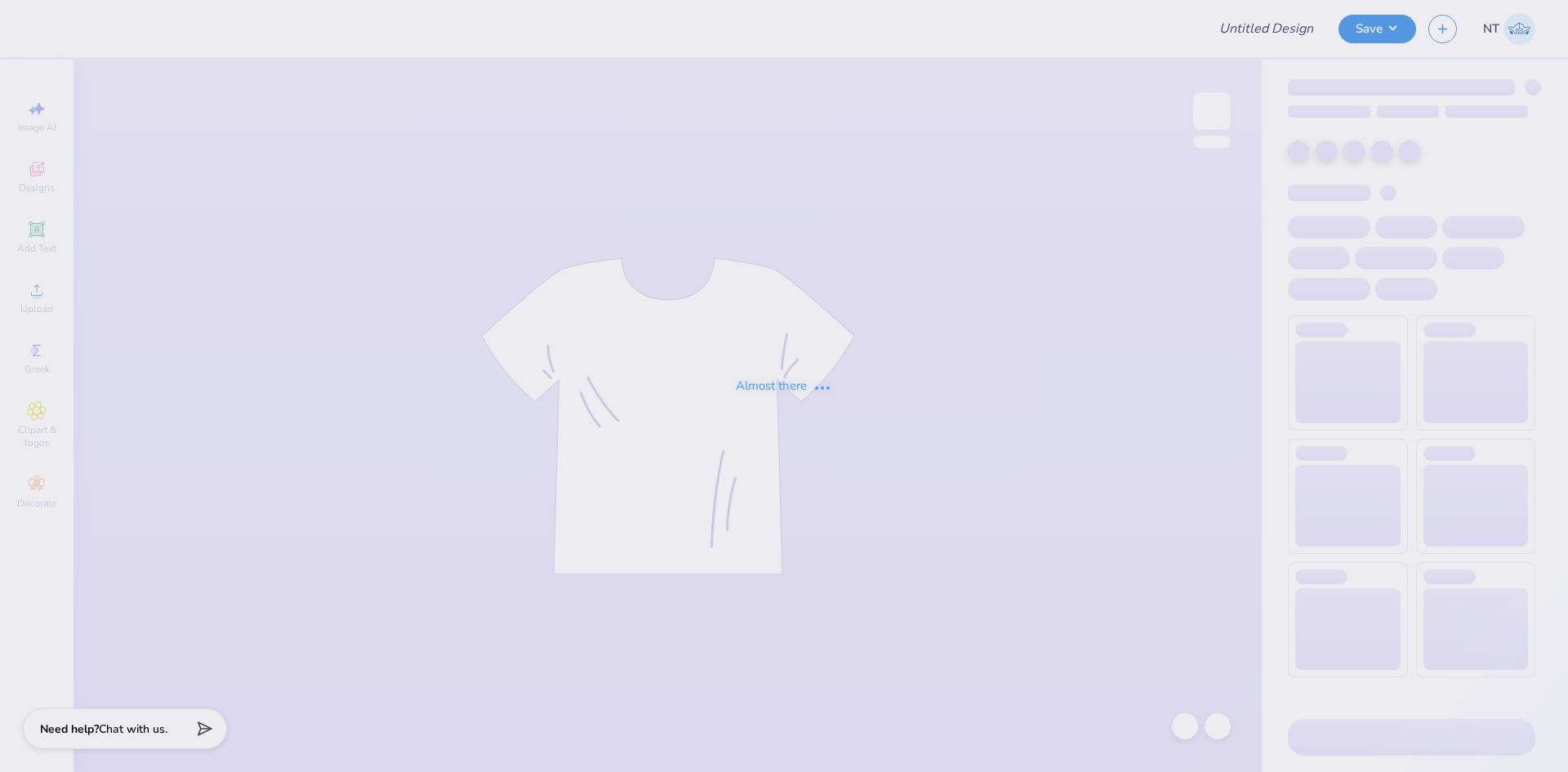
type input "OSU AEPhi Parents Weekend Merch 2025"
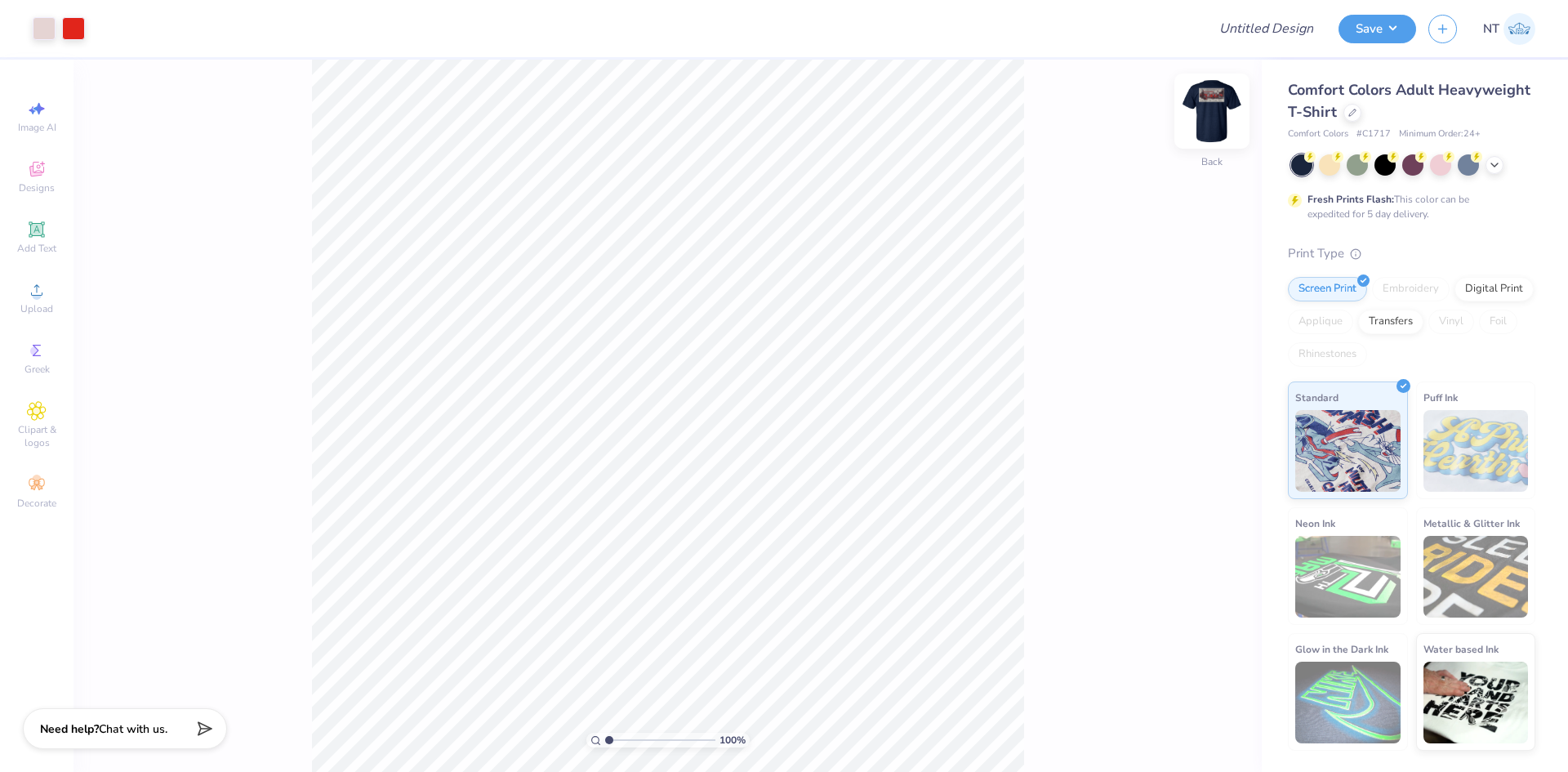
click at [1213, 118] on img at bounding box center [1211, 110] width 65 height 65
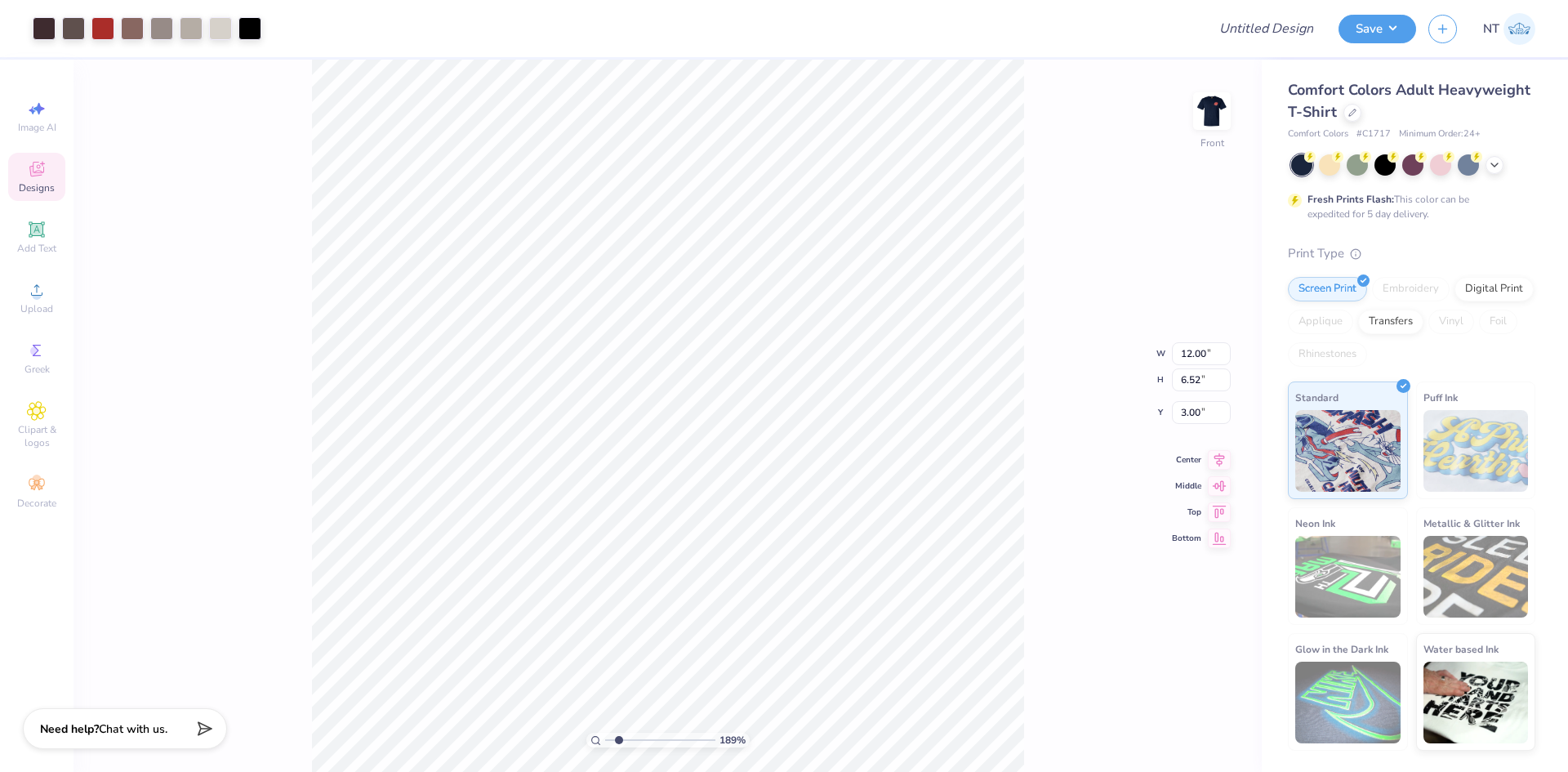
type input "1.88718186350317"
type input "3.86"
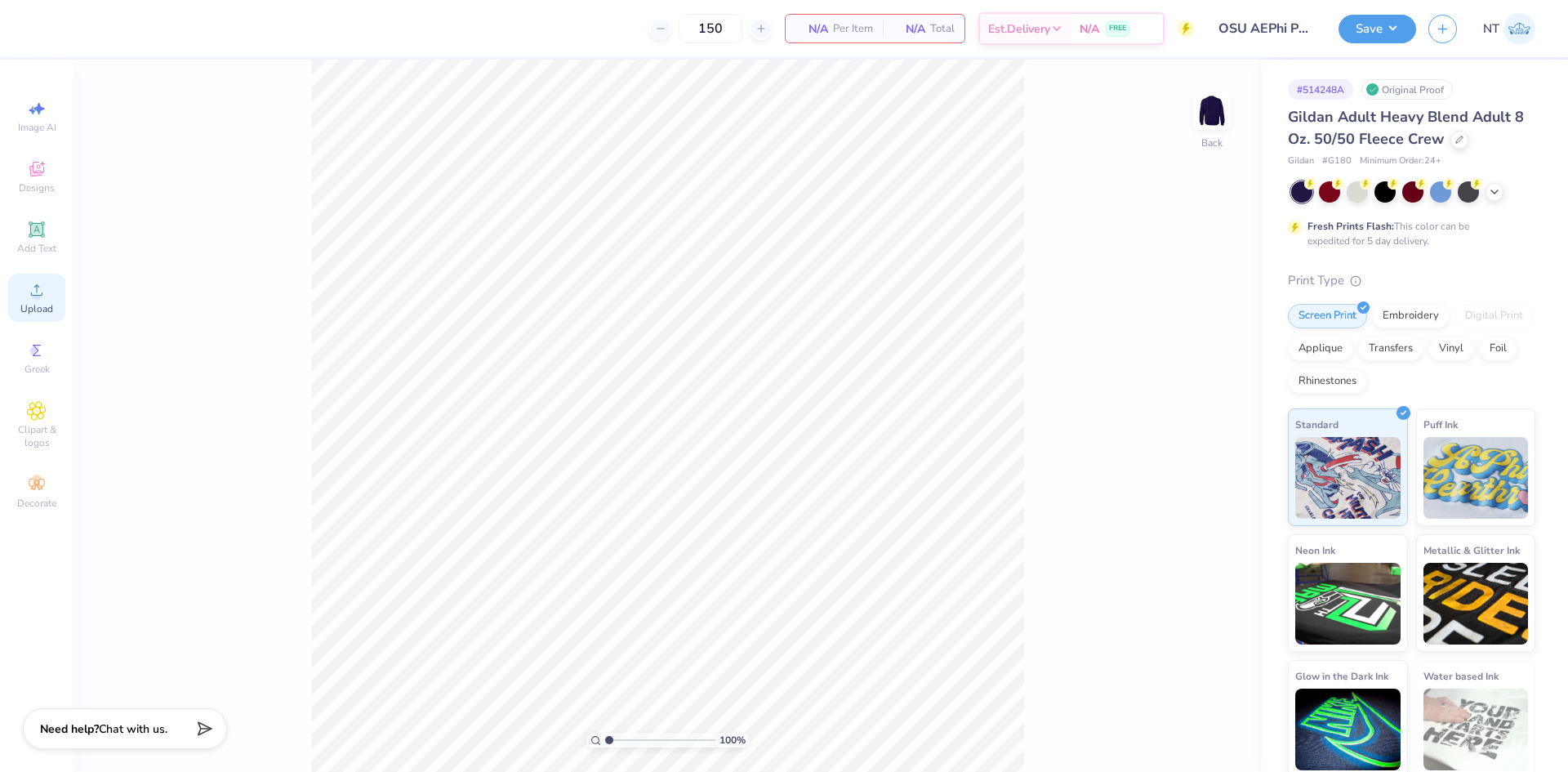
click at [40, 304] on span "Upload" at bounding box center [37, 308] width 33 height 13
click at [1500, 193] on icon at bounding box center [1494, 190] width 13 height 13
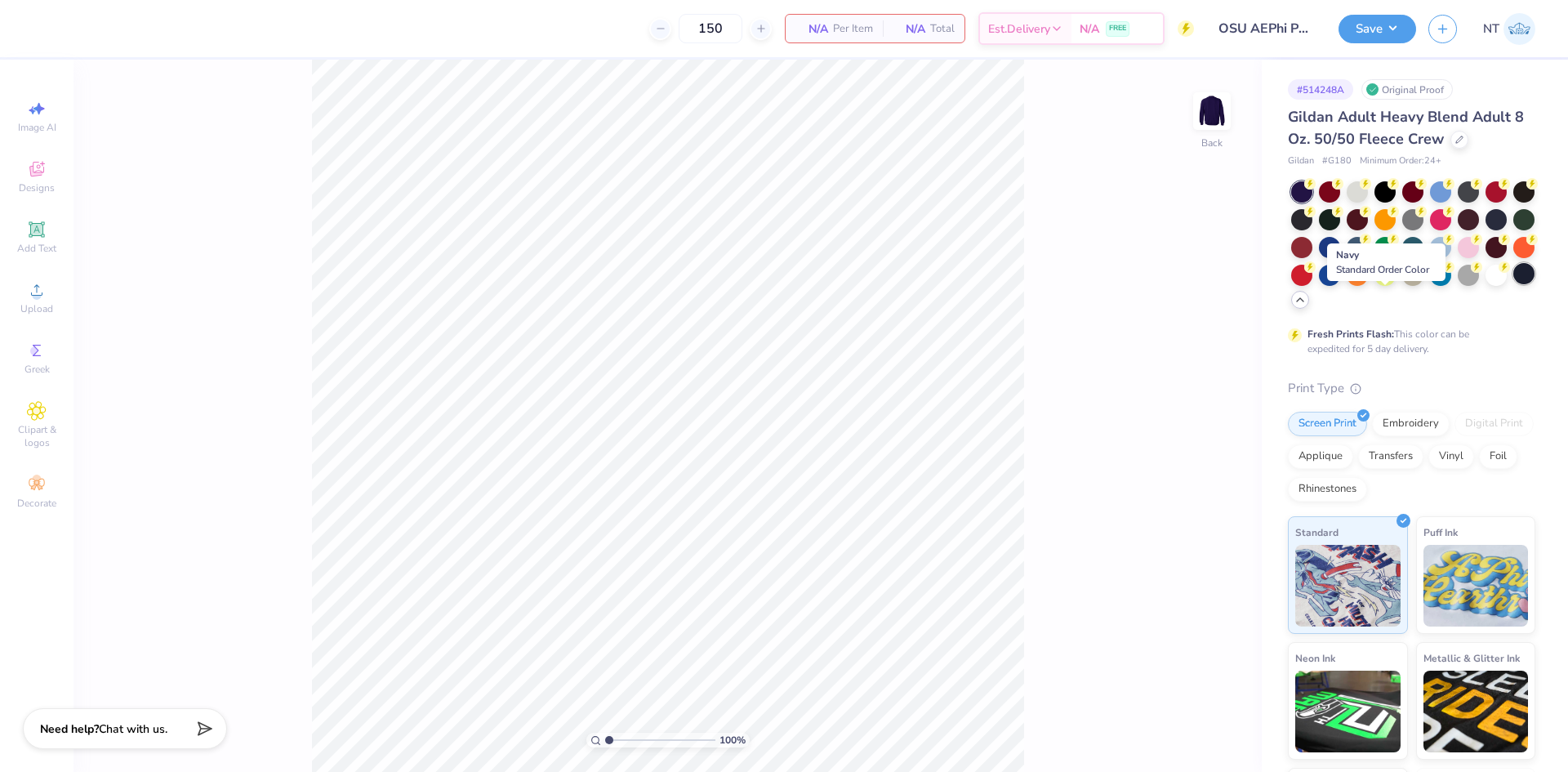
click at [1513, 284] on div at bounding box center [1523, 273] width 21 height 21
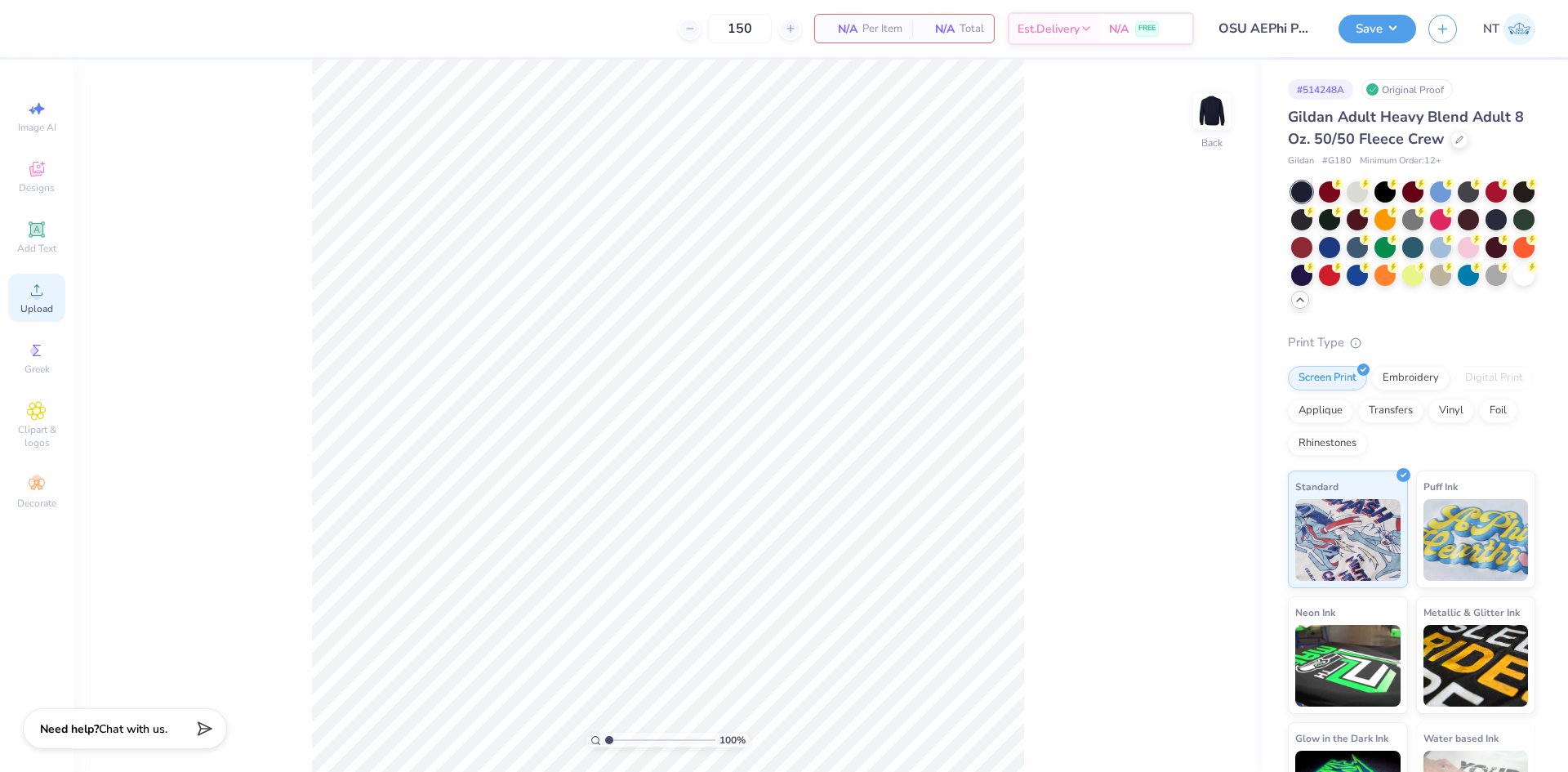
click at [38, 312] on span "Upload" at bounding box center [37, 308] width 33 height 13
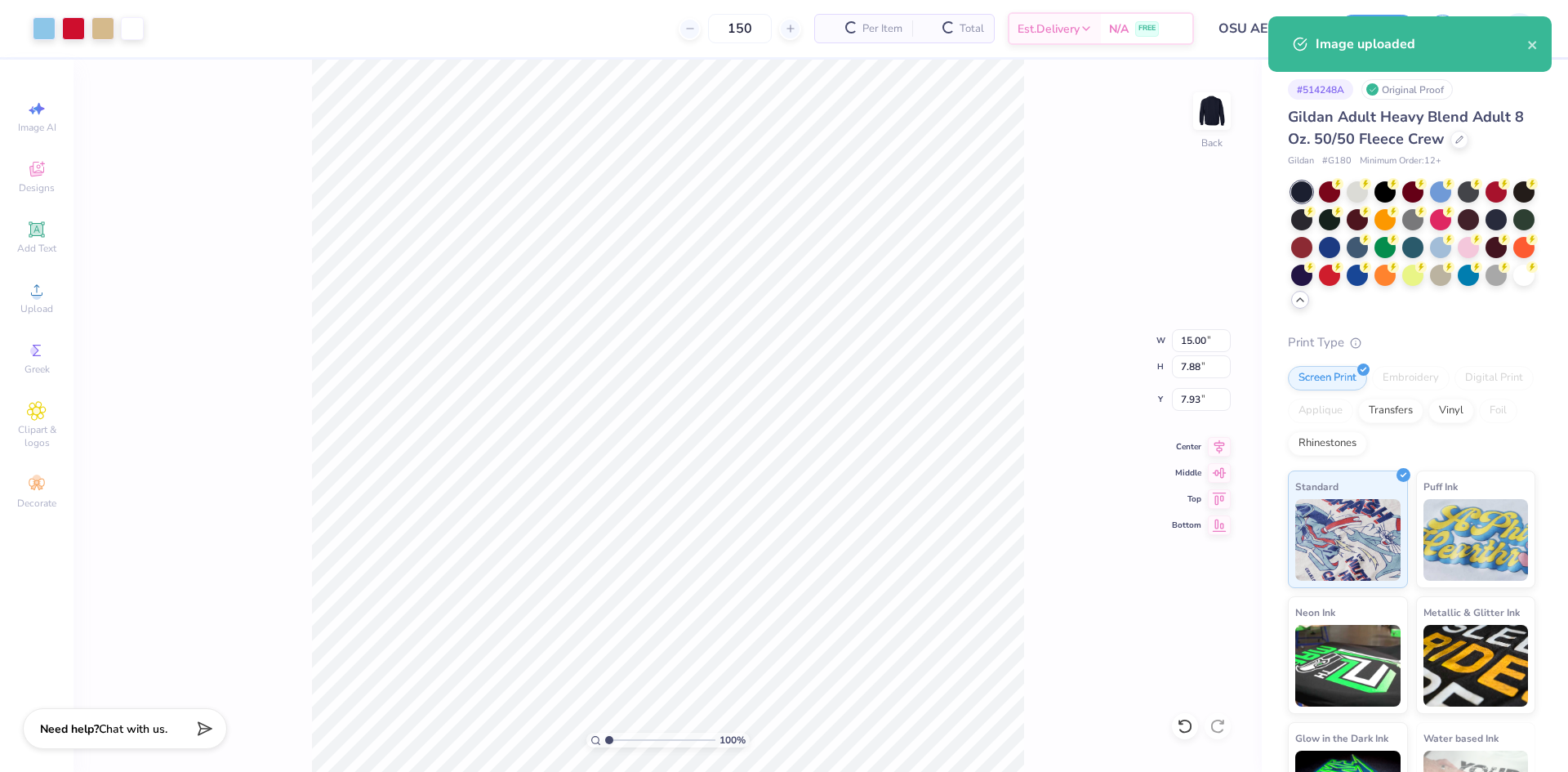
click at [1036, 393] on div "100 % Back W 15.00 15.00 " H 7.88 7.88 " Y 7.93 7.93 " Center Middle Top Bottom" at bounding box center [668, 416] width 1188 height 712
click at [1199, 335] on input "15.00" at bounding box center [1201, 341] width 59 height 23
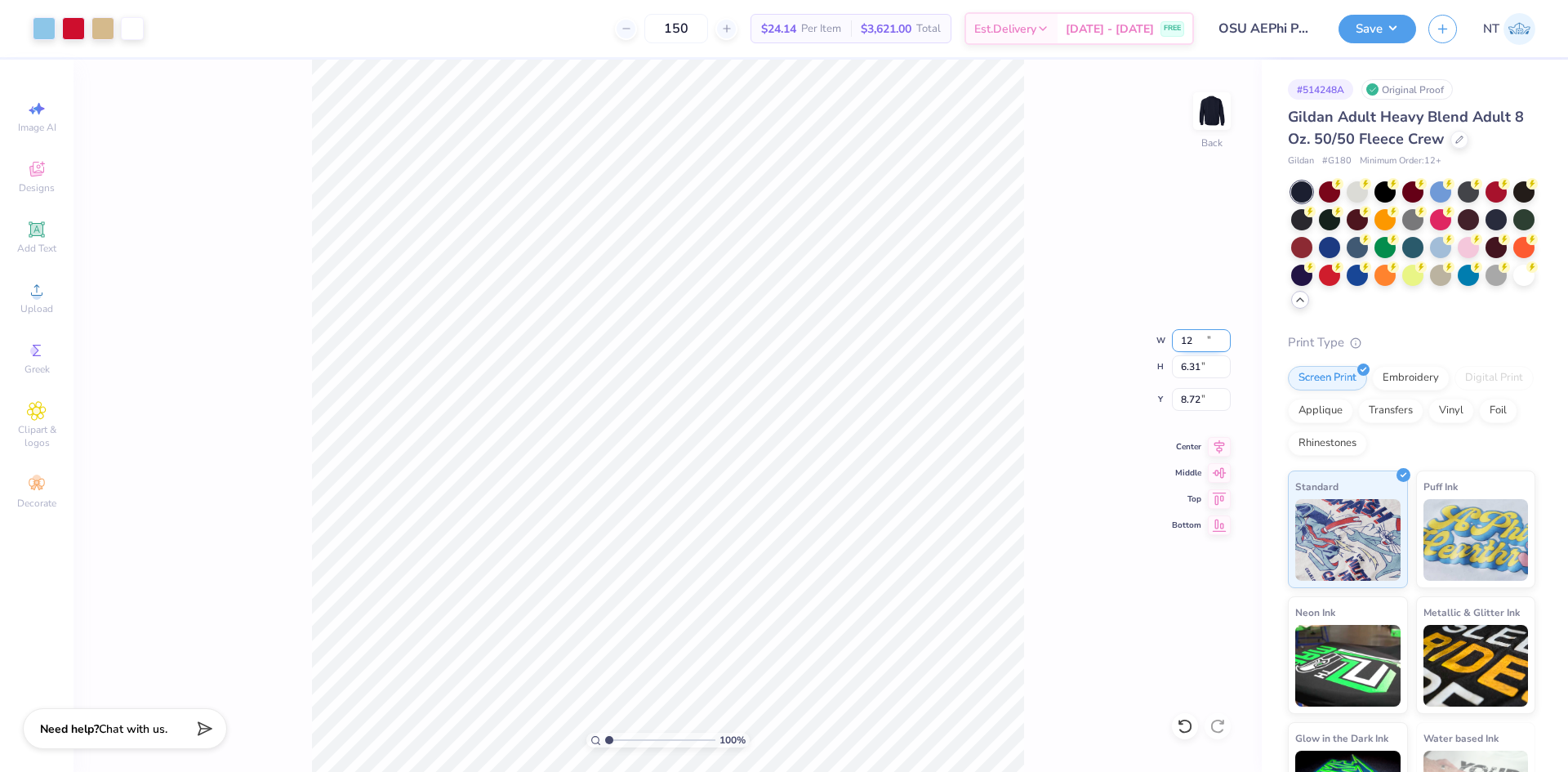
type input "12.00"
type input "6.31"
click at [1180, 401] on input "8.72" at bounding box center [1201, 400] width 59 height 23
type input "3.00"
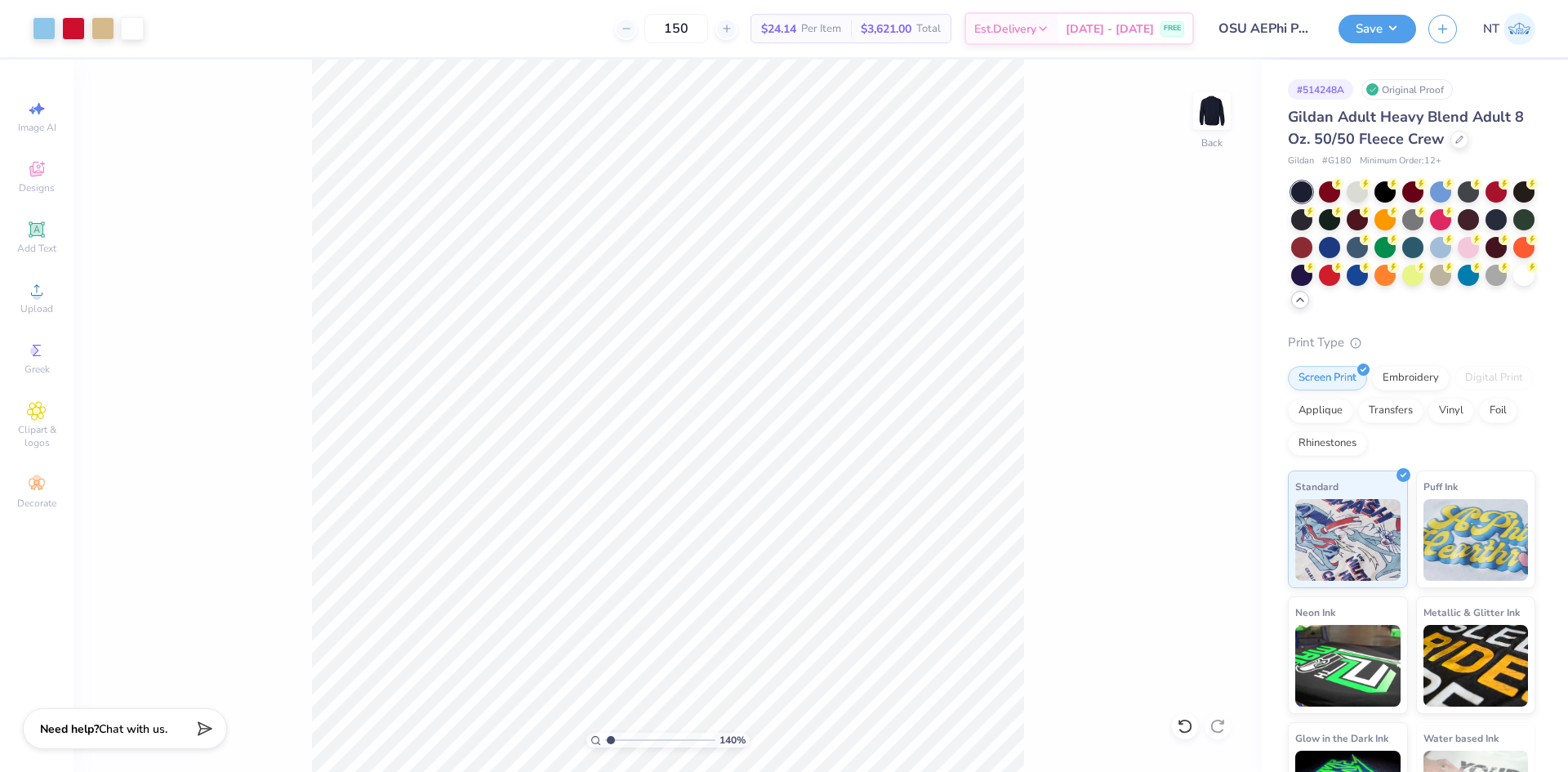
type input "1"
click at [928, 427] on div "100 % Back" at bounding box center [668, 416] width 1188 height 712
click at [48, 207] on div "Image AI Designs Add Text Upload Greek Clipart & logos Decorate" at bounding box center [37, 305] width 57 height 424
click at [40, 234] on icon at bounding box center [37, 229] width 12 height 12
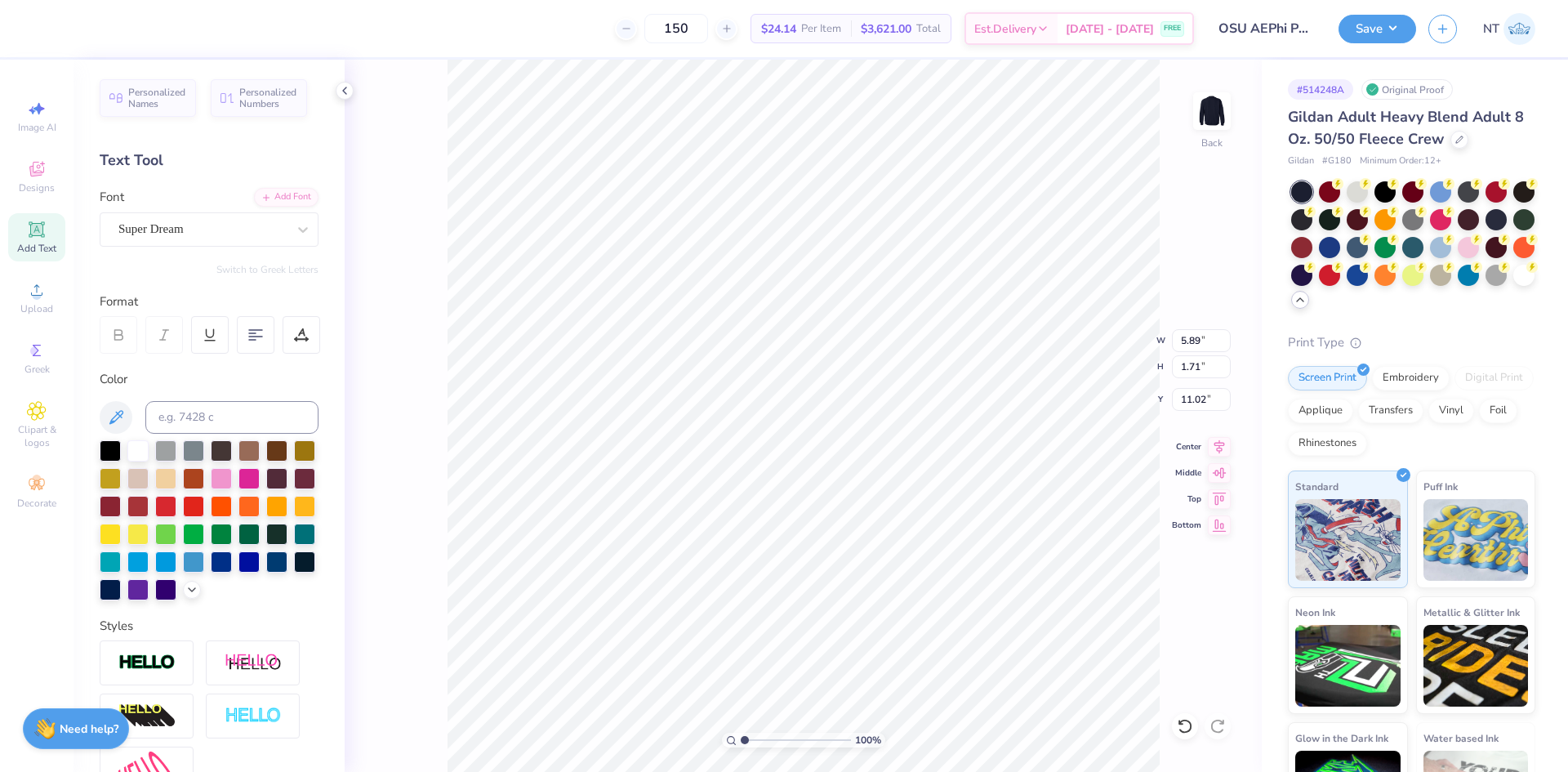
paste textarea "Alpha Epsilon Phi"
type textarea "Alpha Epsilon Phi"
click at [295, 236] on icon at bounding box center [303, 230] width 16 height 16
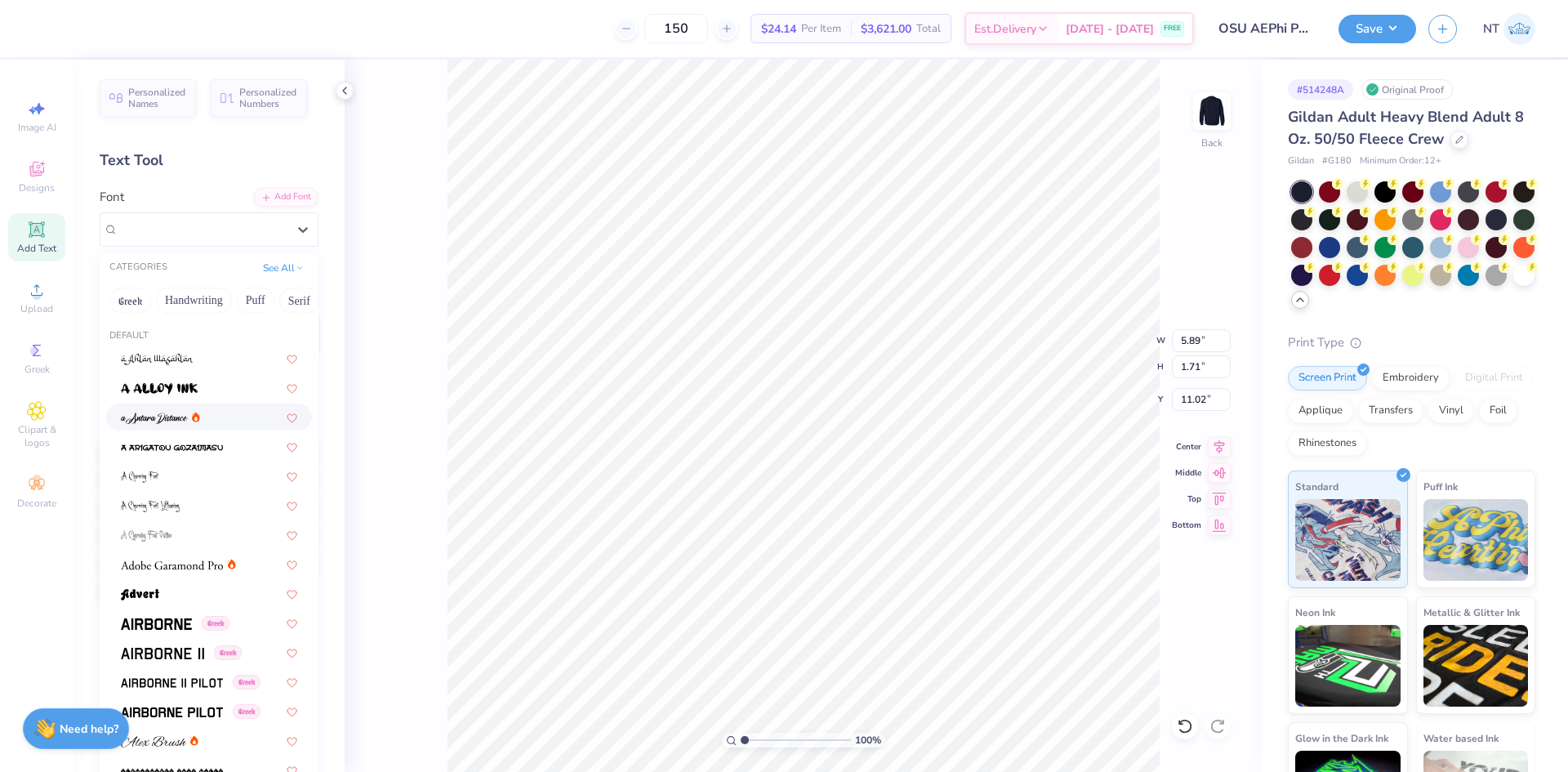
click at [170, 405] on div at bounding box center [208, 417] width 206 height 27
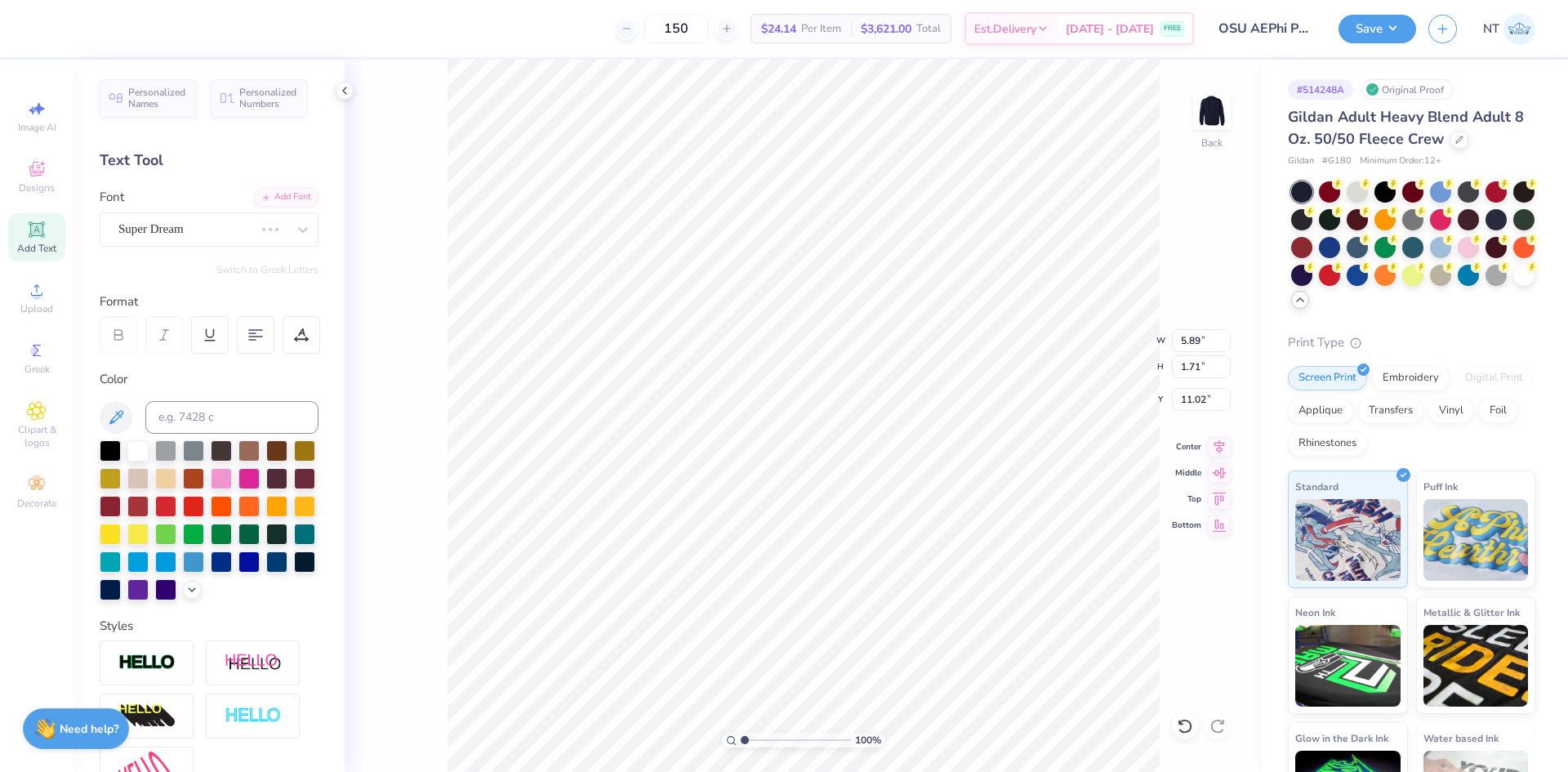
scroll to position [14, 6]
click at [239, 231] on div "a Antara Distance" at bounding box center [202, 229] width 172 height 25
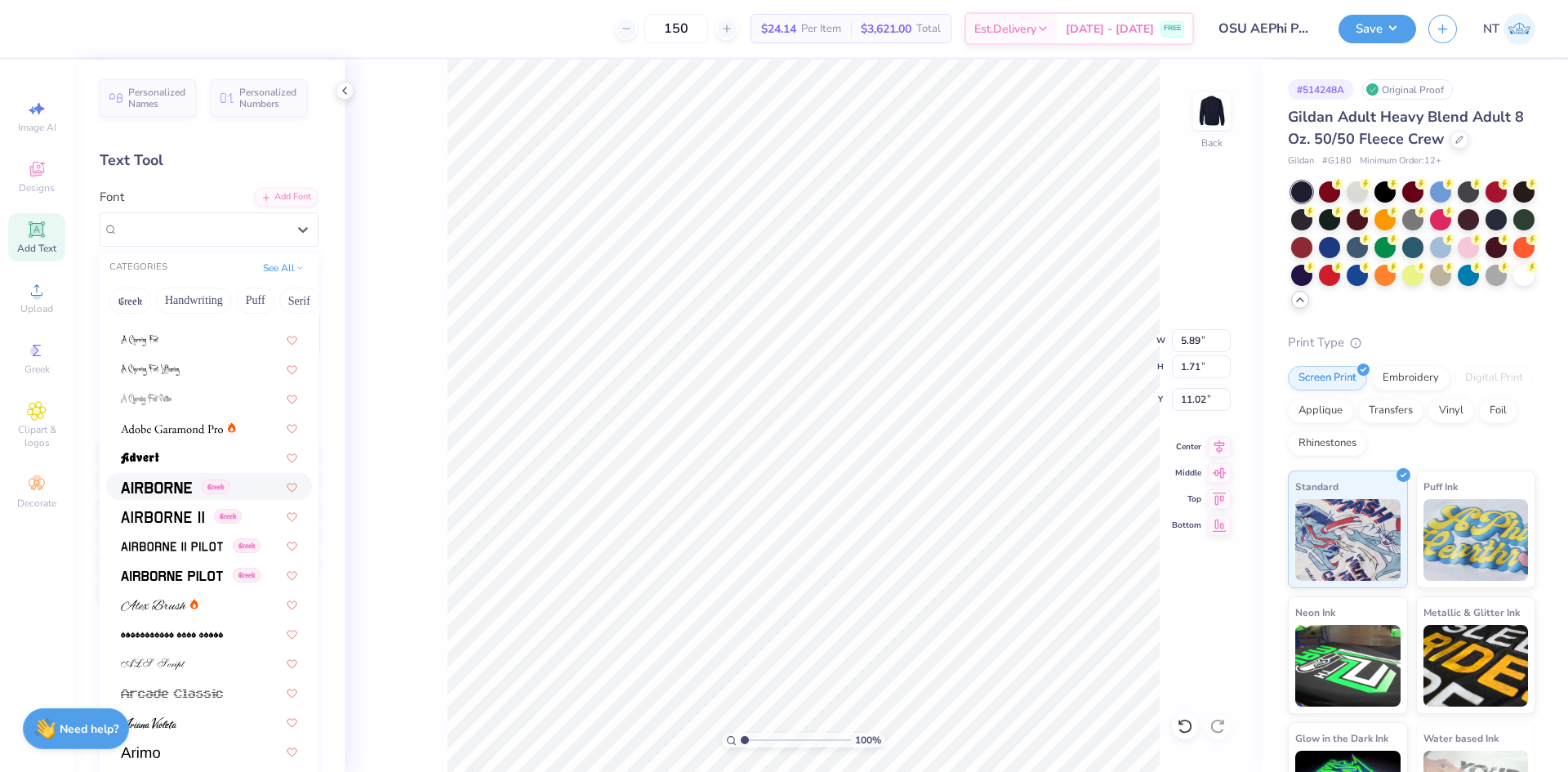
scroll to position [272, 0]
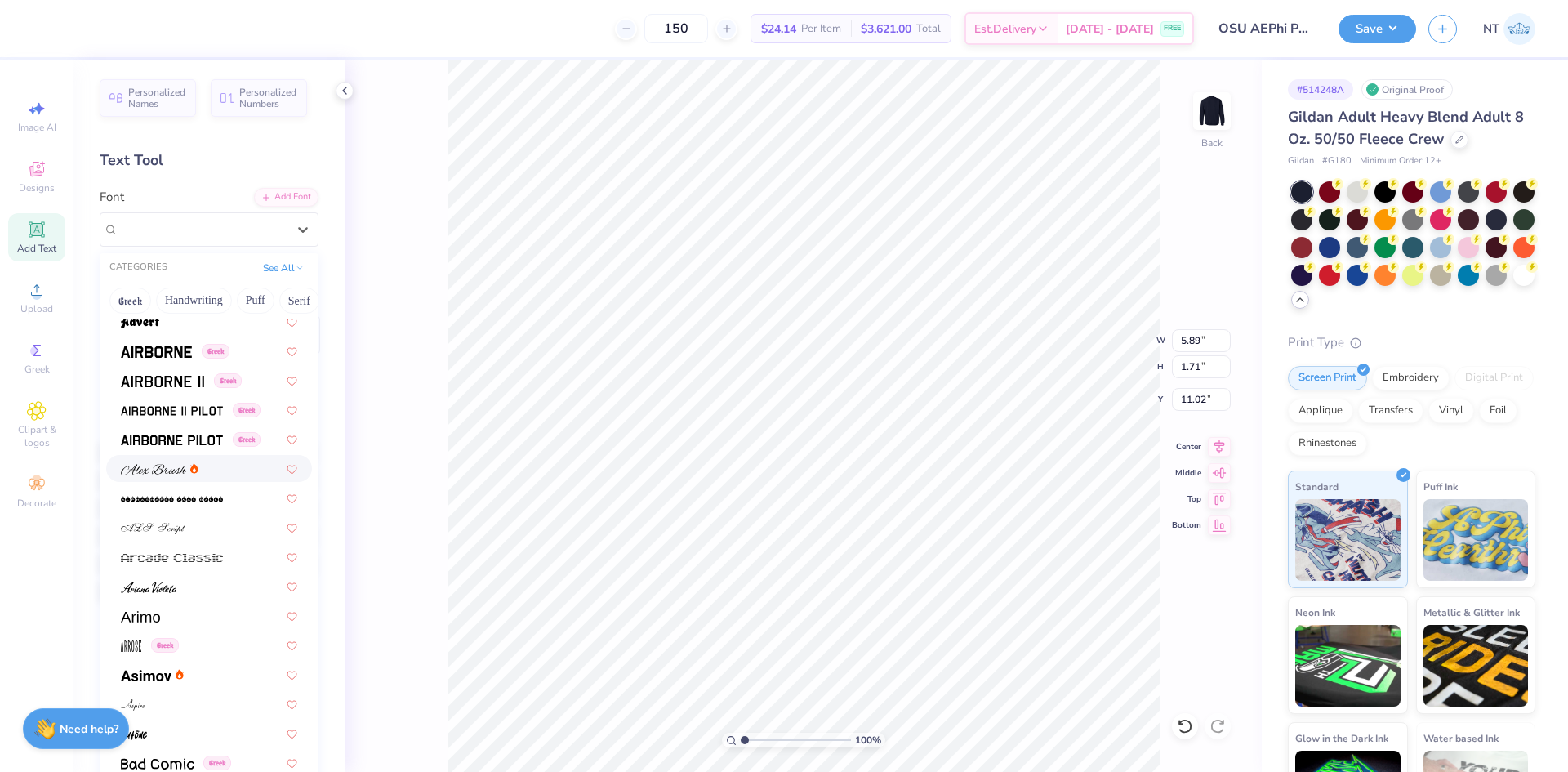
click at [163, 471] on img at bounding box center [153, 469] width 65 height 12
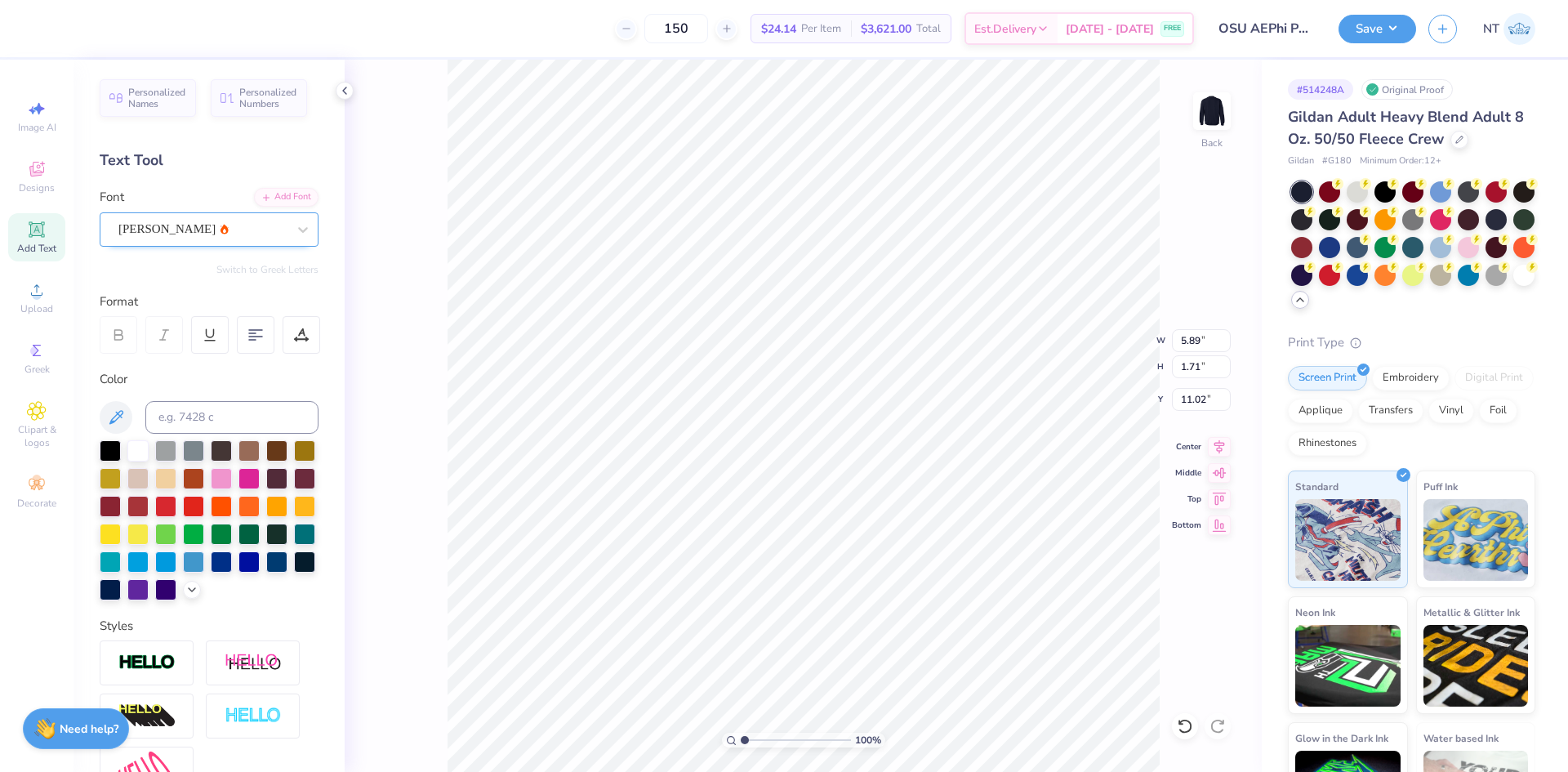
click at [212, 220] on div "[PERSON_NAME]" at bounding box center [202, 229] width 172 height 25
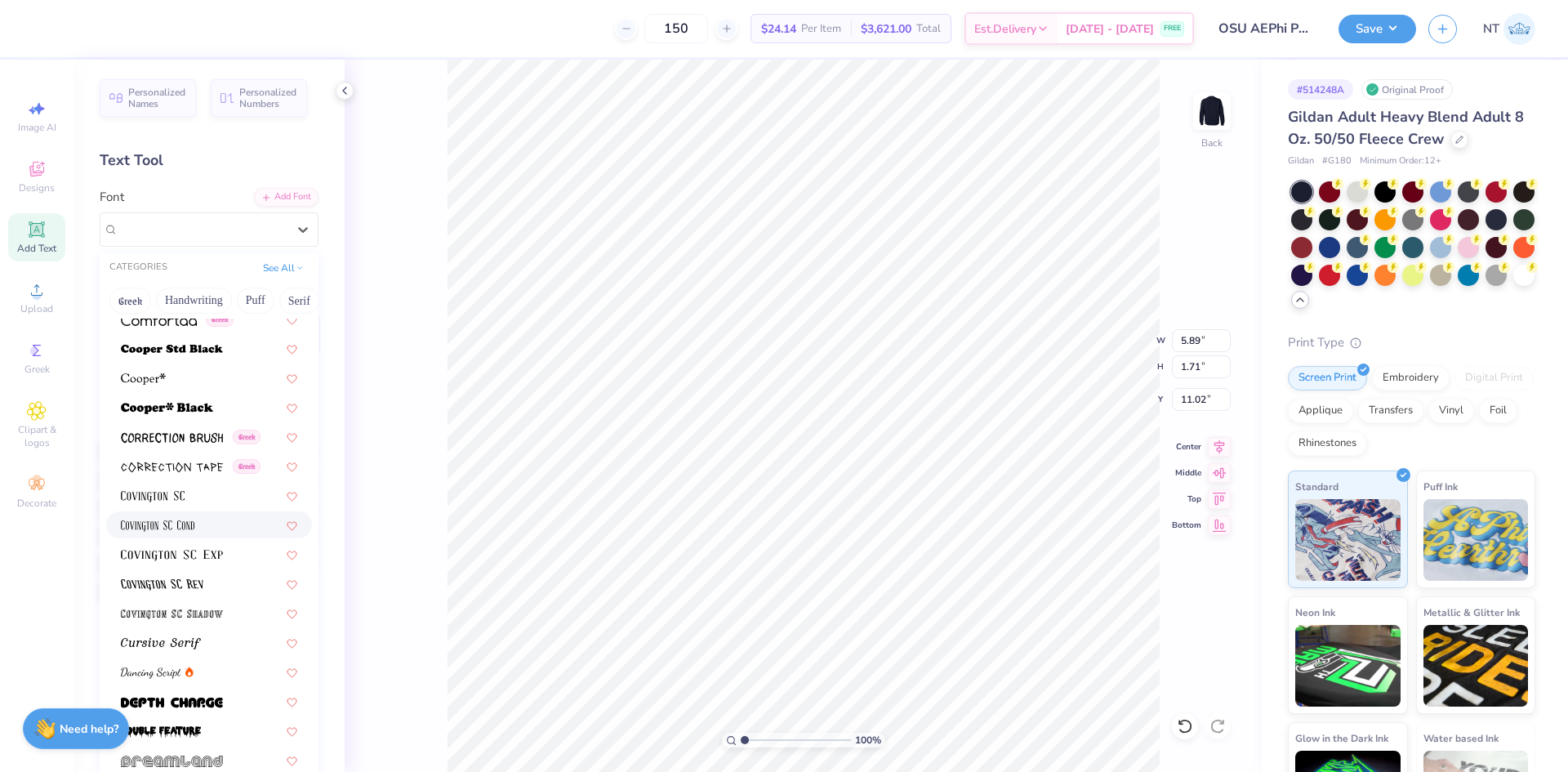
scroll to position [2721, 0]
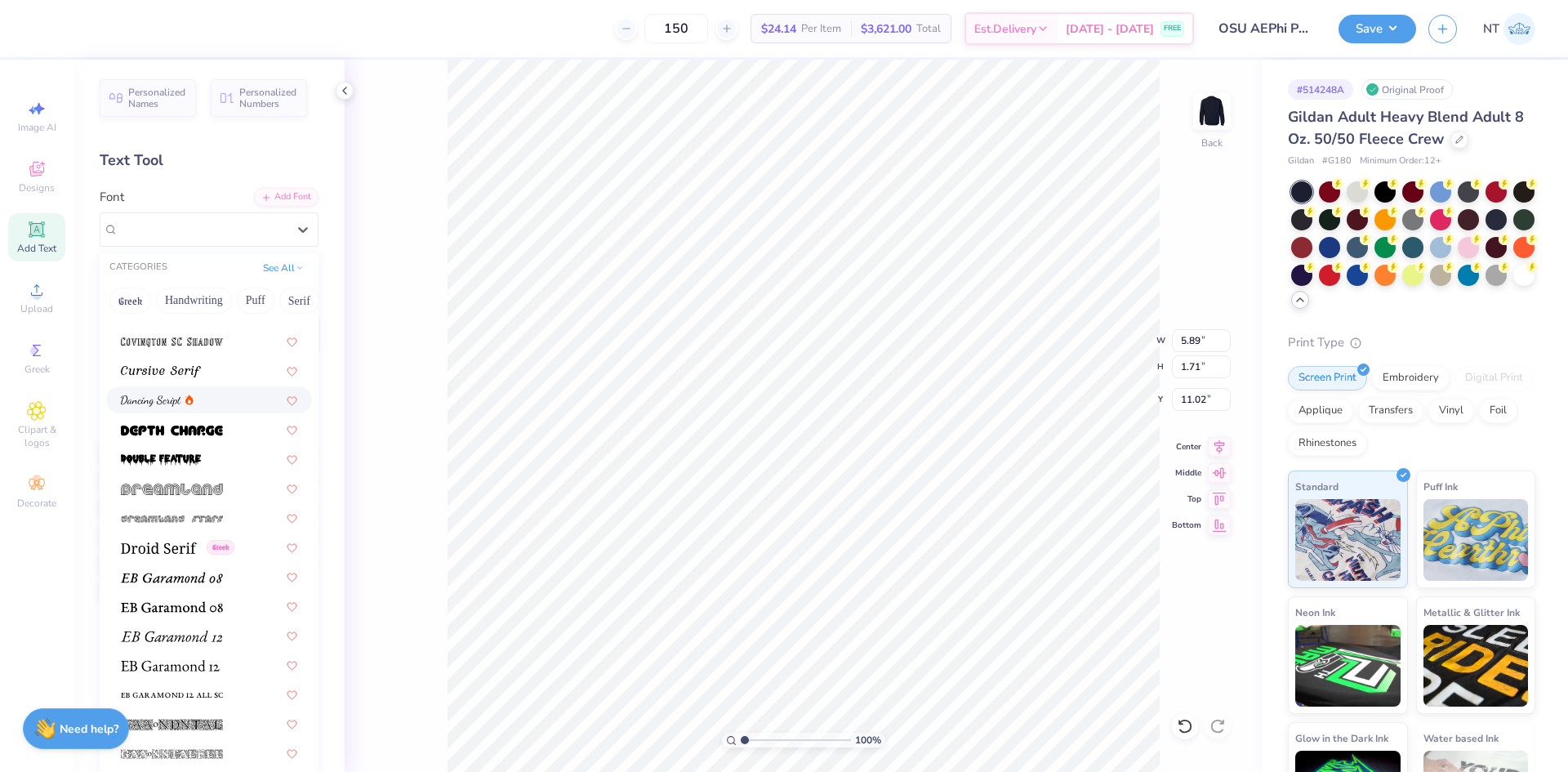
click at [156, 393] on span at bounding box center [151, 399] width 61 height 17
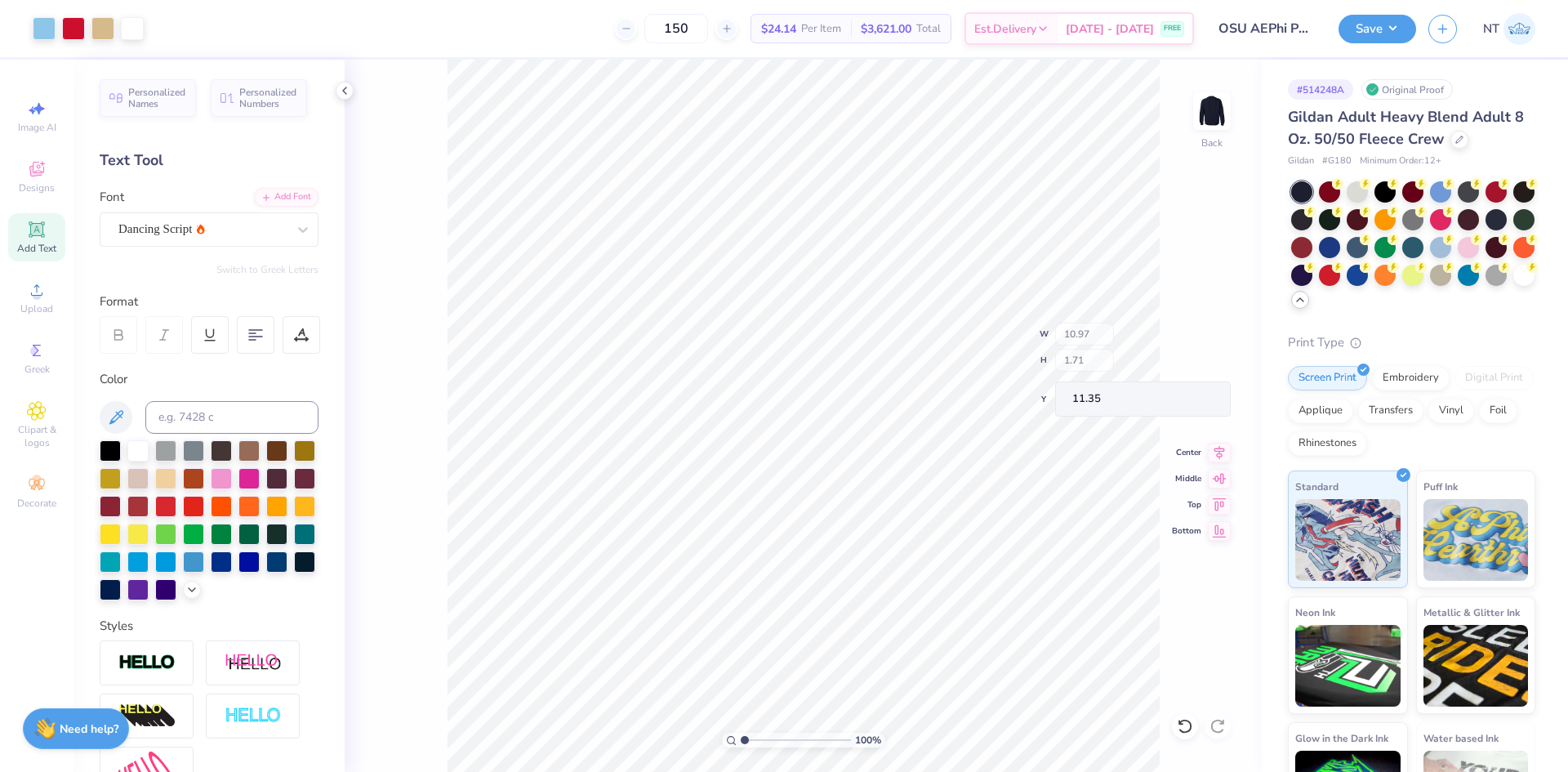
type input "10.97"
type input "1.71"
type input "11.35"
type input "9.58"
click at [1182, 333] on input "10.97" at bounding box center [1201, 341] width 59 height 23
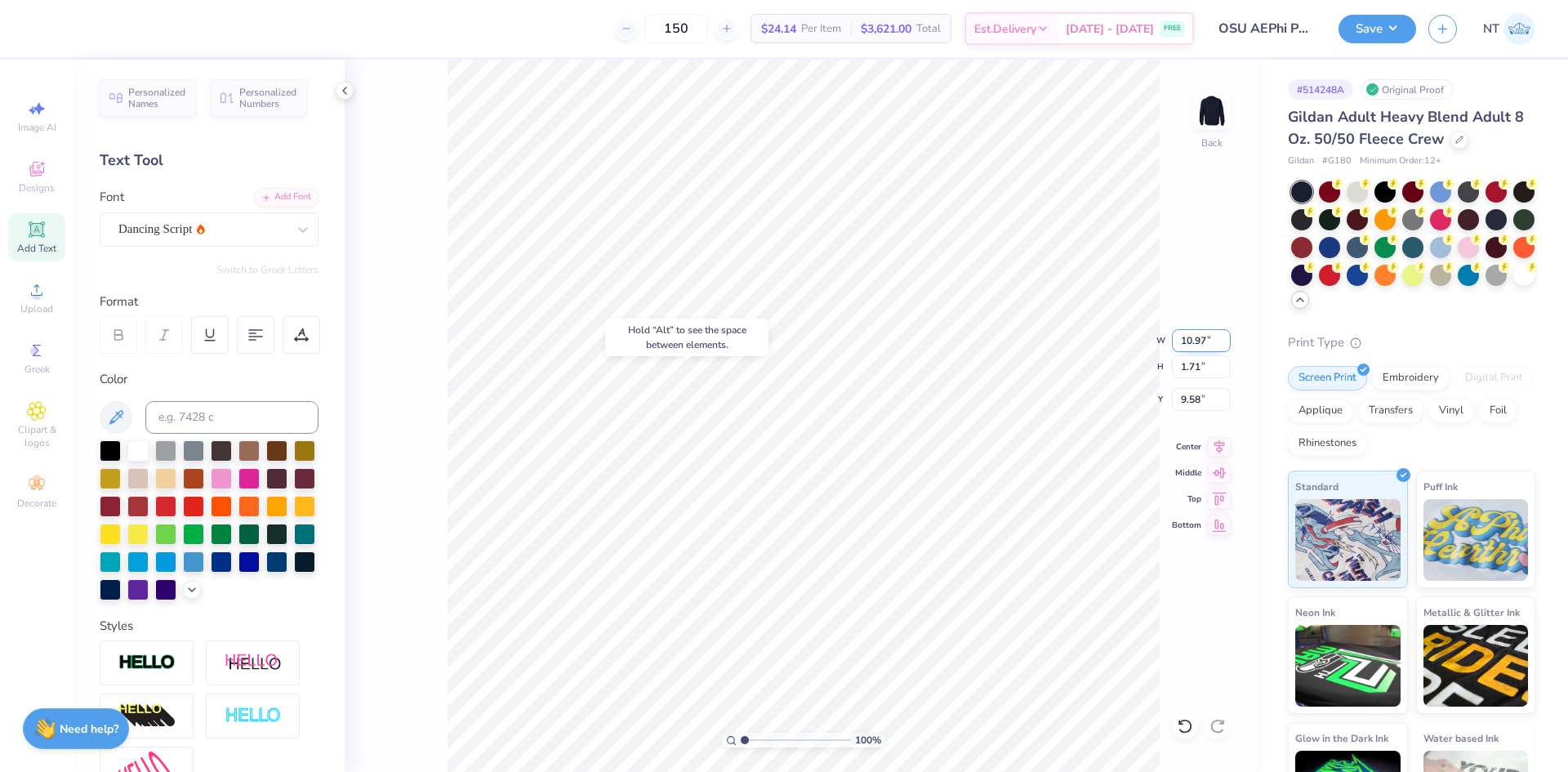
click at [1182, 333] on input "10.97" at bounding box center [1201, 341] width 59 height 23
type input "12.00"
type input "1.87"
type input "9.50"
click at [1215, 442] on icon at bounding box center [1219, 444] width 23 height 20
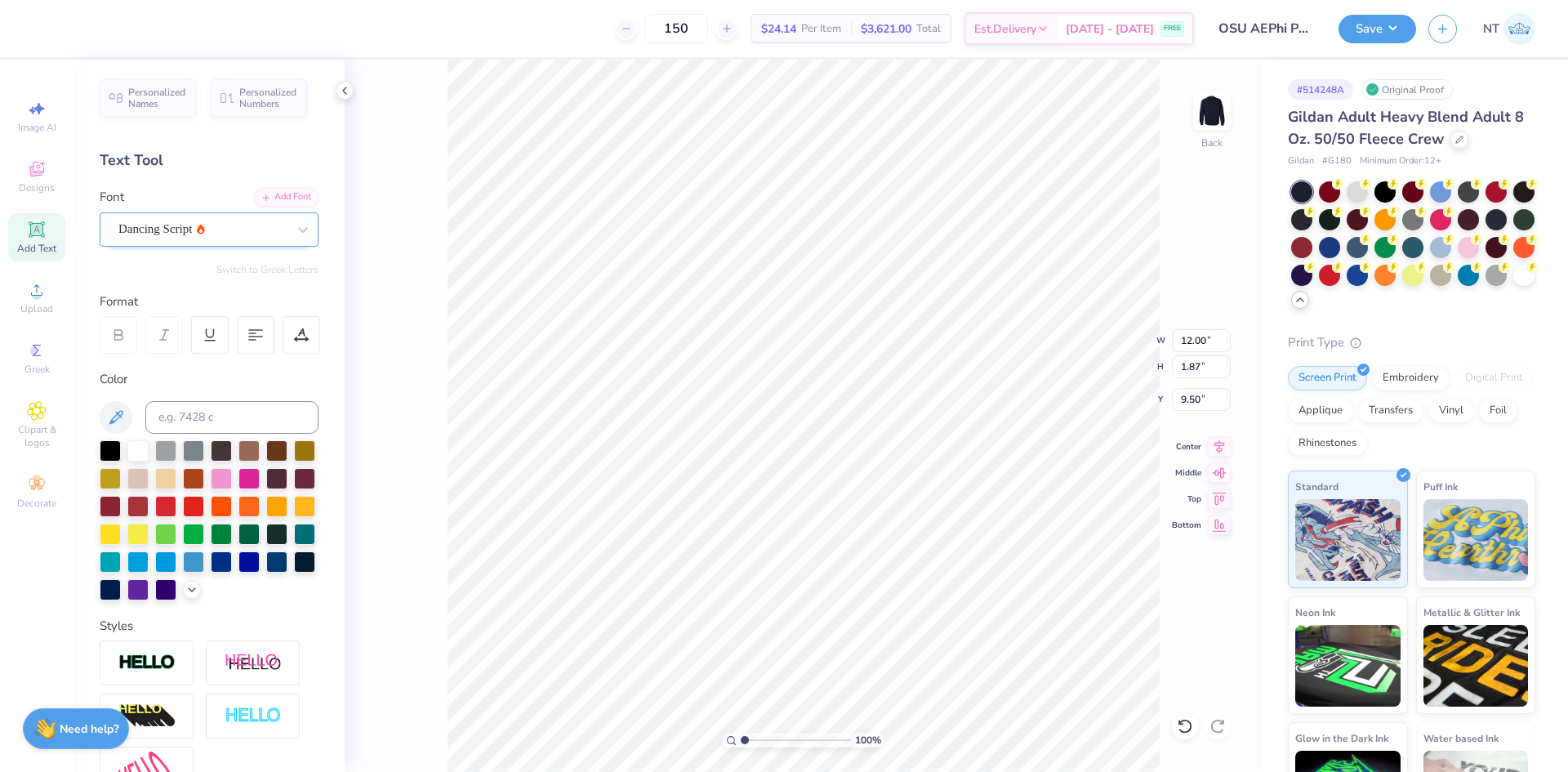
click at [238, 228] on div "Dancing Script" at bounding box center [202, 229] width 172 height 25
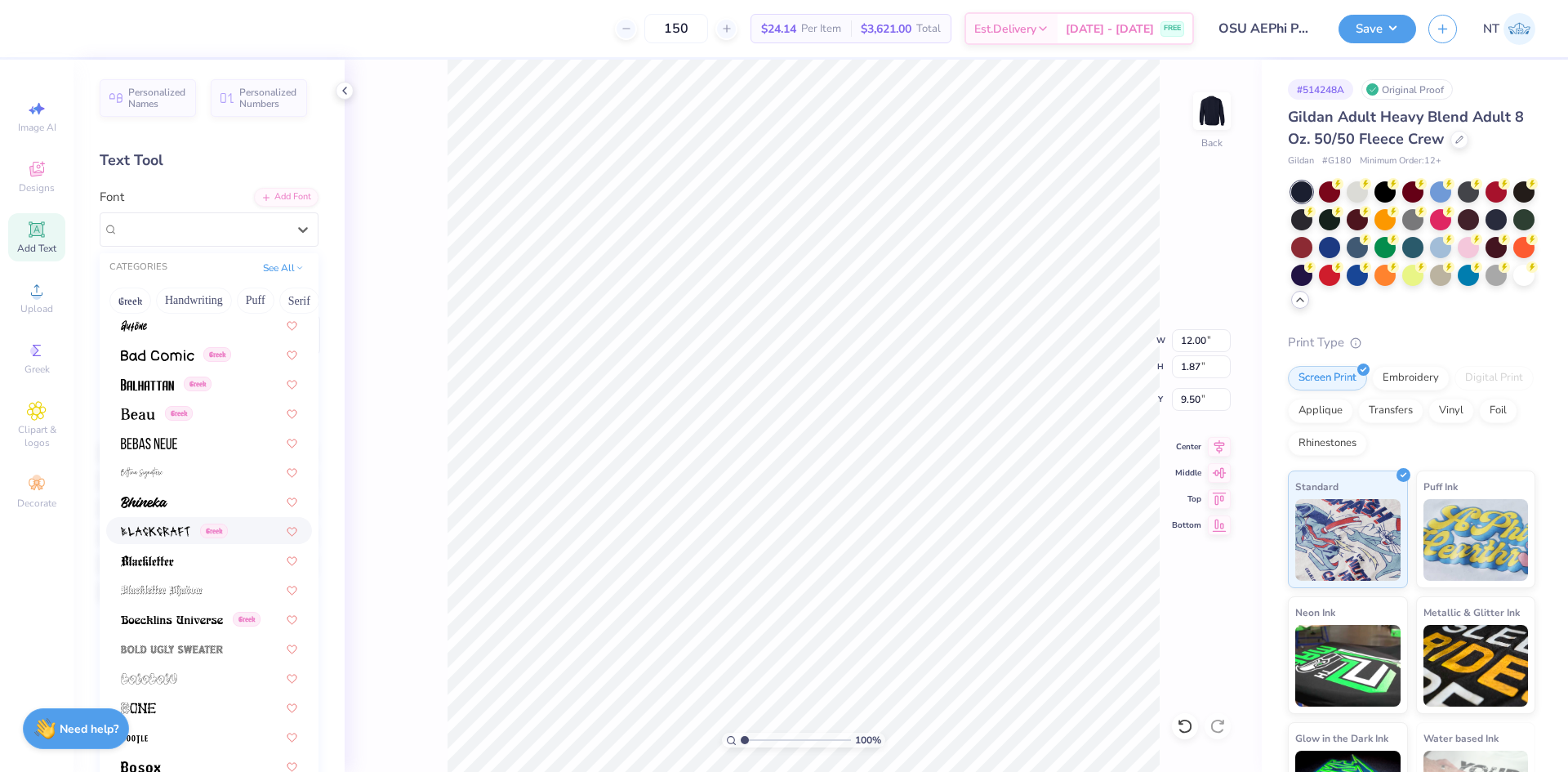
scroll to position [409, 0]
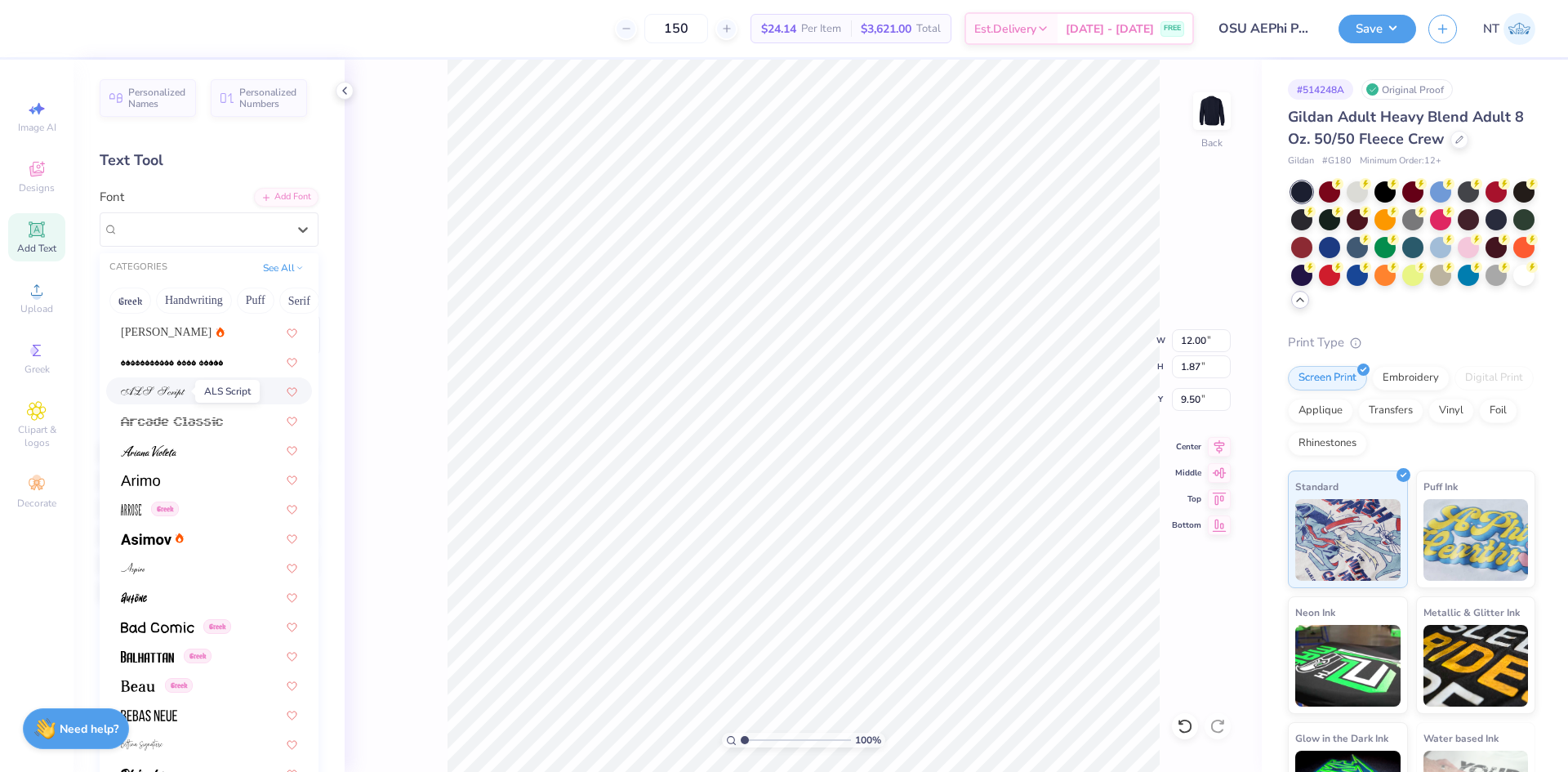
click at [160, 383] on span at bounding box center [153, 390] width 64 height 17
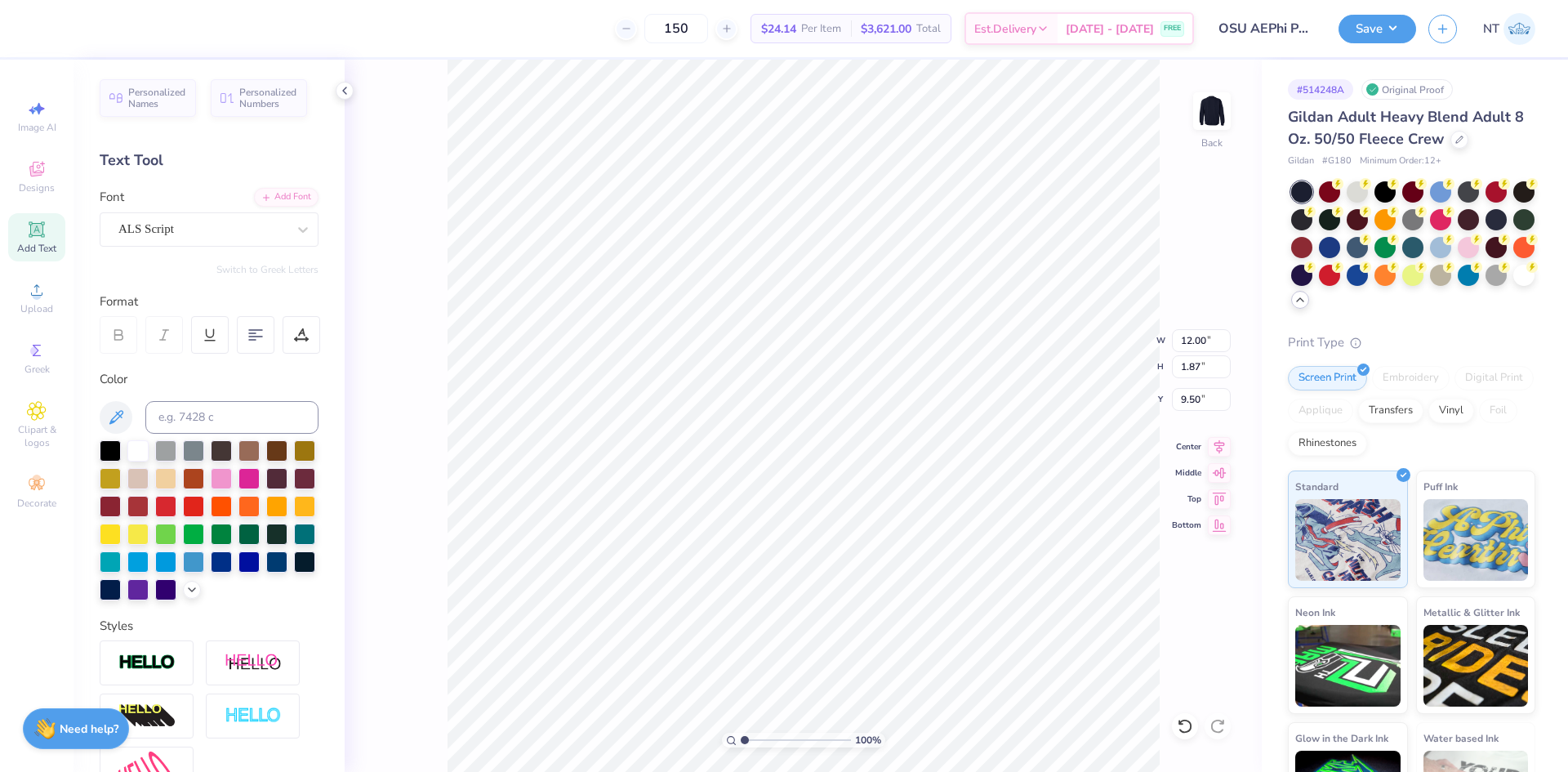
type input "13.52"
type input "1.89"
type input "9.59"
type input "12.52"
type input "1.75"
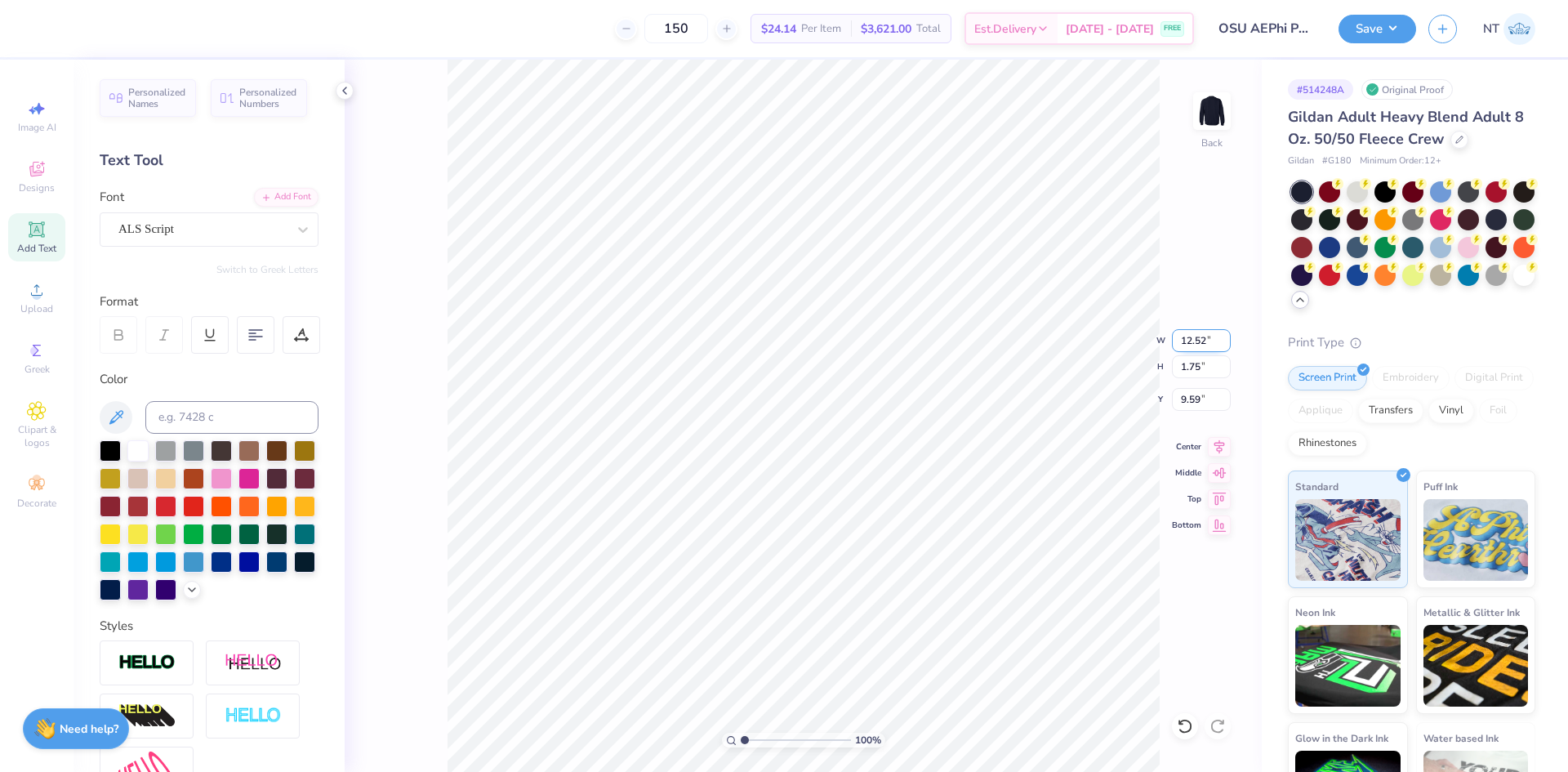
click at [1189, 339] on input "12.52" at bounding box center [1201, 341] width 59 height 23
type input "12.00"
type input "1.67"
type input "9.63"
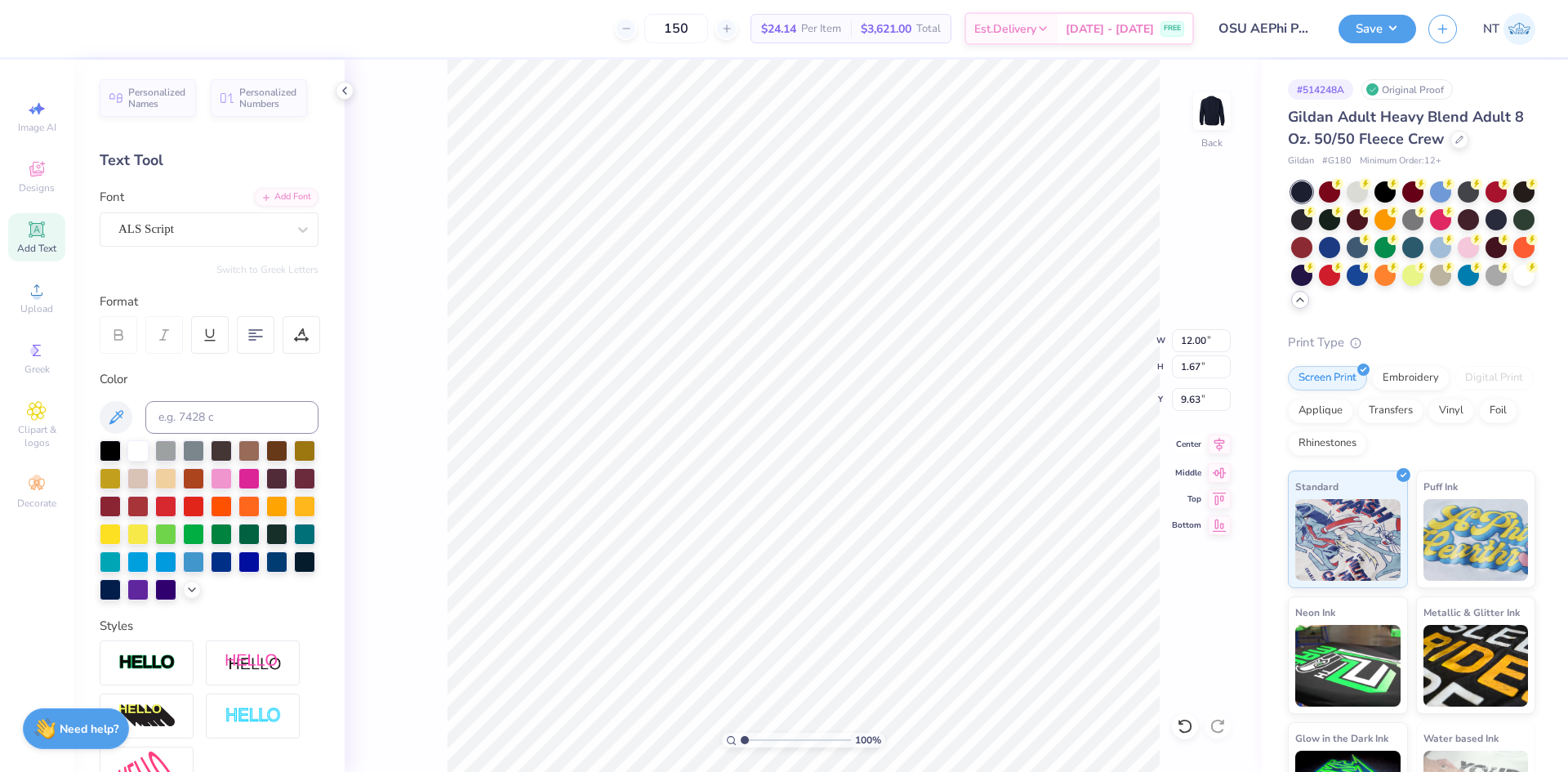
click at [1220, 448] on icon at bounding box center [1220, 444] width 11 height 14
type input "6.31"
type input "3.00"
click at [1223, 445] on icon at bounding box center [1219, 444] width 23 height 20
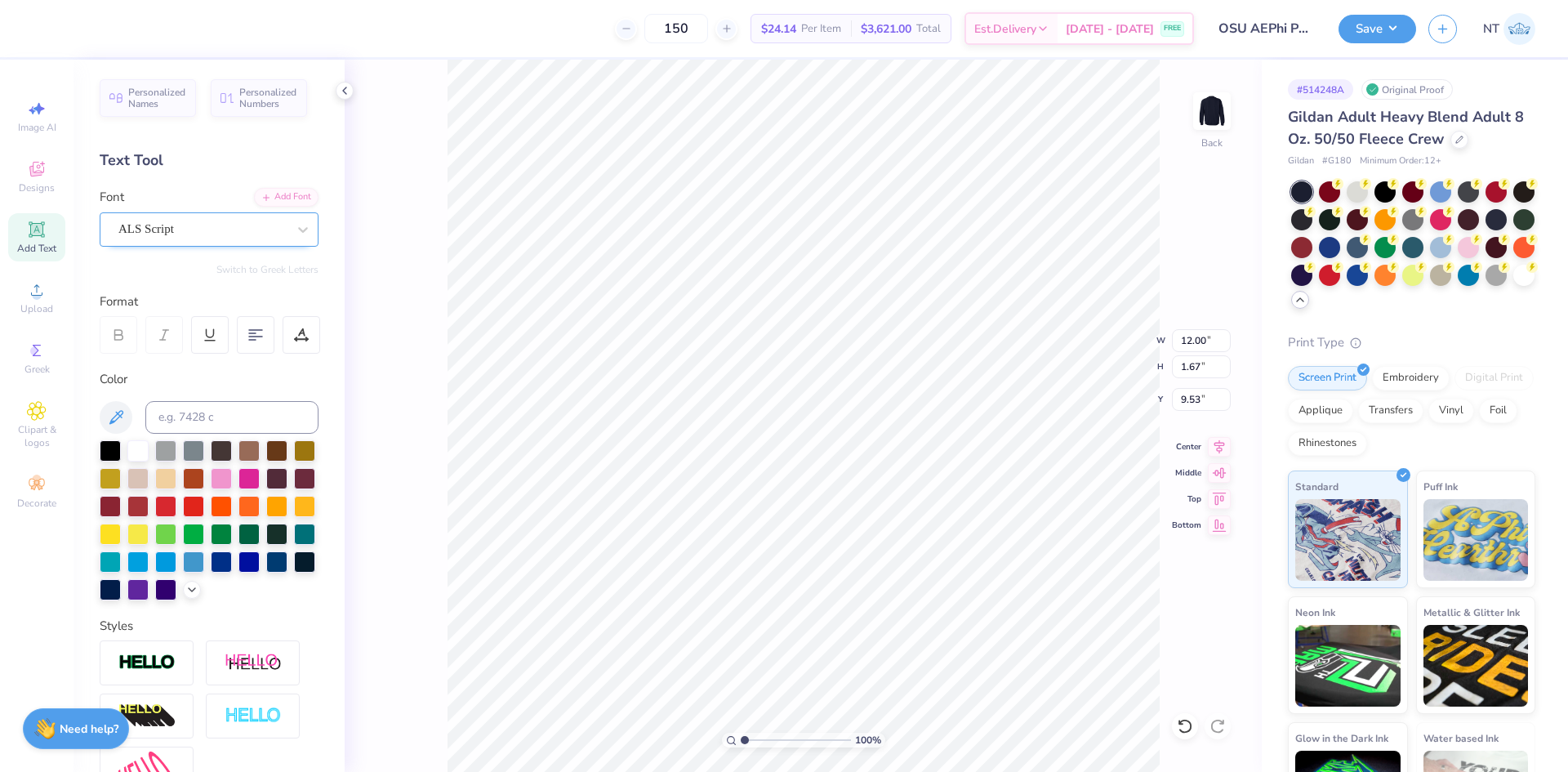
click at [242, 237] on div "ALS Script" at bounding box center [202, 229] width 172 height 25
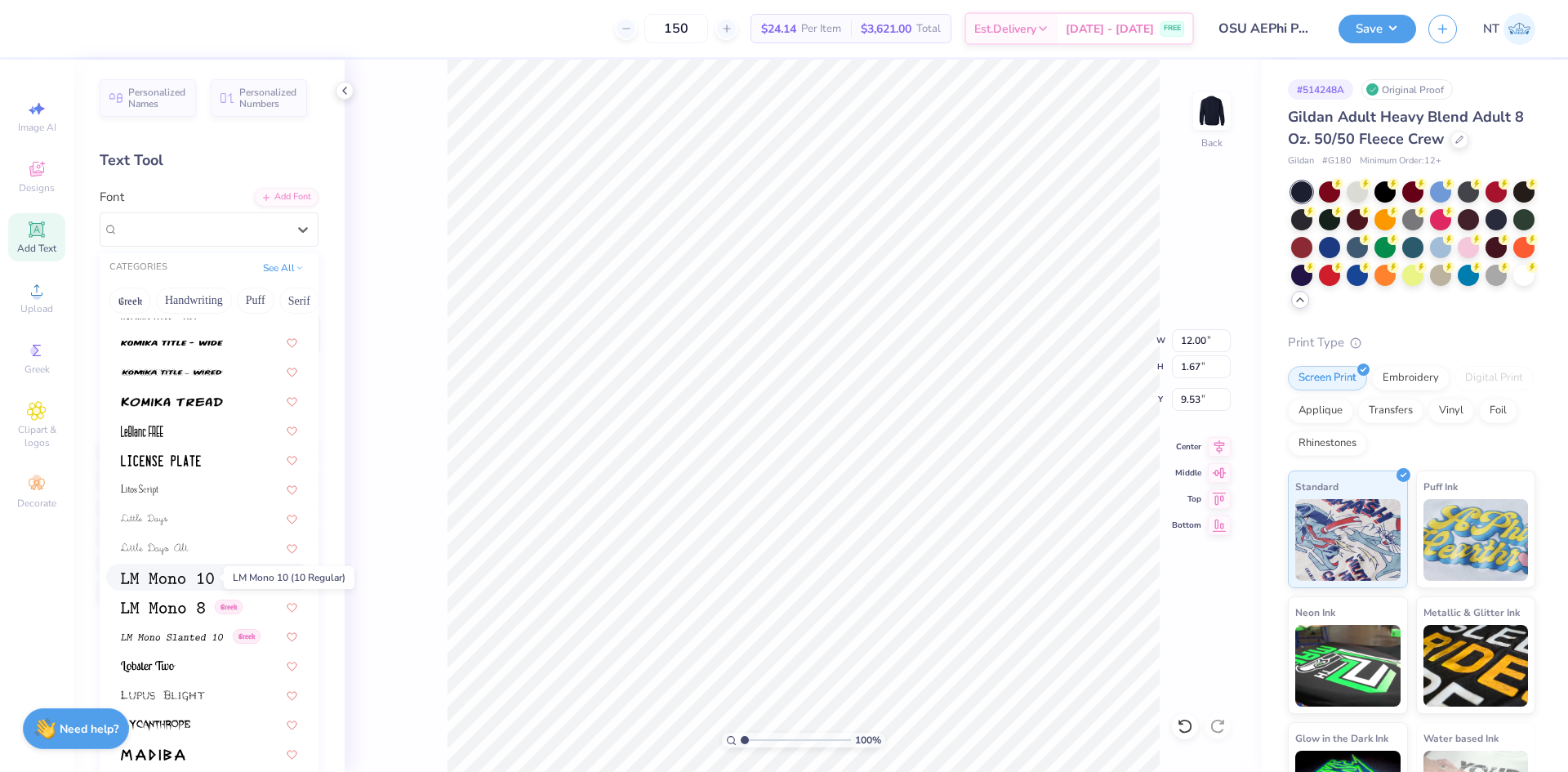
scroll to position [5579, 0]
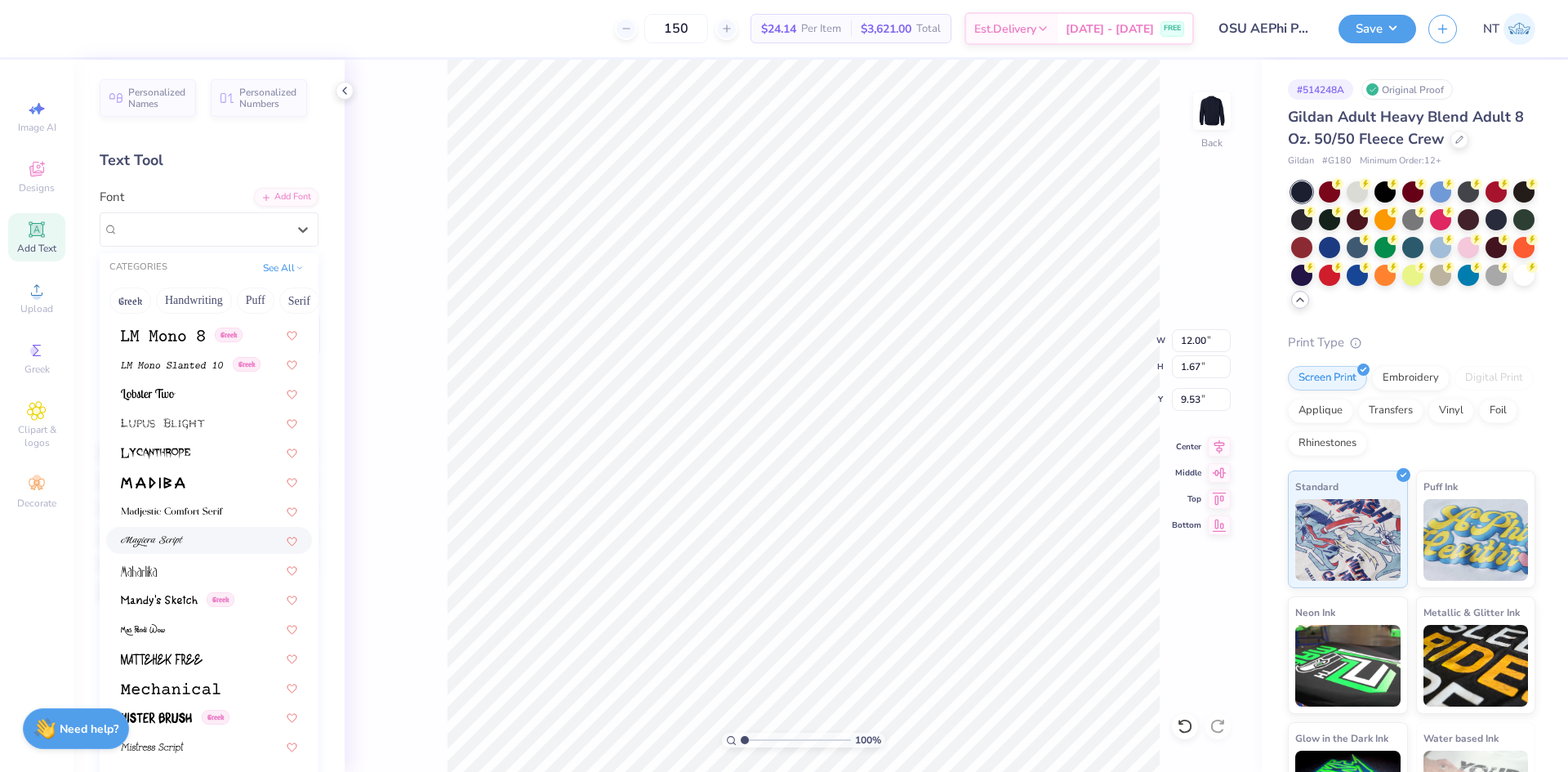
click at [173, 540] on img at bounding box center [152, 541] width 62 height 12
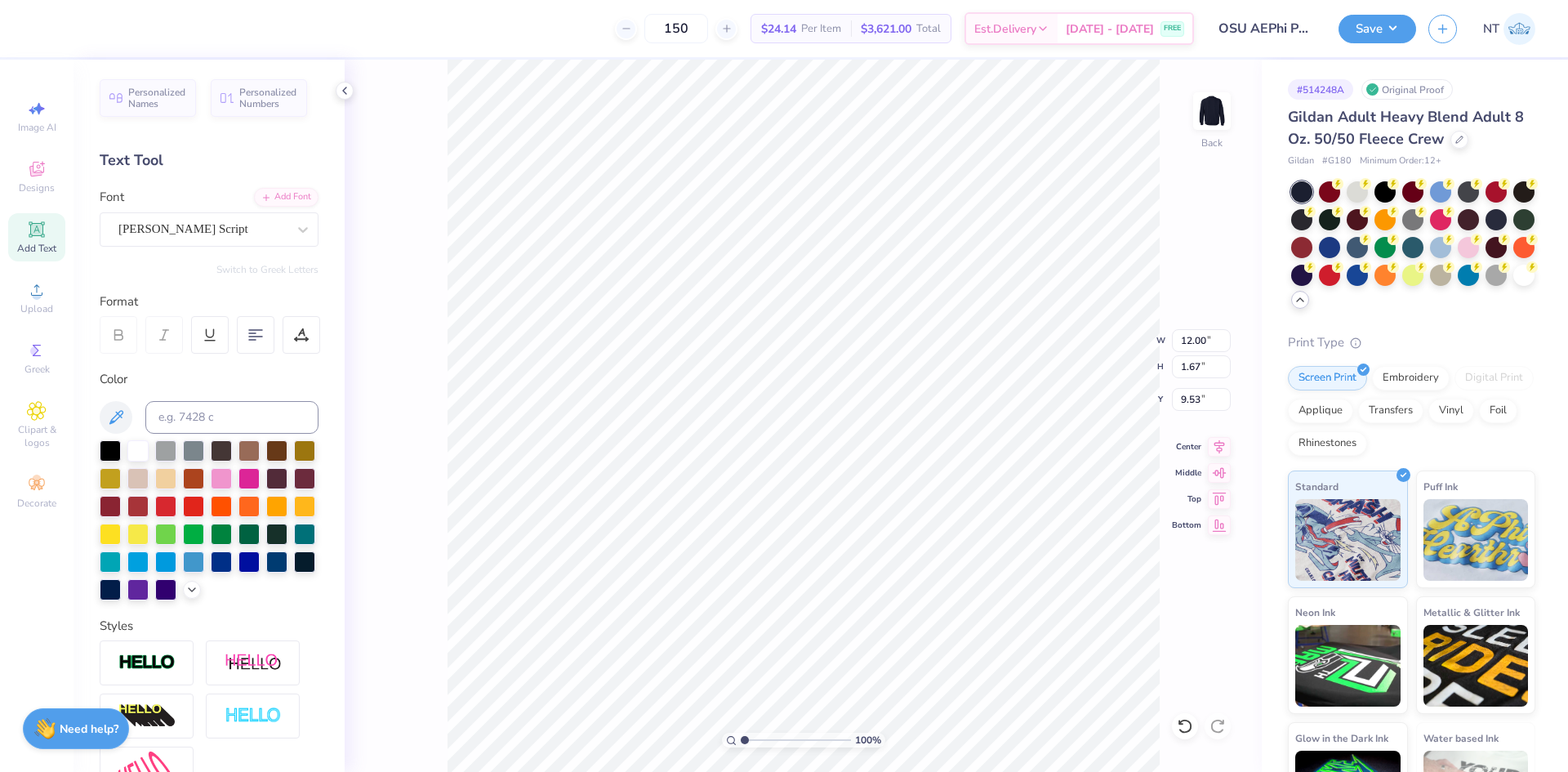
type input "15.15"
type input "1.84"
type input "9.45"
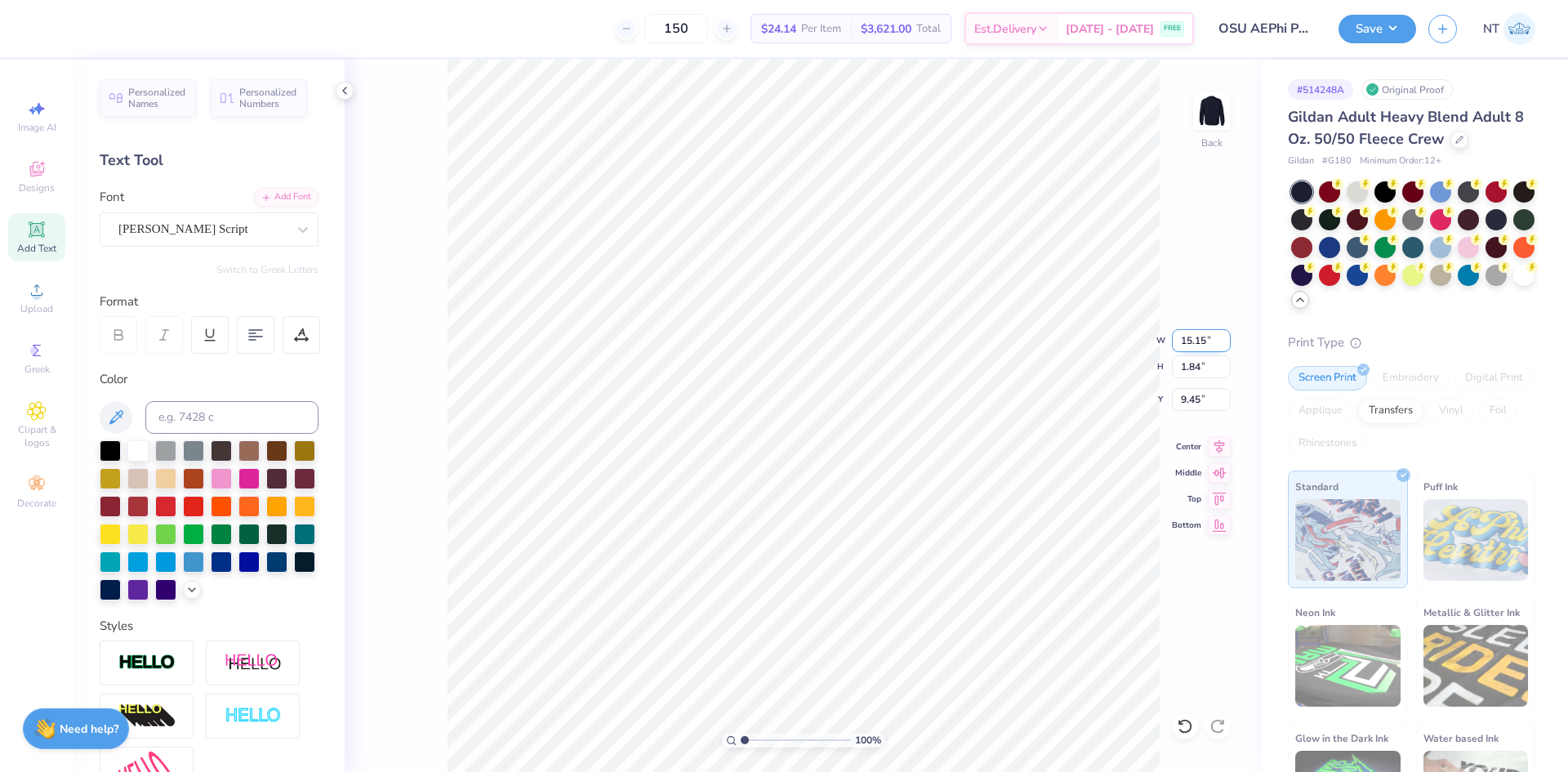
click at [1182, 333] on input "15.15" at bounding box center [1201, 341] width 59 height 23
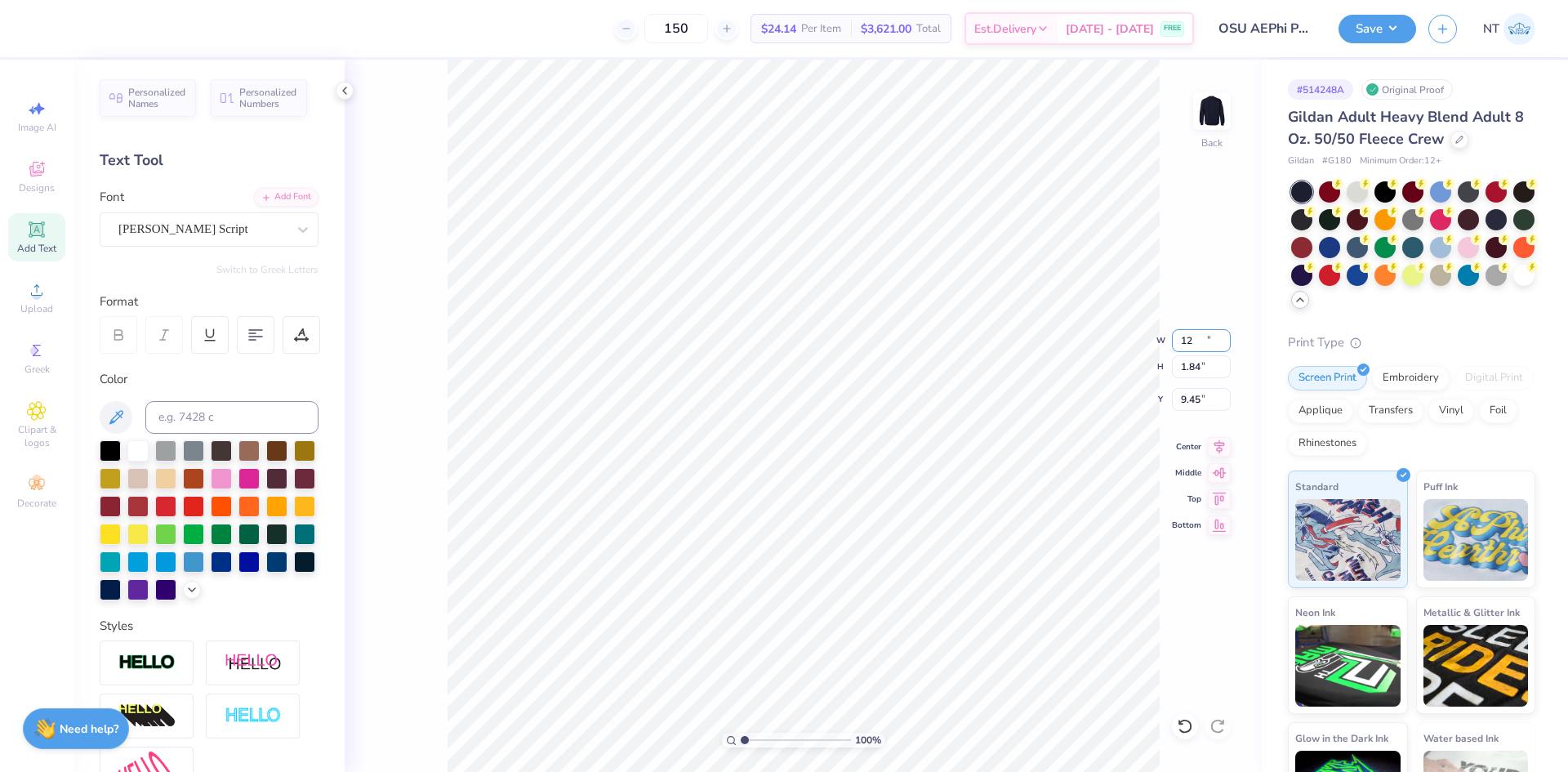
type input "12.00"
type input "1.46"
type input "9.64"
click at [1211, 443] on icon at bounding box center [1219, 444] width 23 height 20
click at [855, 457] on li "Duplicate" at bounding box center [866, 465] width 128 height 32
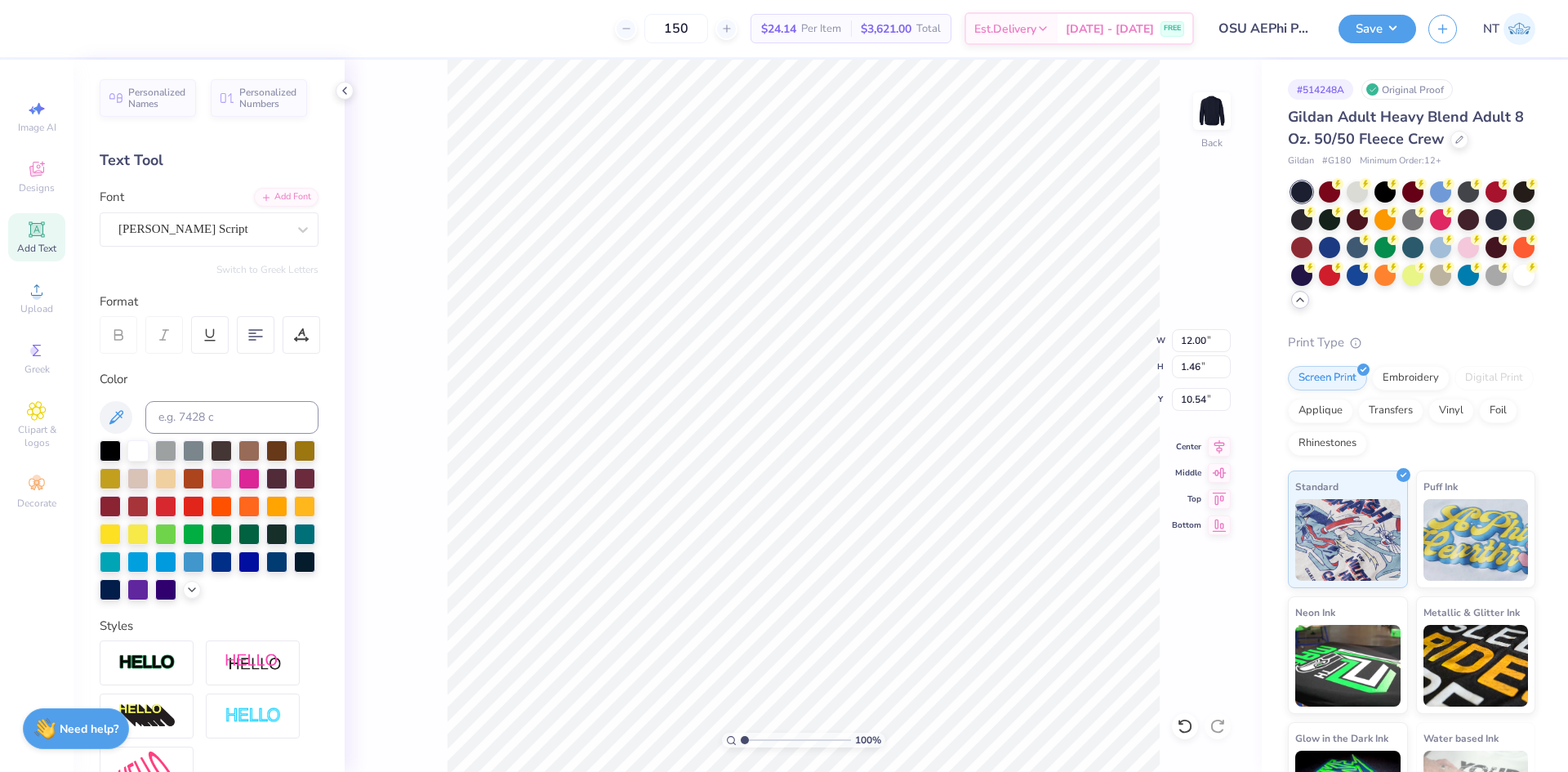
type input "11.15"
type textarea "Parent's Weekend 2025"
click at [178, 232] on div "[PERSON_NAME] Script" at bounding box center [202, 229] width 172 height 25
type input "times"
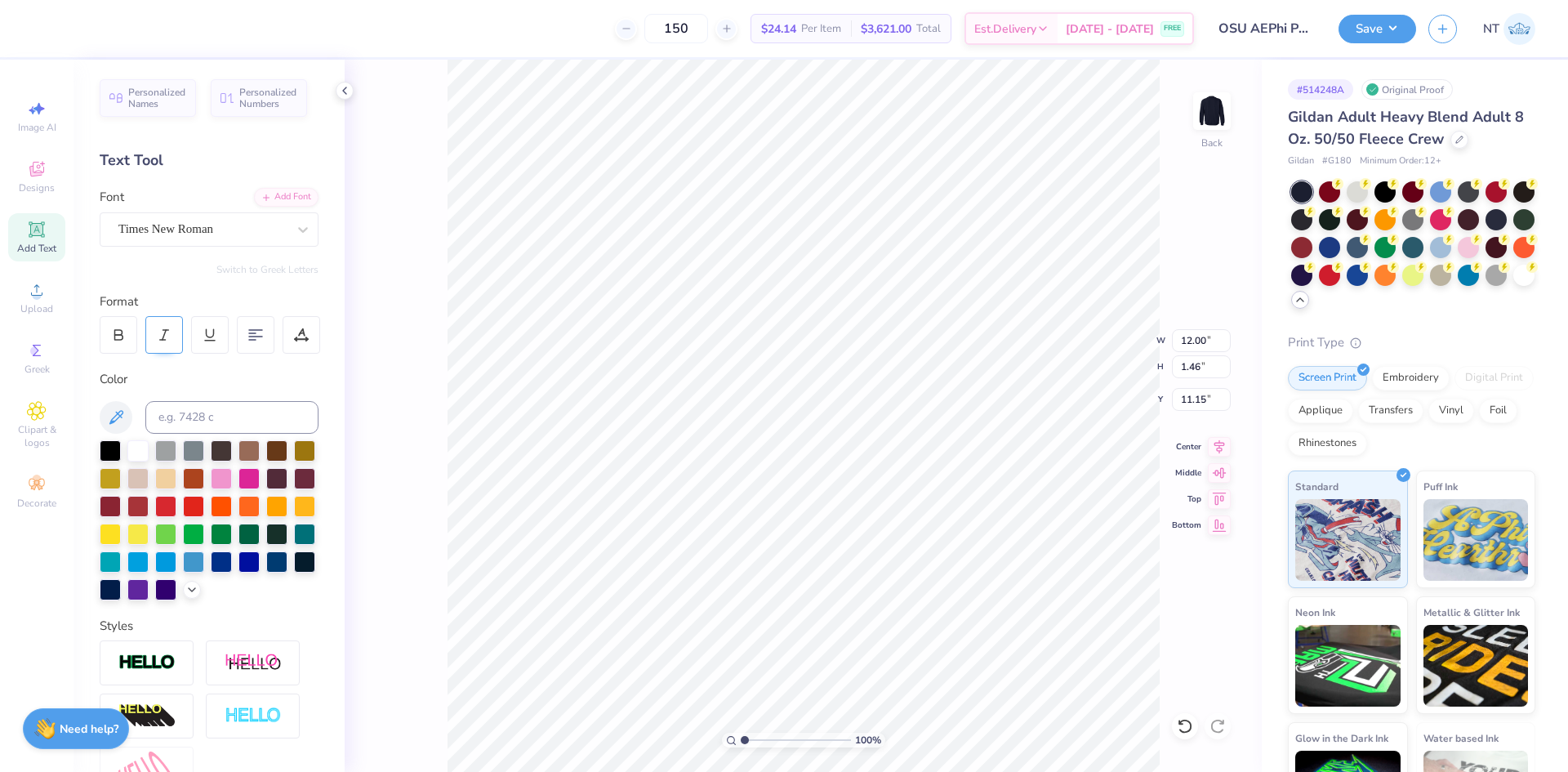
click at [170, 329] on icon at bounding box center [164, 335] width 15 height 15
type input "1.6491337272538"
click at [1192, 339] on input "11.48" at bounding box center [1201, 341] width 59 height 23
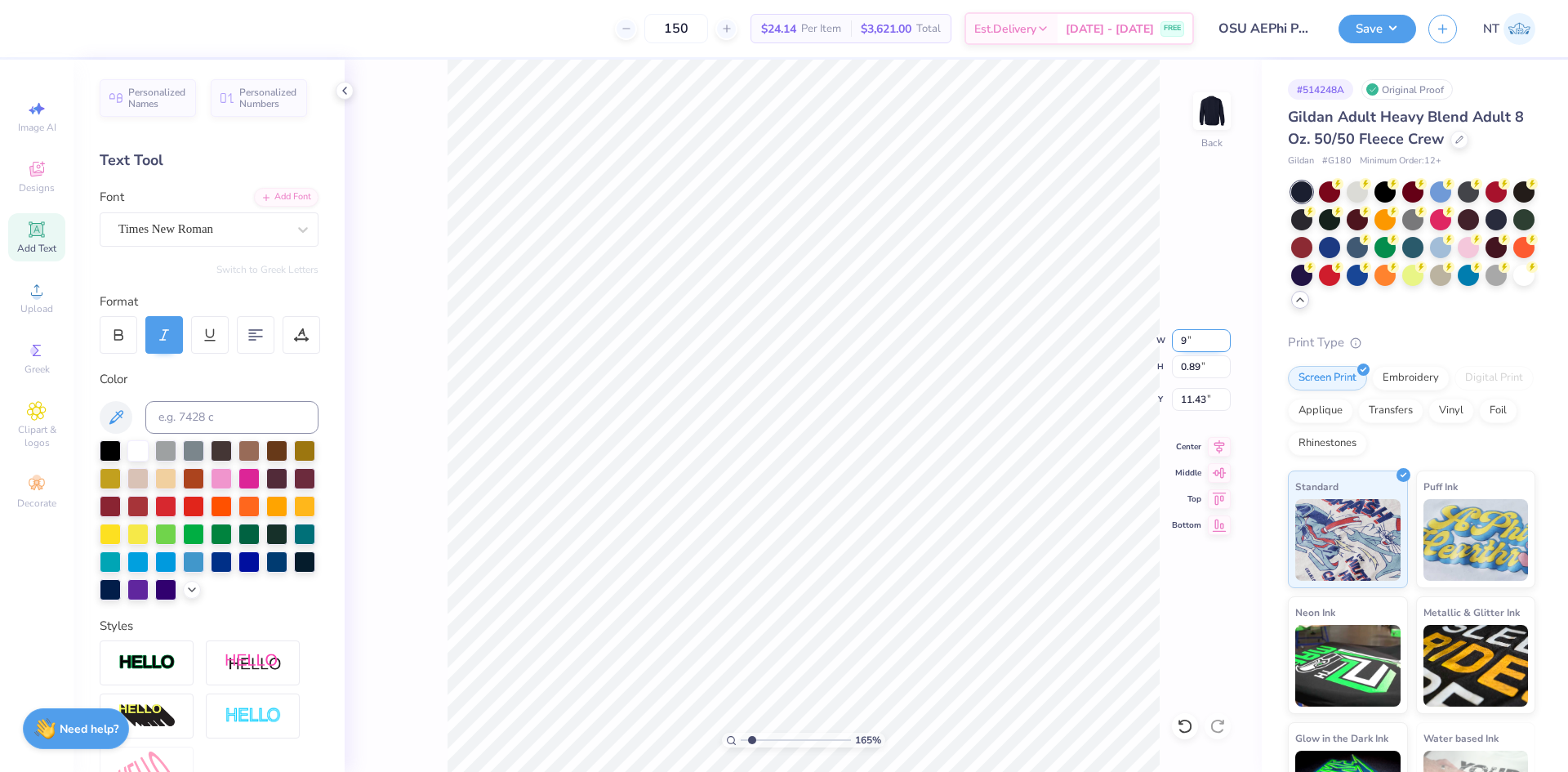
type input "9"
type input "1.6491337272538"
type input "9.00"
type input "0.70"
type input "11.52"
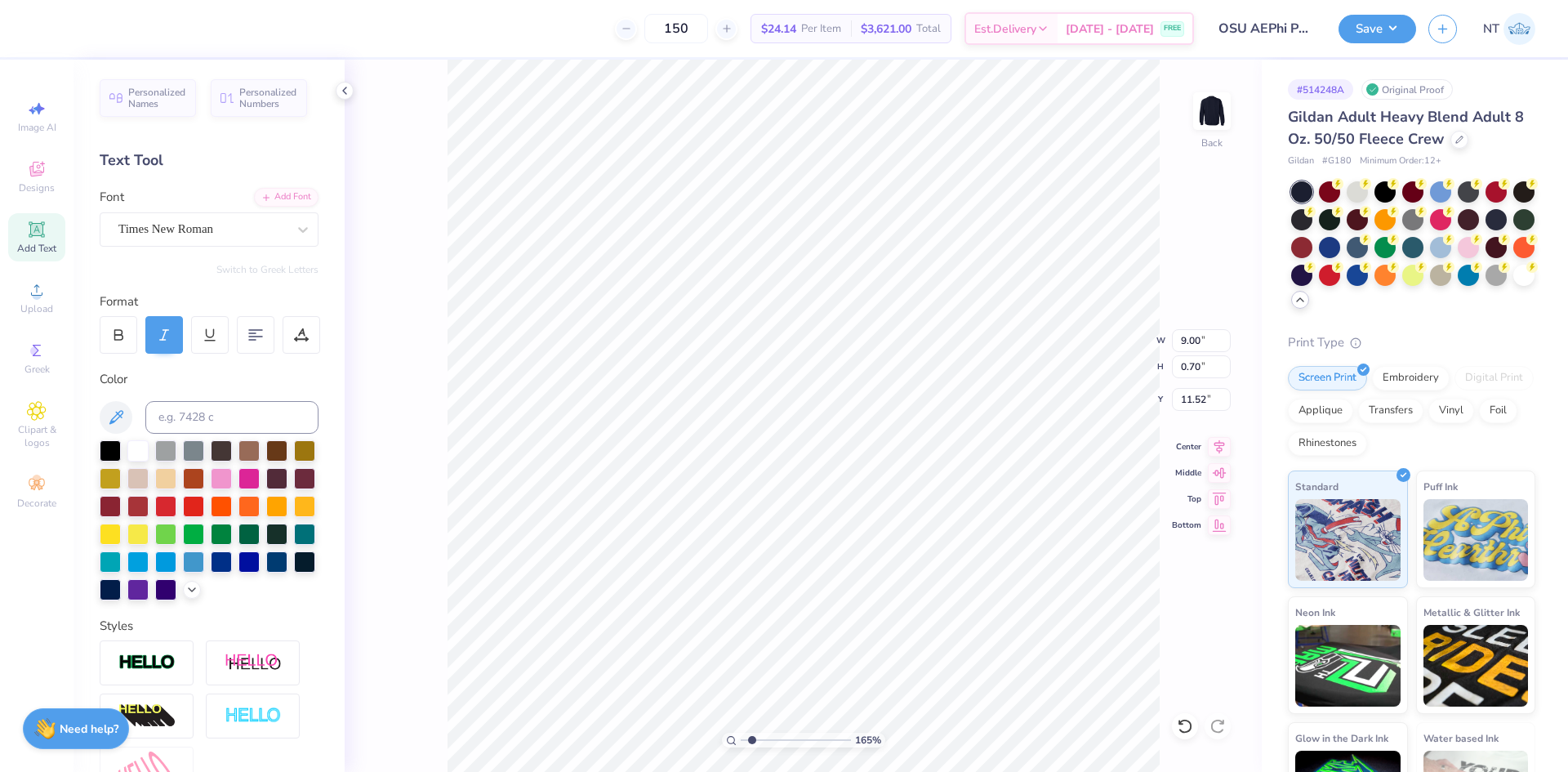
type input "1.6491337272538"
type input "11.17"
type input "1"
click at [216, 242] on div "Times New Roman" at bounding box center [209, 229] width 219 height 35
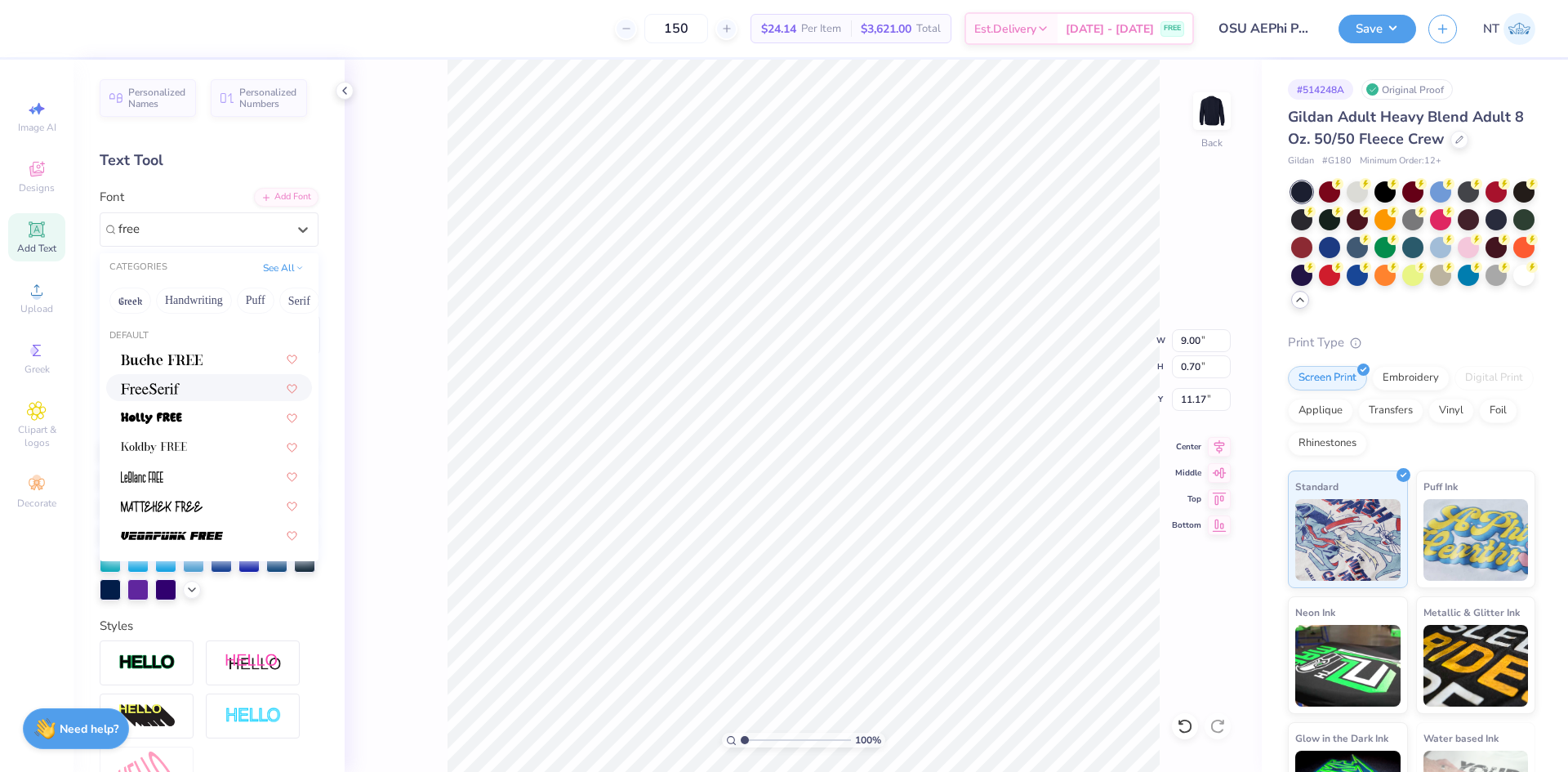
click at [203, 384] on div at bounding box center [209, 387] width 176 height 17
type input "free"
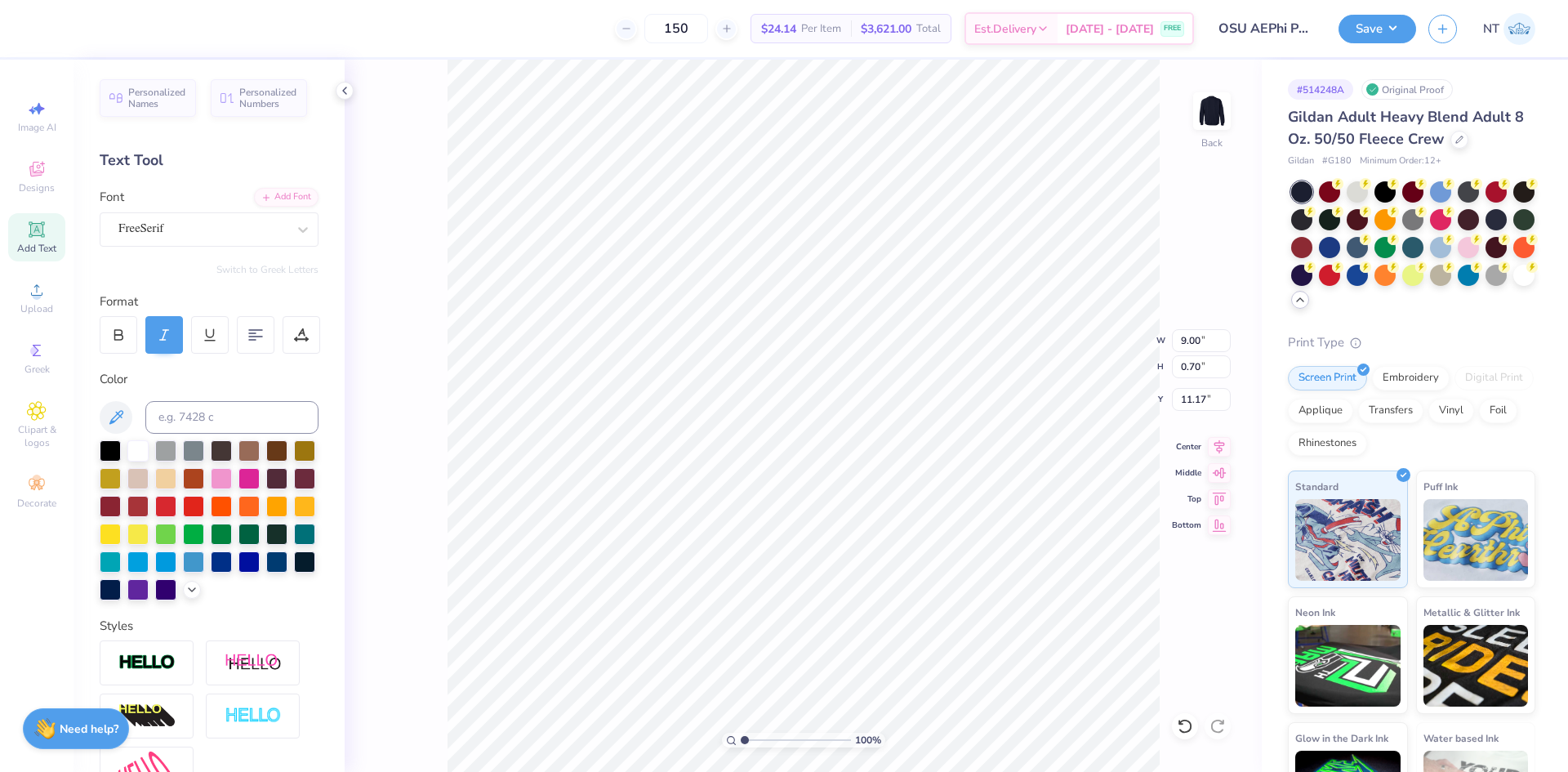
type input "8.73"
type input "0.68"
type input "11.24"
type input "2.30193535337791"
type input "11.20"
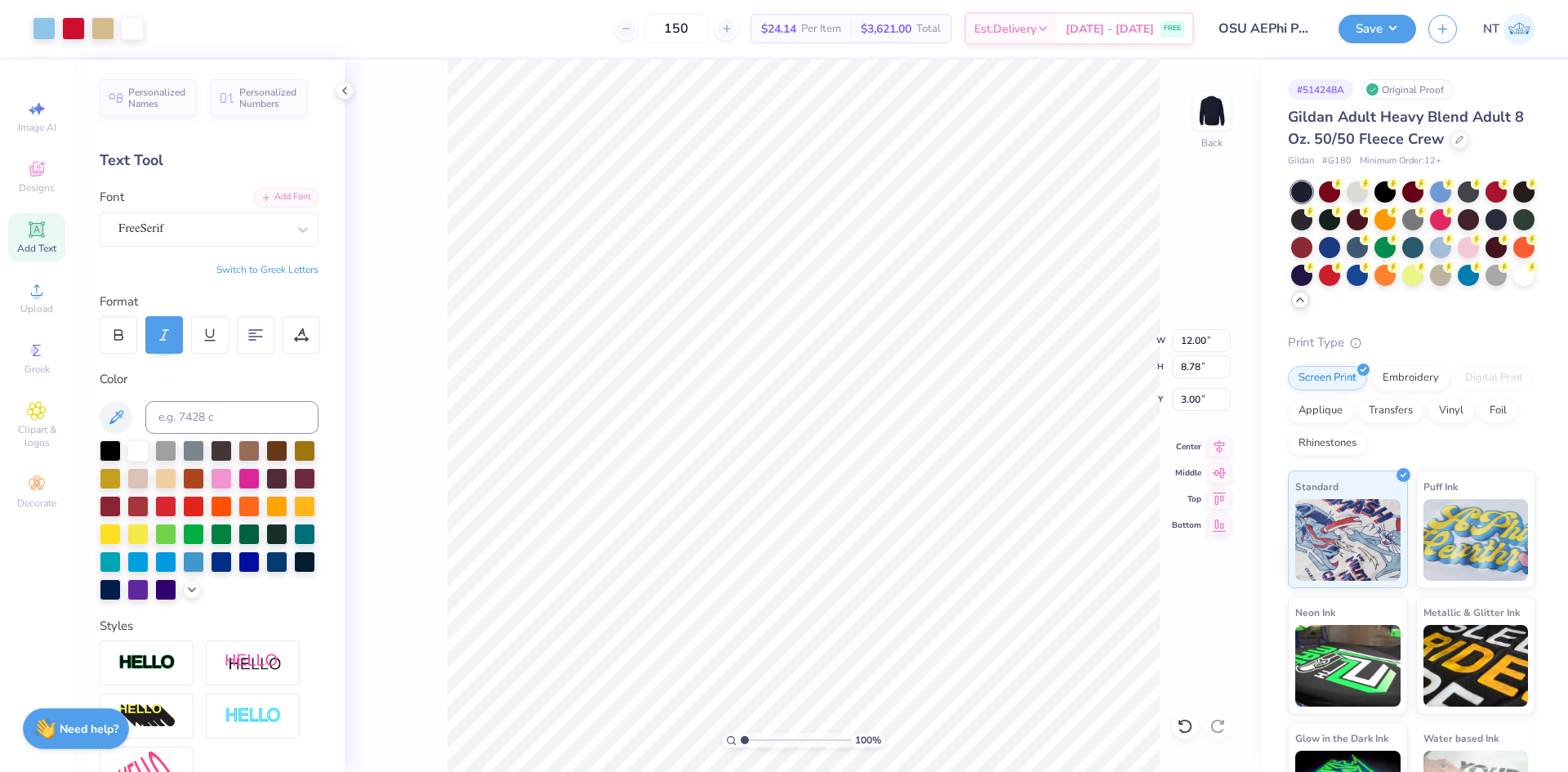
click at [355, 86] on div "100 % Back W 12.00 12.00 " H 8.78 8.78 " Y 3.00 3.00 " Center Middle Top Bottom" at bounding box center [803, 416] width 917 height 712
click at [1111, 367] on div "118 % Back W 12.00 12.00 " H 8.78 8.78 " Y 3.00 3.00 " Center Middle Top Bottom" at bounding box center [803, 416] width 917 height 712
click at [261, 199] on icon at bounding box center [265, 196] width 10 height 10
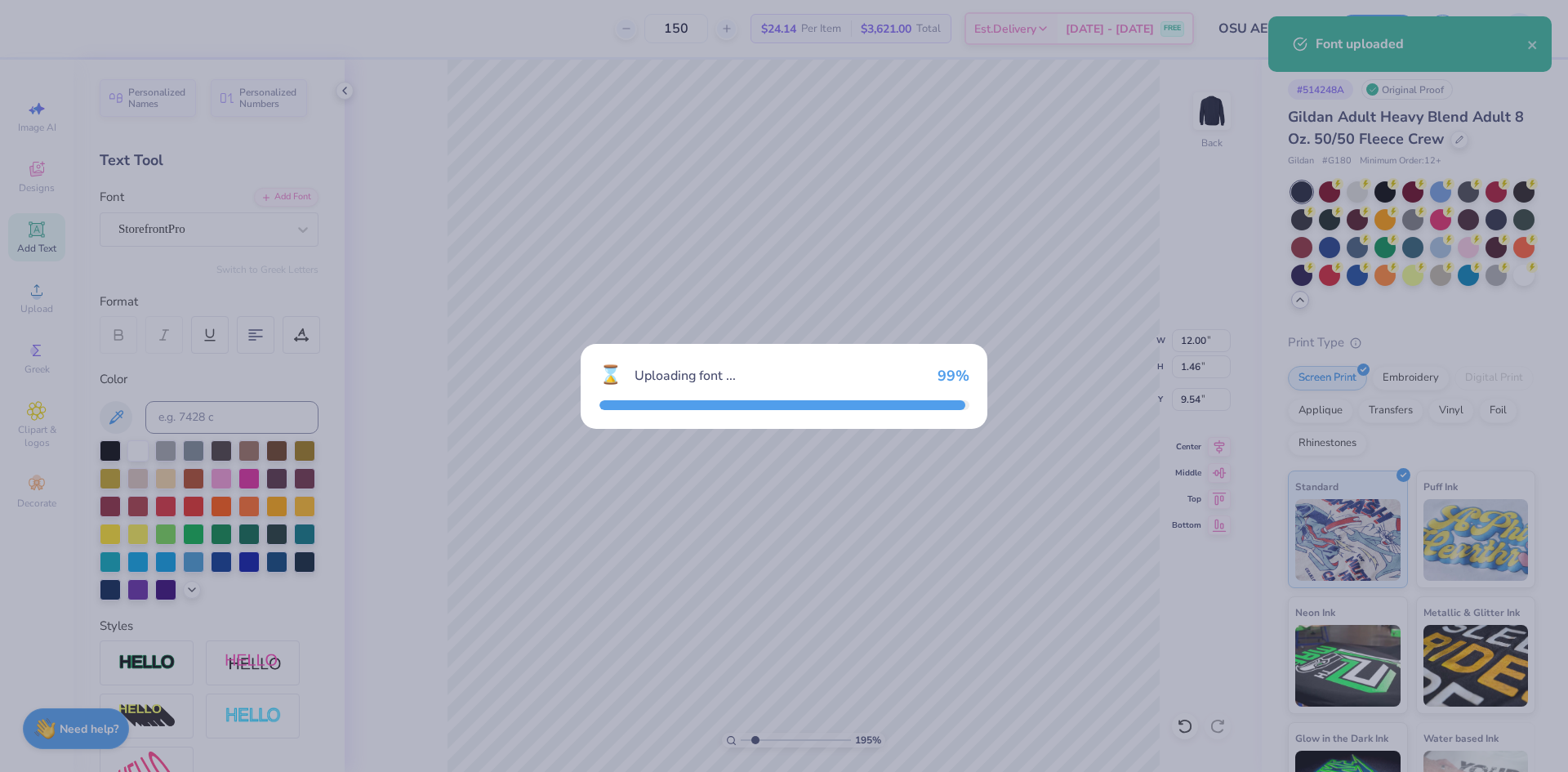
type input "1.94838374793402"
type input "8.21"
type input "1.65"
type input "9.44"
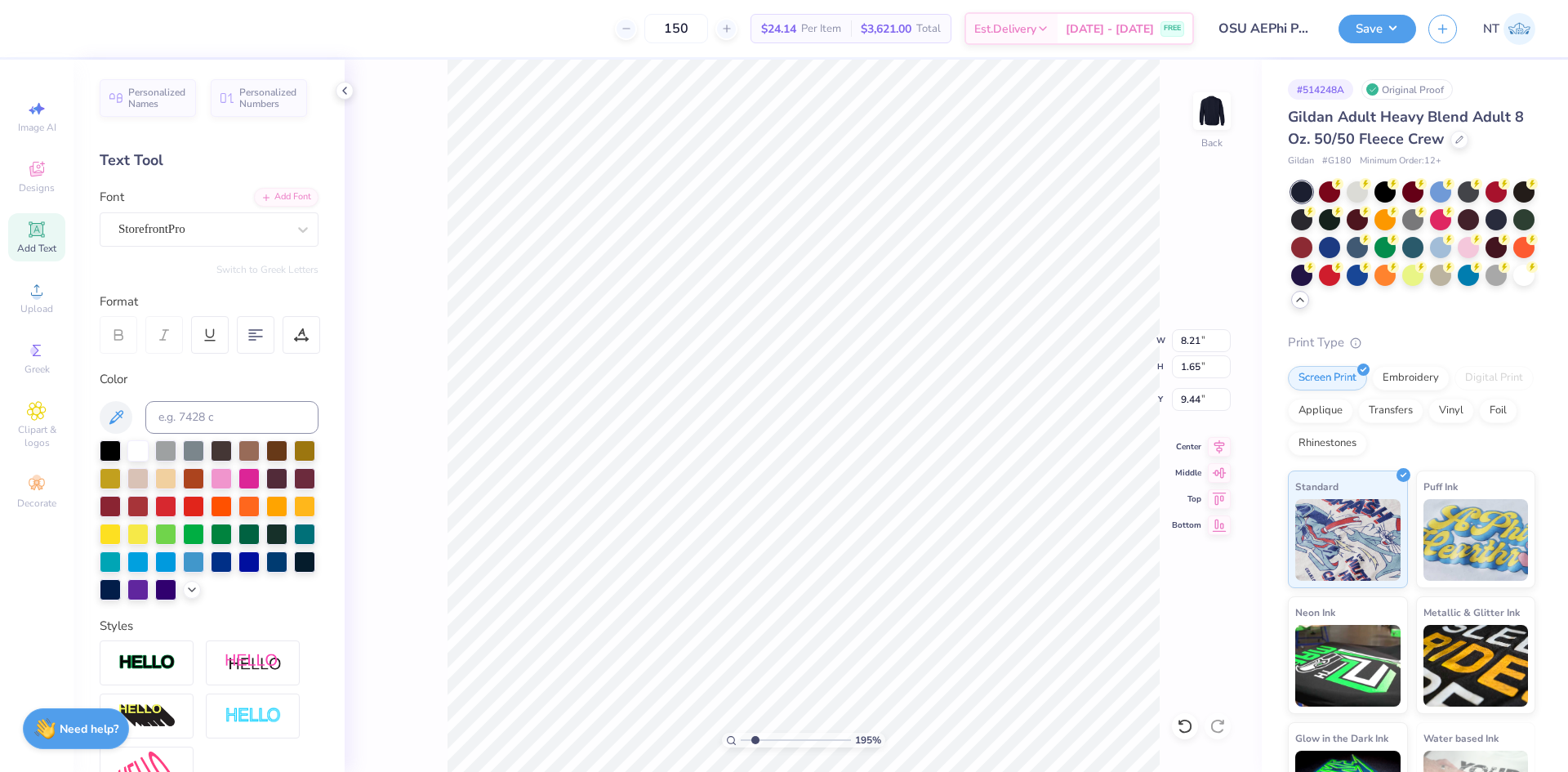
scroll to position [14, 4]
type input "1.94838374793402"
type textarea "Alpha1 Epsilon Phi"
type input "1.94838374793402"
type textarea "Alpha. Epsilon Phi"
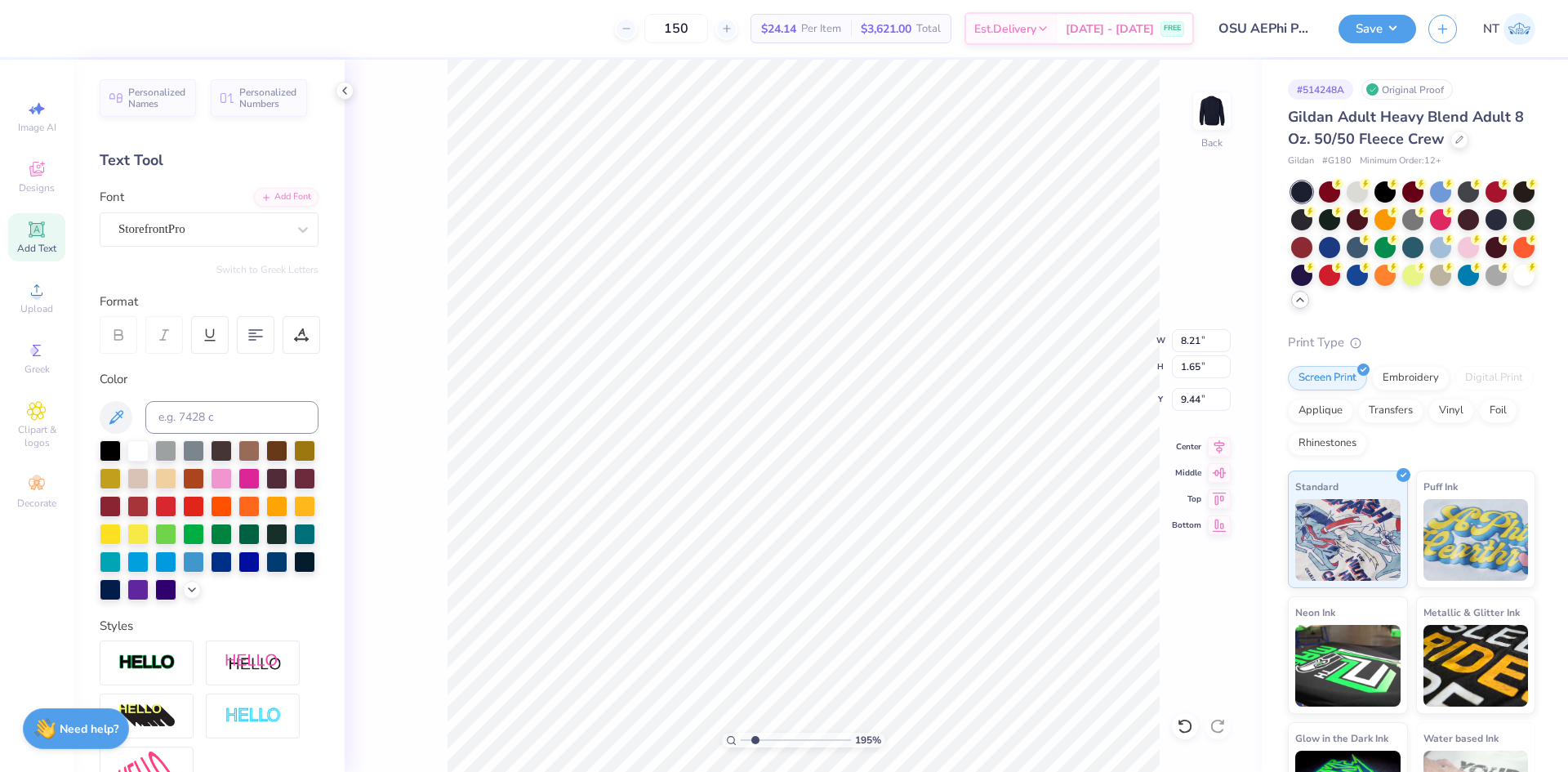
type input "1.94838374793402"
type textarea "Alpha., Epsilon Phi"
type input "1.94838374793402"
type textarea "Alpha.,, Epsilon Phi"
type input "1.94838374793402"
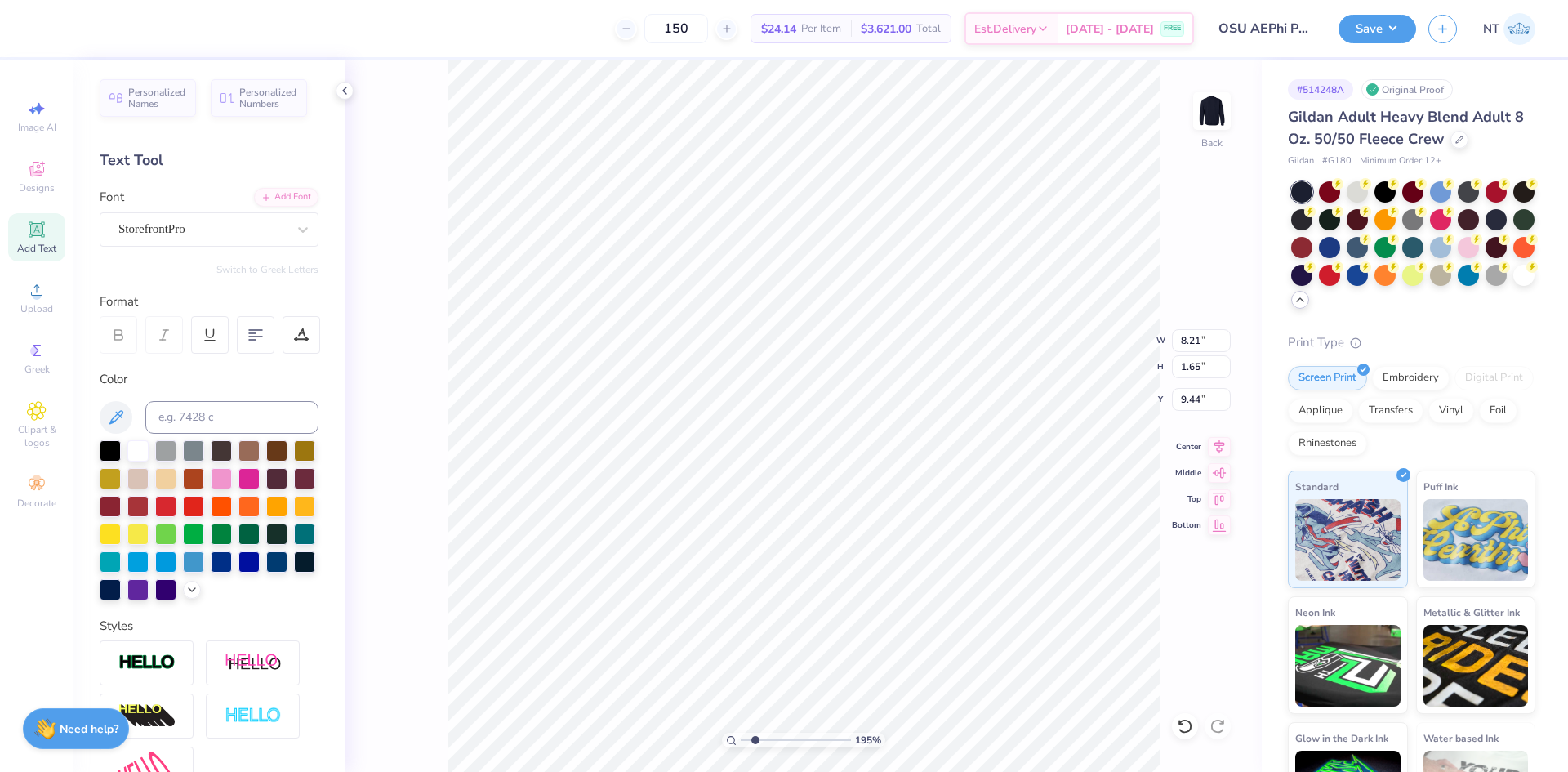
type textarea "Alpha., Epsilon Phi"
type input "1.94838374793402"
type textarea "Alpha. Epsilon Phi"
type input "1.94838374793402"
type textarea "Alpha Epsilon Phi"
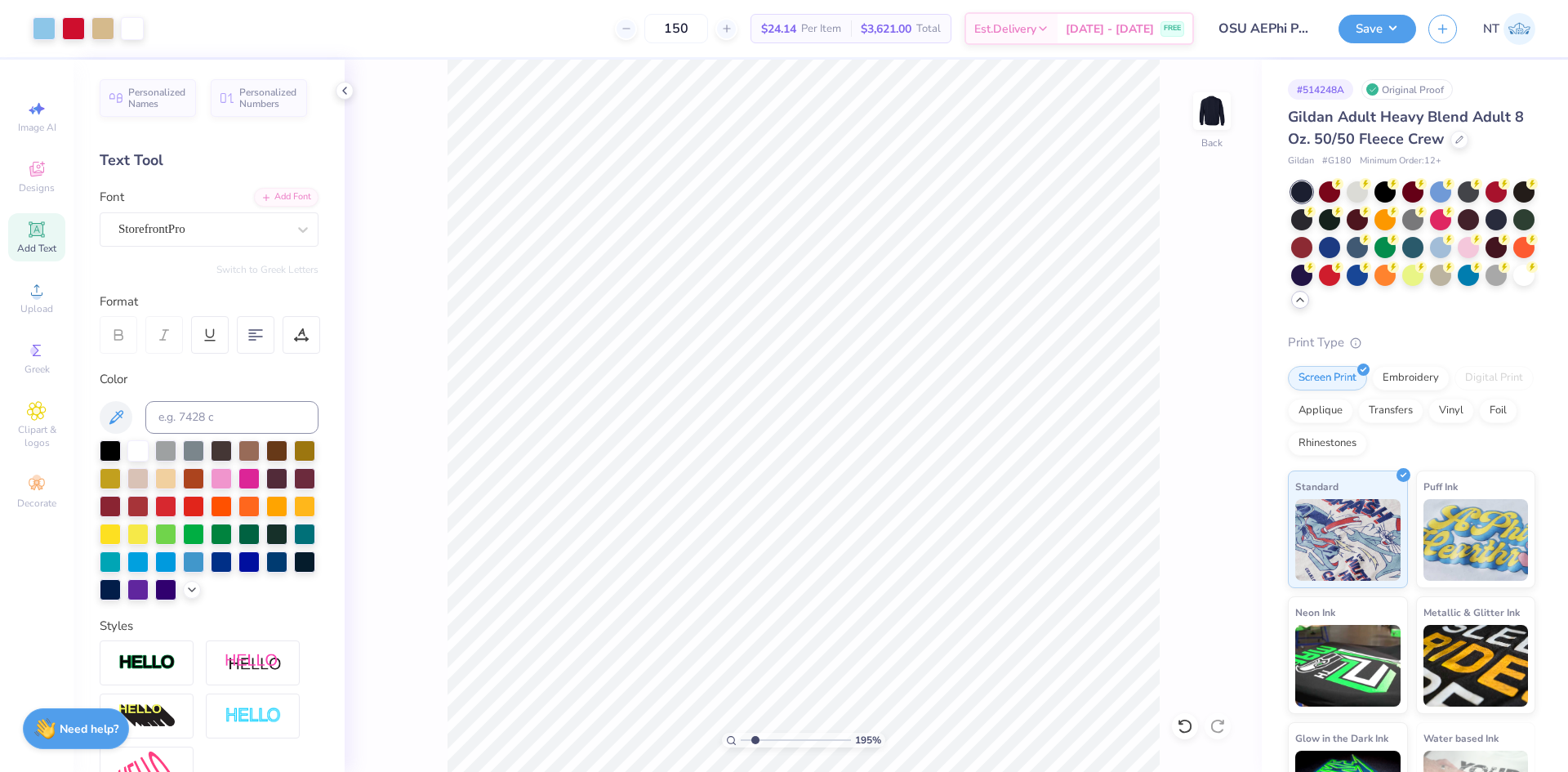
type input "1.94838374793402"
click at [1196, 344] on input "8.21" at bounding box center [1201, 341] width 59 height 23
click at [1196, 343] on input "8.21" at bounding box center [1201, 341] width 59 height 23
type input "12"
type input "1.94838374793402"
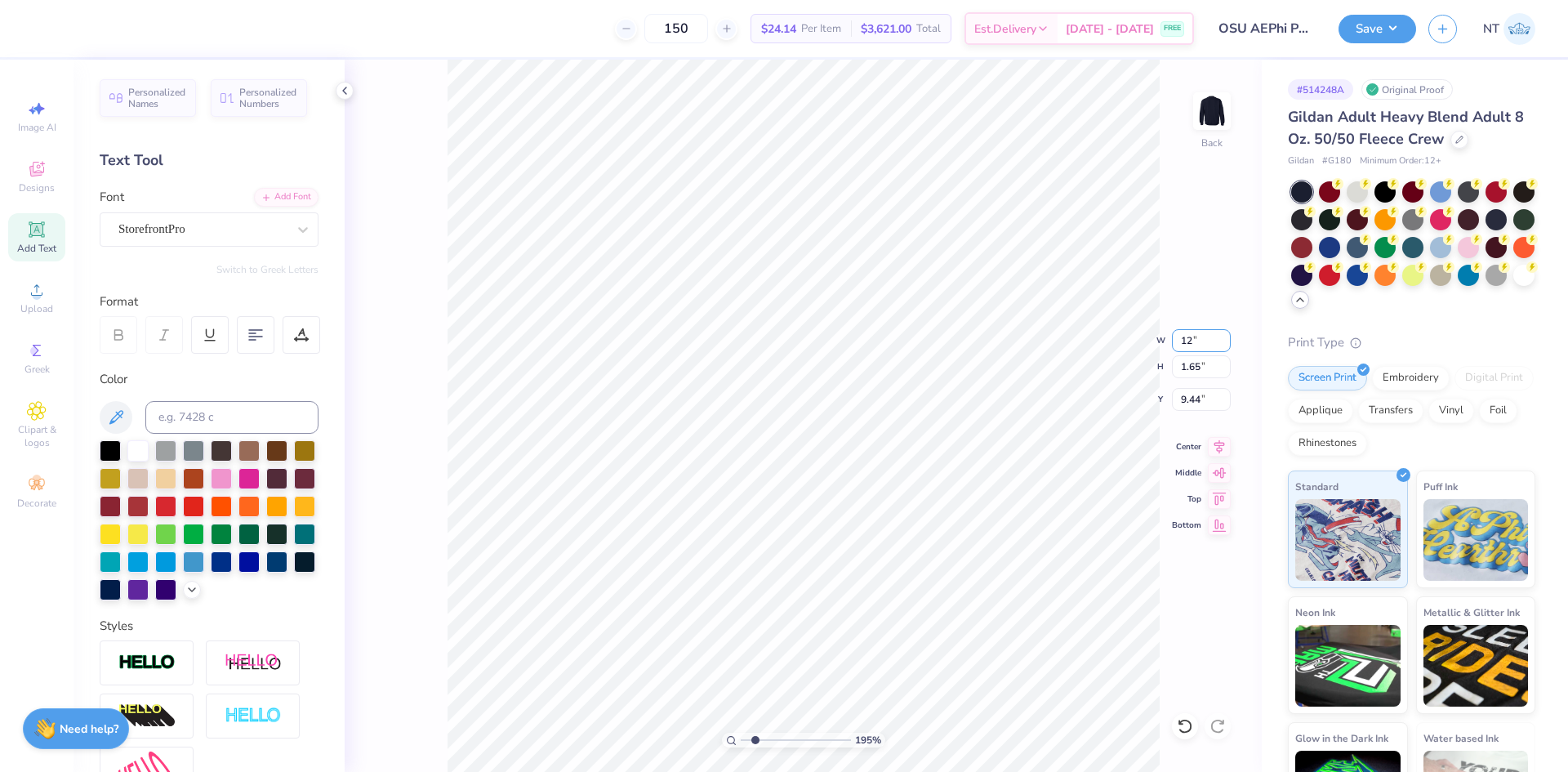
type input "12.00"
type input "2.41"
type input "9.06"
type input "1.94838374793402"
type input "12.00"
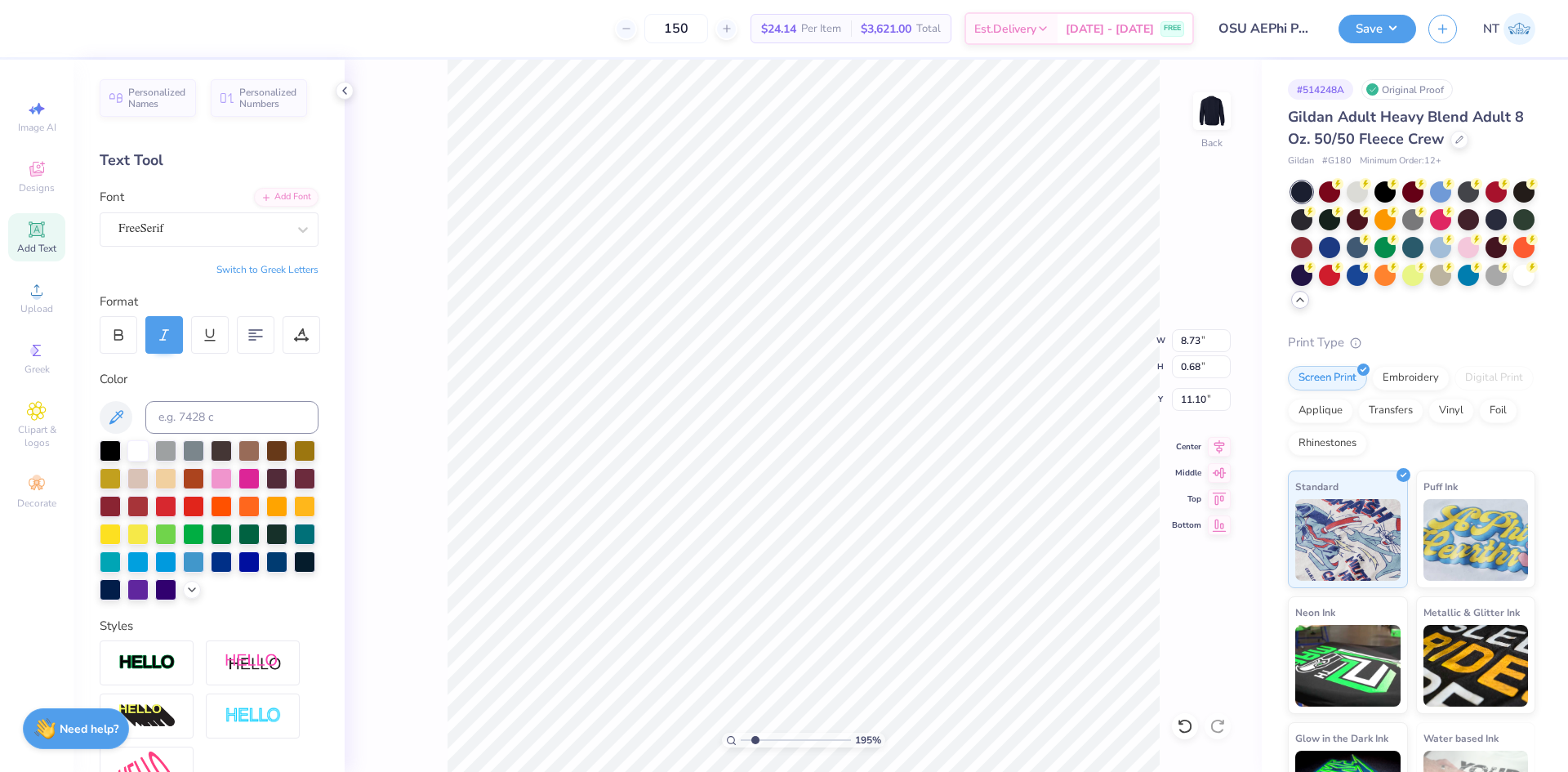
type input "2.41"
type input "9.06"
click at [1218, 444] on icon at bounding box center [1219, 444] width 23 height 20
click at [342, 82] on div at bounding box center [345, 91] width 18 height 18
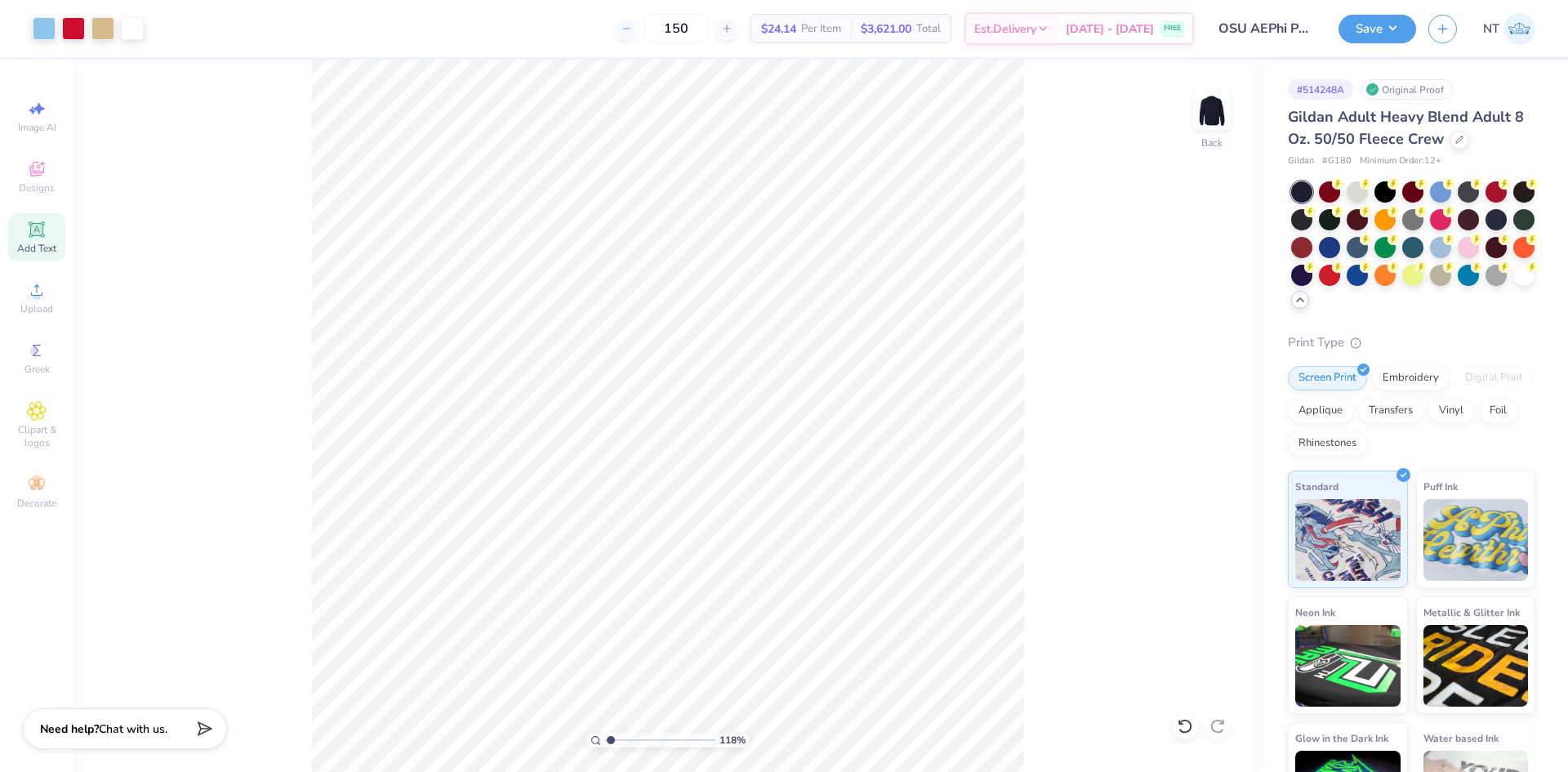
click at [1062, 718] on div "118 % Back" at bounding box center [668, 416] width 1188 height 712
click at [1402, 25] on button "Save" at bounding box center [1377, 27] width 77 height 28
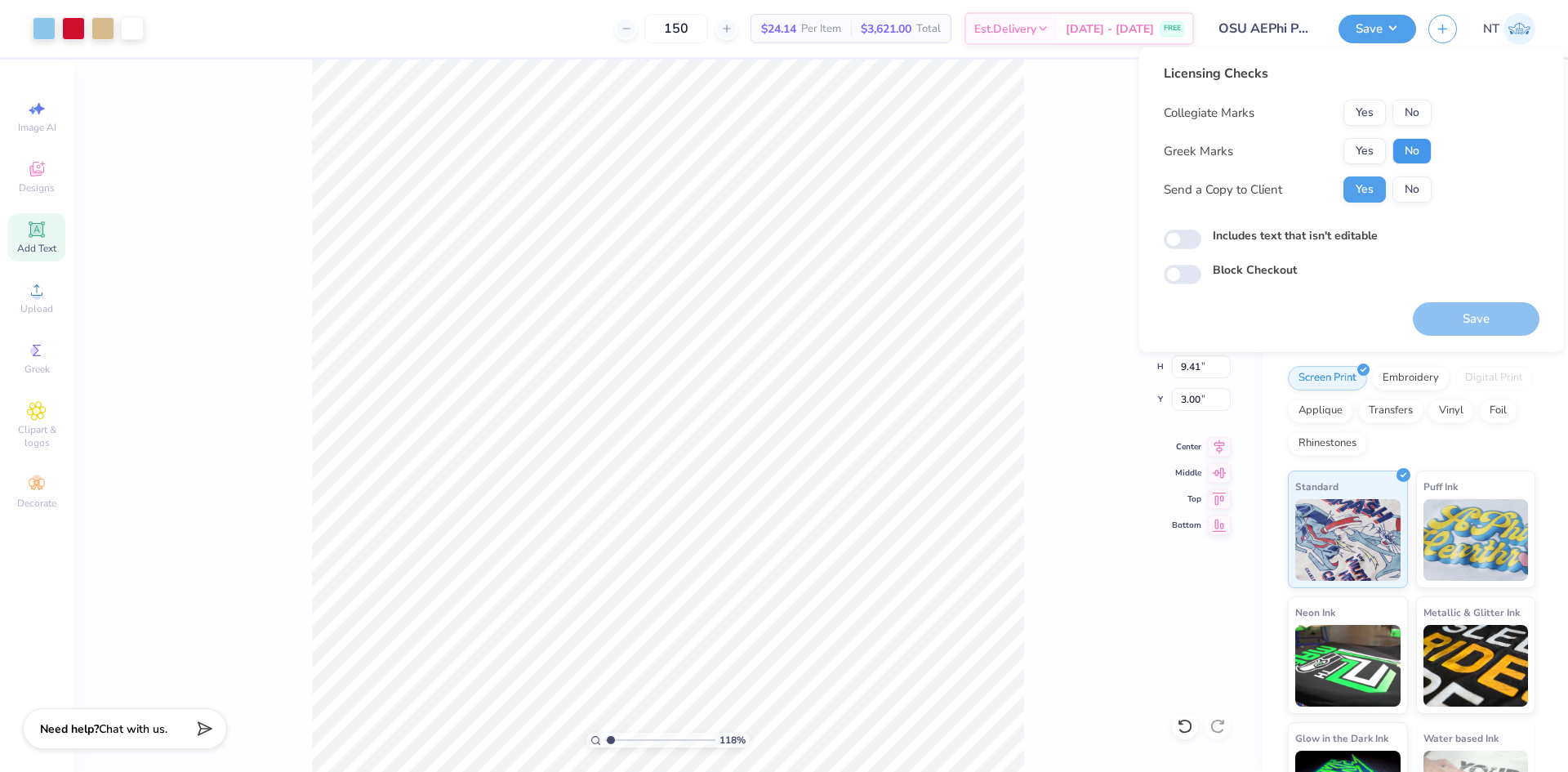
click at [1393, 148] on button "No" at bounding box center [1412, 150] width 39 height 26
click at [1372, 148] on button "Yes" at bounding box center [1365, 150] width 43 height 26
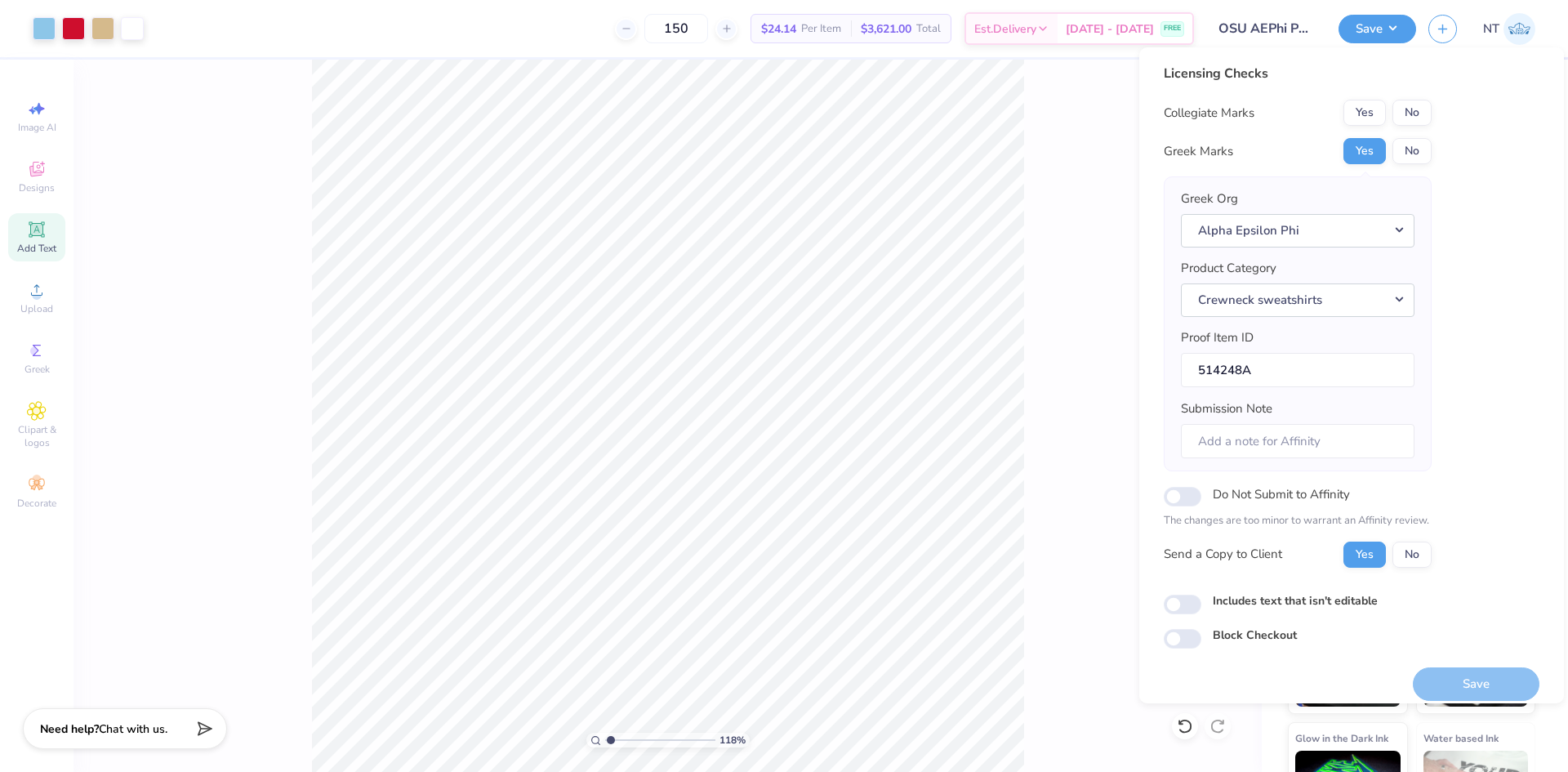
click at [1434, 113] on div "Licensing Checks Collegiate Marks Yes No Greek Marks Yes No Greek Org Alpha Eps…" at bounding box center [1352, 356] width 376 height 585
click at [1414, 118] on button "No" at bounding box center [1412, 112] width 39 height 26
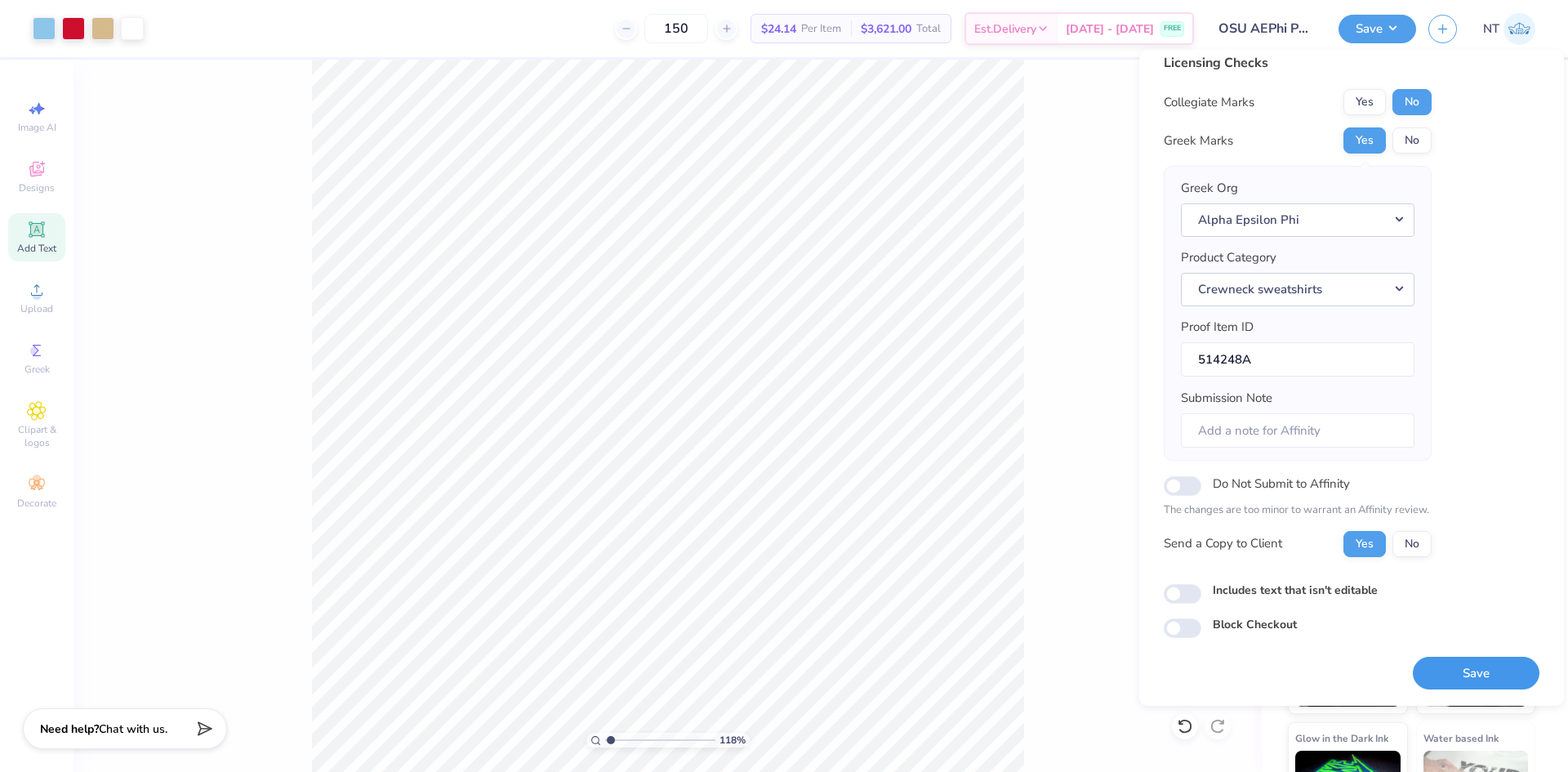
click at [1481, 670] on button "Save" at bounding box center [1475, 673] width 126 height 34
type input "1.18145891733022"
checkbox input "true"
